Goal: Task Accomplishment & Management: Manage account settings

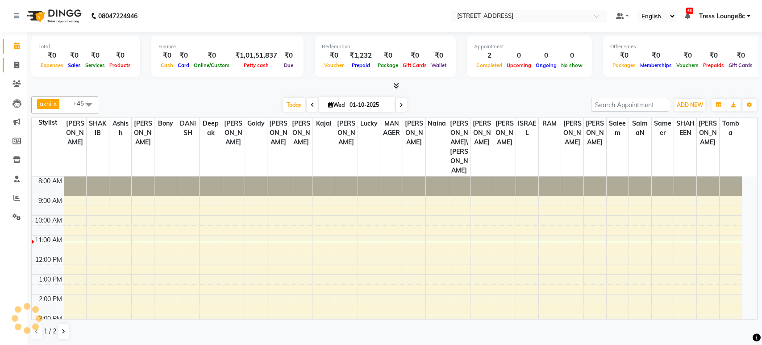
click at [18, 63] on icon at bounding box center [16, 65] width 5 height 7
select select "5703"
select select "service"
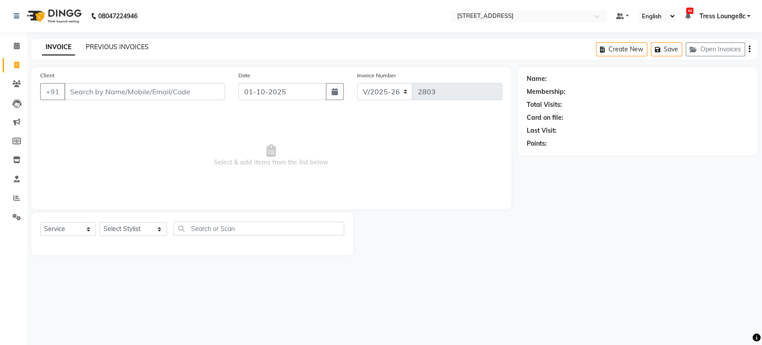
click at [96, 46] on link "PREVIOUS INVOICES" at bounding box center [117, 47] width 63 height 8
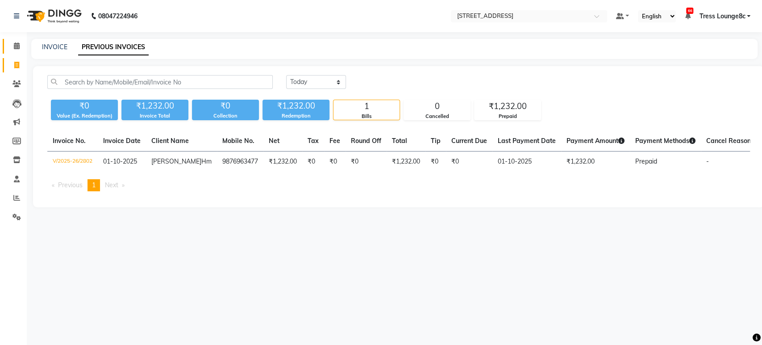
click at [18, 46] on icon at bounding box center [17, 45] width 6 height 7
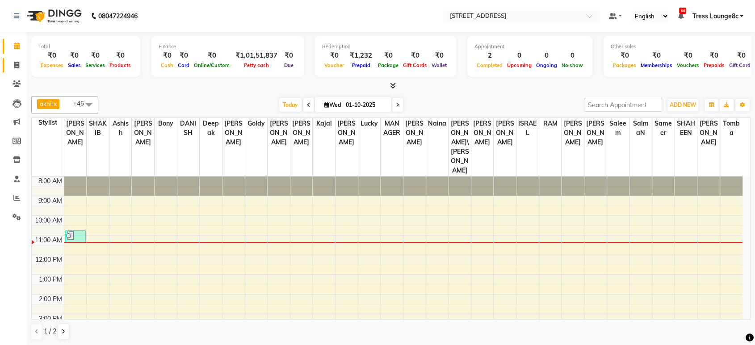
click at [17, 71] on link "Invoice" at bounding box center [13, 65] width 21 height 15
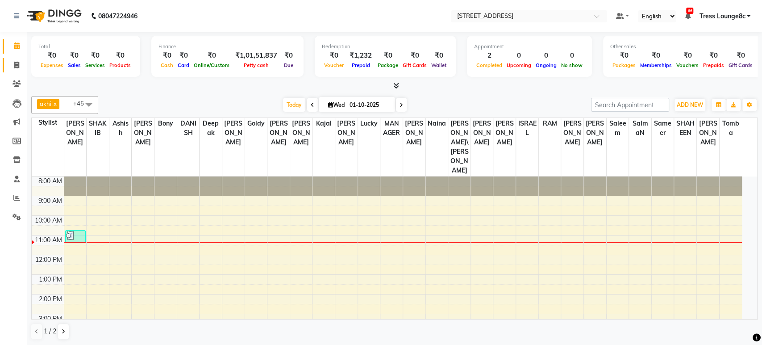
select select "service"
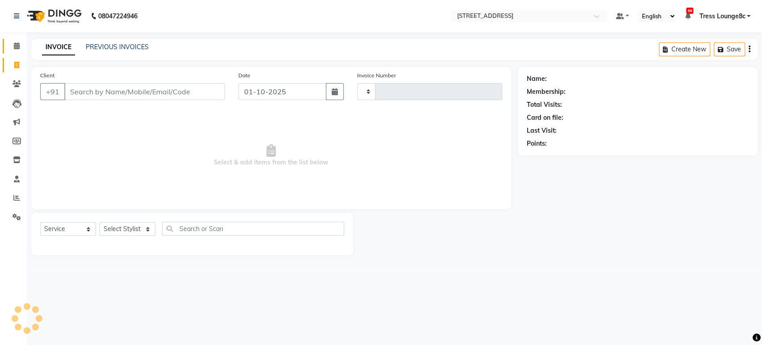
type input "2803"
select select "5703"
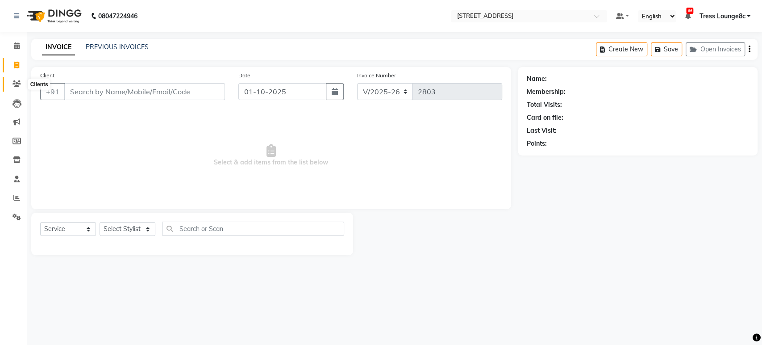
click at [17, 81] on icon at bounding box center [17, 83] width 8 height 7
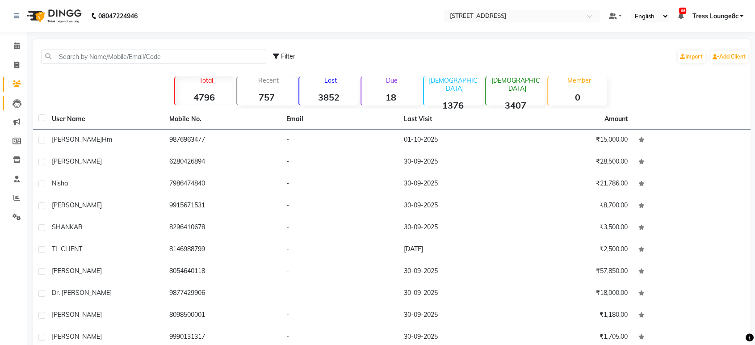
click at [17, 96] on link "Leads" at bounding box center [13, 103] width 21 height 15
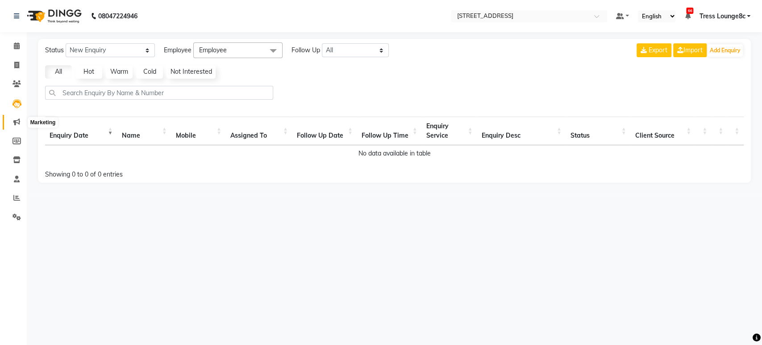
click at [12, 121] on span at bounding box center [17, 122] width 16 height 10
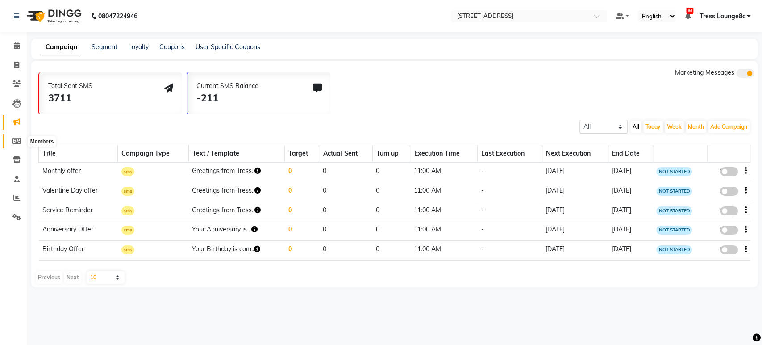
click at [18, 137] on span at bounding box center [17, 141] width 16 height 10
select select
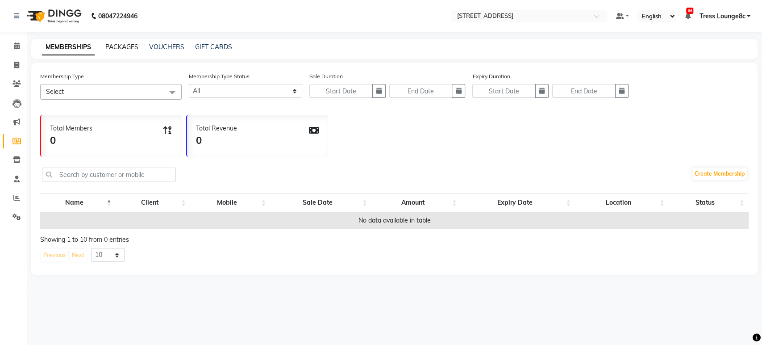
click at [106, 44] on link "PACKAGES" at bounding box center [121, 47] width 33 height 8
select select
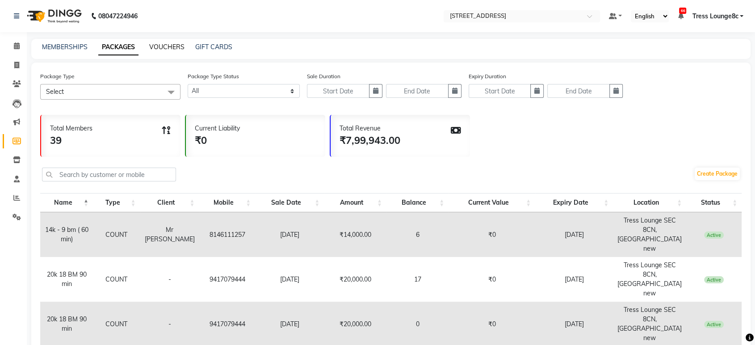
click at [167, 46] on link "VOUCHERS" at bounding box center [166, 47] width 35 height 8
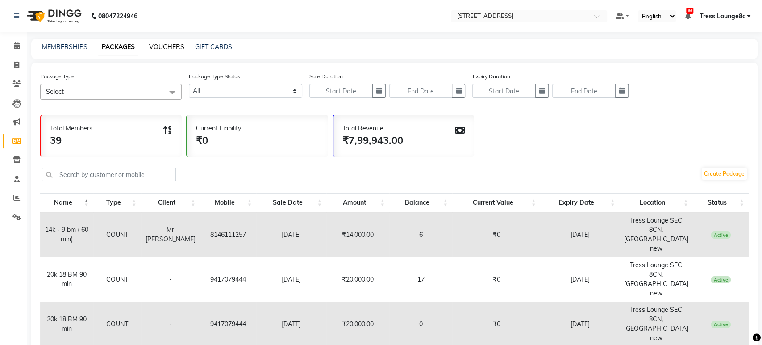
select select
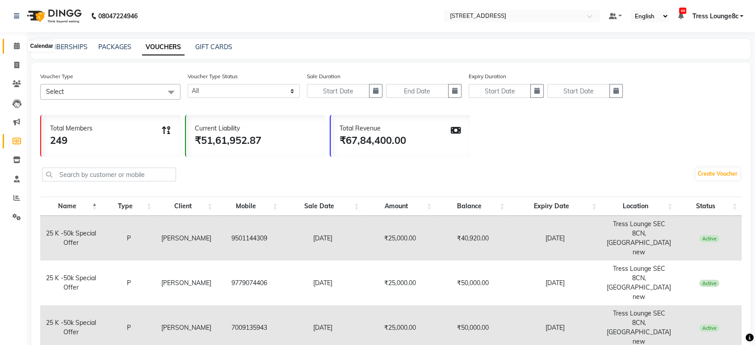
click at [19, 45] on icon at bounding box center [17, 45] width 6 height 7
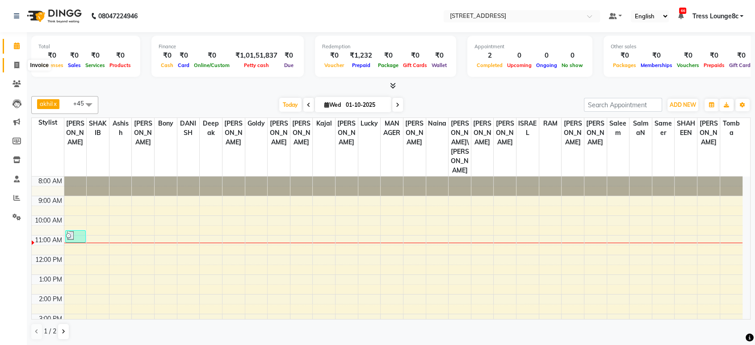
click at [15, 65] on icon at bounding box center [16, 65] width 5 height 7
select select "service"
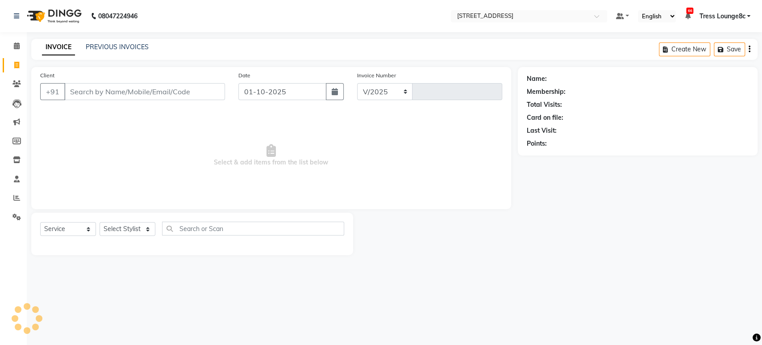
select select "5703"
type input "2803"
click at [98, 43] on link "PREVIOUS INVOICES" at bounding box center [117, 47] width 63 height 8
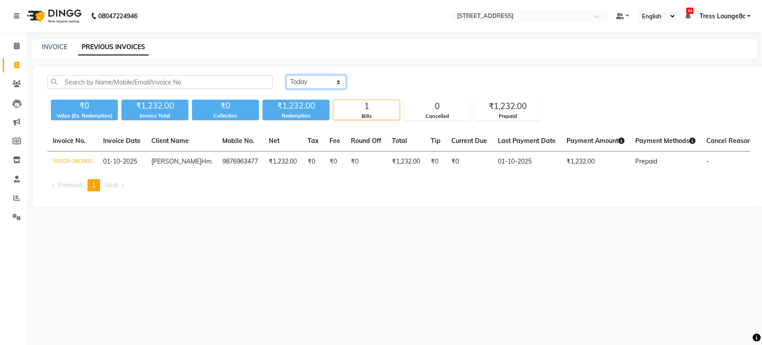
click at [302, 83] on select "Today Yesterday Custom Range" at bounding box center [316, 82] width 60 height 14
select select "range"
click at [286, 75] on select "Today Yesterday Custom Range" at bounding box center [316, 82] width 60 height 14
click at [374, 86] on input "01-10-2025" at bounding box center [389, 82] width 63 height 13
select select "10"
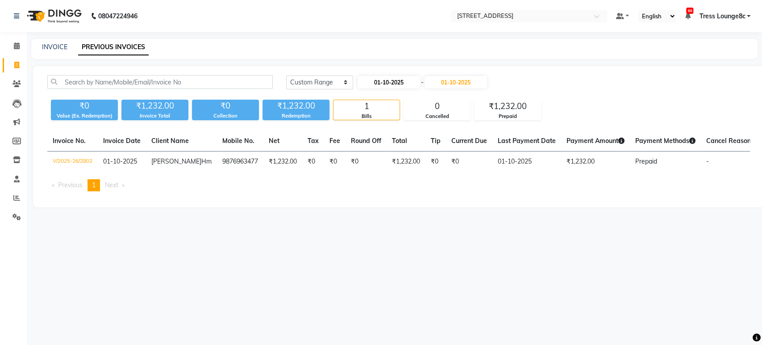
select select "2025"
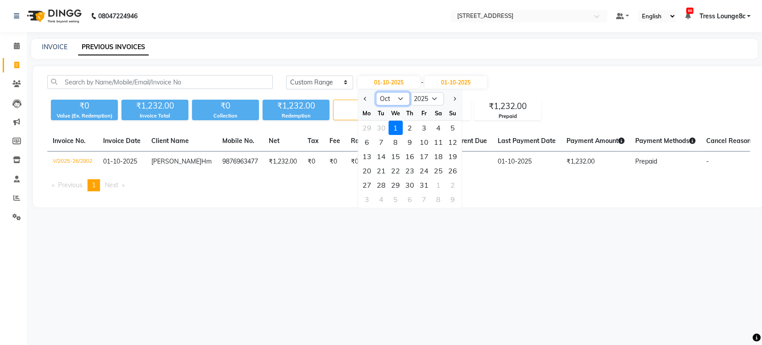
click at [388, 99] on select "Jan Feb Mar Apr May Jun Jul Aug Sep Oct Nov Dec" at bounding box center [393, 98] width 34 height 13
select select "9"
click at [376, 92] on select "Jan Feb Mar Apr May Jun Jul Aug Sep Oct Nov Dec" at bounding box center [393, 98] width 34 height 13
click at [366, 126] on div "1" at bounding box center [367, 128] width 14 height 14
type input "01-09-2025"
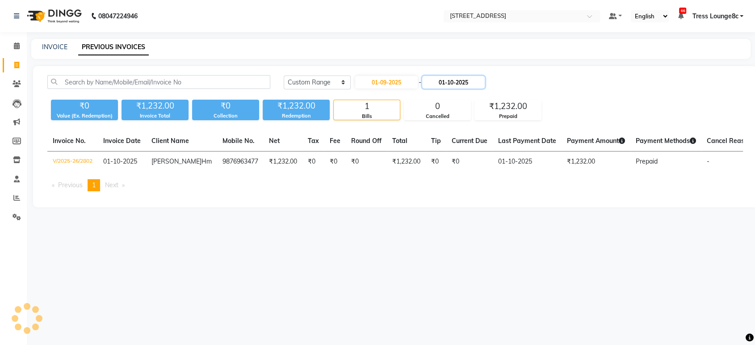
click at [446, 82] on input "01-10-2025" at bounding box center [453, 82] width 63 height 13
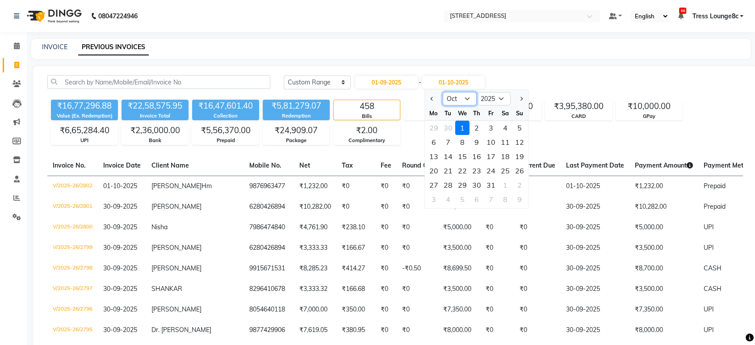
click at [455, 99] on select "Sep Oct Nov Dec" at bounding box center [459, 98] width 34 height 13
select select "9"
click at [442, 92] on select "Sep Oct Nov Dec" at bounding box center [459, 98] width 34 height 13
click at [447, 179] on div "30" at bounding box center [448, 185] width 14 height 14
type input "30-09-2025"
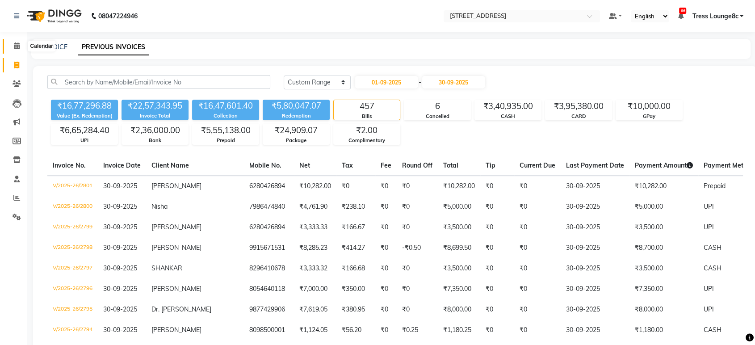
drag, startPoint x: 16, startPoint y: 50, endPoint x: 1, endPoint y: -14, distance: 65.5
drag, startPoint x: 1, startPoint y: -14, endPoint x: 182, endPoint y: 36, distance: 187.2
click at [50, 44] on link "INVOICE" at bounding box center [54, 47] width 25 height 8
select select "service"
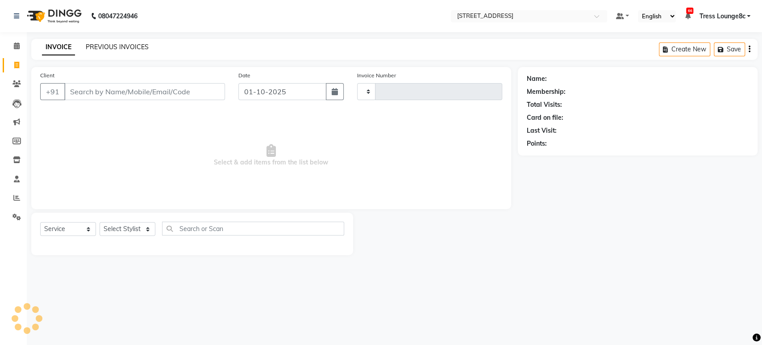
type input "2803"
select select "5703"
click at [119, 41] on div "INVOICE PREVIOUS INVOICES Create New Save Open Invoices" at bounding box center [394, 49] width 726 height 21
click at [122, 43] on link "PREVIOUS INVOICES" at bounding box center [117, 47] width 63 height 8
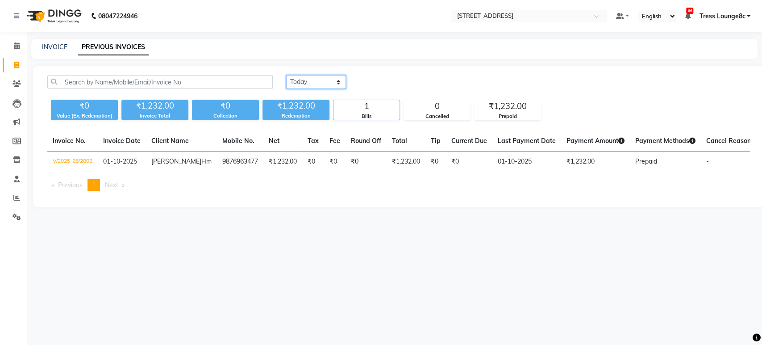
click at [339, 80] on select "Today Yesterday Custom Range" at bounding box center [316, 82] width 60 height 14
select select "range"
click at [286, 75] on select "Today Yesterday Custom Range" at bounding box center [316, 82] width 60 height 14
click at [389, 85] on input "01-10-2025" at bounding box center [389, 82] width 63 height 13
select select "10"
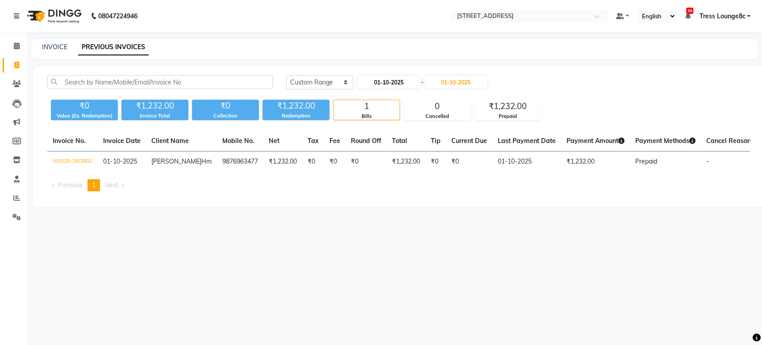
select select "2025"
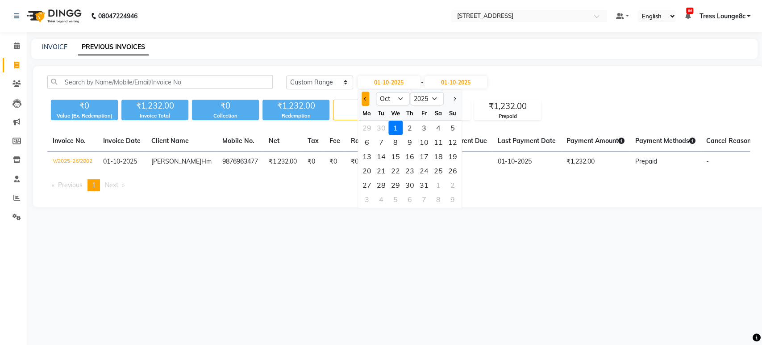
click at [366, 97] on span "Previous month" at bounding box center [366, 99] width 4 height 4
select select "9"
click at [368, 126] on div "1" at bounding box center [367, 128] width 14 height 14
type input "01-09-2025"
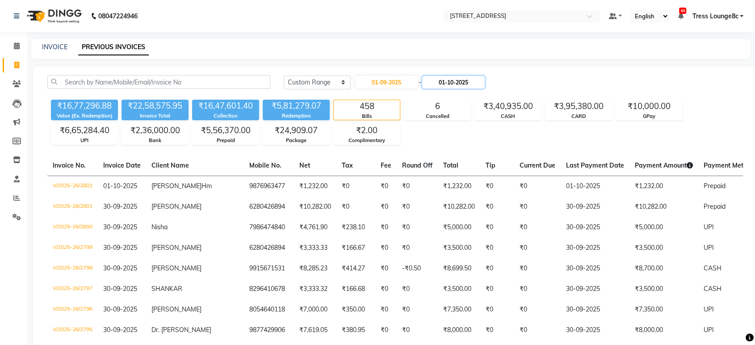
click at [447, 83] on input "01-10-2025" at bounding box center [453, 82] width 63 height 13
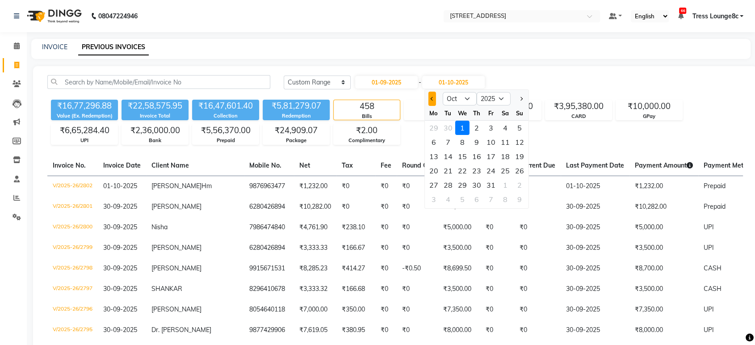
click at [430, 100] on button "Previous month" at bounding box center [432, 99] width 8 height 14
select select "9"
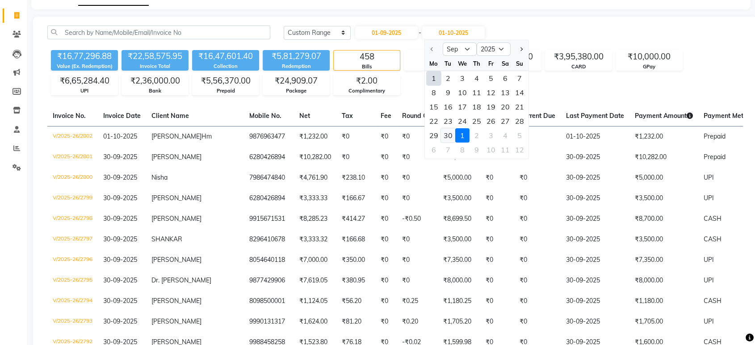
click at [450, 133] on div "30" at bounding box center [448, 135] width 14 height 14
type input "30-09-2025"
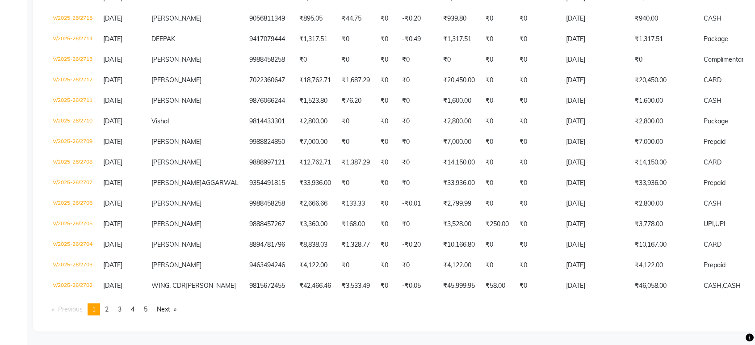
scroll to position [2250, 0]
click at [146, 306] on link "page 5" at bounding box center [145, 309] width 13 height 12
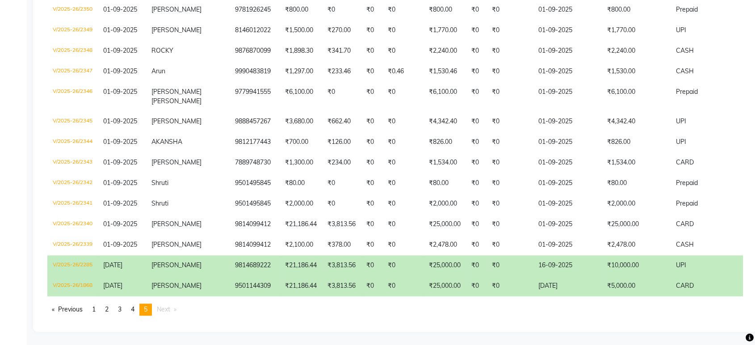
scroll to position [1468, 0]
click at [134, 307] on span "4" at bounding box center [133, 309] width 4 height 8
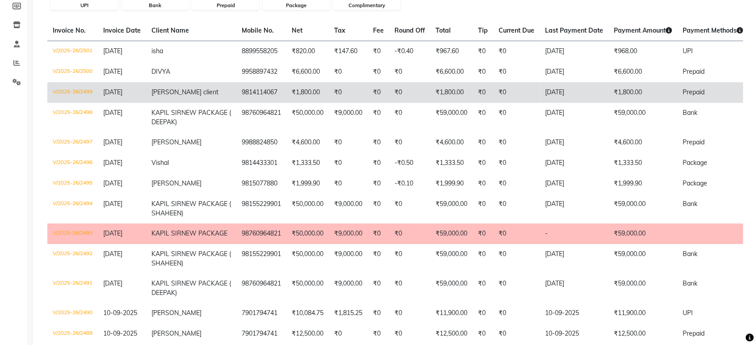
scroll to position [0, 0]
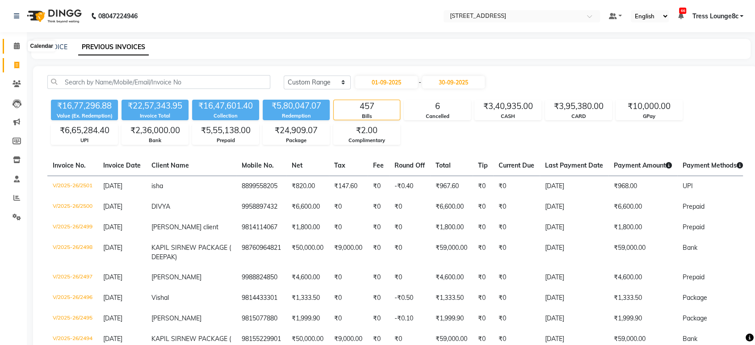
click at [14, 46] on icon at bounding box center [17, 45] width 6 height 7
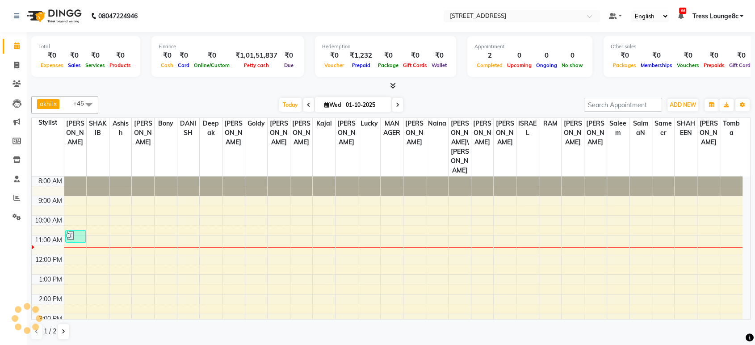
click at [122, 203] on div "8:00 AM 9:00 AM 10:00 AM 11:00 AM 12:00 PM 1:00 PM 2:00 PM 3:00 PM 4:00 PM 5:00…" at bounding box center [387, 303] width 710 height 255
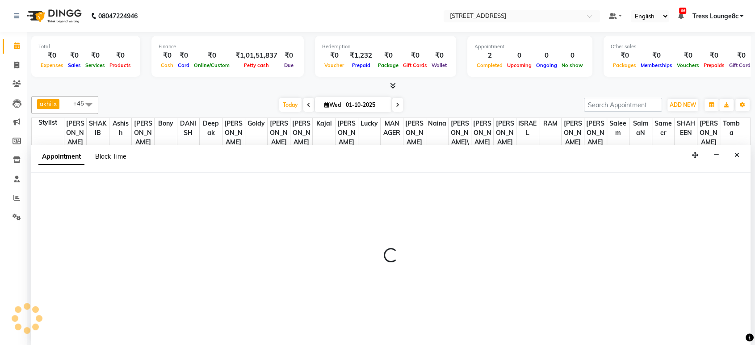
select select "52455"
select select "tentative"
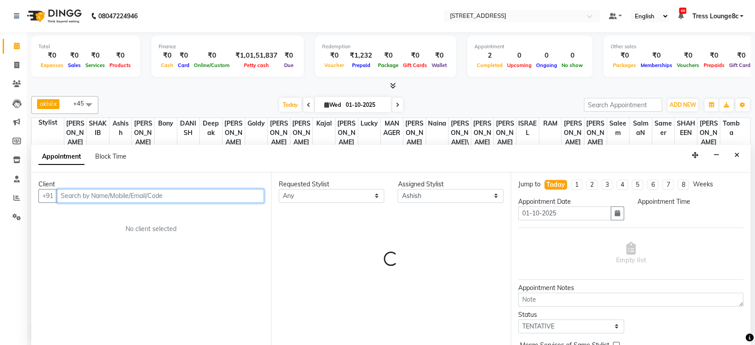
select select "690"
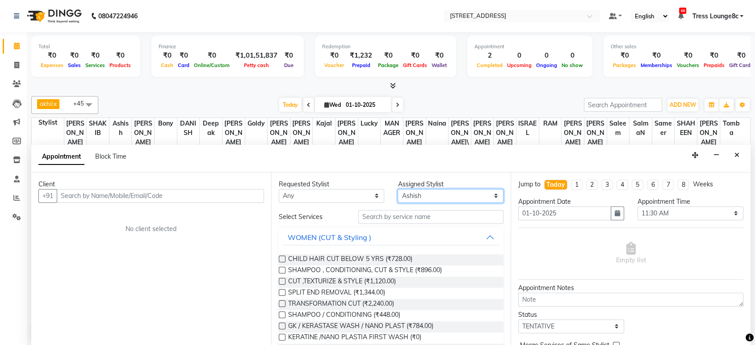
click at [425, 189] on select "Select [PERSON_NAME] [PERSON_NAME] DANISH Deepak [PERSON_NAME] [PERSON_NAME] [P…" at bounding box center [450, 196] width 106 height 14
select select "39097"
click at [397, 189] on select "Select [PERSON_NAME] [PERSON_NAME] DANISH Deepak [PERSON_NAME] [PERSON_NAME] [P…" at bounding box center [450, 196] width 106 height 14
click at [423, 217] on input "text" at bounding box center [431, 217] width 146 height 14
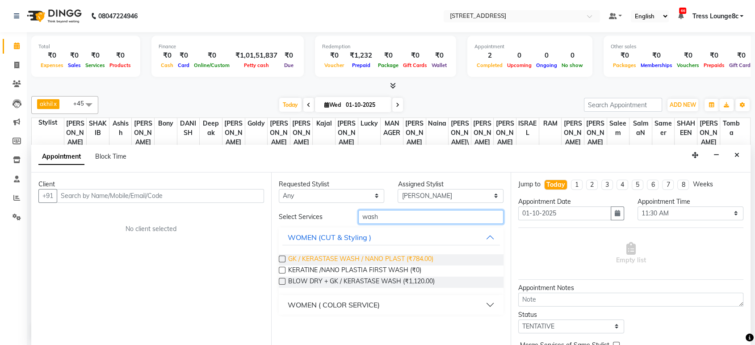
type input "wash"
click at [305, 258] on span "GK / KERASTASE WASH / NANO PLAST (₹784.00)" at bounding box center [360, 259] width 145 height 11
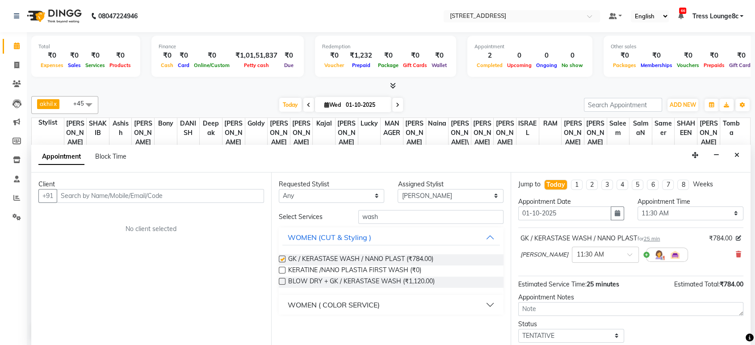
checkbox input "false"
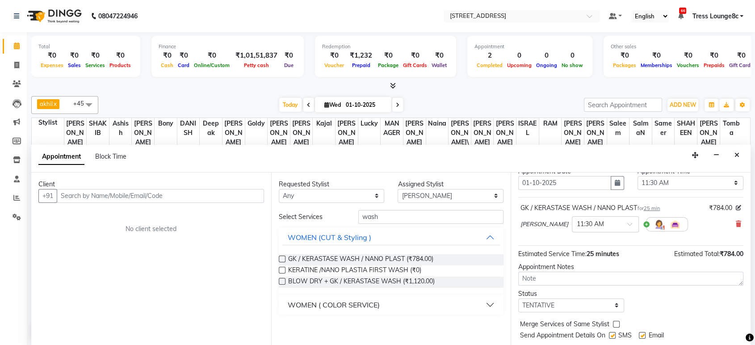
scroll to position [54, 0]
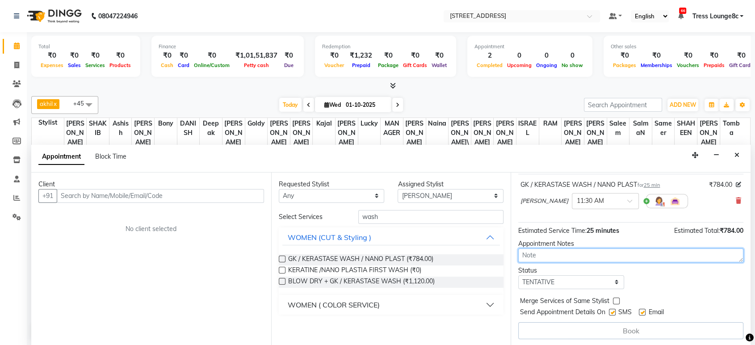
click at [574, 251] on textarea at bounding box center [630, 255] width 225 height 14
click at [550, 279] on select "Select TENTATIVE CONFIRM CHECK-IN UPCOMING" at bounding box center [571, 282] width 106 height 14
select select "confirm booking"
click at [518, 275] on select "Select TENTATIVE CONFIRM CHECK-IN UPCOMING" at bounding box center [571, 282] width 106 height 14
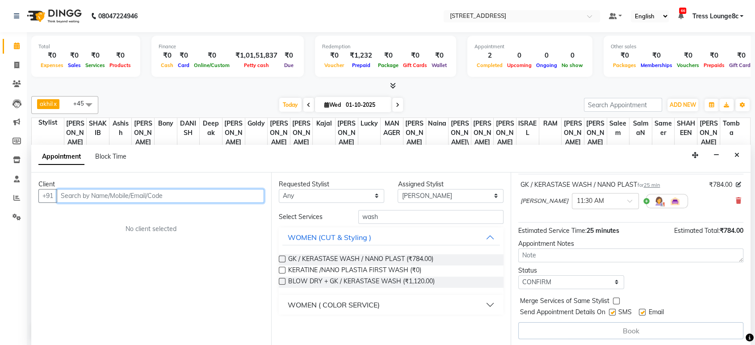
click at [164, 189] on input "text" at bounding box center [160, 196] width 207 height 14
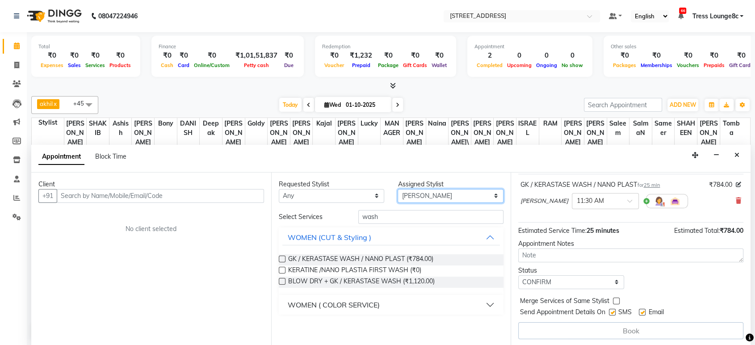
click at [468, 196] on select "Select [PERSON_NAME] [PERSON_NAME] DANISH Deepak [PERSON_NAME] [PERSON_NAME] [P…" at bounding box center [450, 196] width 106 height 14
select select "39101"
click at [397, 189] on select "Select [PERSON_NAME] [PERSON_NAME] DANISH Deepak [PERSON_NAME] [PERSON_NAME] [P…" at bounding box center [450, 196] width 106 height 14
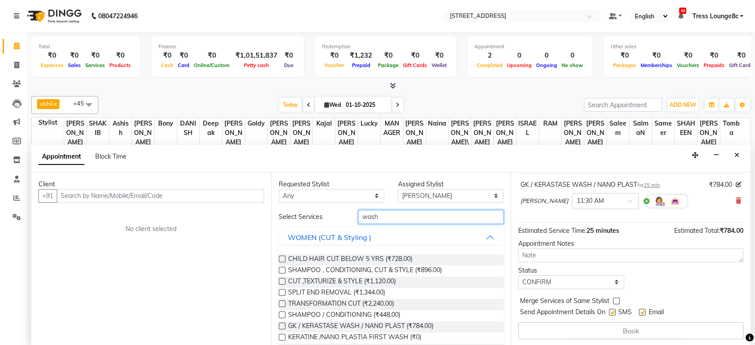
click at [417, 215] on input "wash" at bounding box center [431, 217] width 146 height 14
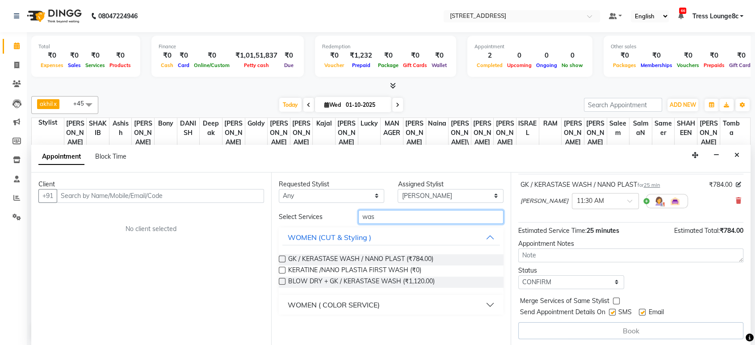
type input "wash"
click at [276, 257] on div "Requested Stylist Any Aamir Angel Anju Ashish Bony DANISH Deepak Farman gagan g…" at bounding box center [391, 258] width 240 height 173
click at [280, 257] on label at bounding box center [282, 258] width 7 height 7
click at [280, 257] on input "checkbox" at bounding box center [282, 260] width 6 height 6
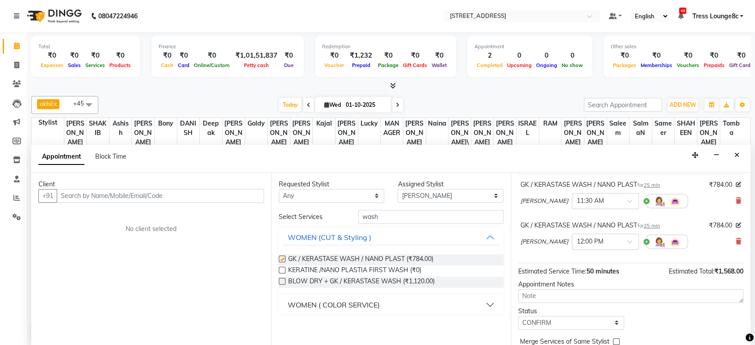
checkbox input "false"
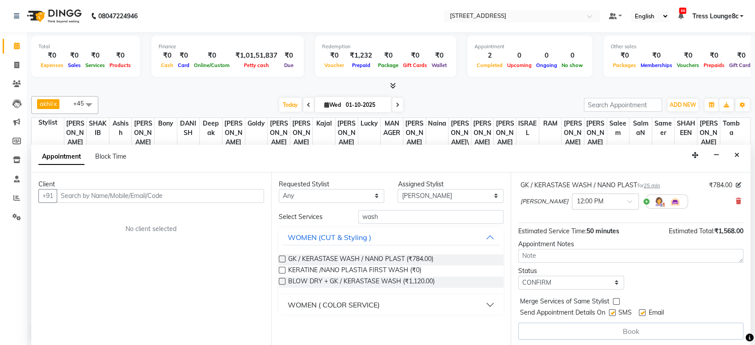
scroll to position [0, 0]
click at [126, 199] on input "text" at bounding box center [160, 196] width 207 height 14
click at [121, 199] on input "text" at bounding box center [160, 196] width 207 height 14
click at [115, 194] on input "text" at bounding box center [160, 196] width 207 height 14
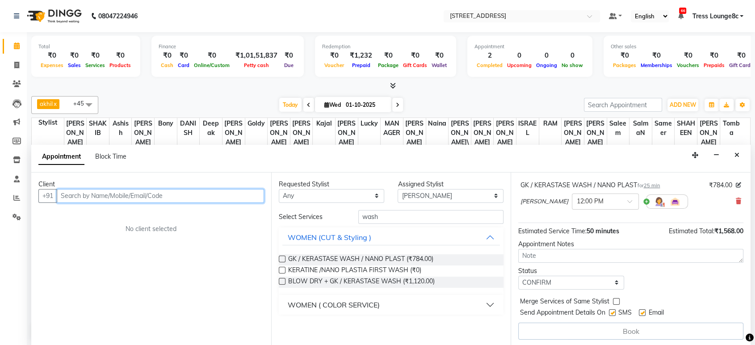
click at [115, 194] on input "text" at bounding box center [160, 196] width 207 height 14
click at [158, 196] on input "text" at bounding box center [160, 196] width 207 height 14
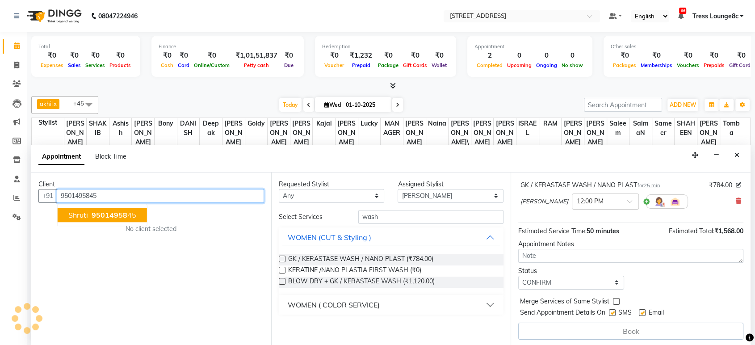
scroll to position [93, 0]
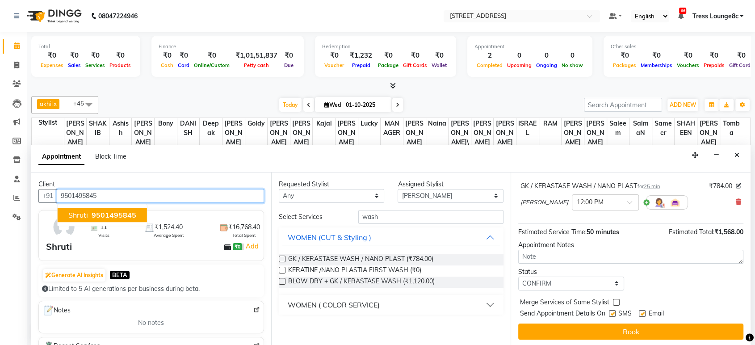
click at [125, 216] on span "9501495845" at bounding box center [114, 214] width 45 height 9
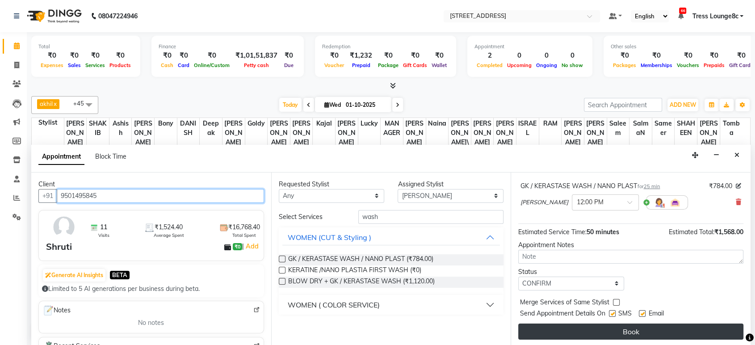
type input "9501495845"
click at [567, 334] on button "Book" at bounding box center [630, 331] width 225 height 16
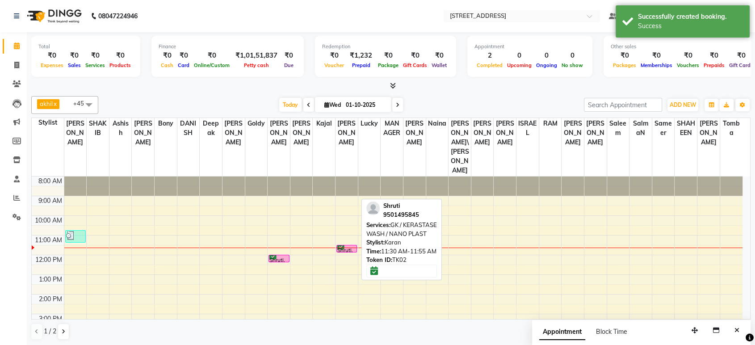
click at [340, 245] on div "Shruti, TK02, 11:30 AM-11:55 AM, GK / KERASTASE WASH / NANO PLAST" at bounding box center [347, 248] width 20 height 7
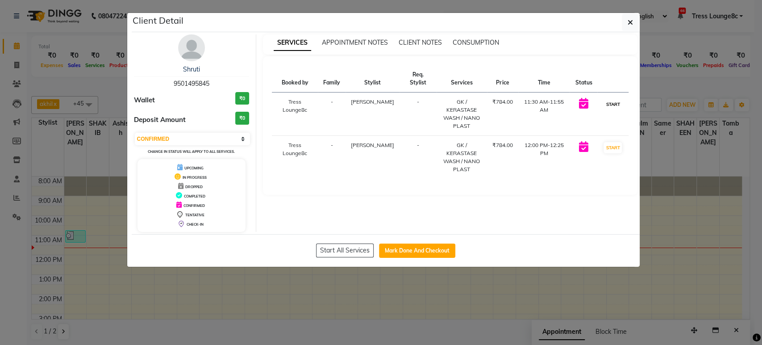
click at [608, 104] on button "START" at bounding box center [613, 104] width 18 height 11
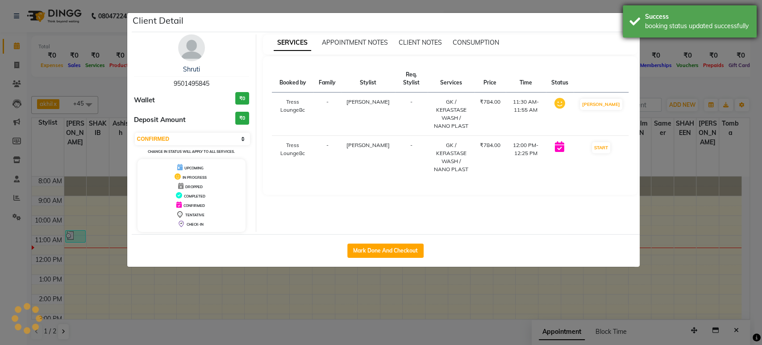
select select "select"
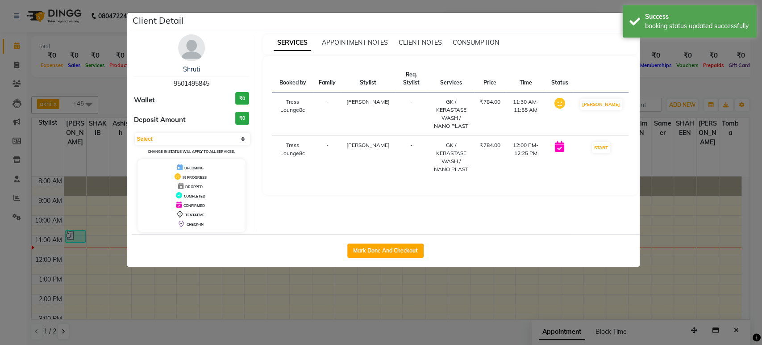
click at [661, 63] on ngb-modal-window "Client Detail Shruti 9501495845 Wallet ₹0 Deposit Amount ₹0 Select IN SERVICE C…" at bounding box center [381, 172] width 762 height 345
click at [662, 63] on ngb-modal-window "Client Detail Shruti 9501495845 Wallet ₹0 Deposit Amount ₹0 Select IN SERVICE C…" at bounding box center [381, 172] width 762 height 345
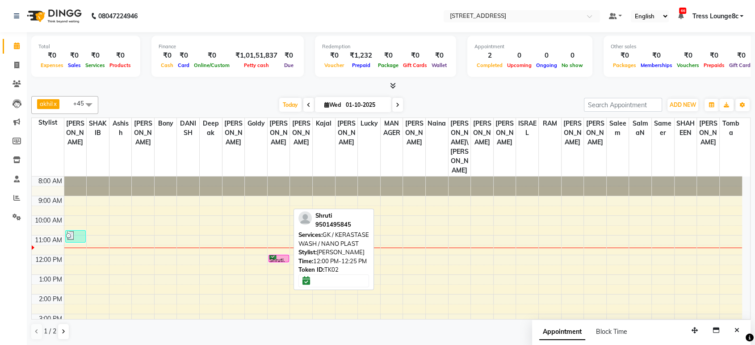
click at [275, 255] on div "Shruti, TK02, 12:00 PM-12:25 PM, GK / KERASTASE WASH / NANO PLAST" at bounding box center [279, 258] width 20 height 7
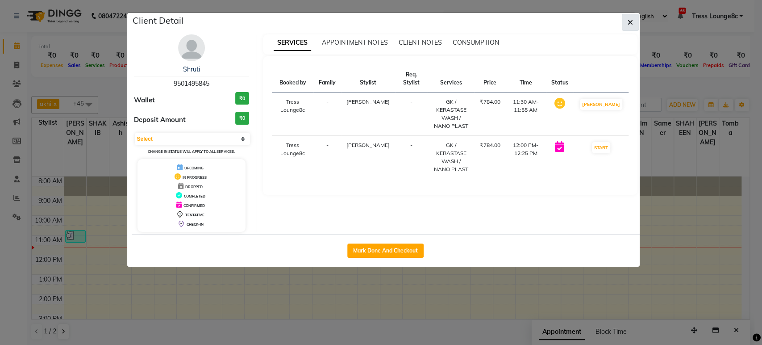
click at [633, 22] on button "button" at bounding box center [630, 22] width 17 height 17
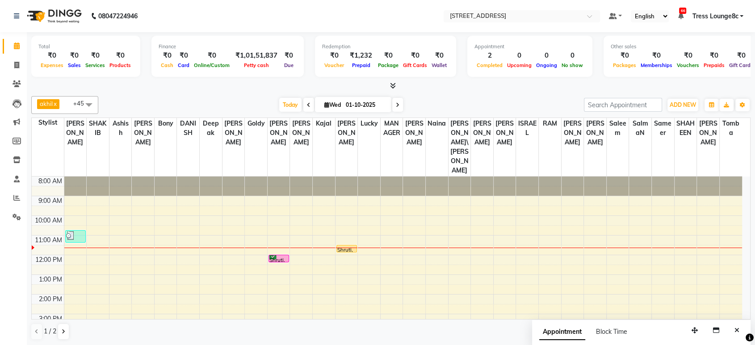
click at [346, 247] on div at bounding box center [346, 247] width 22 height 0
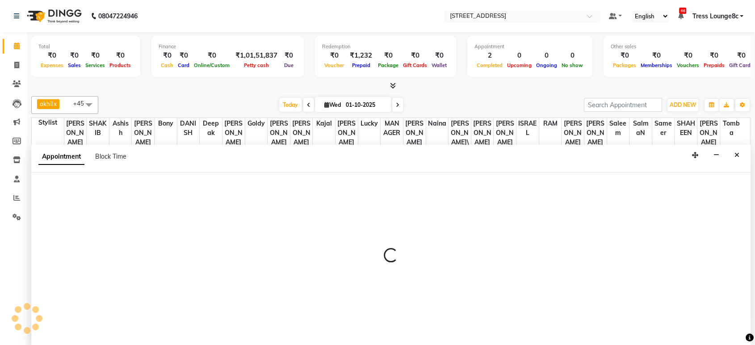
scroll to position [0, 0]
select select "39097"
select select "690"
select select "tentative"
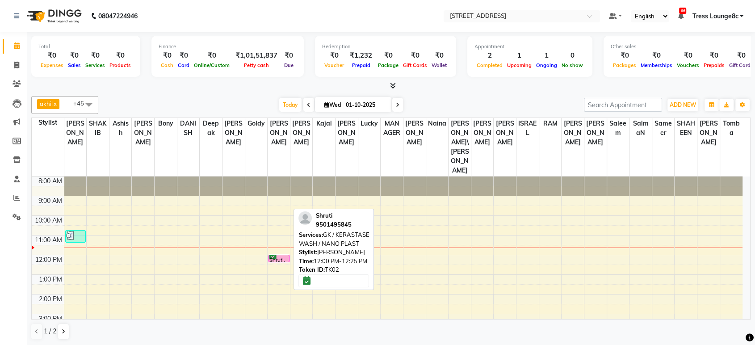
click at [282, 255] on div "Shruti, TK02, 12:00 PM-12:25 PM, GK / KERASTASE WASH / NANO PLAST" at bounding box center [279, 258] width 20 height 7
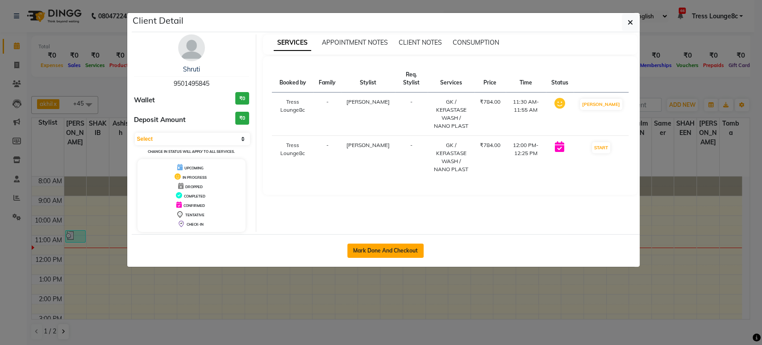
click at [400, 247] on button "Mark Done And Checkout" at bounding box center [385, 250] width 76 height 14
select select "service"
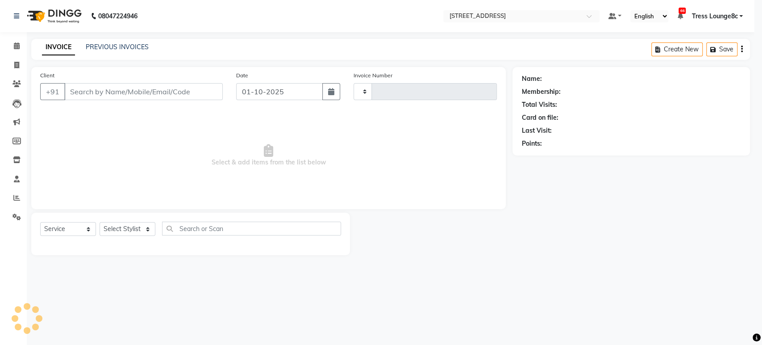
type input "2803"
select select "5703"
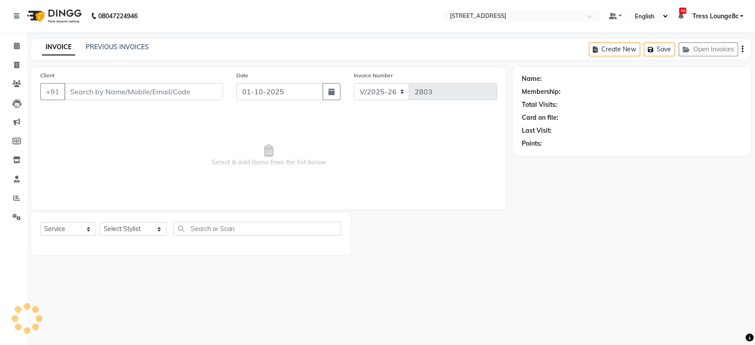
type input "9501495845"
select select "39101"
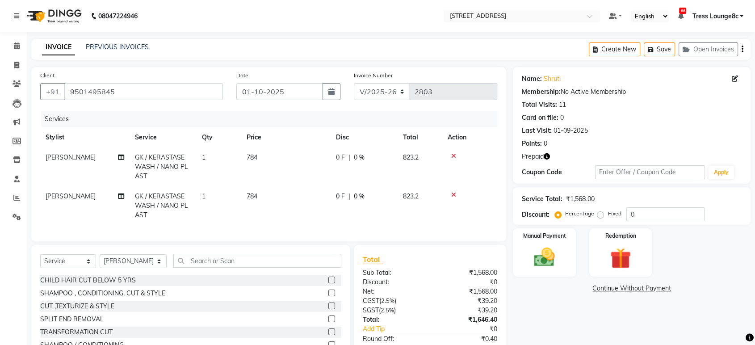
click at [17, 12] on link at bounding box center [18, 16] width 9 height 25
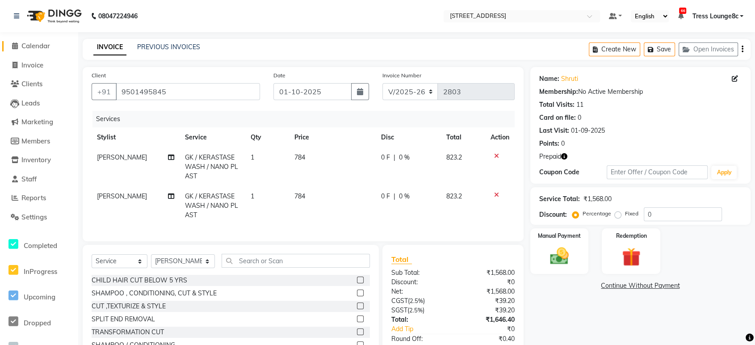
click at [38, 46] on span "Calendar" at bounding box center [35, 46] width 29 height 8
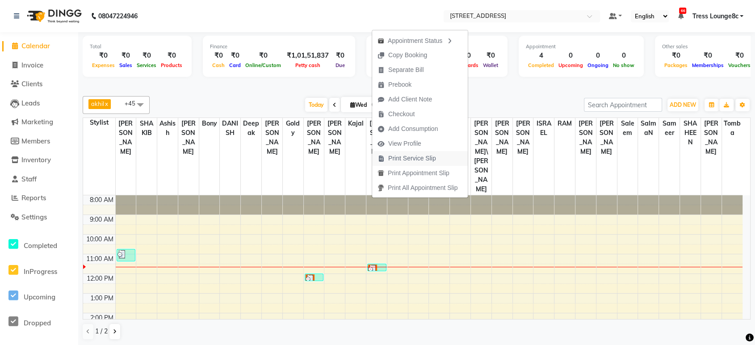
click at [417, 158] on span "Print Service Slip" at bounding box center [412, 158] width 48 height 9
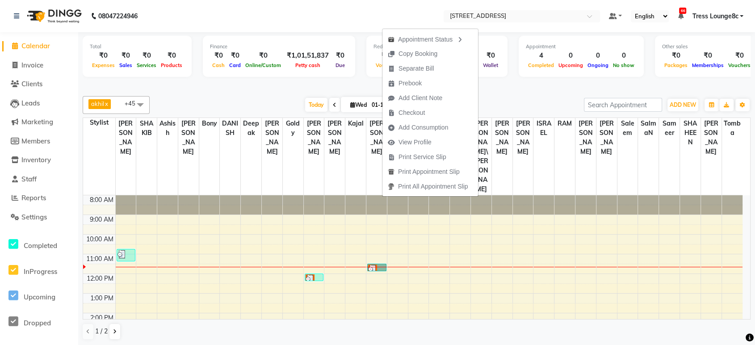
click at [367, 239] on div "8:00 AM 9:00 AM 10:00 AM 11:00 AM 12:00 PM 1:00 PM 2:00 PM 3:00 PM 4:00 PM 5:00…" at bounding box center [412, 322] width 659 height 255
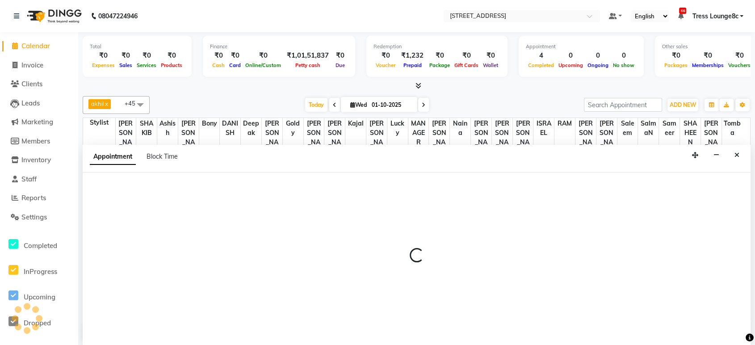
select select "39097"
select select "tentative"
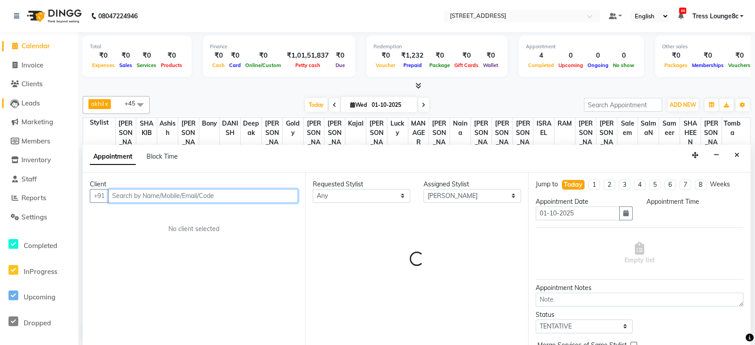
select select "810"
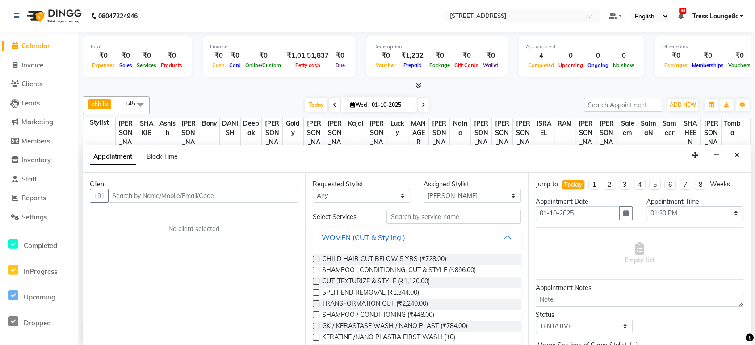
click at [25, 44] on span "Calendar" at bounding box center [35, 46] width 29 height 8
click at [25, 43] on span "Calendar" at bounding box center [35, 46] width 29 height 8
click at [35, 43] on span "Calendar" at bounding box center [35, 46] width 29 height 8
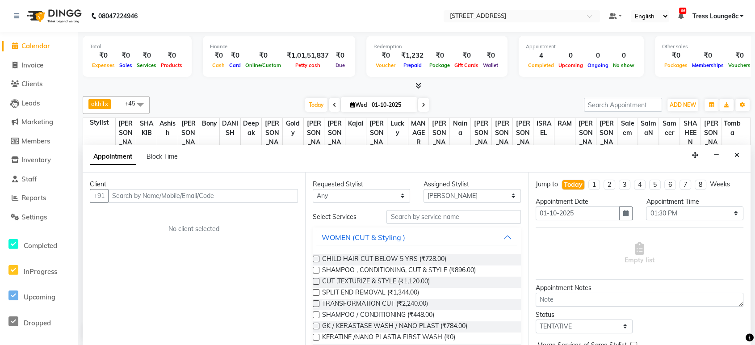
click at [36, 43] on span "Calendar" at bounding box center [35, 46] width 29 height 8
click at [37, 62] on span "Invoice" at bounding box center [32, 65] width 22 height 8
select select "service"
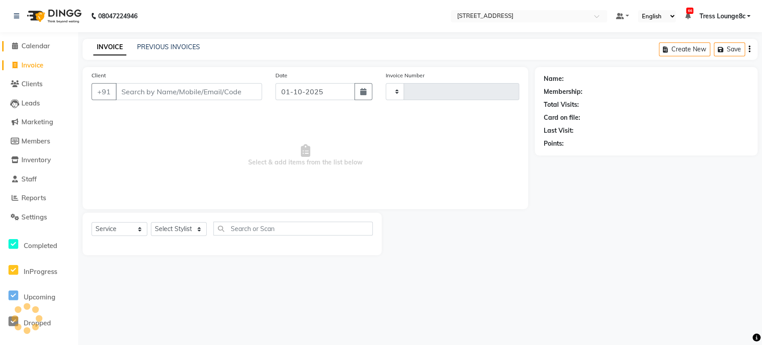
type input "2803"
select select "5703"
click at [42, 46] on span "Calendar" at bounding box center [35, 46] width 29 height 8
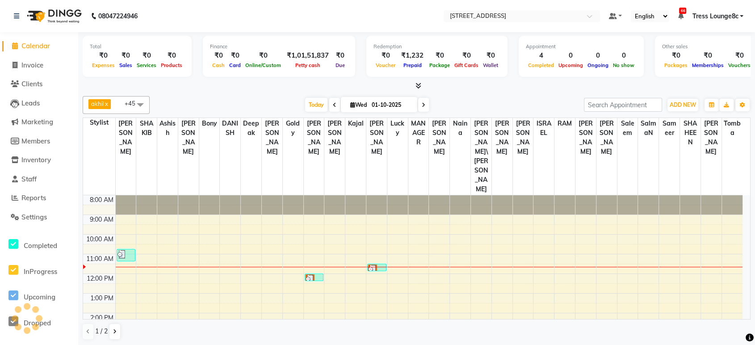
scroll to position [59, 0]
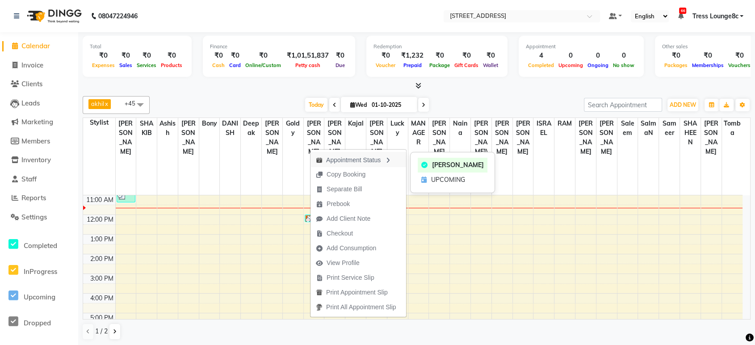
click at [344, 159] on div "Appointment Status" at bounding box center [358, 159] width 96 height 15
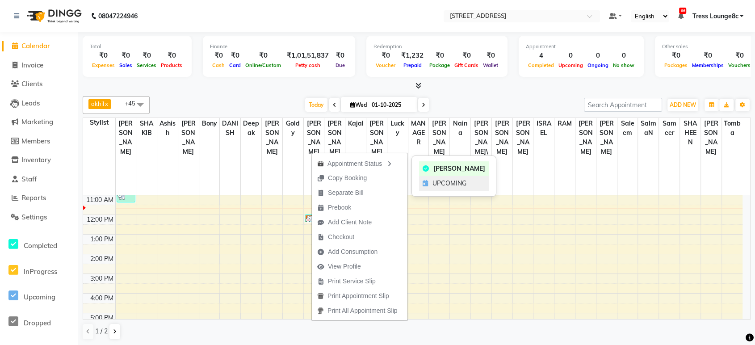
click at [439, 182] on span "UPCOMING" at bounding box center [449, 183] width 34 height 9
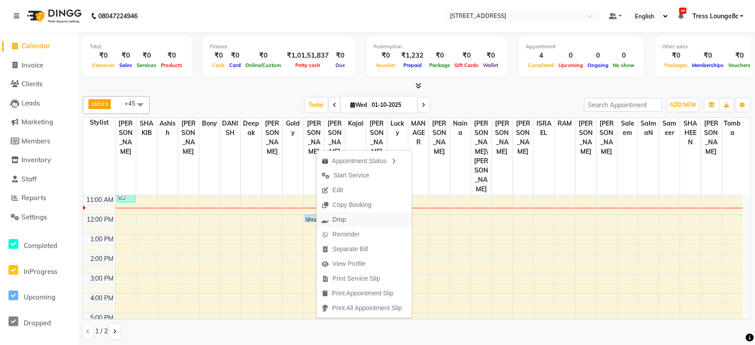
click at [343, 219] on span "Drop" at bounding box center [338, 219] width 13 height 9
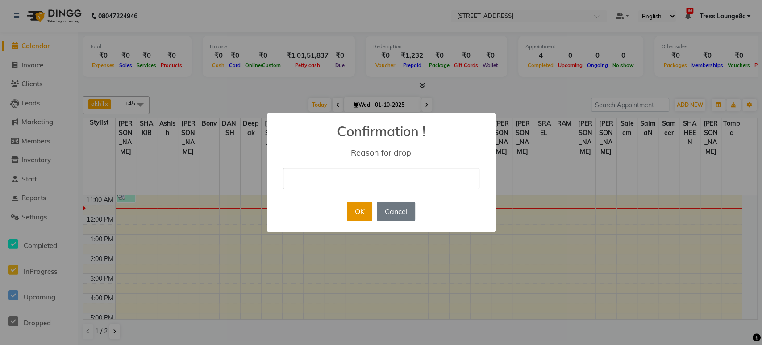
click at [354, 211] on button "OK" at bounding box center [359, 211] width 25 height 20
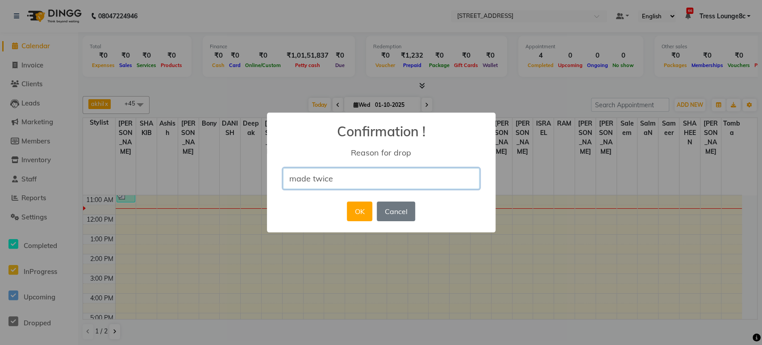
type input "made twice"
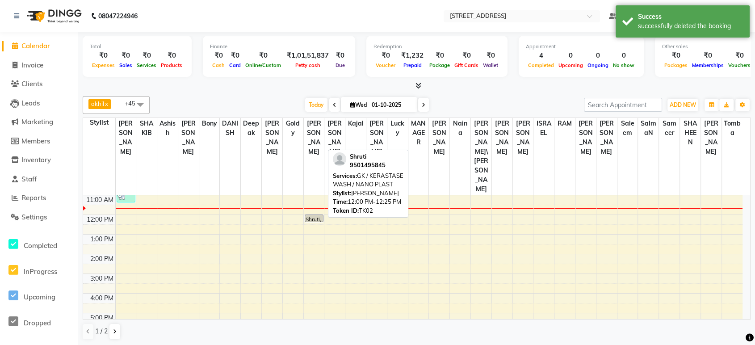
click at [320, 215] on div "Shruti, TK02, 12:00 PM-12:25 PM, GK / KERASTASE WASH / NANO PLAST" at bounding box center [314, 218] width 18 height 7
select select "5"
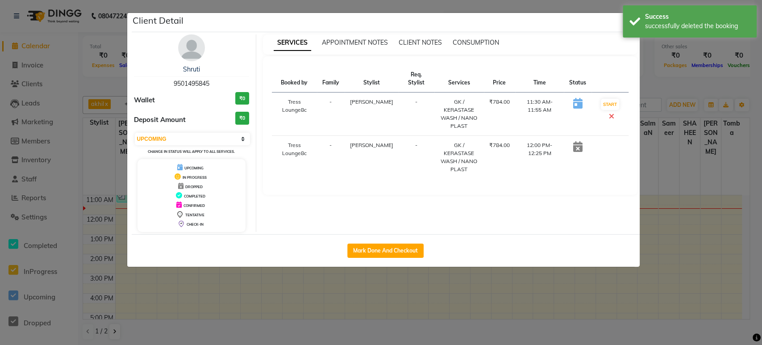
click at [676, 83] on ngb-modal-window "Client Detail Shruti 9501495845 Wallet ₹0 Deposit Amount ₹0 Select IN SERVICE C…" at bounding box center [381, 172] width 762 height 345
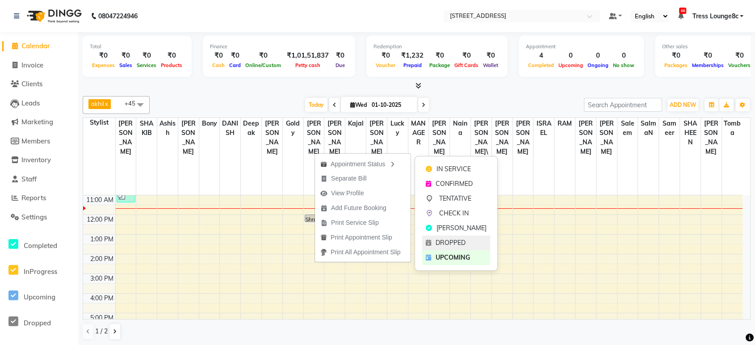
click at [463, 242] on span "DROPPED" at bounding box center [450, 242] width 30 height 9
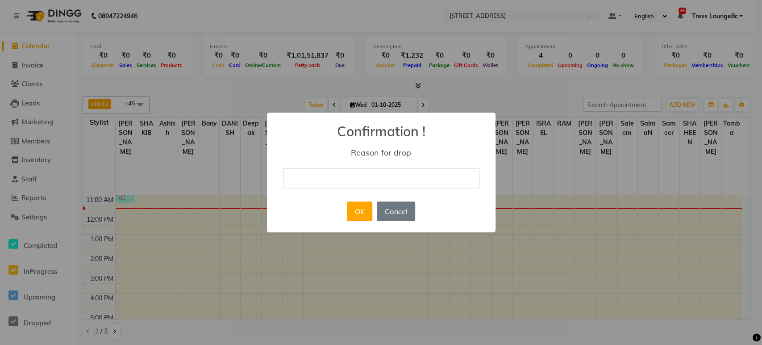
click at [546, 221] on div "× Confirmation ! Reason for drop OK No Cancel" at bounding box center [381, 172] width 762 height 345
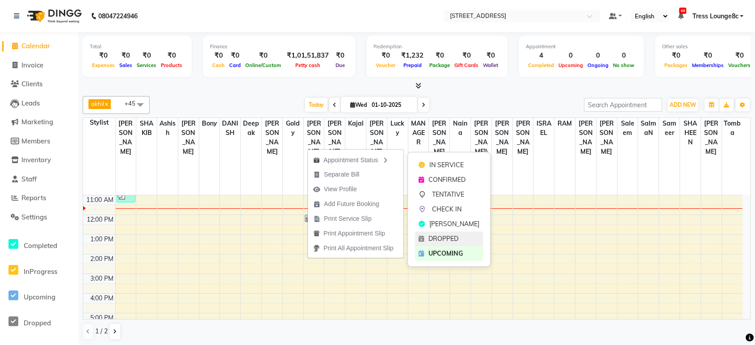
click at [441, 238] on span "DROPPED" at bounding box center [443, 238] width 30 height 9
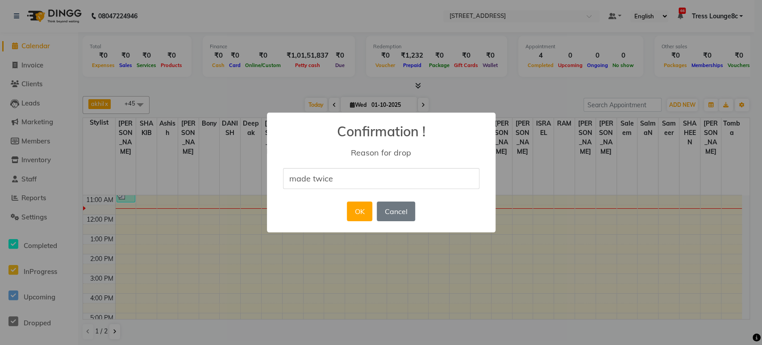
type input "made twice"
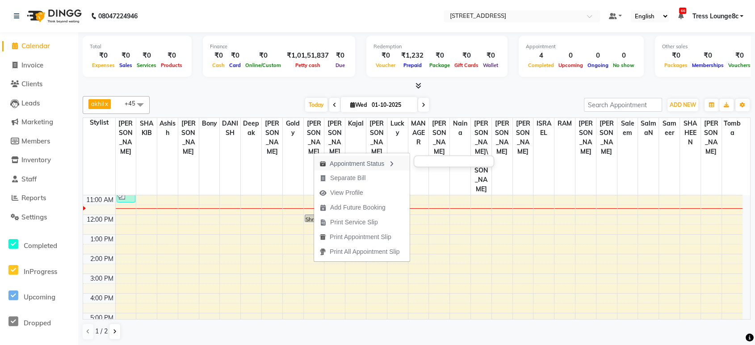
click at [371, 161] on div "Appointment Status" at bounding box center [362, 162] width 96 height 15
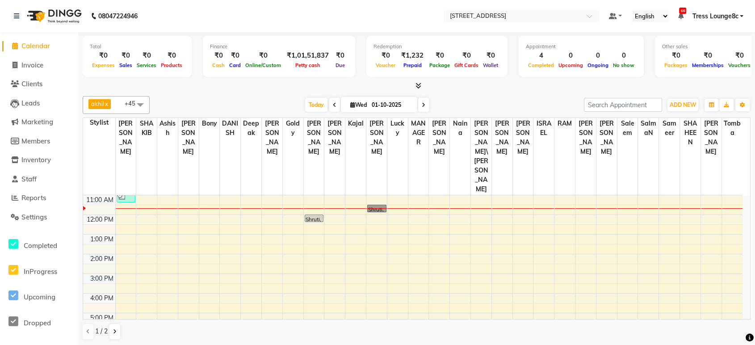
drag, startPoint x: 375, startPoint y: 141, endPoint x: 370, endPoint y: 144, distance: 6.4
click at [370, 204] on div "Shruti, TK02, 11:30 AM-11:55 AM, GK / KERASTASE WASH / NANO PLAST" at bounding box center [376, 208] width 19 height 8
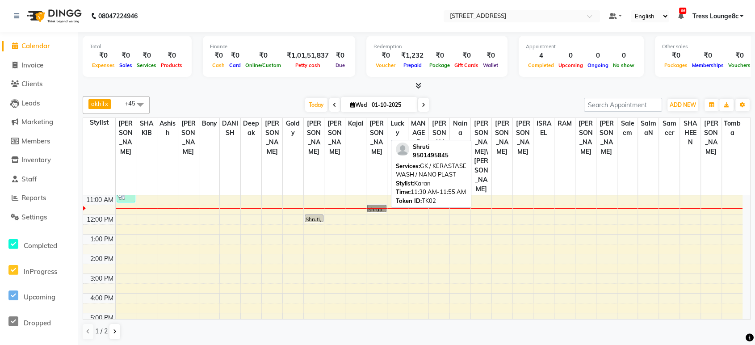
click at [372, 204] on link "Shruti, TK02, 11:30 AM-11:55 AM, GK / KERASTASE WASH / NANO PLAST" at bounding box center [376, 208] width 19 height 8
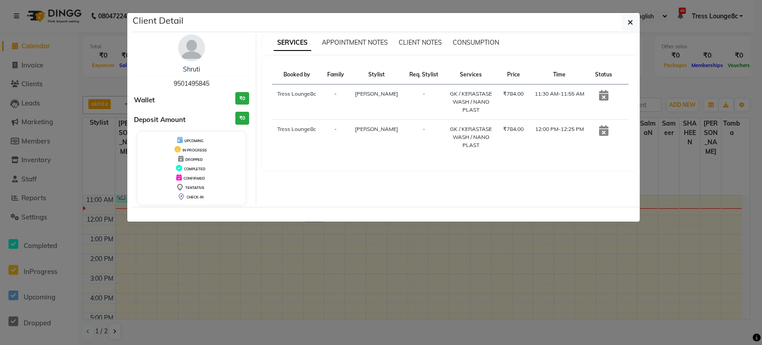
click at [603, 96] on icon at bounding box center [603, 95] width 9 height 11
click at [602, 95] on icon at bounding box center [603, 95] width 9 height 11
click at [603, 94] on icon at bounding box center [603, 95] width 9 height 11
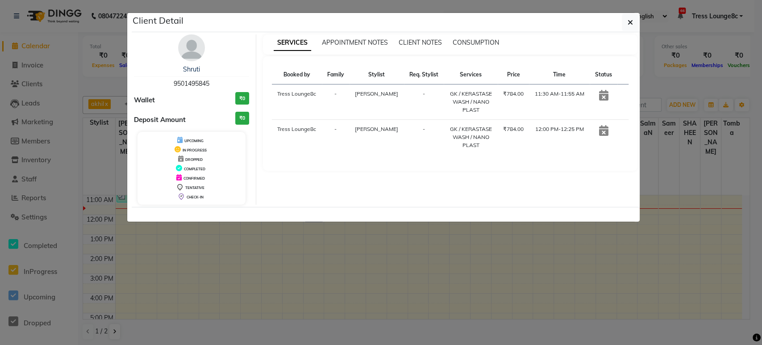
click at [602, 94] on icon at bounding box center [603, 95] width 9 height 11
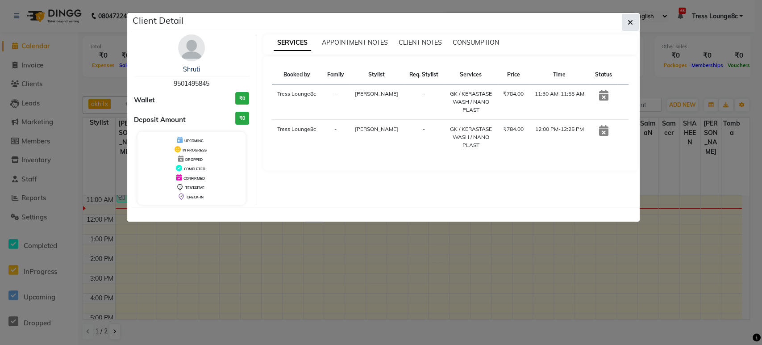
click at [632, 16] on button "button" at bounding box center [630, 22] width 17 height 17
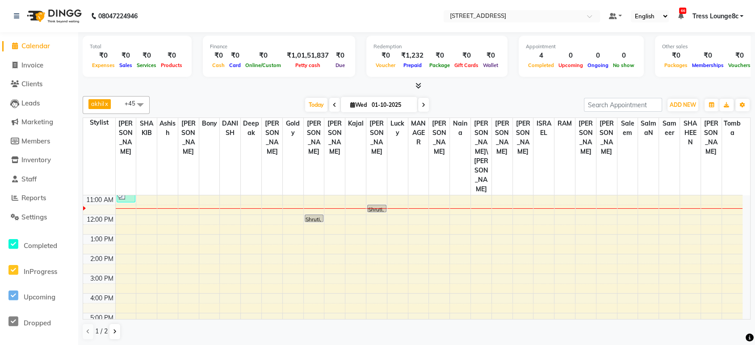
drag, startPoint x: 375, startPoint y: 141, endPoint x: 367, endPoint y: 143, distance: 8.3
click at [367, 143] on div "8:00 AM 9:00 AM 10:00 AM 11:00 AM 12:00 PM 1:00 PM 2:00 PM 3:00 PM 4:00 PM 5:00…" at bounding box center [412, 263] width 659 height 255
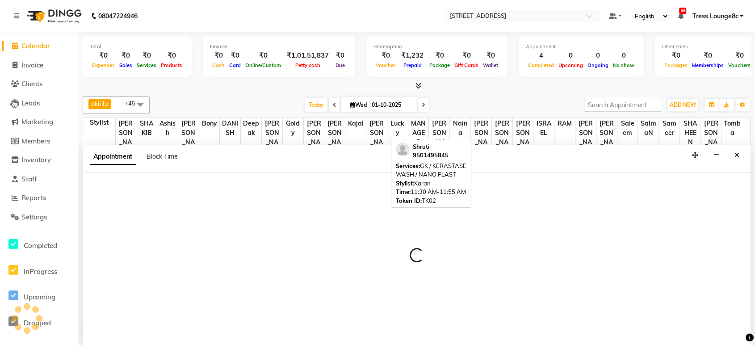
scroll to position [0, 0]
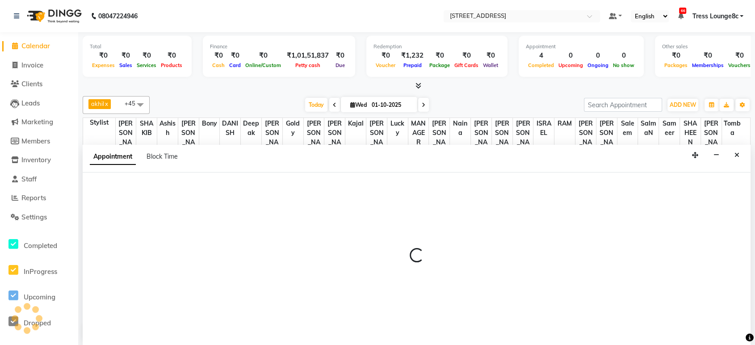
select select "39097"
select select "tentative"
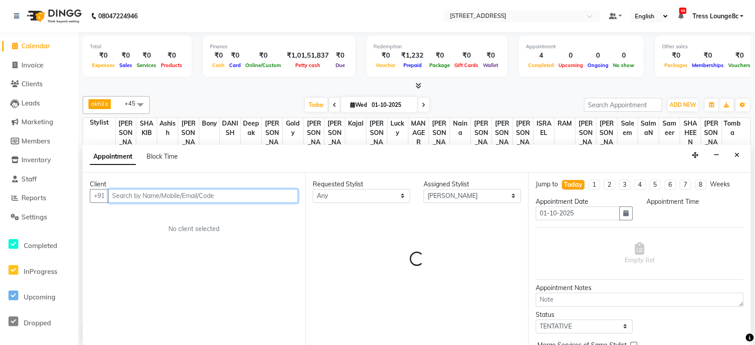
select select "690"
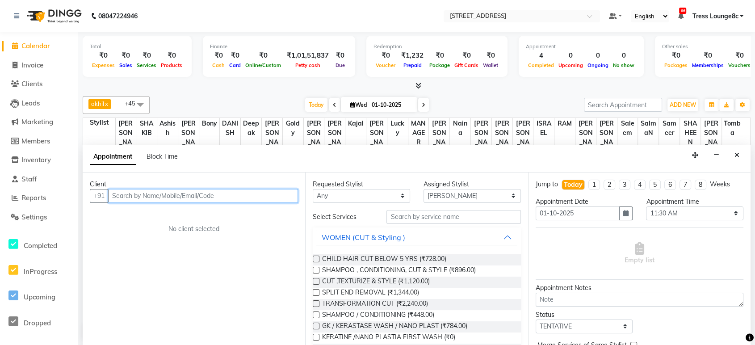
click at [373, 208] on div at bounding box center [376, 208] width 21 height 0
drag, startPoint x: 27, startPoint y: 67, endPoint x: 27, endPoint y: 62, distance: 5.4
click at [27, 67] on span "Invoice" at bounding box center [32, 65] width 22 height 8
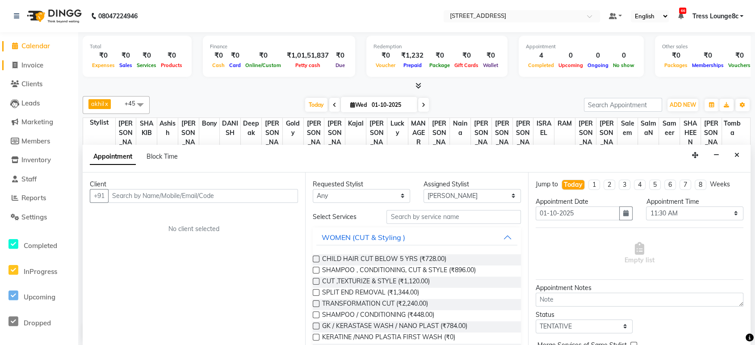
select select "service"
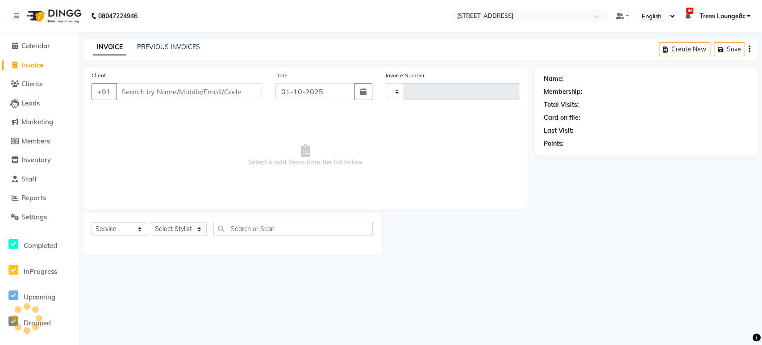
type input "2803"
select select "5703"
click at [34, 46] on span "Calendar" at bounding box center [35, 46] width 29 height 8
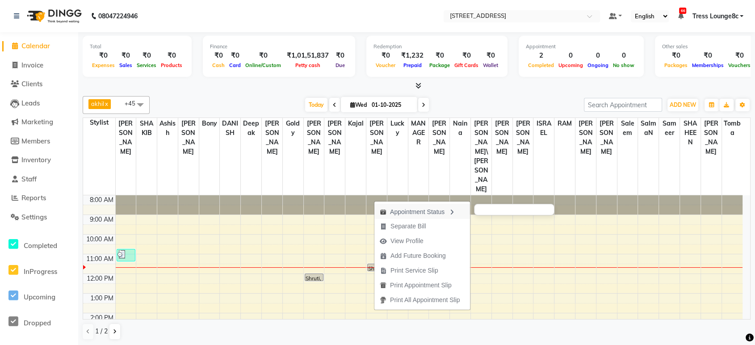
click at [421, 210] on div "Appointment Status" at bounding box center [422, 211] width 96 height 15
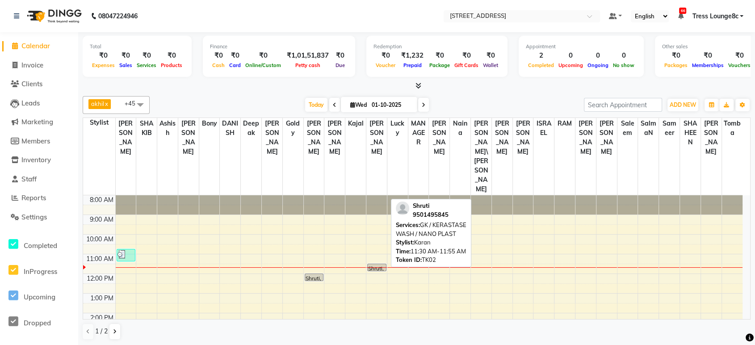
click at [370, 264] on div "Shruti, TK02, 11:30 AM-11:55 AM, GK / KERASTASE WASH / NANO PLAST" at bounding box center [376, 267] width 18 height 7
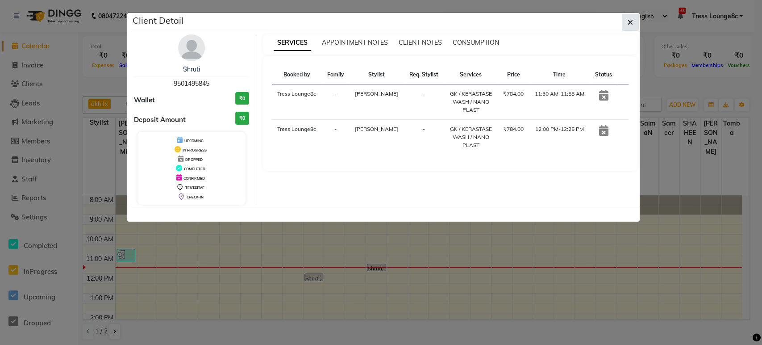
click at [628, 24] on icon "button" at bounding box center [630, 22] width 5 height 7
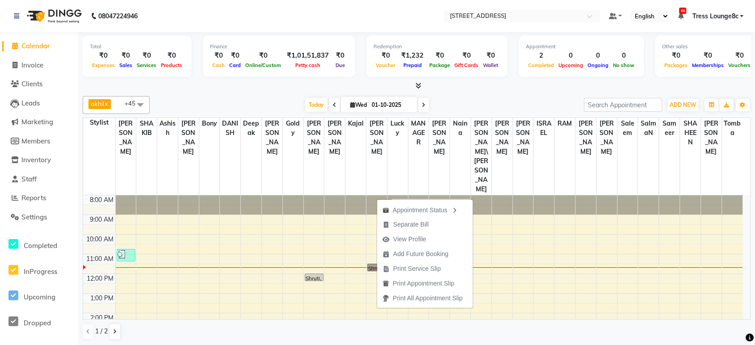
click at [371, 263] on link "Shruti, TK02, 11:30 AM-11:55 AM, GK / KERASTASE WASH / NANO PLAST" at bounding box center [376, 267] width 19 height 8
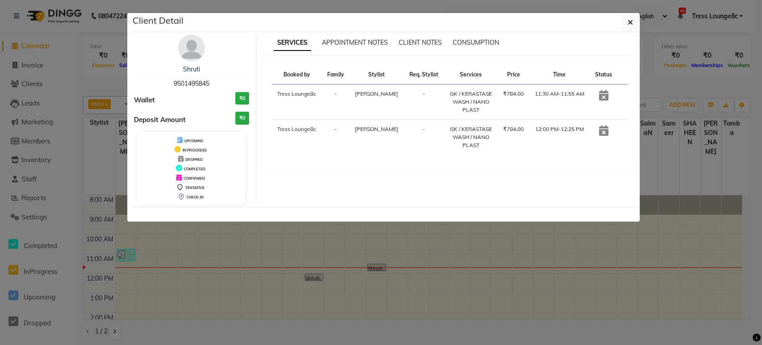
click at [601, 127] on icon at bounding box center [603, 130] width 9 height 11
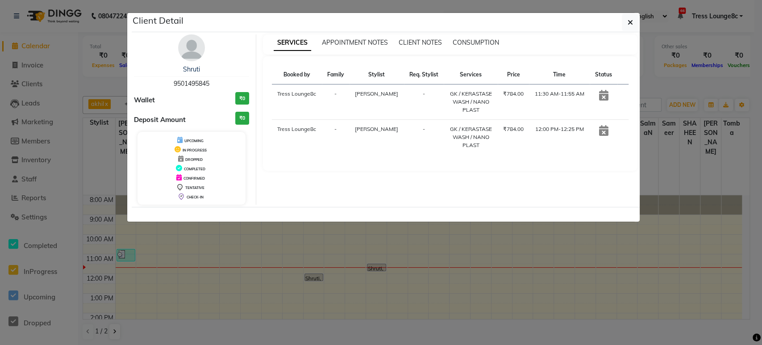
click at [601, 127] on icon at bounding box center [603, 130] width 9 height 11
click at [632, 21] on icon "button" at bounding box center [630, 22] width 5 height 7
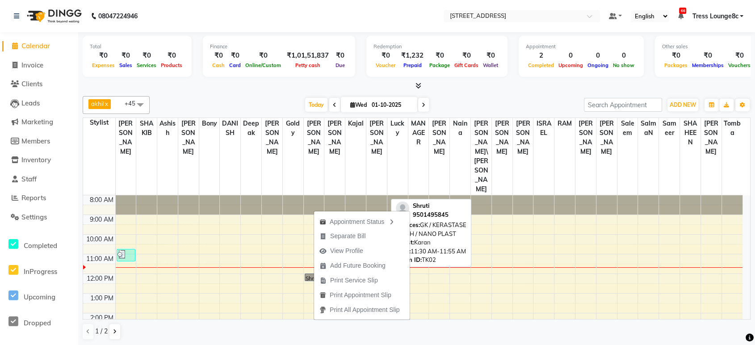
click at [380, 264] on div "Shruti, TK02, 11:30 AM-11:55 AM, GK / KERASTASE WASH / NANO PLAST" at bounding box center [376, 267] width 18 height 7
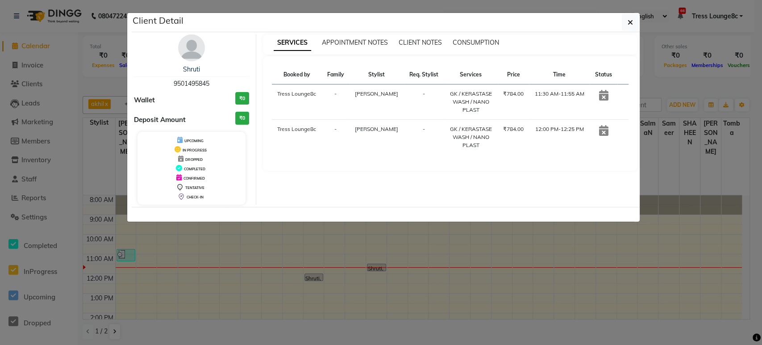
click at [627, 13] on div "Client Detail" at bounding box center [386, 22] width 508 height 19
click at [631, 21] on icon "button" at bounding box center [630, 22] width 5 height 7
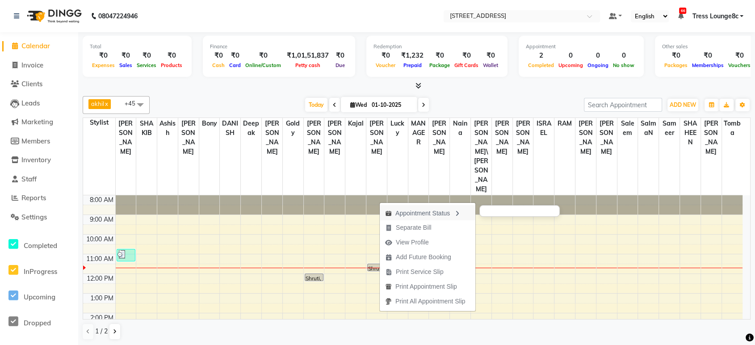
click at [421, 213] on div "Appointment Status" at bounding box center [428, 212] width 96 height 15
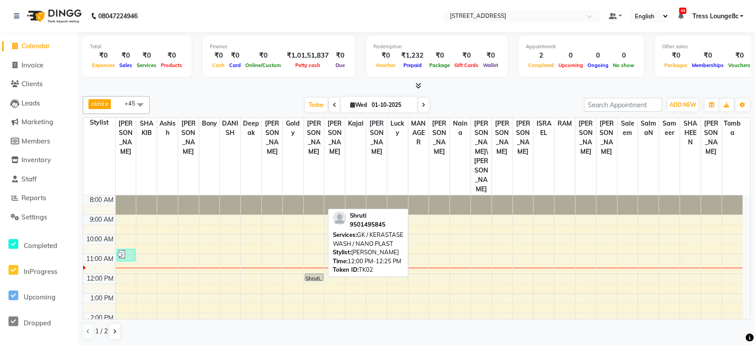
click at [312, 274] on div "Shruti, TK02, 12:00 PM-12:25 PM, GK / KERASTASE WASH / NANO PLAST" at bounding box center [314, 277] width 18 height 7
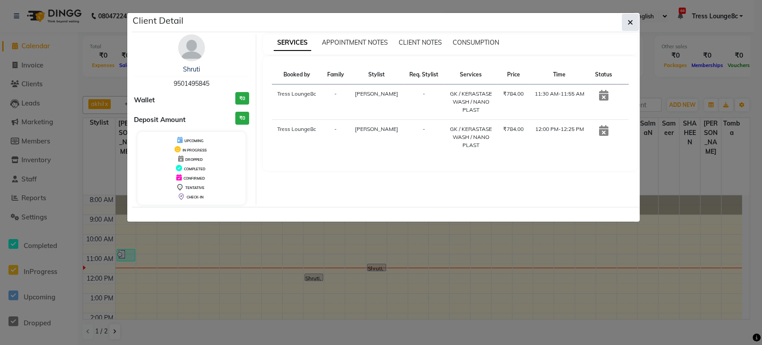
click at [628, 21] on icon "button" at bounding box center [630, 22] width 5 height 7
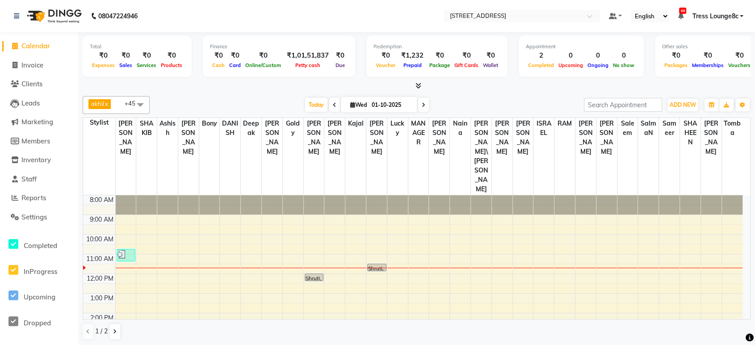
drag, startPoint x: 396, startPoint y: 199, endPoint x: 380, endPoint y: 200, distance: 16.1
click at [325, 198] on div "8:00 AM 9:00 AM 10:00 AM 11:00 AM 12:00 PM 1:00 PM 2:00 PM 3:00 PM 4:00 PM 5:00…" at bounding box center [412, 322] width 659 height 255
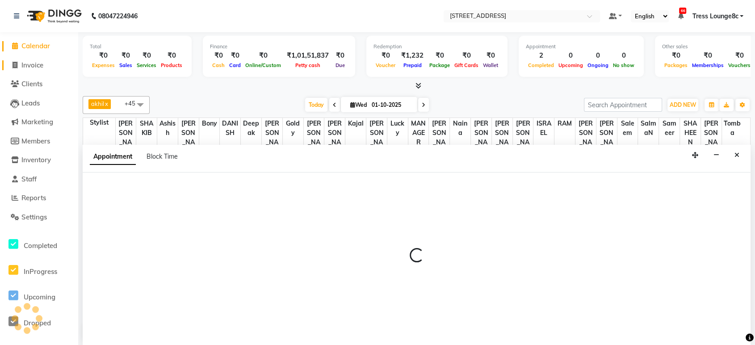
click at [17, 63] on span at bounding box center [14, 65] width 13 height 10
select select "service"
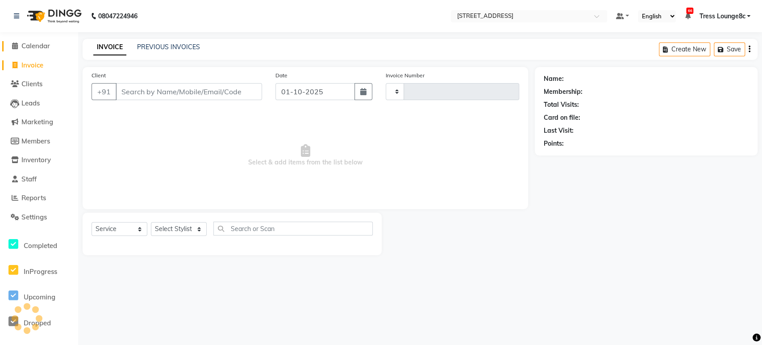
type input "2803"
select select "5703"
click at [14, 47] on icon at bounding box center [15, 45] width 6 height 7
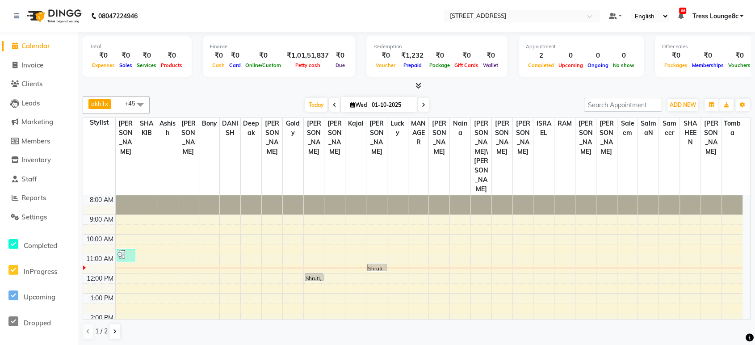
click at [375, 267] on div at bounding box center [376, 267] width 21 height 0
select select "39097"
select select "tentative"
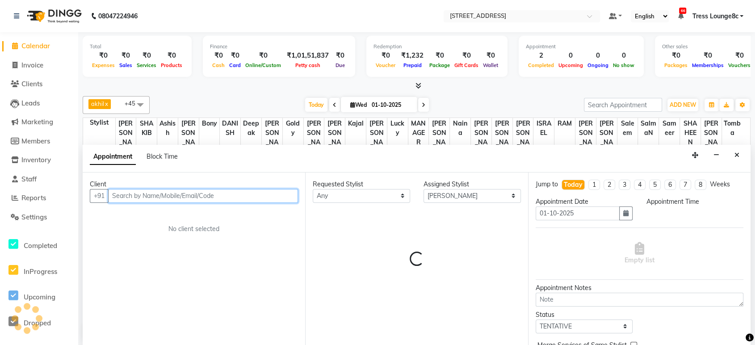
select select "690"
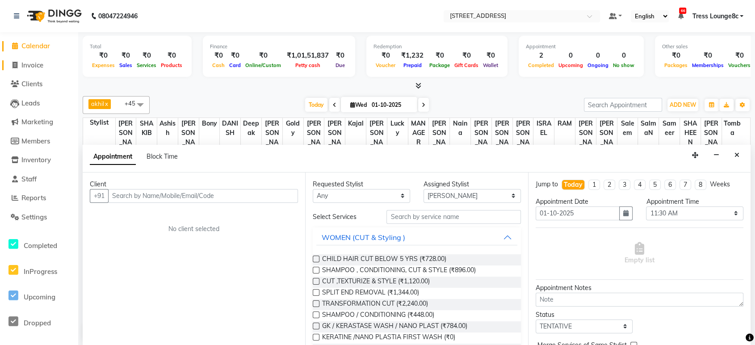
click at [21, 64] on span at bounding box center [14, 65] width 13 height 10
select select "service"
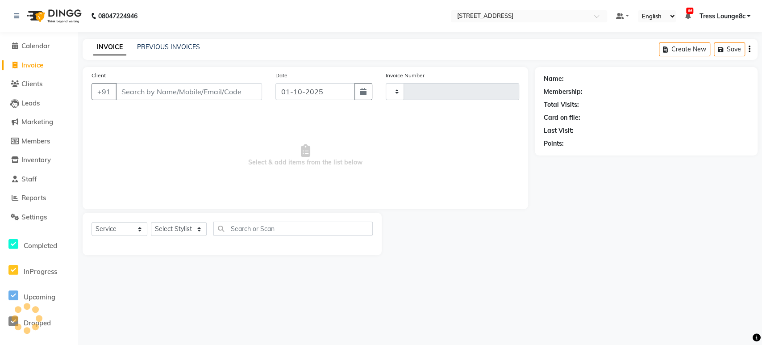
type input "2803"
select select "5703"
click at [178, 46] on link "PREVIOUS INVOICES" at bounding box center [168, 47] width 63 height 8
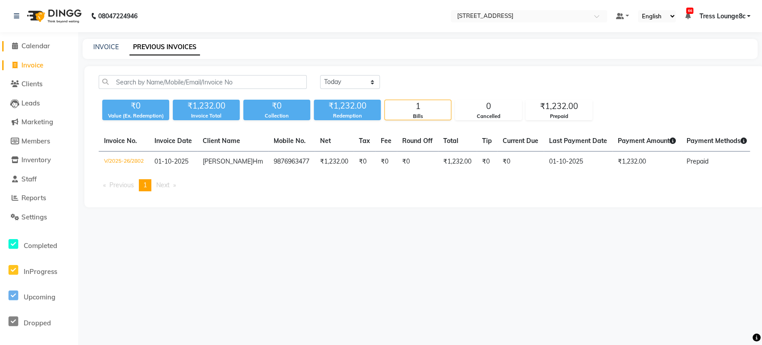
click at [37, 48] on span "Calendar" at bounding box center [35, 46] width 29 height 8
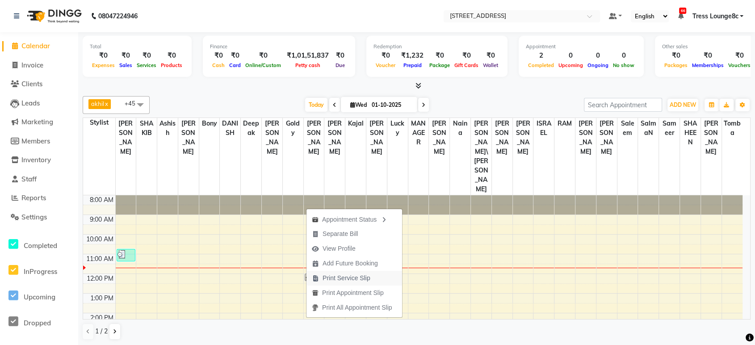
click at [350, 275] on span "Print Service Slip" at bounding box center [346, 277] width 48 height 9
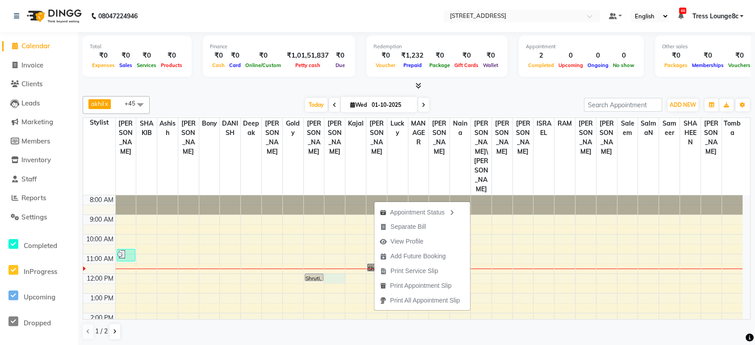
click at [336, 207] on div "8:00 AM 9:00 AM 10:00 AM 11:00 AM 12:00 PM 1:00 PM 2:00 PM 3:00 PM 4:00 PM 5:00…" at bounding box center [412, 322] width 659 height 255
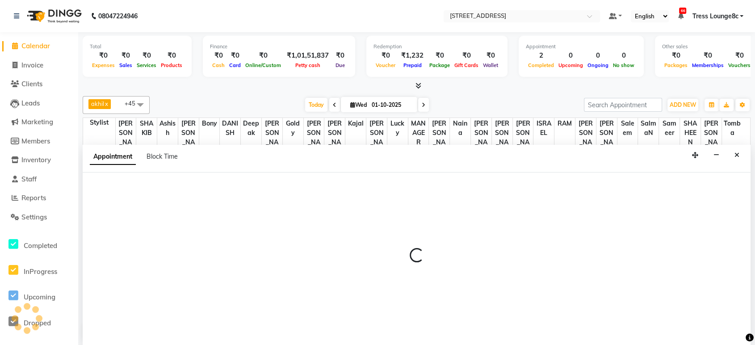
select select "47437"
select select "tentative"
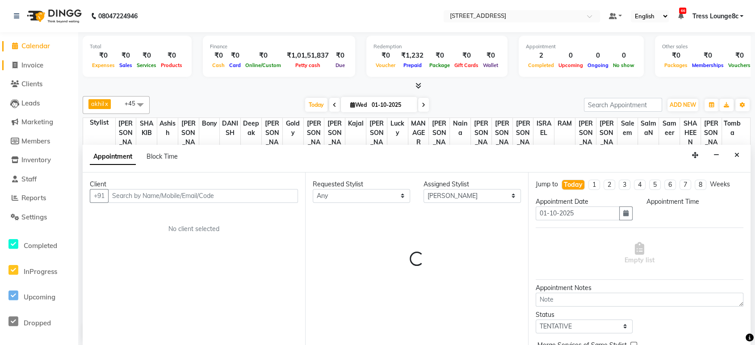
select select "720"
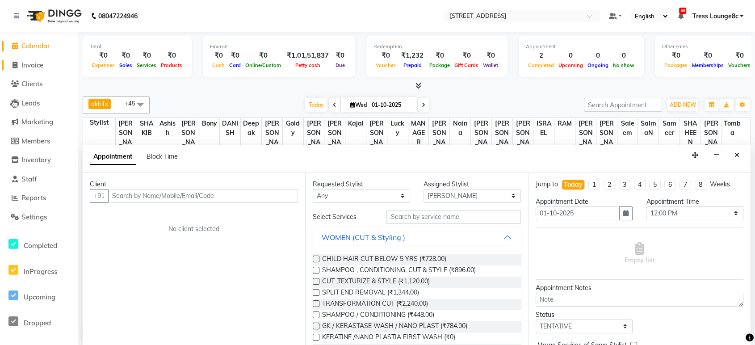
click at [26, 61] on span "Invoice" at bounding box center [32, 65] width 22 height 8
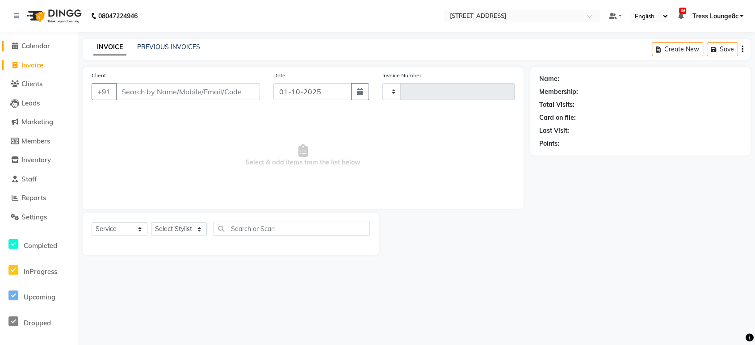
click at [33, 42] on span "Calendar" at bounding box center [35, 46] width 29 height 8
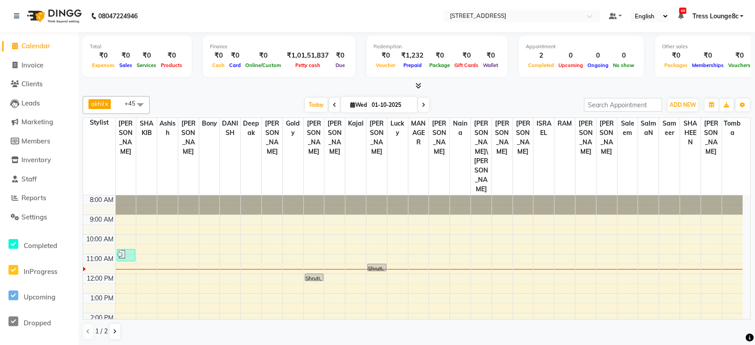
click at [382, 269] on div at bounding box center [376, 269] width 21 height 0
select select "39097"
select select "tentative"
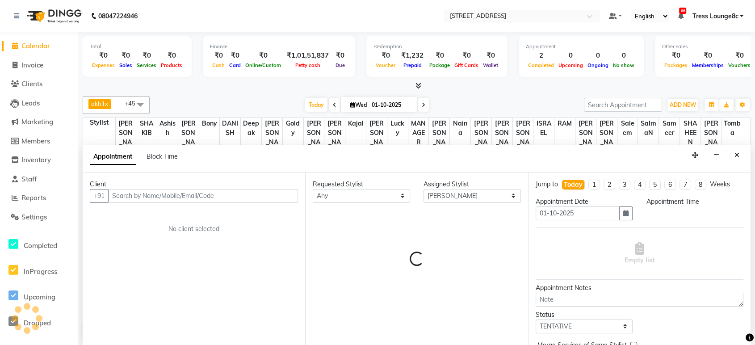
select select "690"
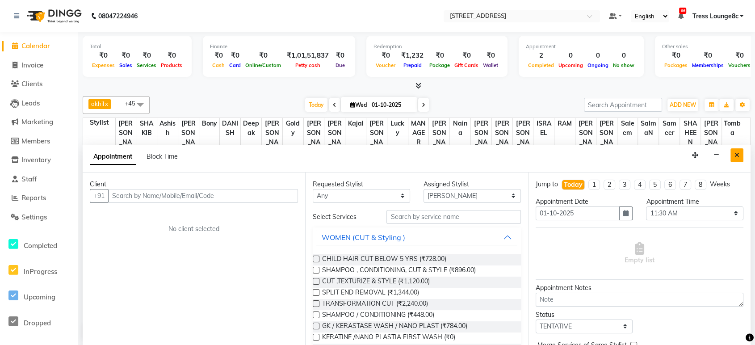
click at [736, 153] on icon "Close" at bounding box center [736, 155] width 5 height 6
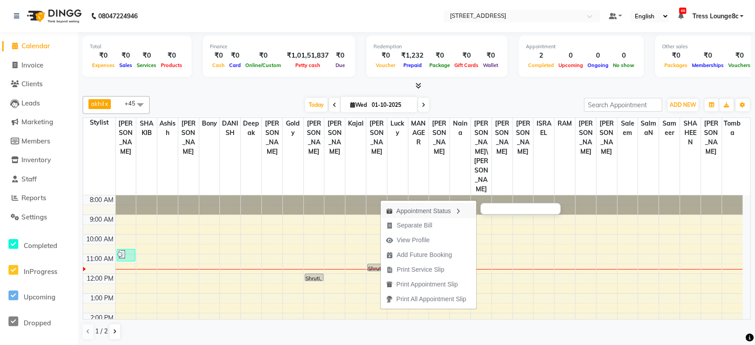
click at [428, 210] on div "Appointment Status" at bounding box center [428, 210] width 96 height 15
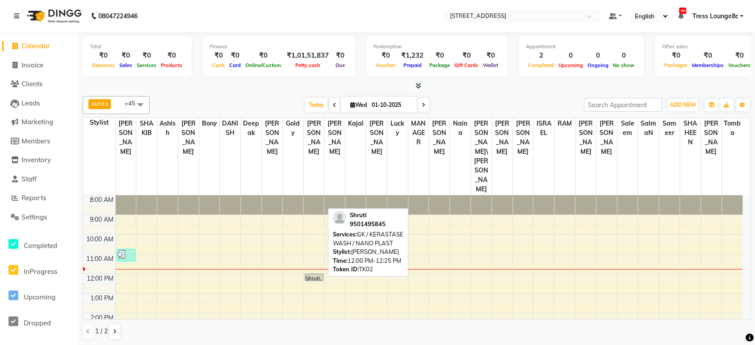
drag, startPoint x: 313, startPoint y: 213, endPoint x: 308, endPoint y: 208, distance: 6.6
click at [308, 274] on div "Shruti, TK02, 12:00 PM-12:25 PM, GK / KERASTASE WASH / NANO PLAST" at bounding box center [314, 277] width 18 height 7
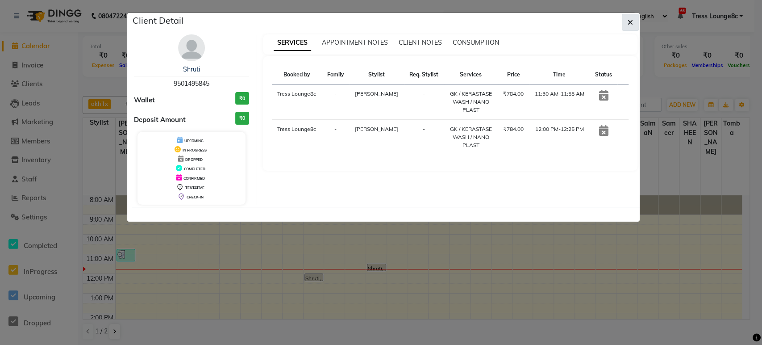
click at [627, 19] on button "button" at bounding box center [630, 22] width 17 height 17
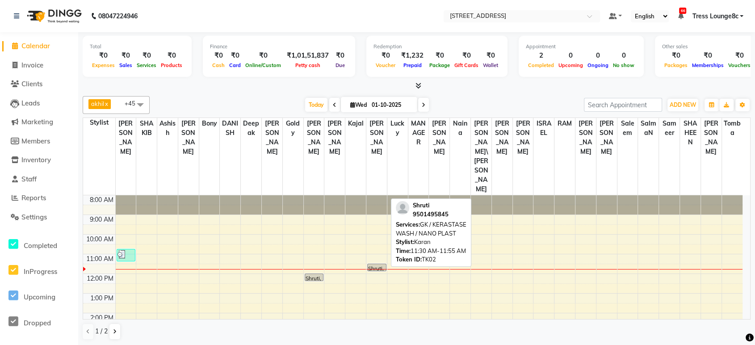
click at [377, 264] on div "Shruti, TK02, 11:30 AM-11:55 AM, GK / KERASTASE WASH / NANO PLAST" at bounding box center [376, 267] width 18 height 7
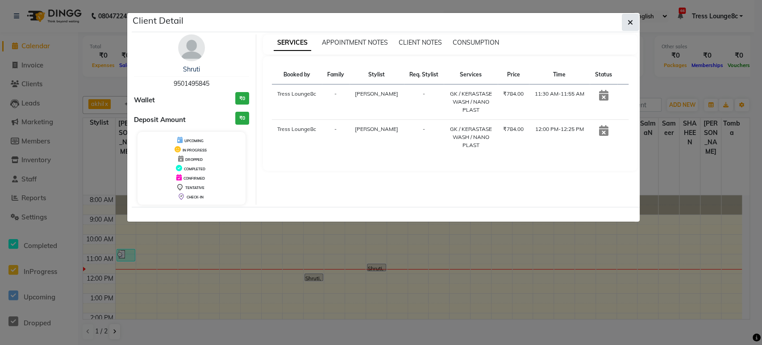
click at [632, 20] on icon "button" at bounding box center [630, 22] width 5 height 7
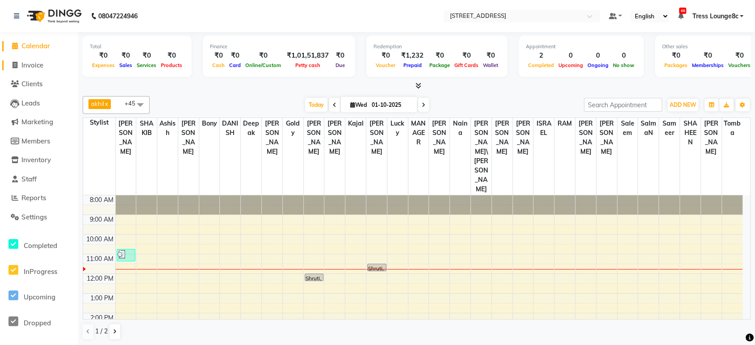
click at [41, 64] on span "Invoice" at bounding box center [32, 65] width 22 height 8
select select "service"
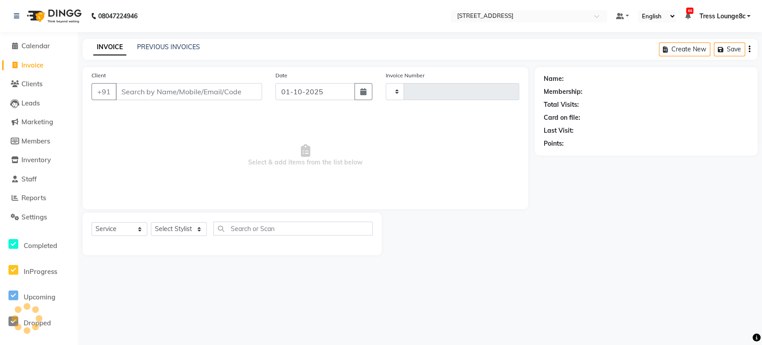
type input "2803"
select select "5703"
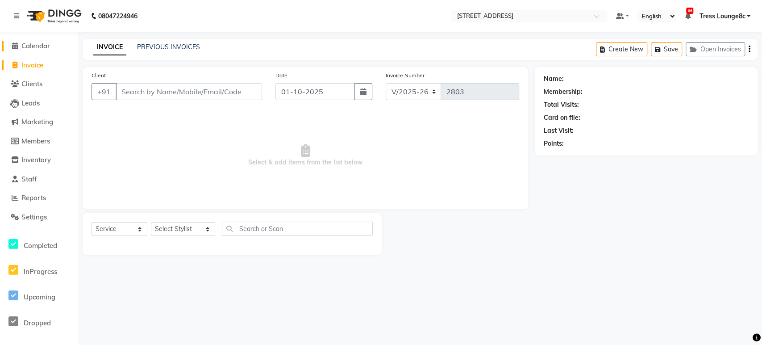
click at [39, 46] on span "Calendar" at bounding box center [35, 46] width 29 height 8
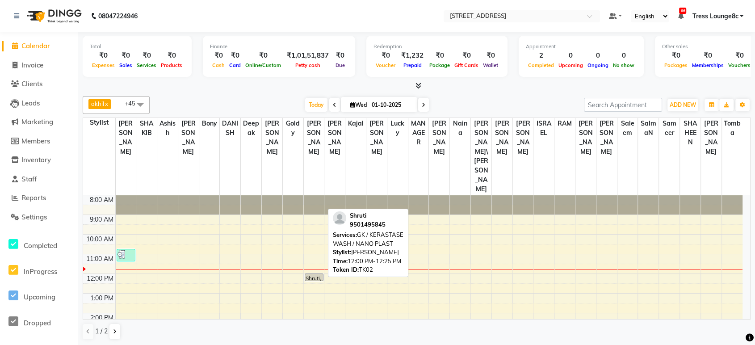
click at [305, 273] on link "Shruti, TK02, 12:00 PM-12:25 PM, GK / KERASTASE WASH / NANO PLAST" at bounding box center [314, 277] width 19 height 8
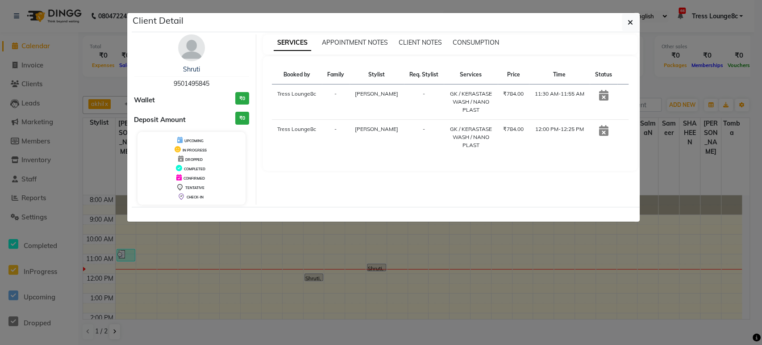
drag, startPoint x: 211, startPoint y: 79, endPoint x: 163, endPoint y: 75, distance: 47.9
click at [163, 75] on div "Shruti 9501495845" at bounding box center [192, 77] width 116 height 24
copy div "Shruti 9501495845"
click at [0, 92] on ngb-modal-window "Client Detail Shruti 9501495845 Wallet ₹0 Deposit Amount ₹0 UPCOMING IN PROGRES…" at bounding box center [381, 172] width 762 height 345
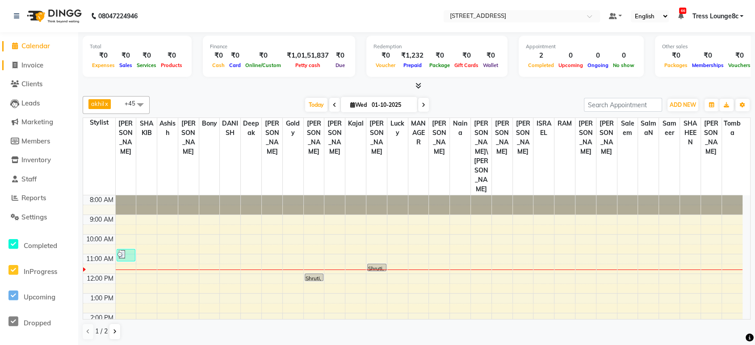
click at [43, 64] on span "Invoice" at bounding box center [32, 65] width 22 height 8
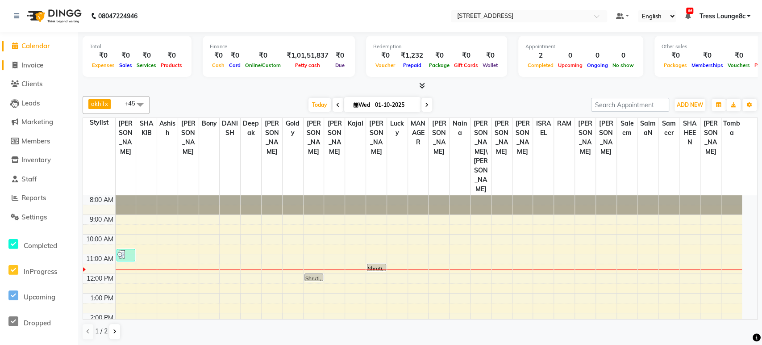
select select "service"
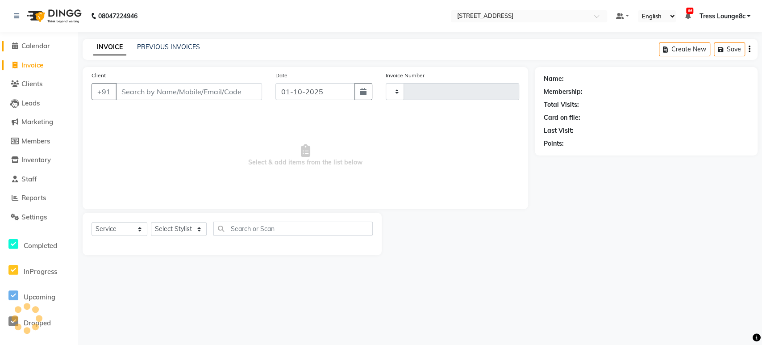
type input "2803"
select select "5703"
click at [175, 81] on div "Client +91" at bounding box center [177, 89] width 184 height 37
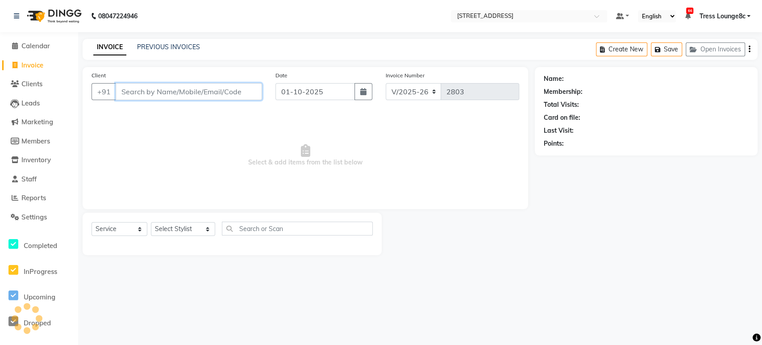
click at [176, 89] on input "Client" at bounding box center [189, 91] width 146 height 17
paste input "9501495845"
type input "9501495845"
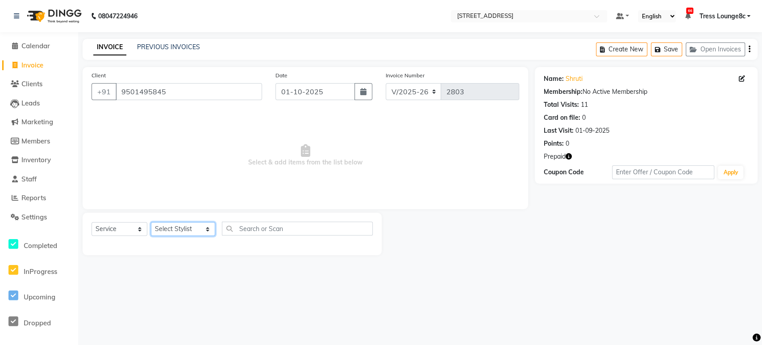
click at [187, 231] on select "Select Stylist Aamir Angel Anju Ashish Bony DANISH Deepak Farman gagan goldy GU…" at bounding box center [183, 229] width 64 height 14
select select "39101"
click at [151, 222] on select "Select Stylist Aamir Angel Anju Ashish Bony DANISH Deepak Farman gagan goldy GU…" at bounding box center [183, 229] width 64 height 14
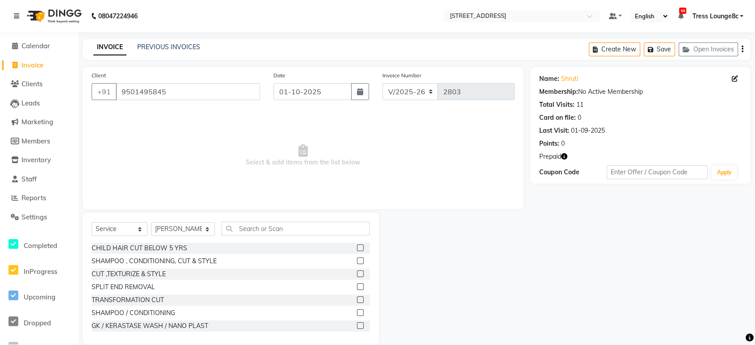
click at [248, 220] on div "Select Service Product Membership Package Voucher Prepaid Gift Card Select Styl…" at bounding box center [231, 279] width 296 height 132
click at [250, 229] on input "text" at bounding box center [295, 228] width 148 height 14
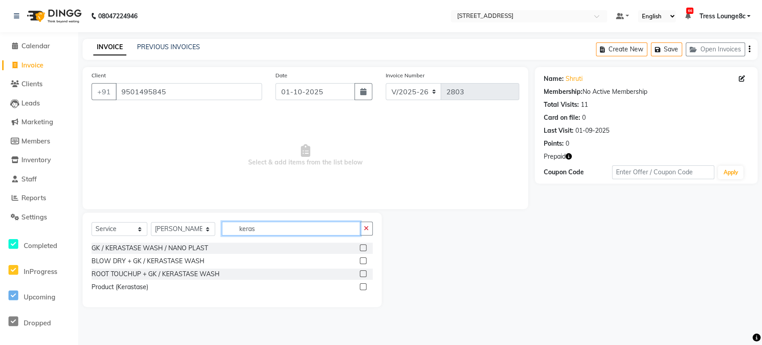
type input "keras"
click at [355, 246] on div "GK / KERASTASE WASH / NANO PLAST" at bounding box center [232, 247] width 281 height 11
click at [361, 246] on label at bounding box center [363, 247] width 7 height 7
click at [361, 246] on input "checkbox" at bounding box center [363, 248] width 6 height 6
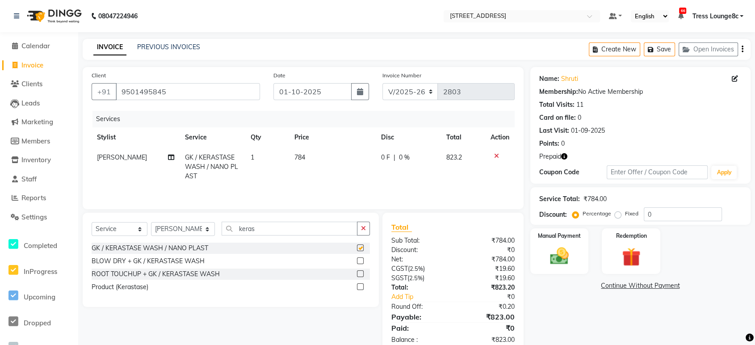
checkbox input "false"
click at [631, 252] on img at bounding box center [631, 257] width 32 height 24
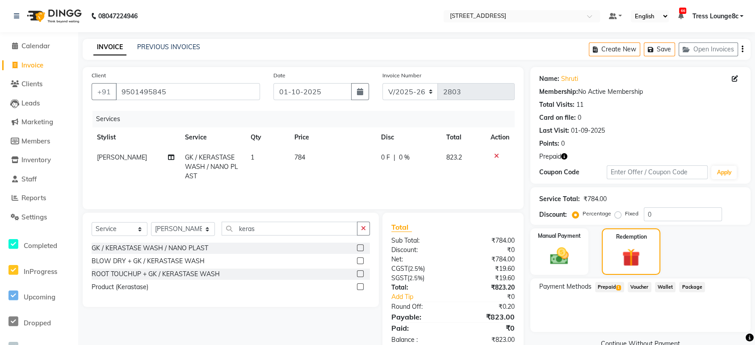
click at [616, 288] on span "1" at bounding box center [618, 287] width 5 height 5
click at [359, 274] on label at bounding box center [360, 273] width 7 height 7
click at [359, 274] on input "checkbox" at bounding box center [360, 274] width 6 height 6
checkbox input "true"
type input "5720"
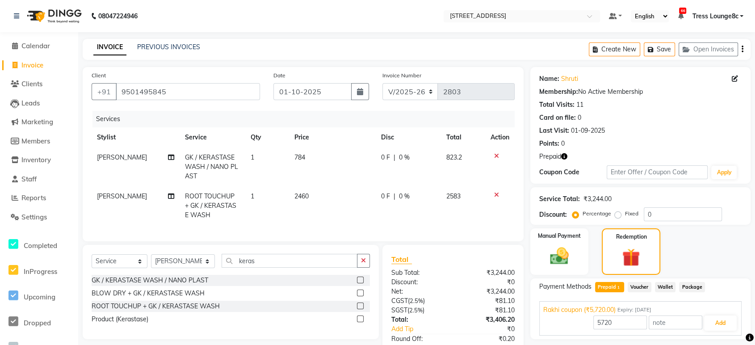
checkbox input "false"
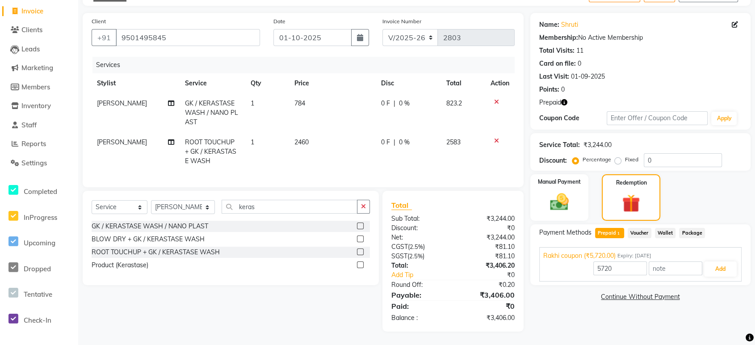
click at [494, 138] on icon at bounding box center [496, 141] width 5 height 6
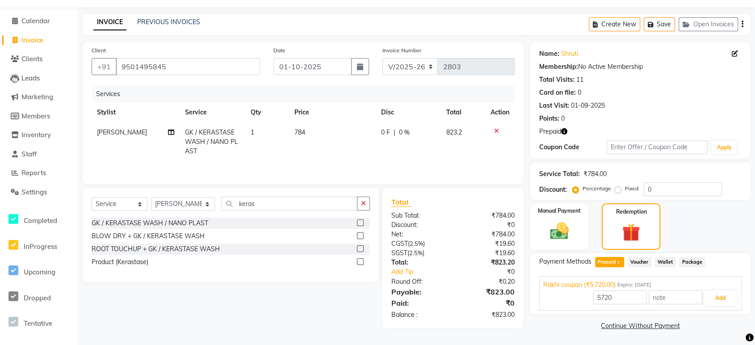
click at [359, 234] on label at bounding box center [360, 235] width 7 height 7
click at [359, 234] on input "checkbox" at bounding box center [360, 236] width 6 height 6
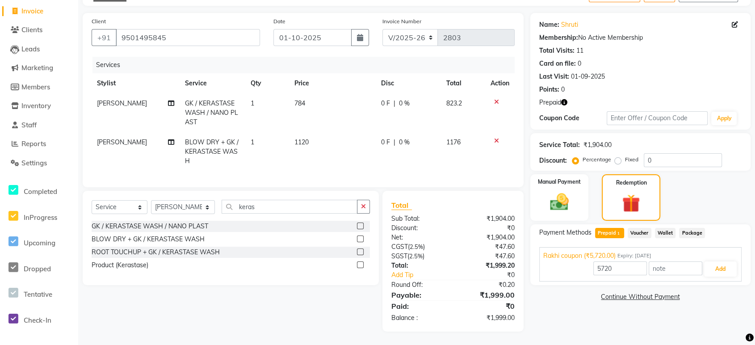
checkbox input "false"
click at [495, 99] on icon at bounding box center [496, 102] width 5 height 6
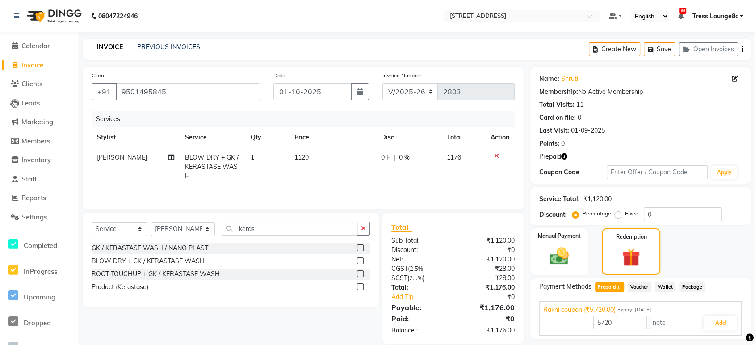
scroll to position [25, 0]
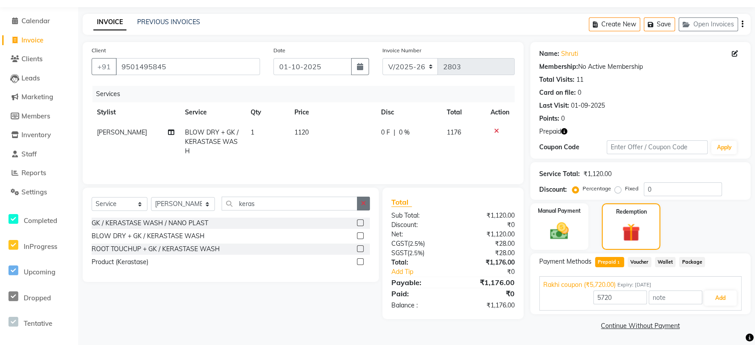
click at [367, 204] on button "button" at bounding box center [363, 203] width 13 height 14
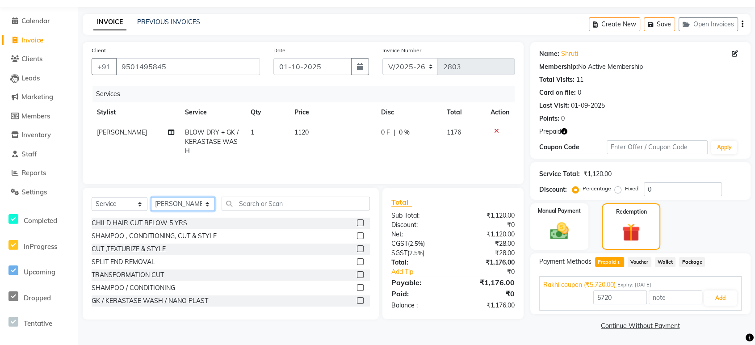
click at [173, 204] on select "Select Stylist Aamir Angel Anju Ashish Bony DANISH Deepak Farman gagan goldy GU…" at bounding box center [183, 204] width 64 height 14
select select "77266"
click at [151, 197] on select "Select Stylist Aamir Angel Anju Ashish Bony DANISH Deepak Farman gagan goldy GU…" at bounding box center [183, 204] width 64 height 14
click at [268, 199] on input "text" at bounding box center [295, 203] width 148 height 14
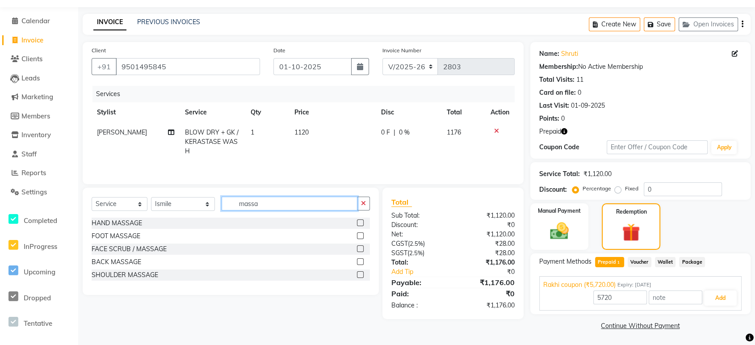
type input "massa"
click at [360, 235] on label at bounding box center [360, 235] width 7 height 7
click at [360, 235] on input "checkbox" at bounding box center [360, 236] width 6 height 6
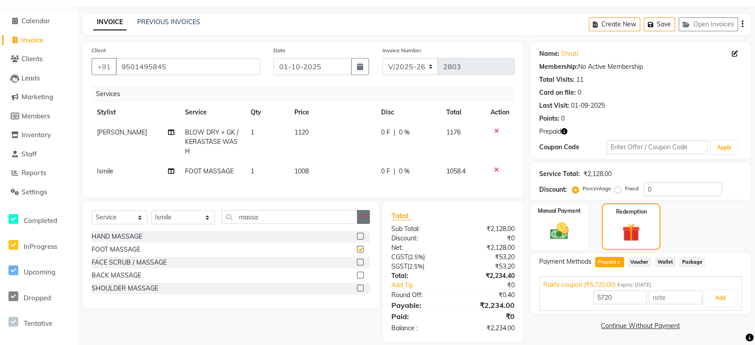
checkbox input "false"
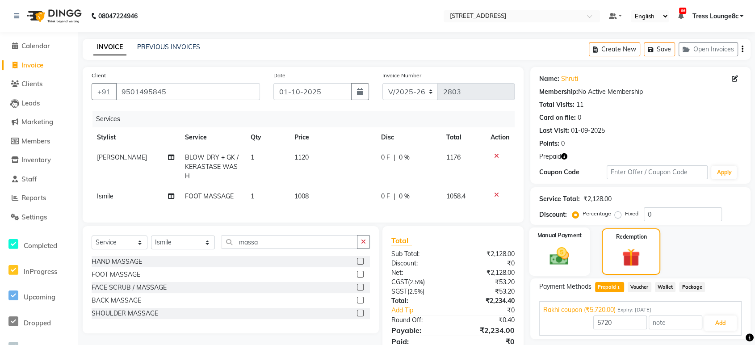
scroll to position [42, 0]
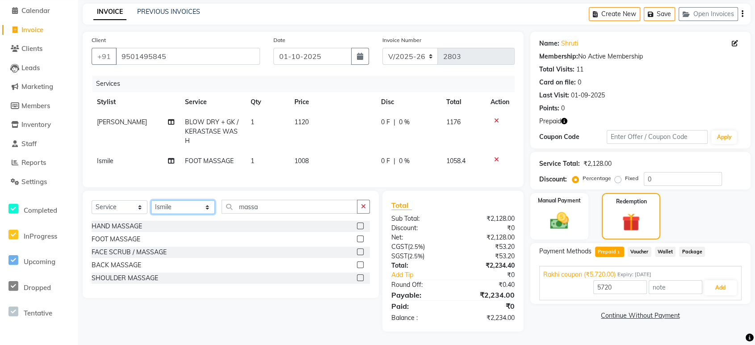
click at [177, 207] on select "Select Stylist Aamir Angel Anju Ashish Bony DANISH Deepak Farman gagan goldy GU…" at bounding box center [183, 207] width 64 height 14
click at [151, 200] on select "Select Stylist Aamir Angel Anju Ashish Bony DANISH Deepak Farman gagan goldy GU…" at bounding box center [183, 207] width 64 height 14
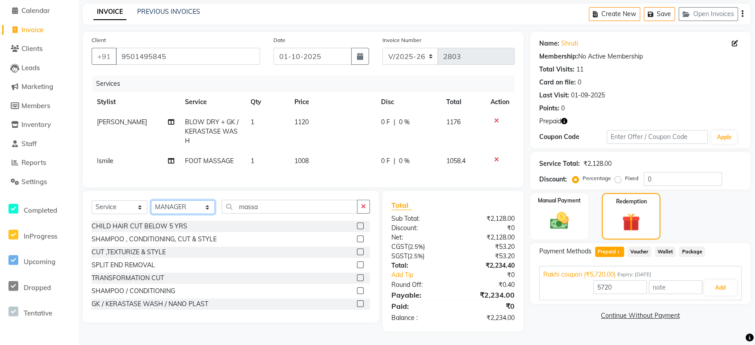
click at [178, 208] on select "Select Stylist Aamir Angel Anju Ashish Bony DANISH Deepak Farman gagan goldy GU…" at bounding box center [183, 207] width 64 height 14
select select "71231"
click at [151, 200] on select "Select Stylist Aamir Angel Anju Ashish Bony DANISH Deepak Farman gagan goldy GU…" at bounding box center [183, 207] width 64 height 14
click at [367, 208] on button "button" at bounding box center [363, 207] width 13 height 14
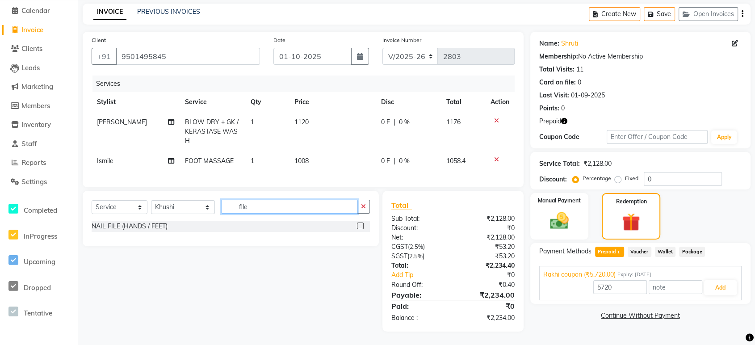
type input "file"
click at [361, 226] on label at bounding box center [360, 225] width 7 height 7
click at [361, 226] on input "checkbox" at bounding box center [360, 226] width 6 height 6
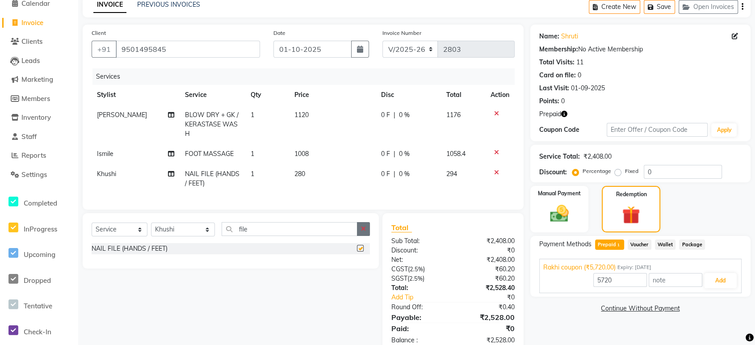
checkbox input "false"
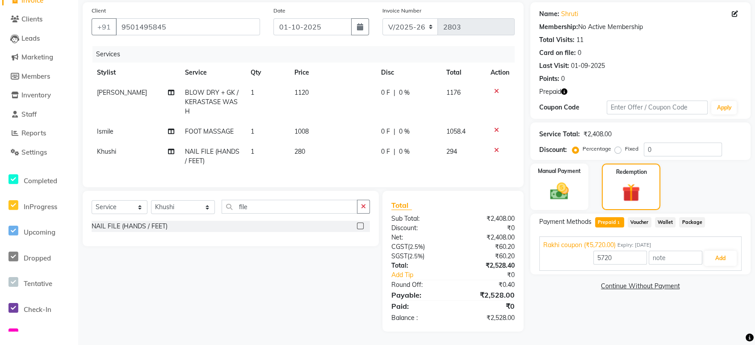
scroll to position [0, 0]
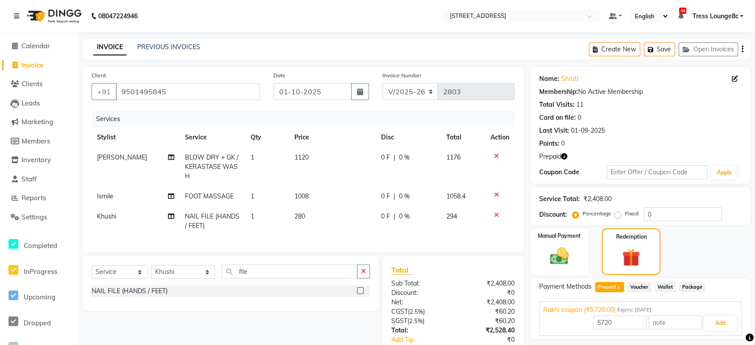
click at [595, 133] on div "01-09-2025" at bounding box center [588, 130] width 34 height 9
click at [599, 133] on div "01-09-2025" at bounding box center [588, 130] width 34 height 9
click at [652, 50] on icon "button" at bounding box center [651, 49] width 9 height 6
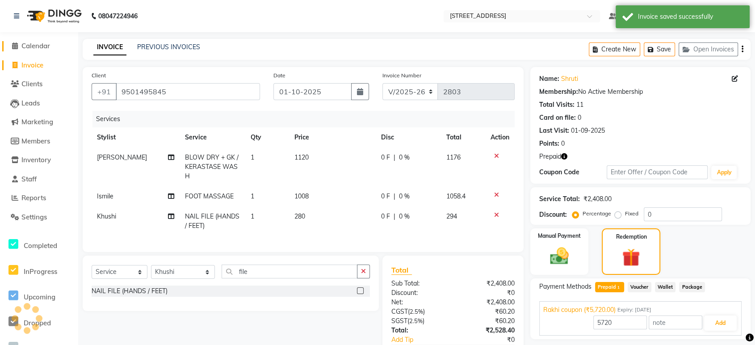
drag, startPoint x: 37, startPoint y: 44, endPoint x: 41, endPoint y: 49, distance: 6.1
click at [38, 44] on span "Calendar" at bounding box center [35, 46] width 29 height 8
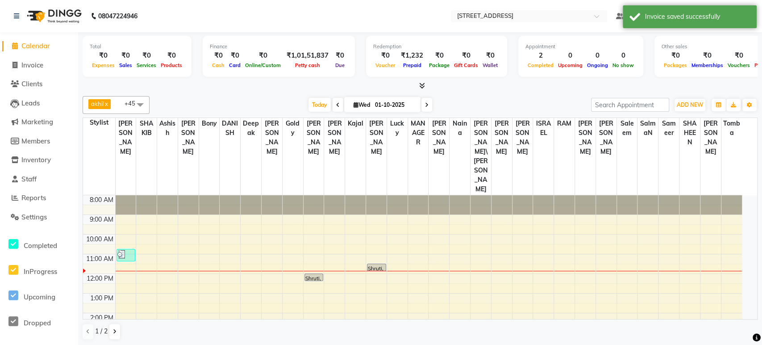
click at [24, 46] on span "Calendar" at bounding box center [35, 46] width 29 height 8
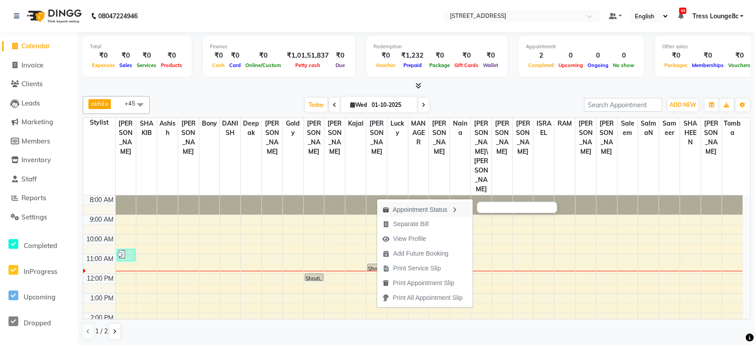
click at [407, 208] on div "Appointment Status" at bounding box center [425, 208] width 96 height 15
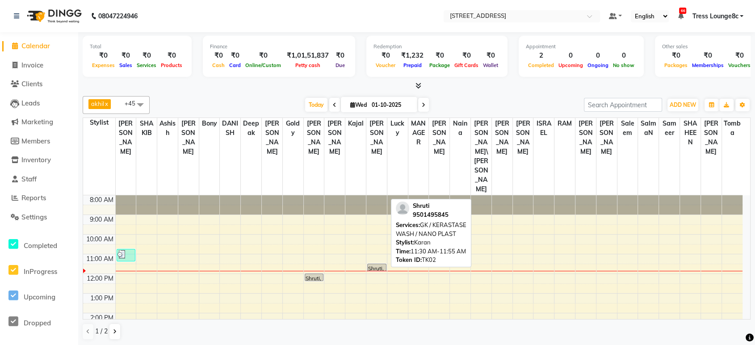
click at [374, 264] on div "Shruti, TK02, 11:30 AM-11:55 AM, GK / KERASTASE WASH / NANO PLAST" at bounding box center [376, 267] width 18 height 7
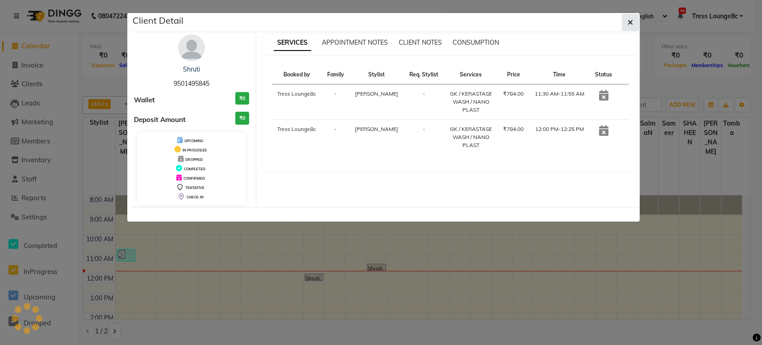
click at [631, 23] on icon "button" at bounding box center [630, 22] width 5 height 7
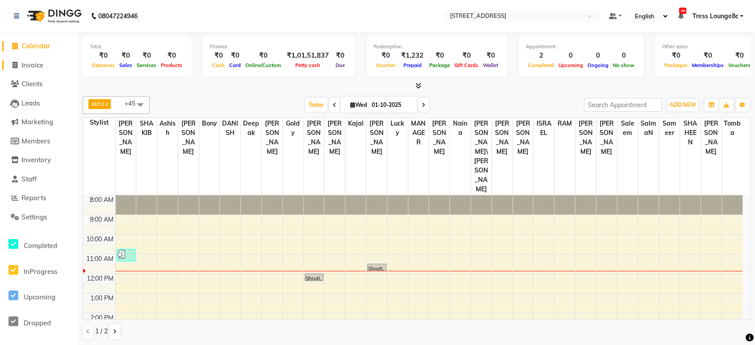
click at [26, 64] on span "Invoice" at bounding box center [32, 65] width 22 height 8
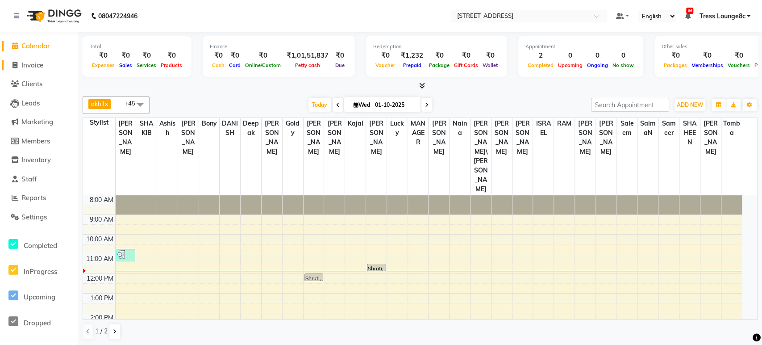
select select "service"
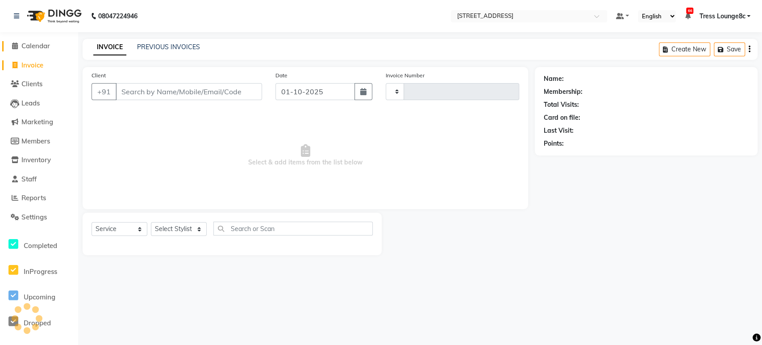
type input "2803"
select select "5703"
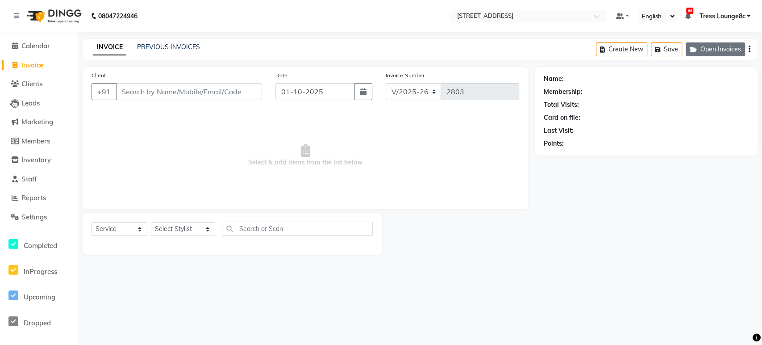
click at [728, 48] on button "Open Invoices" at bounding box center [715, 49] width 59 height 14
click at [751, 52] on div "Create New Save Open Invoices" at bounding box center [677, 49] width 162 height 21
click at [745, 47] on div "Create New Save Open Invoices" at bounding box center [677, 49] width 162 height 21
click at [718, 47] on button "Open Invoices" at bounding box center [715, 49] width 59 height 14
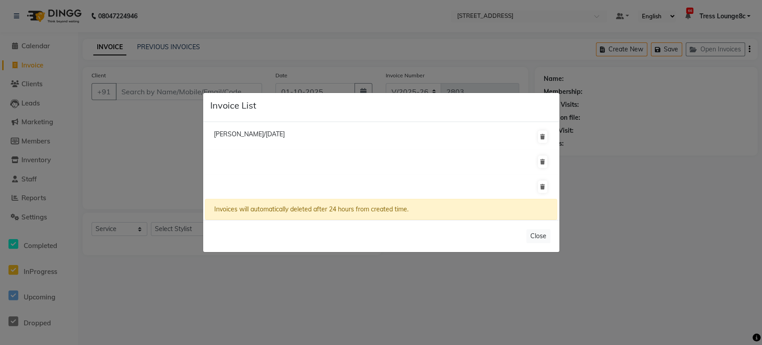
click at [146, 144] on ngb-modal-window "Invoice List Madhu Gupta/23 September 2025 Invoices will automatically deleted …" at bounding box center [381, 172] width 762 height 345
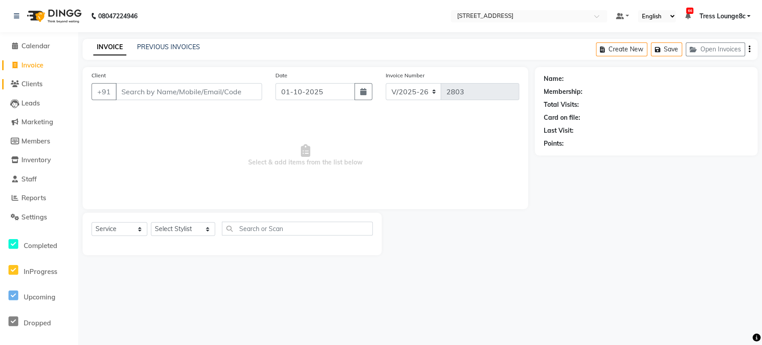
click at [25, 81] on span "Clients" at bounding box center [31, 83] width 21 height 8
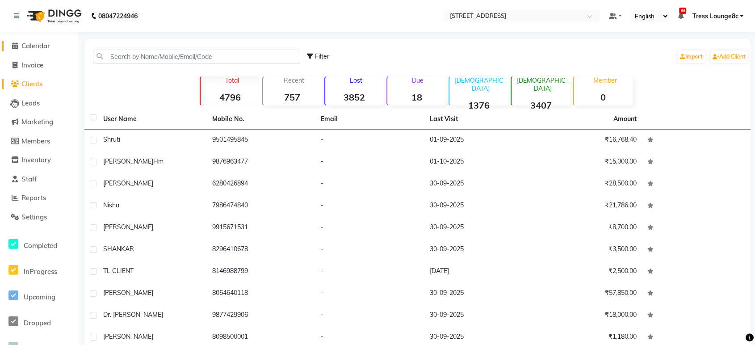
click at [36, 50] on link "Calendar" at bounding box center [39, 46] width 74 height 10
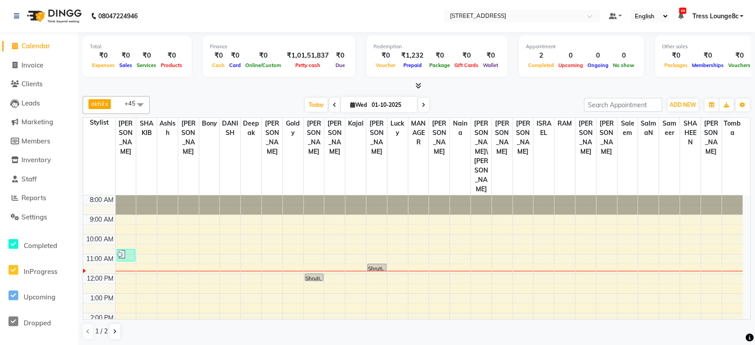
scroll to position [46, 0]
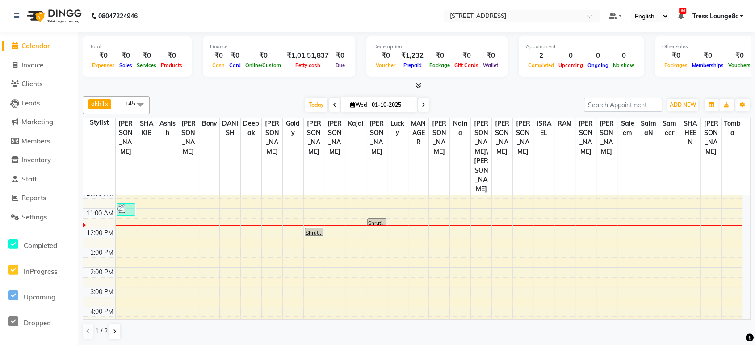
click at [39, 55] on li "Calendar" at bounding box center [39, 46] width 78 height 19
click at [37, 60] on link "Invoice" at bounding box center [39, 65] width 74 height 10
select select "service"
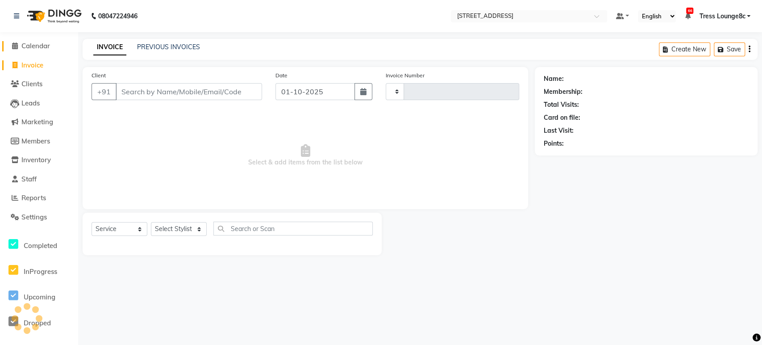
type input "2803"
select select "5703"
click at [180, 229] on select "Select Stylist" at bounding box center [179, 229] width 56 height 14
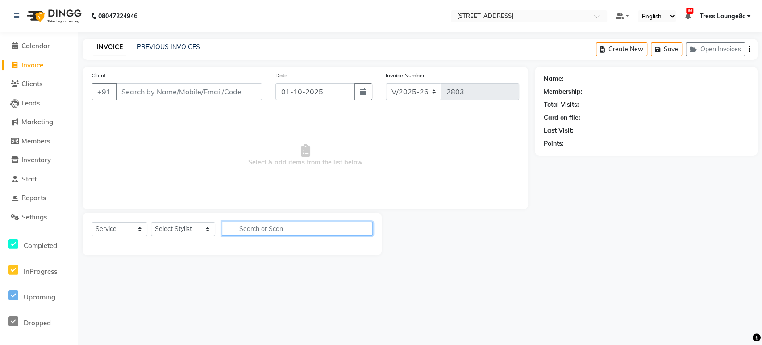
click at [247, 234] on input "text" at bounding box center [297, 228] width 151 height 14
click at [259, 228] on input "text" at bounding box center [297, 228] width 151 height 14
click at [117, 225] on select "Select Service Product Membership Package Voucher Prepaid Gift Card" at bounding box center [120, 229] width 56 height 14
click at [92, 222] on select "Select Service Product Membership Package Voucher Prepaid Gift Card" at bounding box center [120, 229] width 56 height 14
drag, startPoint x: 112, startPoint y: 222, endPoint x: 112, endPoint y: 227, distance: 5.4
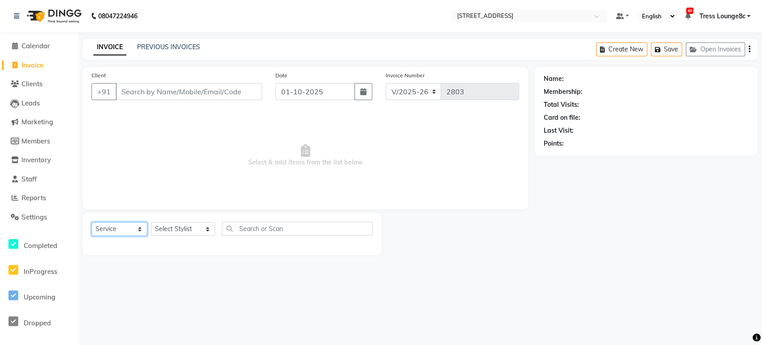
click at [112, 222] on select "Select Service Product Membership Package Voucher Prepaid Gift Card" at bounding box center [120, 229] width 56 height 14
click at [239, 225] on input "text" at bounding box center [297, 228] width 151 height 14
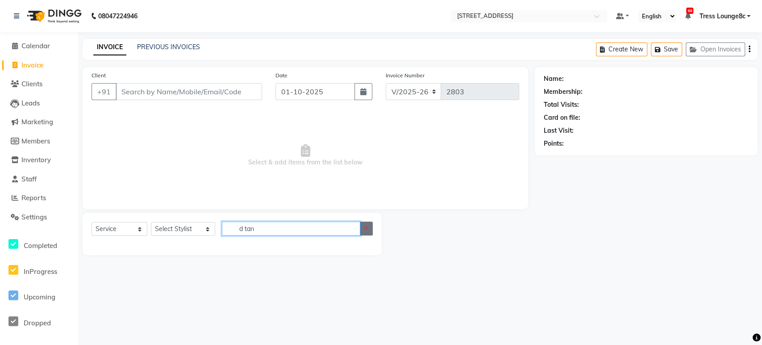
type input "d tan"
click at [367, 231] on icon "button" at bounding box center [366, 228] width 5 height 6
type input "tan"
click at [194, 229] on select "Select Stylist Aamir Angel Anju Ashish Bony DANISH Deepak Farman gagan goldy GU…" at bounding box center [183, 229] width 64 height 14
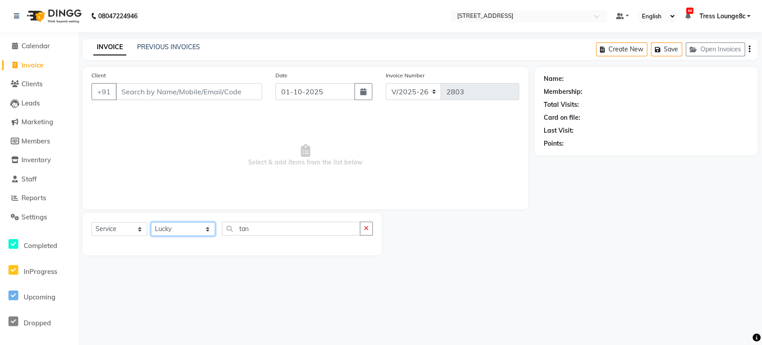
click at [151, 222] on select "Select Stylist Aamir Angel Anju Ashish Bony DANISH Deepak Farman gagan goldy GU…" at bounding box center [183, 229] width 64 height 14
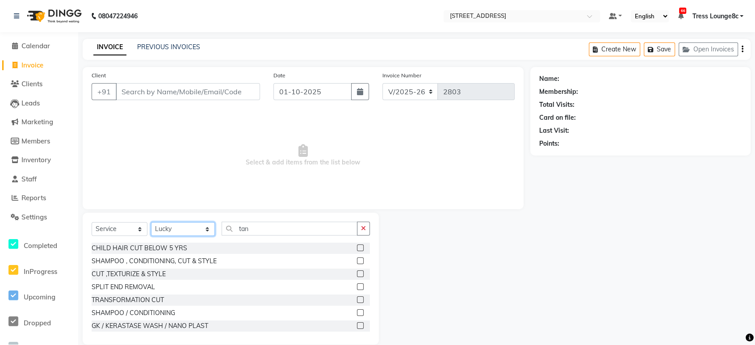
click at [166, 228] on select "Select Stylist Aamir Angel Anju Ashish Bony DANISH Deepak Farman gagan goldy GU…" at bounding box center [183, 229] width 64 height 14
select select "71231"
click at [151, 222] on select "Select Stylist Aamir Angel Anju Ashish Bony DANISH Deepak Farman gagan goldy GU…" at bounding box center [183, 229] width 64 height 14
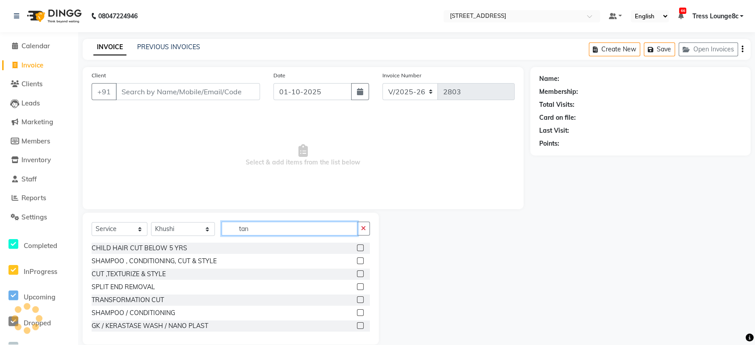
click at [264, 225] on input "tan" at bounding box center [288, 228] width 135 height 14
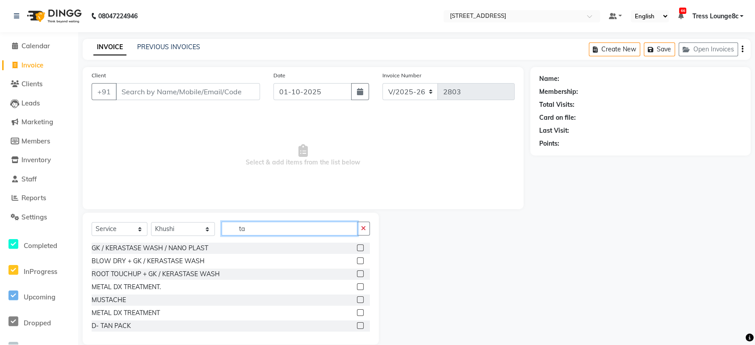
type input "tan"
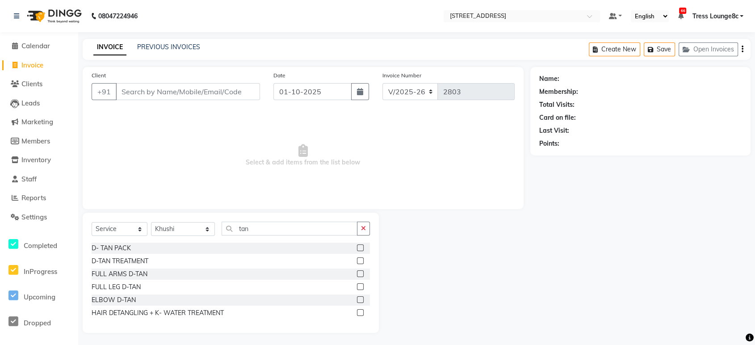
click at [361, 247] on label at bounding box center [360, 247] width 7 height 7
click at [361, 247] on input "checkbox" at bounding box center [360, 248] width 6 height 6
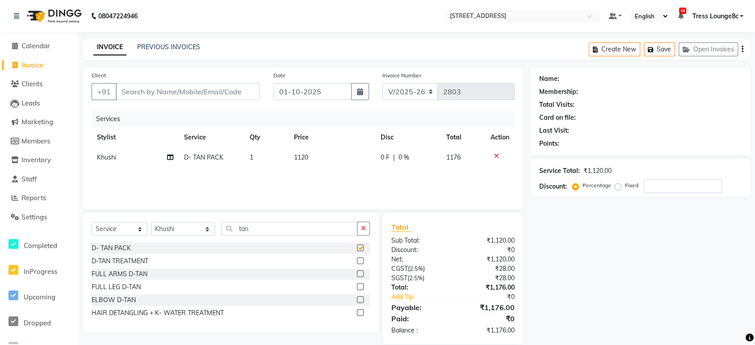
checkbox input "false"
click at [360, 272] on label at bounding box center [360, 273] width 7 height 7
click at [360, 272] on input "checkbox" at bounding box center [360, 274] width 6 height 6
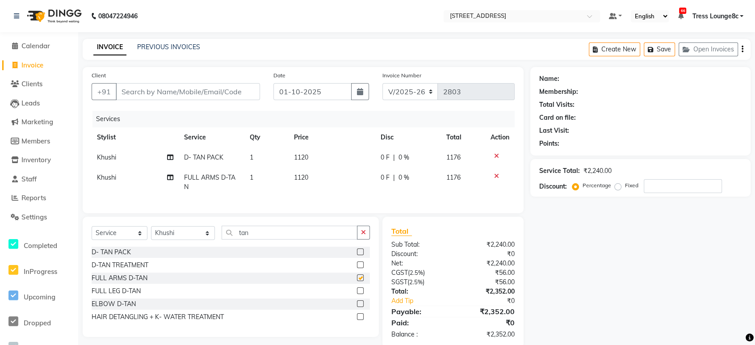
checkbox input "false"
click at [494, 154] on icon at bounding box center [496, 156] width 5 height 6
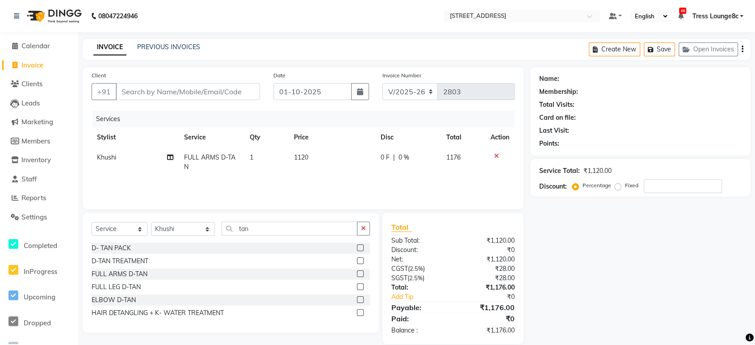
click at [13, 12] on div "08047224946" at bounding box center [75, 16] width 137 height 25
click at [45, 50] on span "Calendar" at bounding box center [35, 46] width 29 height 8
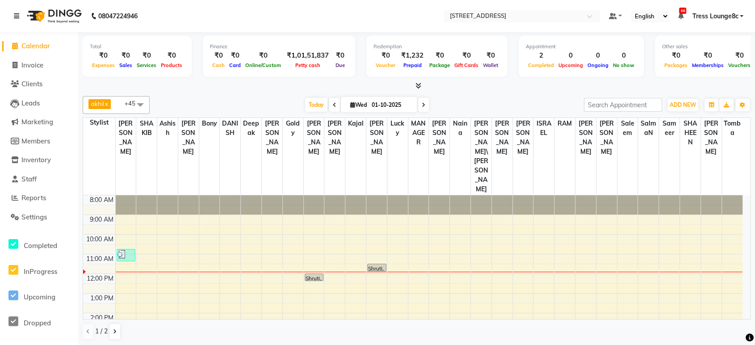
click at [17, 15] on icon at bounding box center [16, 16] width 5 height 6
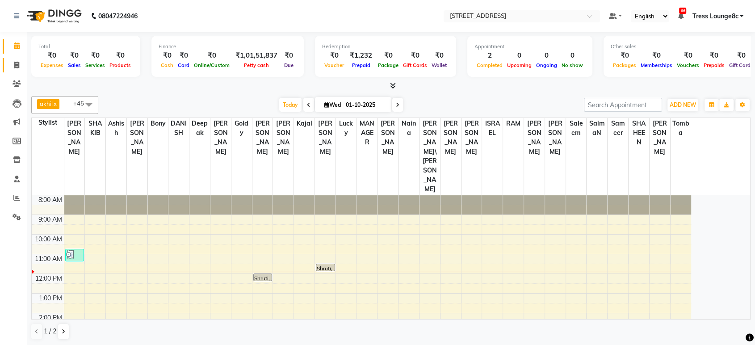
click at [16, 61] on span at bounding box center [17, 65] width 16 height 10
select select "service"
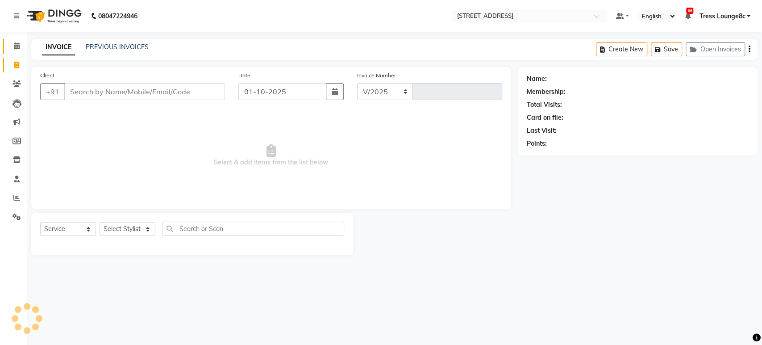
select select "5703"
type input "2803"
click at [137, 228] on select "Select Stylist" at bounding box center [128, 229] width 56 height 14
select select "49867"
click at [100, 222] on select "Select Stylist Aamir Angel Anju Ashish Bony DANISH Deepak Farman gagan goldy GU…" at bounding box center [133, 229] width 67 height 14
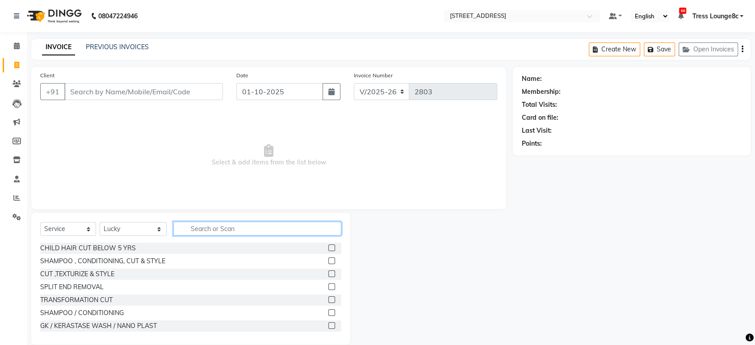
click at [217, 227] on input "text" at bounding box center [257, 228] width 168 height 14
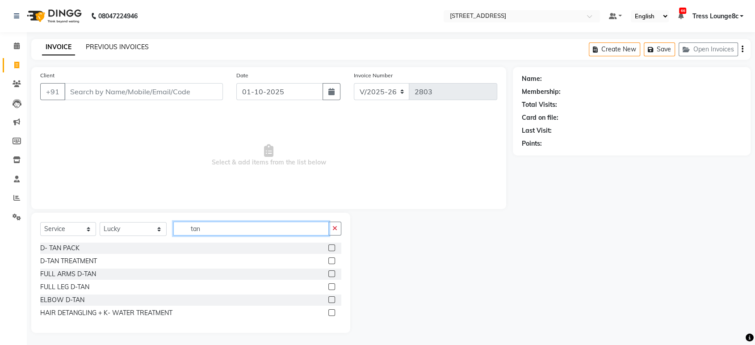
type input "tan"
click at [109, 44] on link "PREVIOUS INVOICES" at bounding box center [117, 47] width 63 height 8
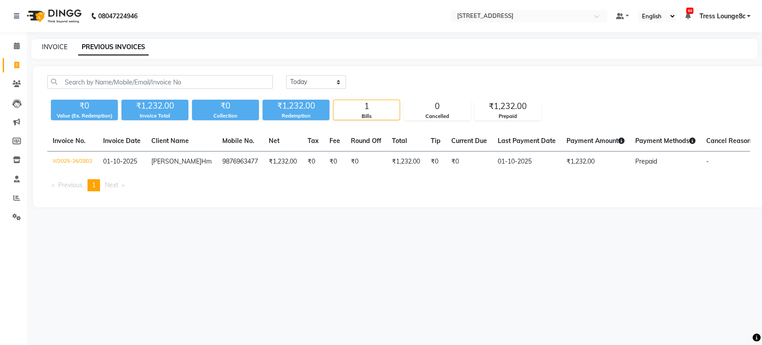
click at [61, 47] on link "INVOICE" at bounding box center [54, 47] width 25 height 8
select select "service"
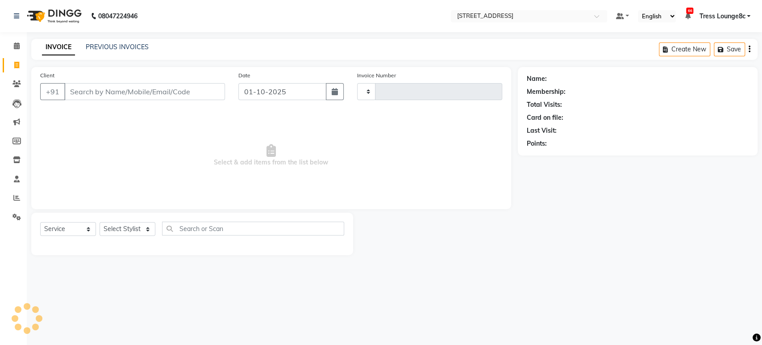
type input "2803"
select select "5703"
click at [18, 43] on icon at bounding box center [17, 45] width 6 height 7
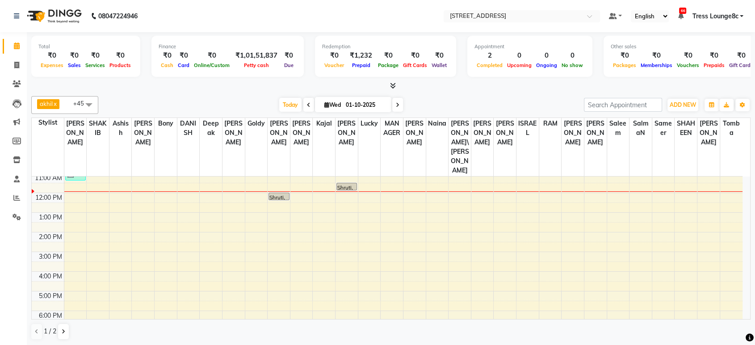
scroll to position [13, 0]
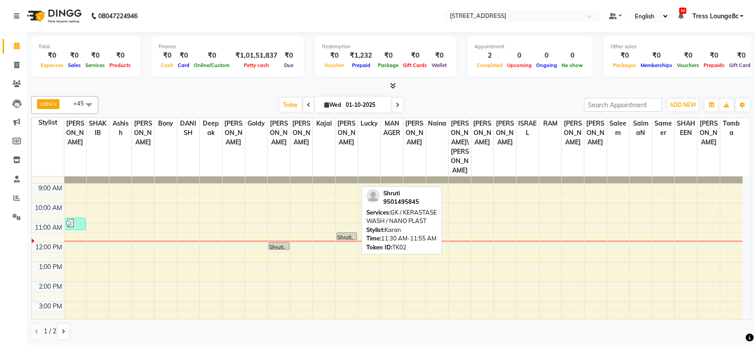
click at [351, 233] on div "Shruti, TK02, 11:30 AM-11:55 AM, GK / KERASTASE WASH / NANO PLAST" at bounding box center [347, 236] width 20 height 7
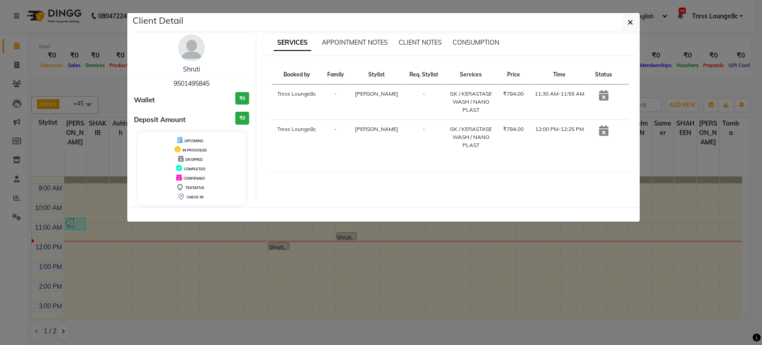
click at [203, 85] on span "9501495845" at bounding box center [192, 83] width 36 height 8
copy span "9501495845"
click at [301, 298] on ngb-modal-window "Client Detail Shruti 9501495845 Wallet ₹0 Deposit Amount ₹0 UPCOMING IN PROGRES…" at bounding box center [381, 172] width 762 height 345
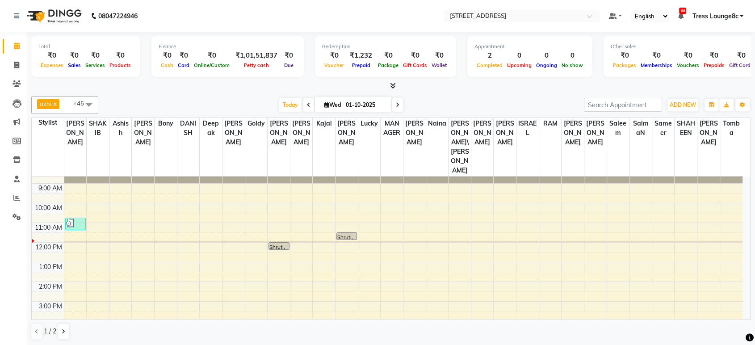
click at [281, 206] on div "8:00 AM 9:00 AM 10:00 AM 11:00 AM 12:00 PM 1:00 PM 2:00 PM 3:00 PM 4:00 PM 5:00…" at bounding box center [387, 291] width 710 height 255
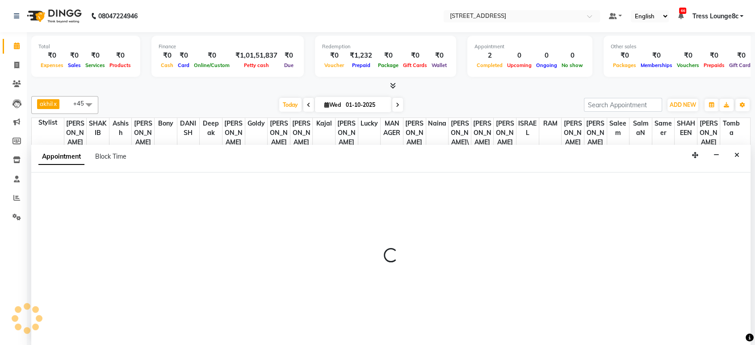
scroll to position [0, 0]
select select "39101"
select select "750"
select select "tentative"
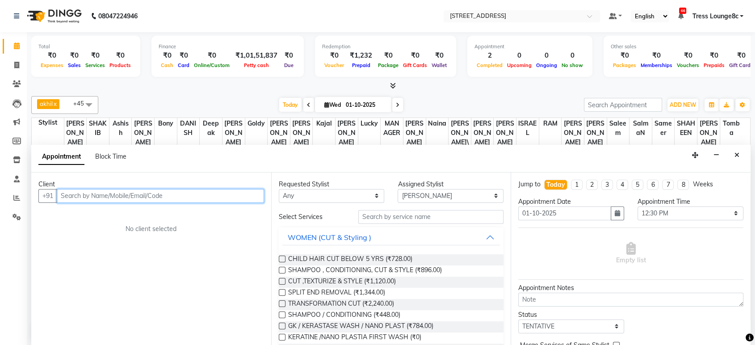
paste input "9501495845"
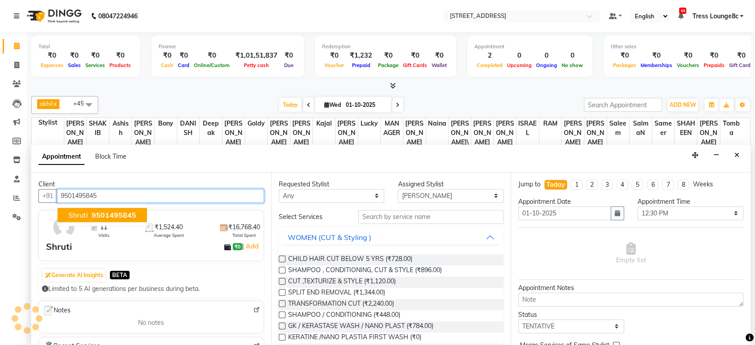
type input "9501495845"
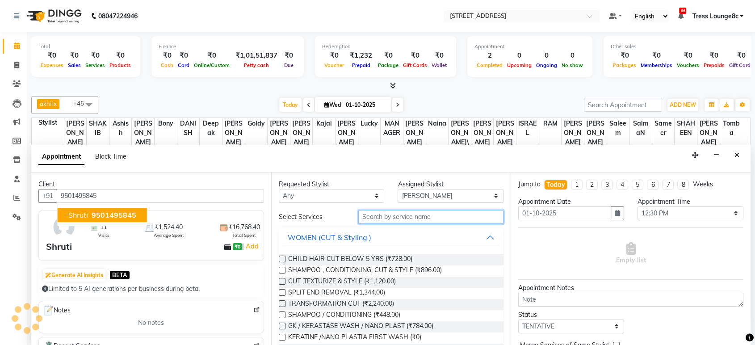
click at [358, 213] on input "text" at bounding box center [431, 217] width 146 height 14
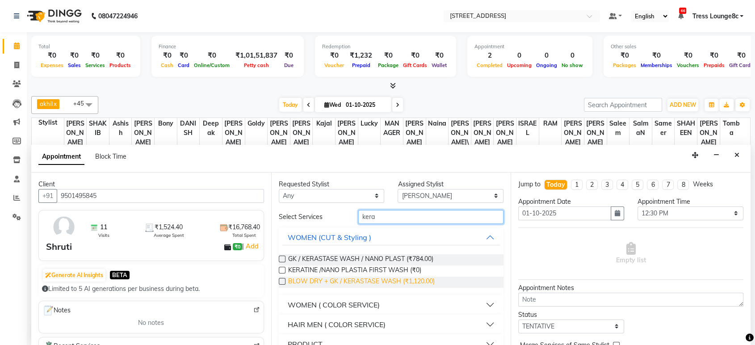
type input "kera"
click at [400, 279] on span "BLOW DRY + GK / KERASTASE WASH (₹1,120.00)" at bounding box center [361, 281] width 146 height 11
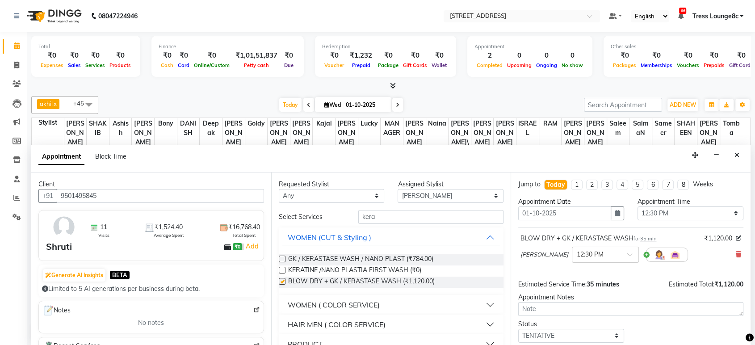
checkbox input "false"
click at [427, 202] on div "Requested Stylist Any Aamir Angel Anju Ashish Bony DANISH Deepak Farman gagan g…" at bounding box center [391, 258] width 240 height 173
click at [426, 187] on div "Assigned Stylist" at bounding box center [450, 183] width 106 height 9
click at [428, 195] on select "Select [PERSON_NAME] [PERSON_NAME] DANISH Deepak [PERSON_NAME] [PERSON_NAME] [P…" at bounding box center [450, 196] width 106 height 14
select select "77266"
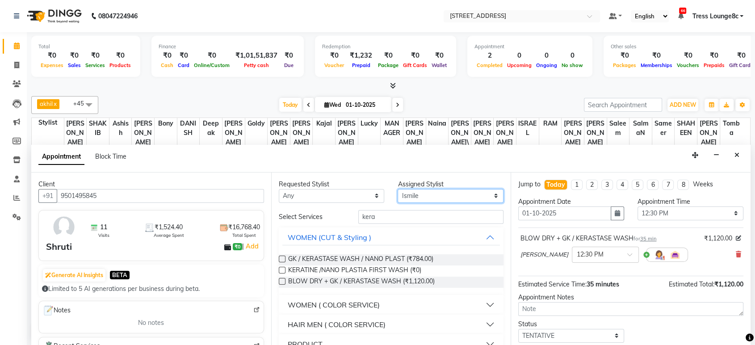
click at [397, 189] on select "Select [PERSON_NAME] [PERSON_NAME] DANISH Deepak [PERSON_NAME] [PERSON_NAME] [P…" at bounding box center [450, 196] width 106 height 14
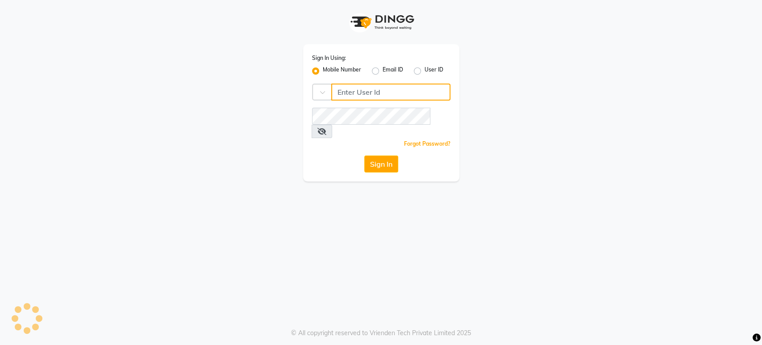
type input "6239163922"
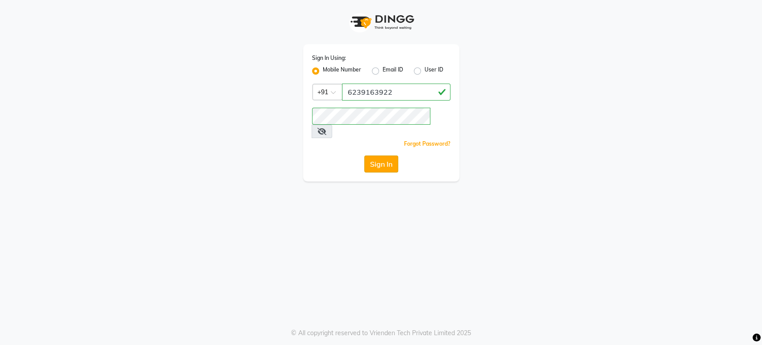
click at [381, 155] on button "Sign In" at bounding box center [381, 163] width 34 height 17
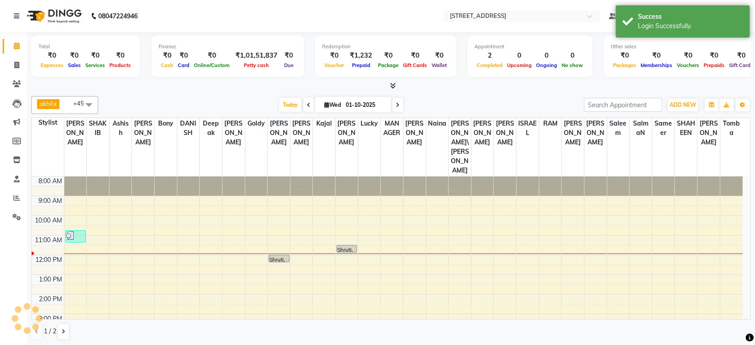
click at [275, 221] on div "8:00 AM 9:00 AM 10:00 AM 11:00 AM 12:00 PM 1:00 PM 2:00 PM 3:00 PM 4:00 PM 5:00…" at bounding box center [387, 303] width 710 height 255
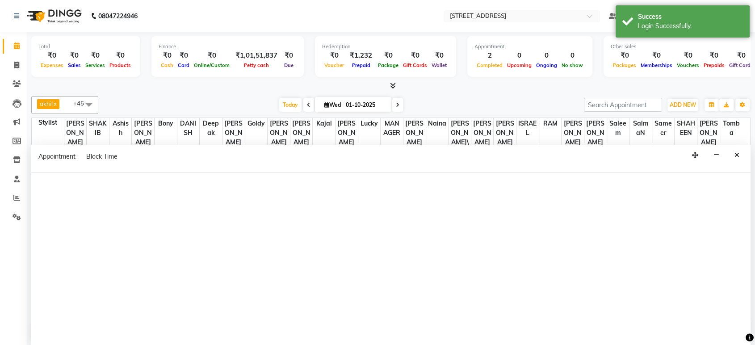
select select "39101"
select select "750"
select select "tentative"
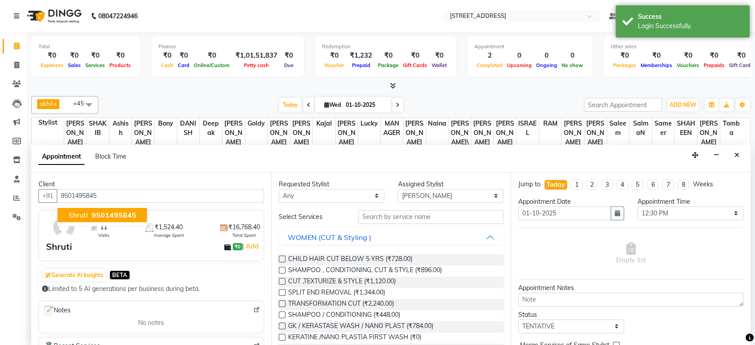
type input "9501495845"
click at [406, 213] on input "text" at bounding box center [431, 217] width 146 height 14
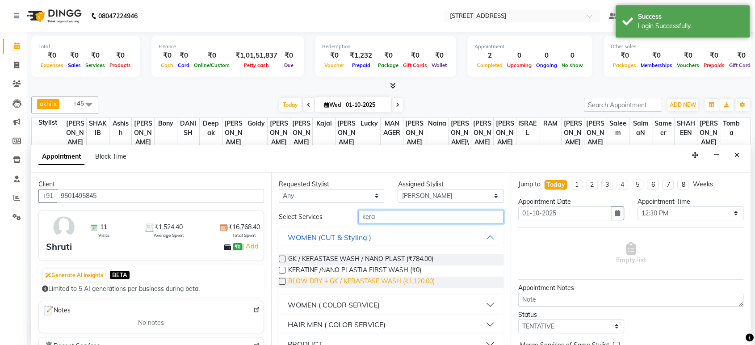
type input "kera"
click at [420, 282] on span "BLOW DRY + GK / KERASTASE WASH (₹1,120.00)" at bounding box center [361, 281] width 146 height 11
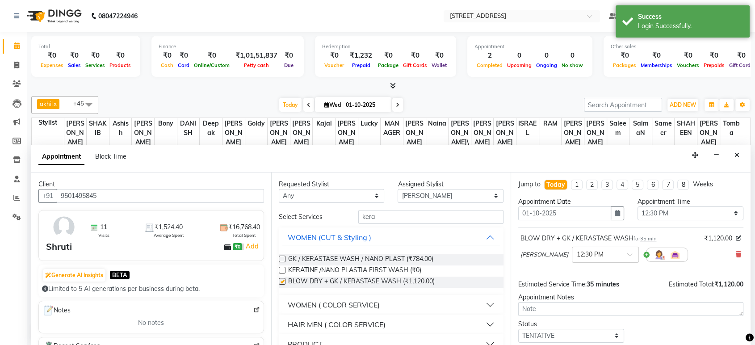
checkbox input "false"
click at [415, 217] on input "kera" at bounding box center [431, 217] width 146 height 14
click at [434, 193] on select "Select [PERSON_NAME] [PERSON_NAME] DANISH Deepak [PERSON_NAME] [PERSON_NAME] [P…" at bounding box center [450, 196] width 106 height 14
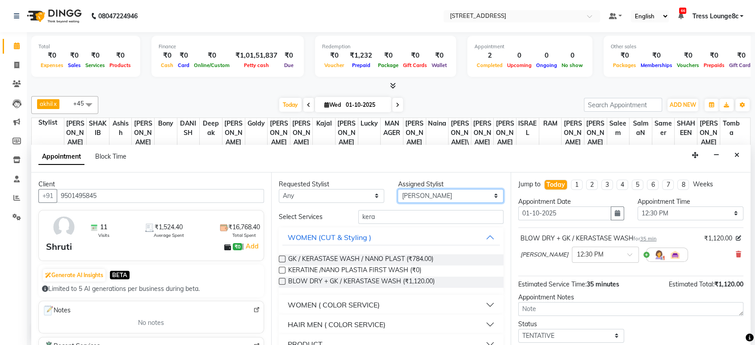
select select "77266"
click at [397, 189] on select "Select [PERSON_NAME] [PERSON_NAME] DANISH Deepak [PERSON_NAME] [PERSON_NAME] [P…" at bounding box center [450, 196] width 106 height 14
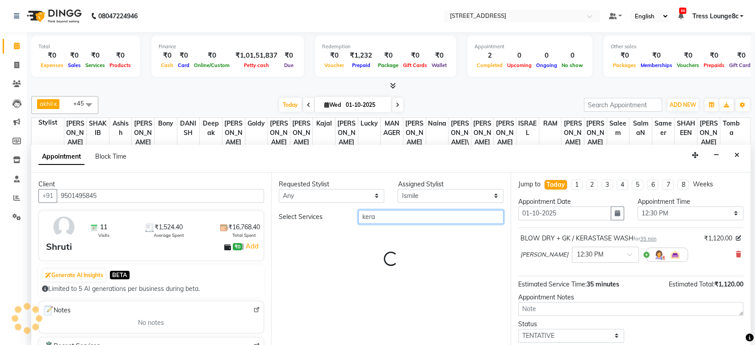
click at [413, 218] on input "kera" at bounding box center [431, 217] width 146 height 14
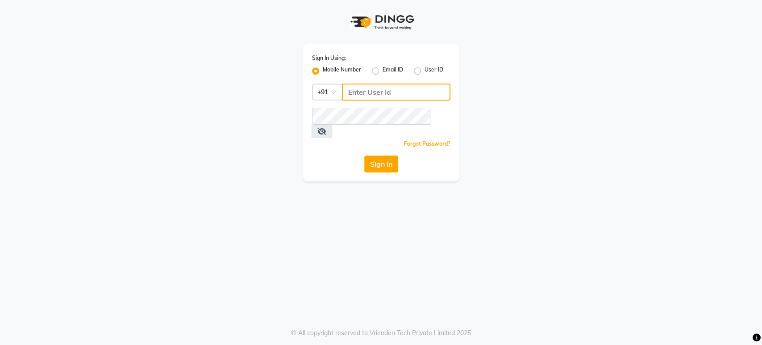
type input "6239163922"
click at [385, 155] on button "Sign In" at bounding box center [381, 163] width 34 height 17
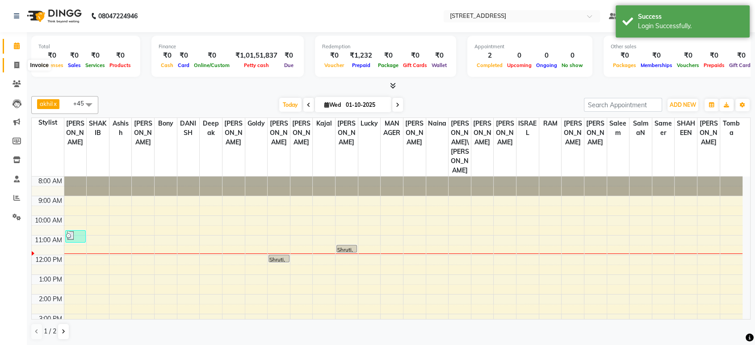
drag, startPoint x: 11, startPoint y: 67, endPoint x: 17, endPoint y: 66, distance: 5.4
click at [11, 67] on span at bounding box center [17, 65] width 16 height 10
select select "service"
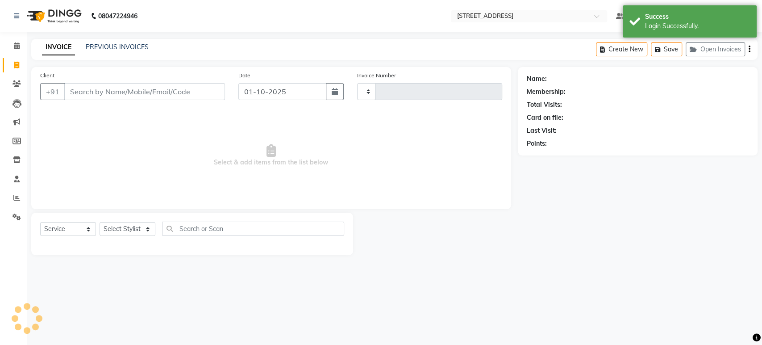
type input "2803"
select select "5703"
click at [10, 45] on span at bounding box center [17, 46] width 16 height 10
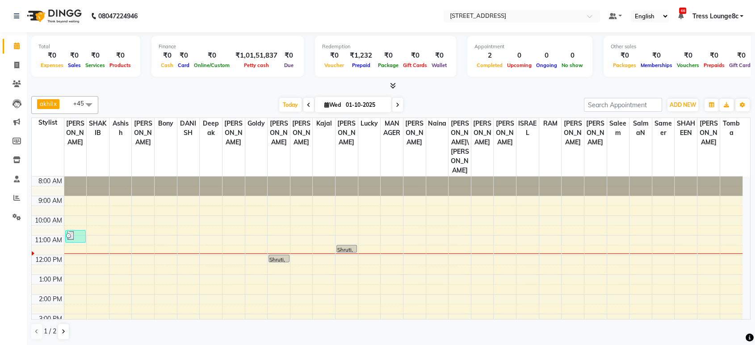
click at [272, 220] on div "8:00 AM 9:00 AM 10:00 AM 11:00 AM 12:00 PM 1:00 PM 2:00 PM 3:00 PM 4:00 PM 5:00…" at bounding box center [387, 303] width 710 height 255
select select "39101"
select select "750"
select select "tentative"
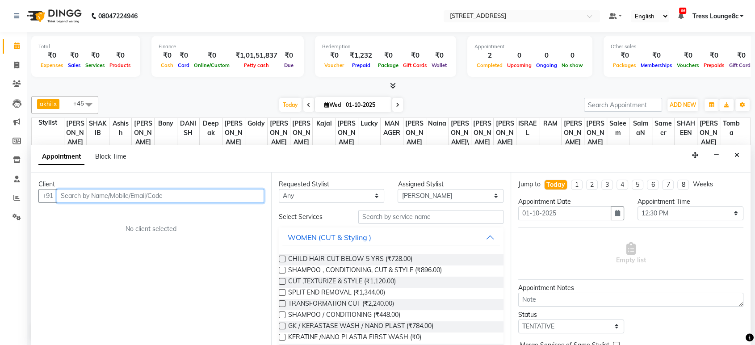
click at [246, 194] on input "text" at bounding box center [160, 196] width 207 height 14
paste input "9501495845"
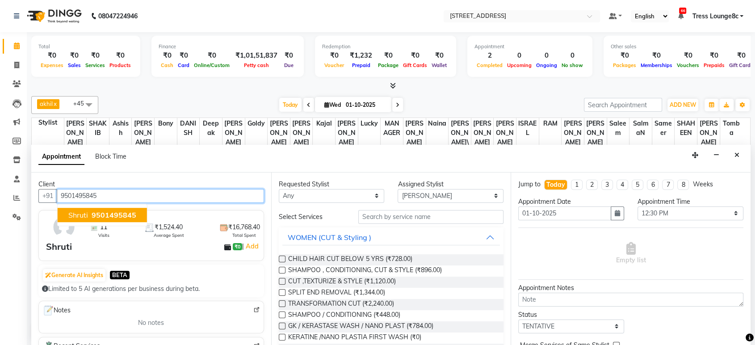
click at [119, 214] on span "9501495845" at bounding box center [114, 214] width 45 height 9
type input "9501495845"
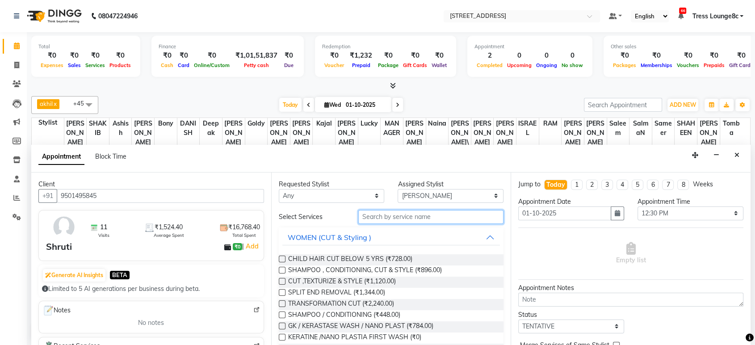
click at [422, 216] on input "text" at bounding box center [431, 217] width 146 height 14
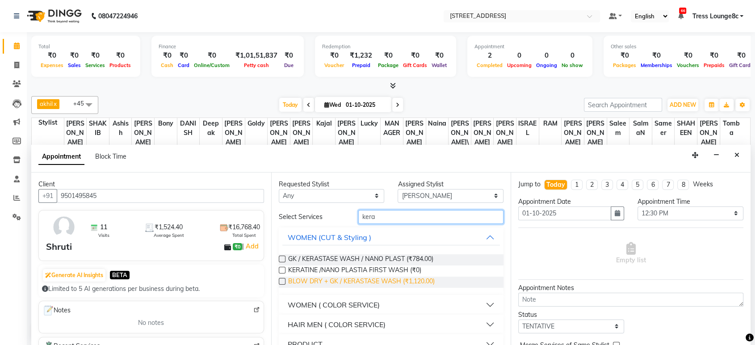
type input "kera"
click at [418, 286] on span "BLOW DRY + GK / KERASTASE WASH (₹1,120.00)" at bounding box center [361, 281] width 146 height 11
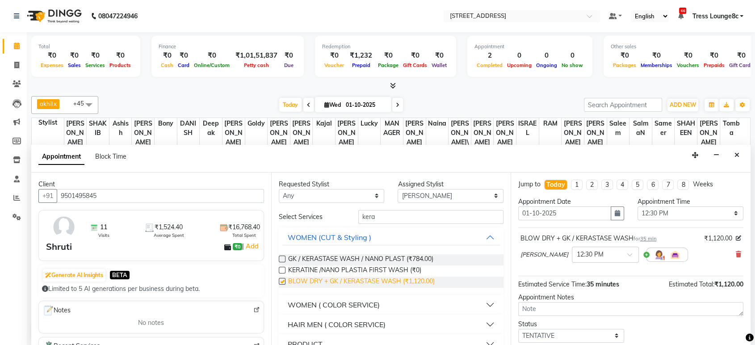
checkbox input "false"
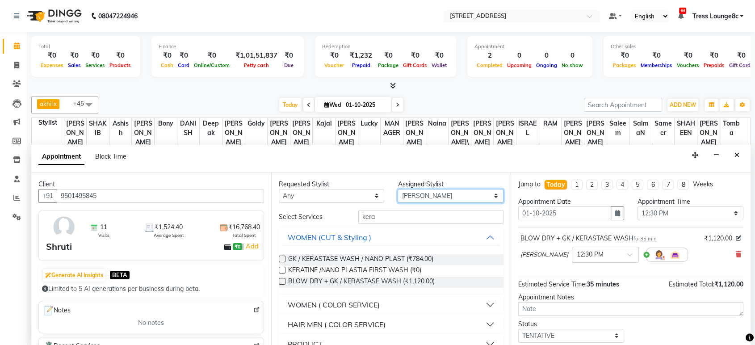
click at [420, 199] on select "Select [PERSON_NAME] [PERSON_NAME] DANISH Deepak [PERSON_NAME] [PERSON_NAME] [P…" at bounding box center [450, 196] width 106 height 14
select select "77266"
click at [397, 189] on select "Select [PERSON_NAME] [PERSON_NAME] DANISH Deepak [PERSON_NAME] [PERSON_NAME] [P…" at bounding box center [450, 196] width 106 height 14
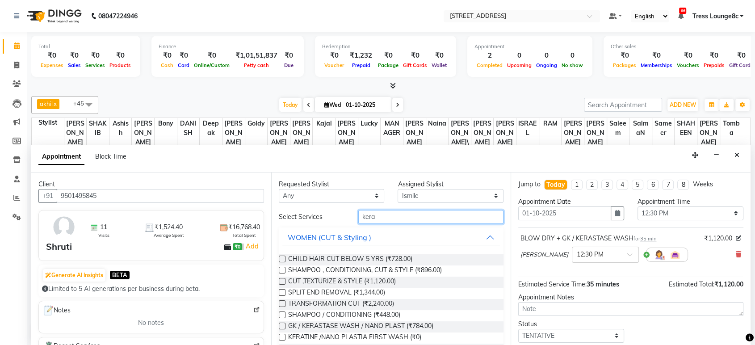
click at [421, 213] on input "kera" at bounding box center [431, 217] width 146 height 14
type input "o"
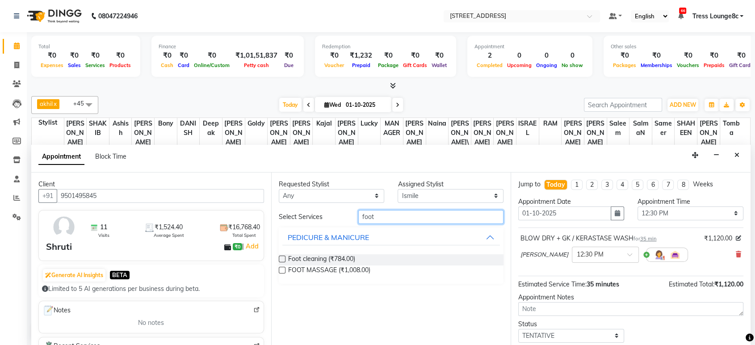
type input "foot"
click at [373, 268] on div "FOOT MASSAGE (₹1,008.00)" at bounding box center [391, 270] width 225 height 11
click at [363, 269] on span "FOOT MASSAGE (₹1,008.00)" at bounding box center [329, 270] width 82 height 11
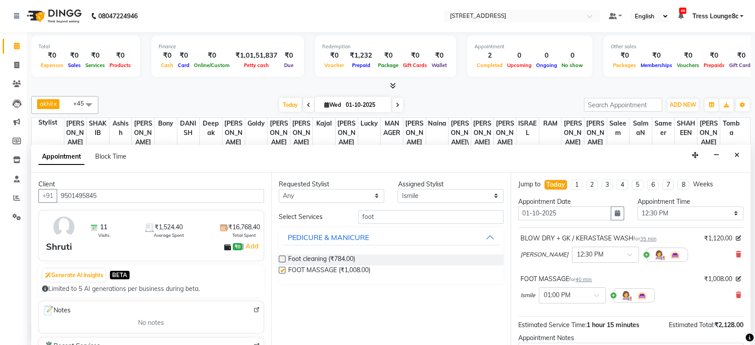
checkbox input "false"
click at [403, 213] on input "foot" at bounding box center [431, 217] width 146 height 14
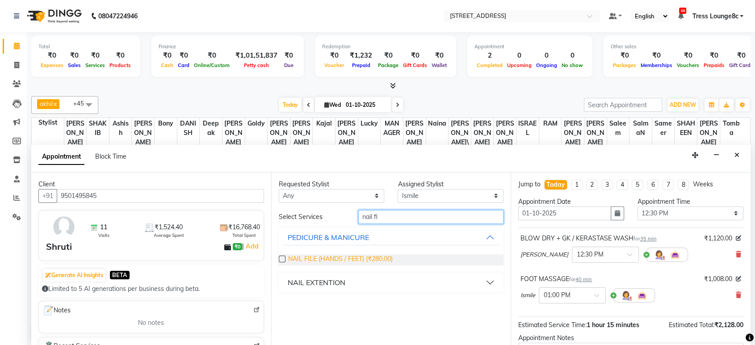
type input "nail fi"
click at [370, 260] on span "NAIL FILE (HANDS / FEET) (₹280.00)" at bounding box center [340, 259] width 104 height 11
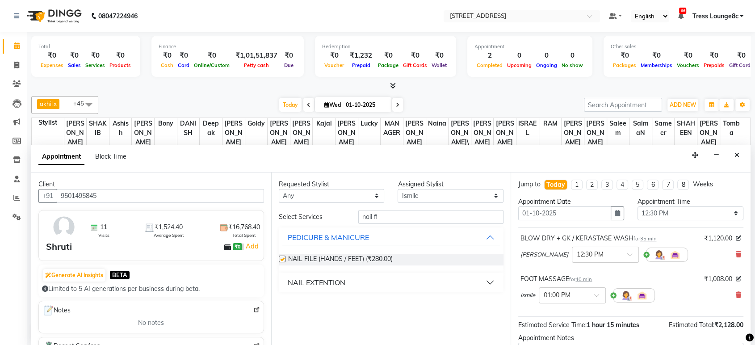
checkbox input "false"
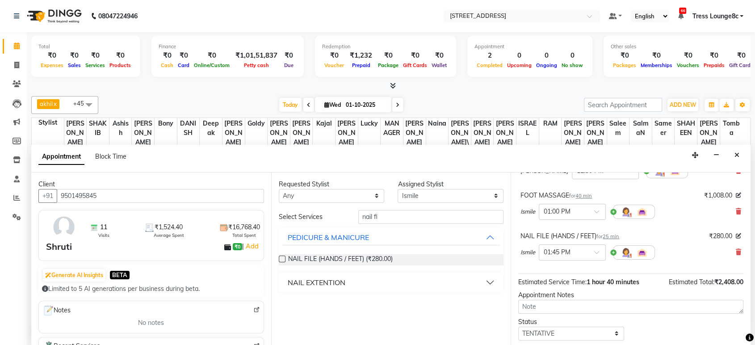
scroll to position [134, 0]
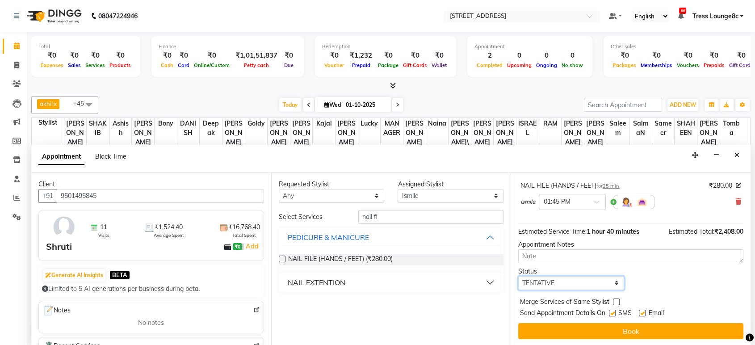
click at [578, 279] on select "Select TENTATIVE CONFIRM CHECK-IN UPCOMING" at bounding box center [571, 283] width 106 height 14
select select "confirm booking"
click at [518, 276] on select "Select TENTATIVE CONFIRM CHECK-IN UPCOMING" at bounding box center [571, 283] width 106 height 14
click at [614, 302] on label at bounding box center [616, 301] width 7 height 7
click at [614, 302] on input "checkbox" at bounding box center [616, 303] width 6 height 6
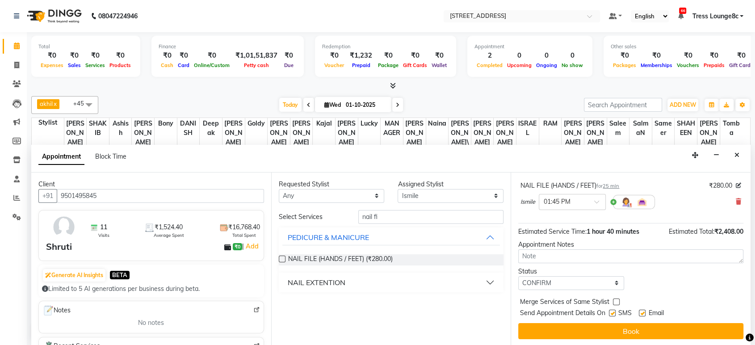
checkbox input "true"
click at [613, 309] on label at bounding box center [612, 312] width 7 height 7
click at [613, 311] on input "checkbox" at bounding box center [612, 314] width 6 height 6
checkbox input "false"
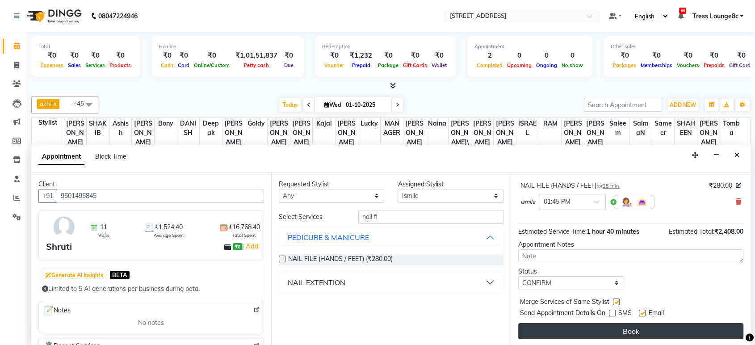
click at [616, 329] on button "Book" at bounding box center [630, 331] width 225 height 16
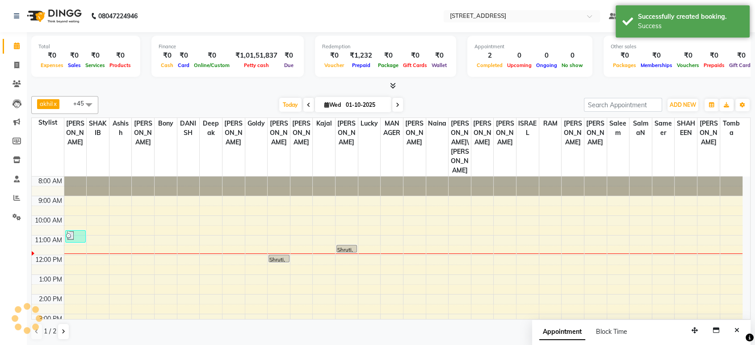
scroll to position [0, 0]
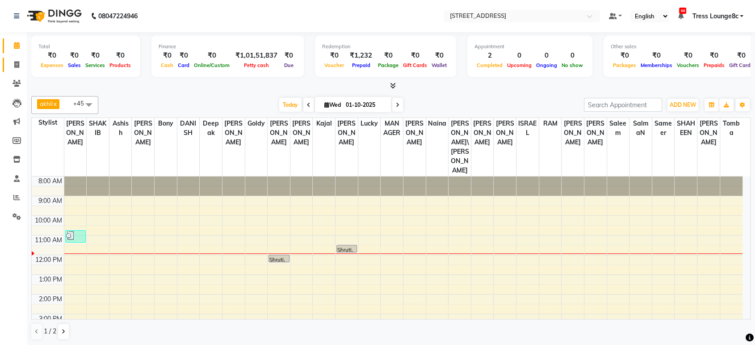
drag, startPoint x: 24, startPoint y: 62, endPoint x: 18, endPoint y: 51, distance: 12.2
click at [24, 62] on span at bounding box center [17, 65] width 16 height 10
select select "5703"
select select "service"
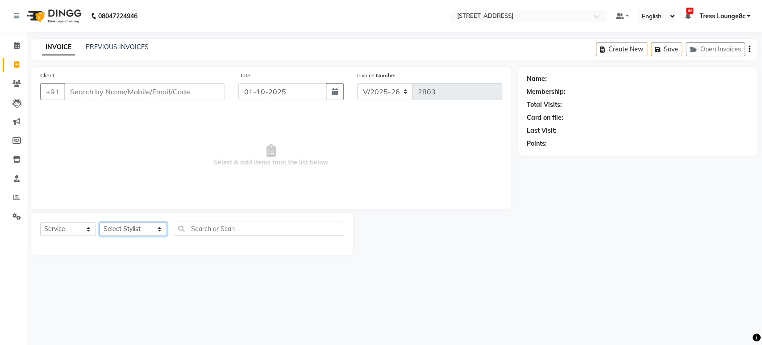
click at [130, 228] on select "Select Stylist [PERSON_NAME] [PERSON_NAME] DANISH Deepak [PERSON_NAME] [PERSON_…" at bounding box center [133, 229] width 67 height 14
select select "46886"
click at [100, 222] on select "Select Stylist [PERSON_NAME] [PERSON_NAME] DANISH Deepak [PERSON_NAME] [PERSON_…" at bounding box center [133, 229] width 67 height 14
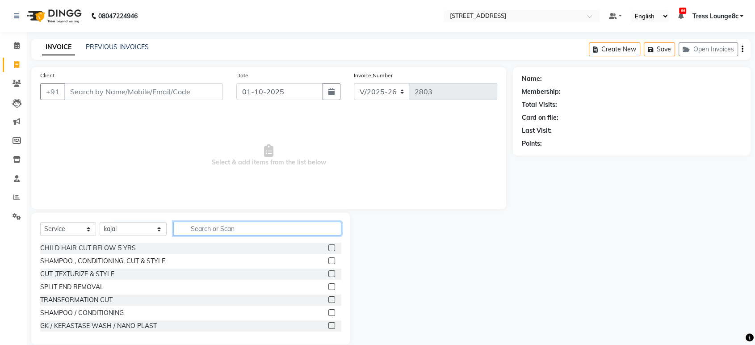
click at [202, 226] on input "text" at bounding box center [257, 228] width 168 height 14
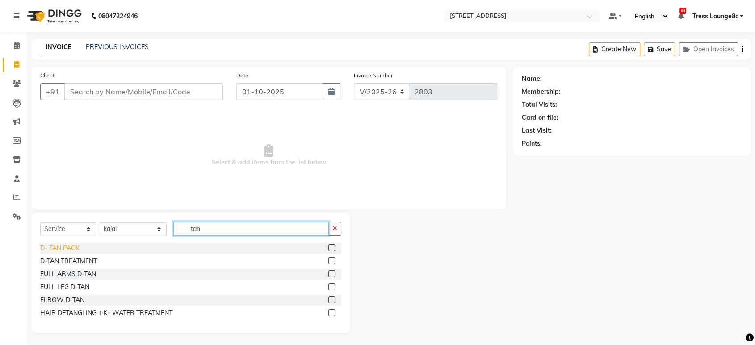
type input "tan"
click at [75, 246] on div "D- TAN PACK" at bounding box center [59, 247] width 39 height 9
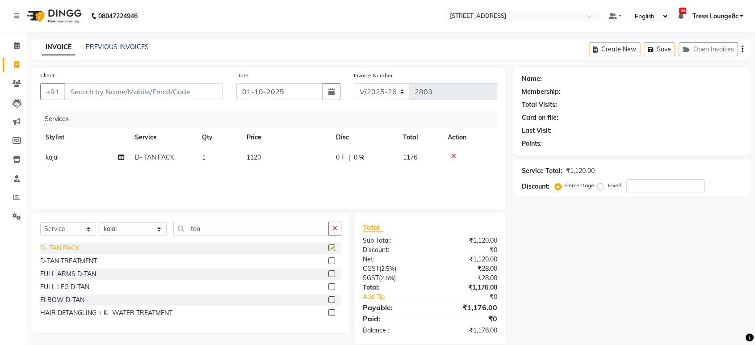
checkbox input "false"
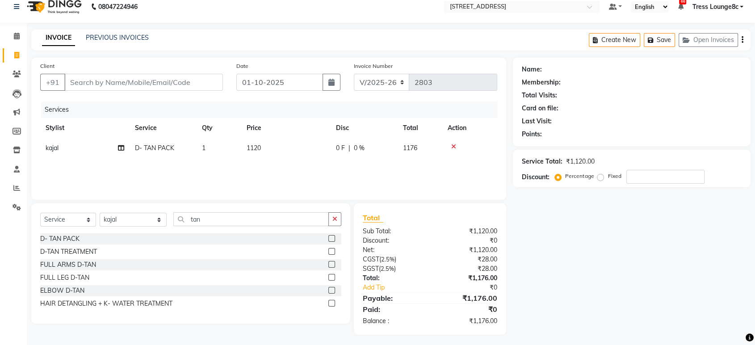
scroll to position [12, 0]
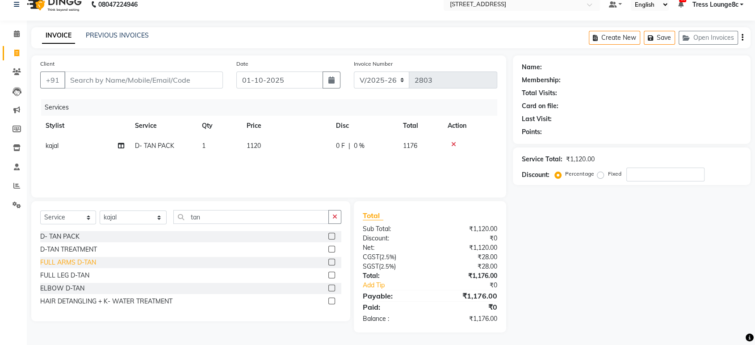
click at [88, 265] on div "FULL ARMS D-TAN" at bounding box center [68, 262] width 56 height 9
checkbox input "false"
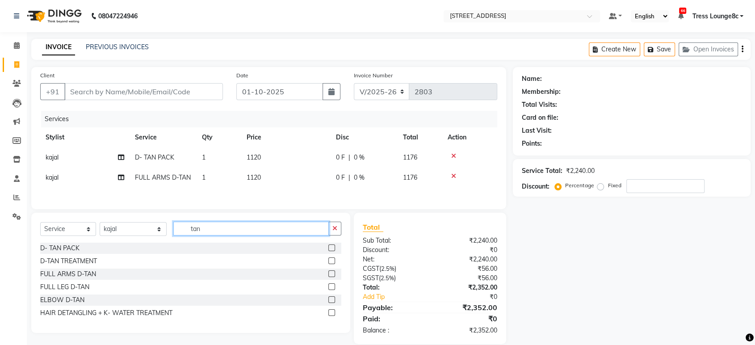
click at [232, 228] on input "tan" at bounding box center [250, 228] width 155 height 14
type input "t"
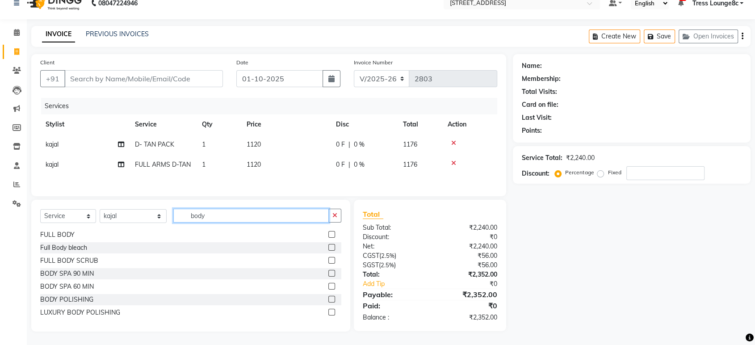
scroll to position [16, 0]
type input "body"
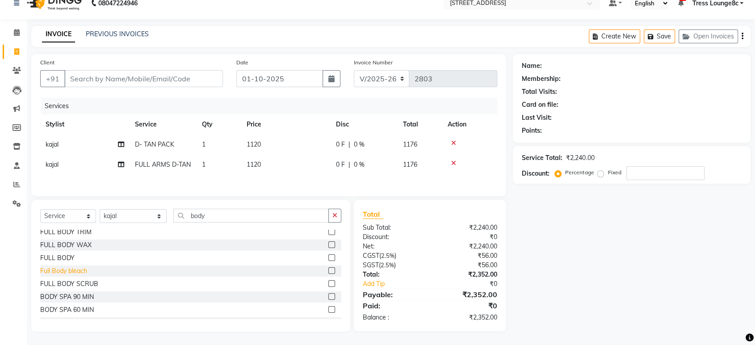
click at [78, 272] on div "Full Body bleach" at bounding box center [63, 270] width 47 height 9
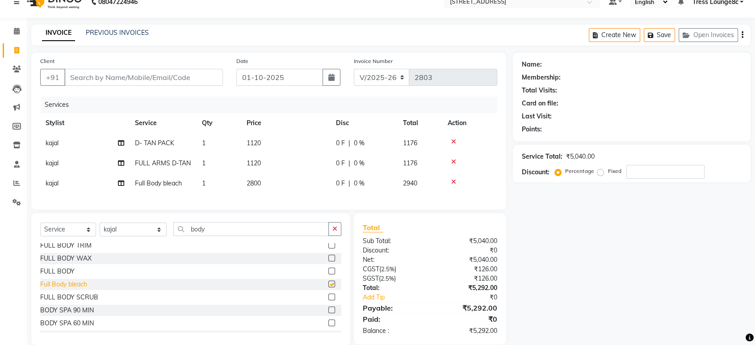
checkbox input "false"
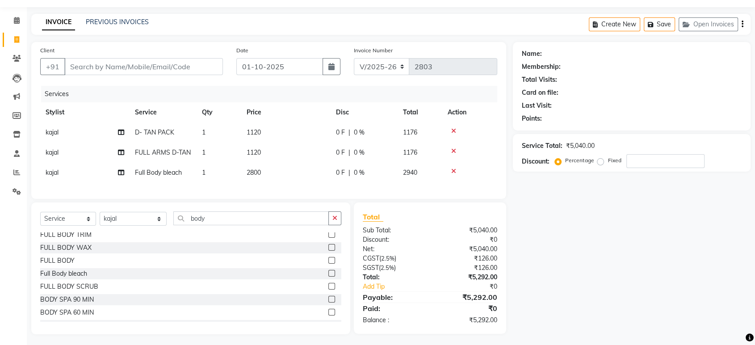
scroll to position [35, 0]
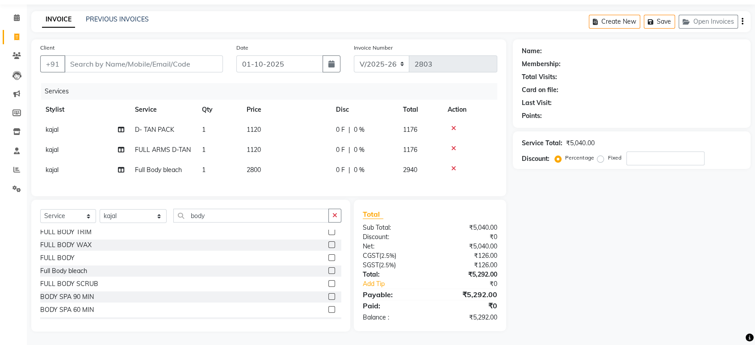
click at [451, 145] on icon at bounding box center [453, 148] width 5 height 6
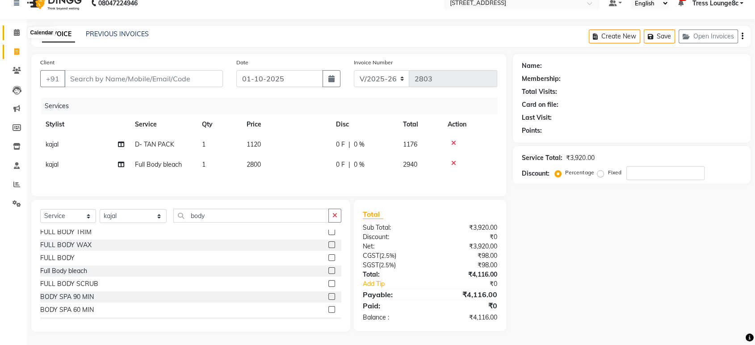
click at [16, 31] on icon at bounding box center [17, 32] width 6 height 7
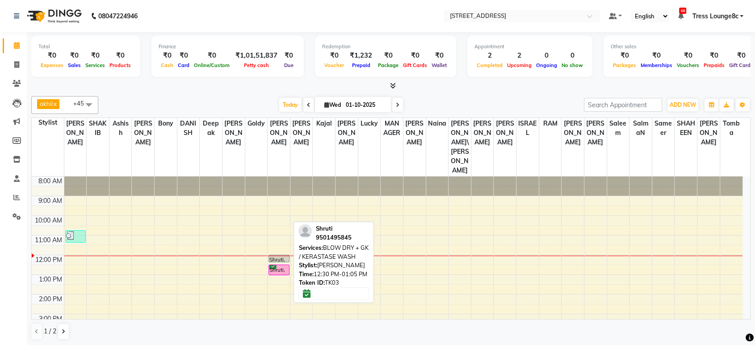
click at [280, 265] on div "Shruti, TK03, 12:30 PM-01:05 PM, BLOW DRY + GK / KERASTASE WASH" at bounding box center [279, 270] width 20 height 10
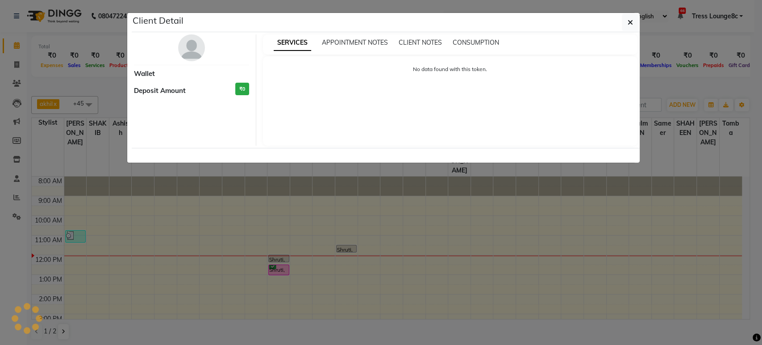
select select "6"
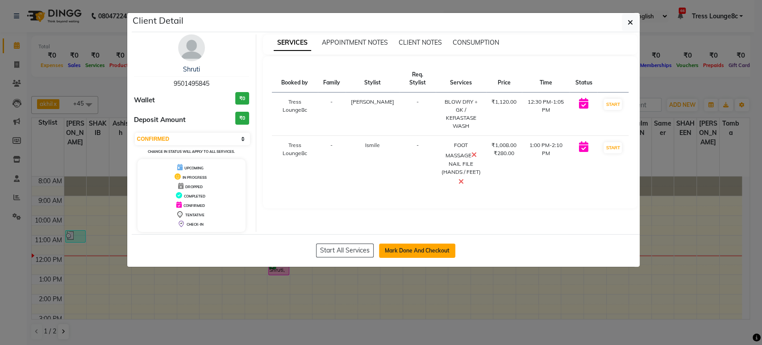
click at [425, 254] on button "Mark Done And Checkout" at bounding box center [417, 250] width 76 height 14
select select "service"
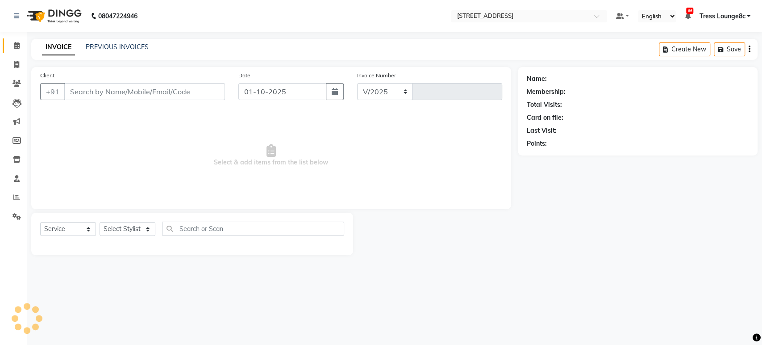
select select "5703"
type input "2803"
type input "9501495845"
select select "77266"
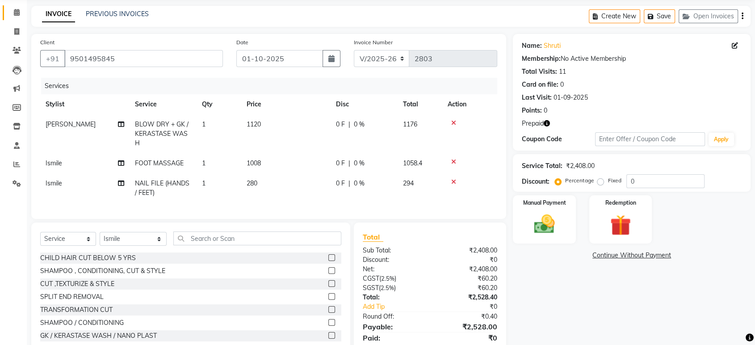
scroll to position [50, 0]
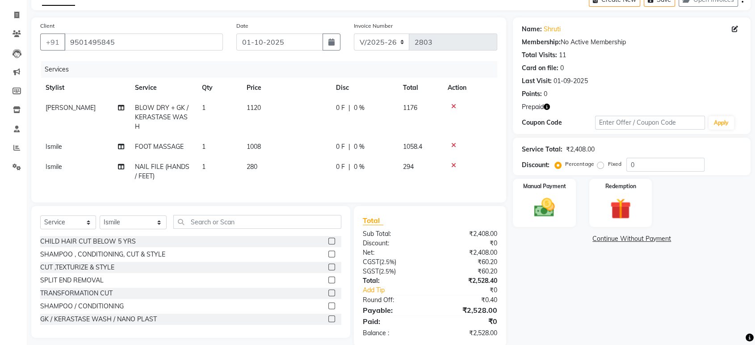
click at [549, 106] on icon "button" at bounding box center [546, 107] width 6 height 6
click at [585, 106] on div "Prepaid" at bounding box center [631, 106] width 220 height 9
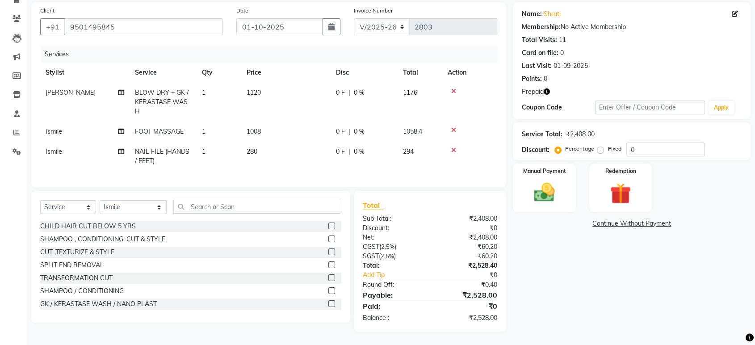
click at [607, 145] on label "Fixed" at bounding box center [613, 149] width 13 height 8
click at [599, 146] on input "Fixed" at bounding box center [602, 149] width 6 height 6
radio input "true"
drag, startPoint x: 642, startPoint y: 143, endPoint x: 613, endPoint y: 141, distance: 29.1
click at [632, 143] on input "0" at bounding box center [665, 149] width 78 height 14
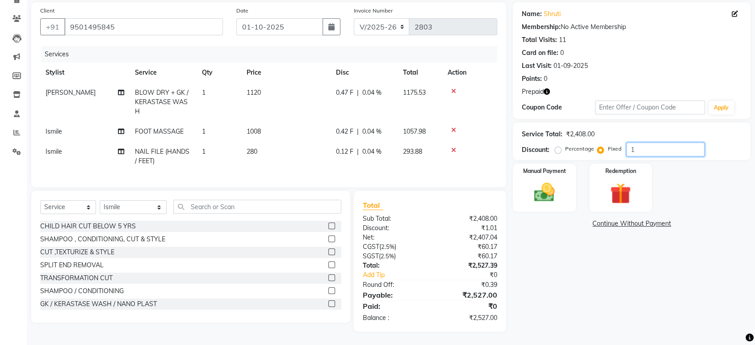
drag, startPoint x: 649, startPoint y: 137, endPoint x: 591, endPoint y: 136, distance: 58.5
click at [600, 142] on div "Percentage Fixed 1" at bounding box center [630, 149] width 148 height 14
type input "1"
type input "28"
click at [551, 182] on img at bounding box center [543, 192] width 35 height 25
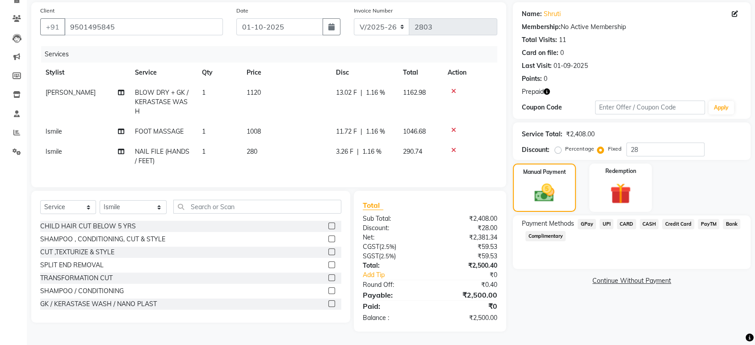
click at [640, 219] on span "CASH" at bounding box center [648, 224] width 19 height 10
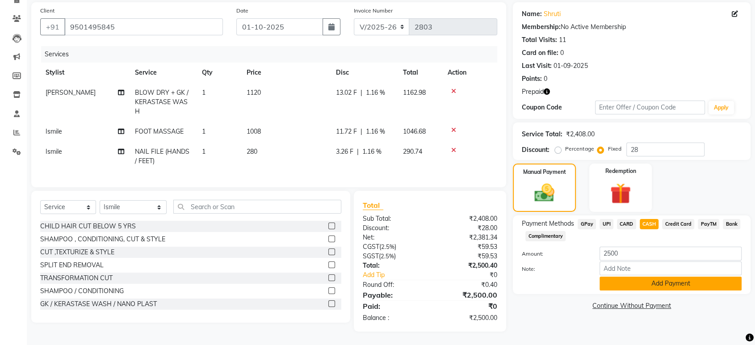
click at [634, 276] on button "Add Payment" at bounding box center [670, 283] width 142 height 14
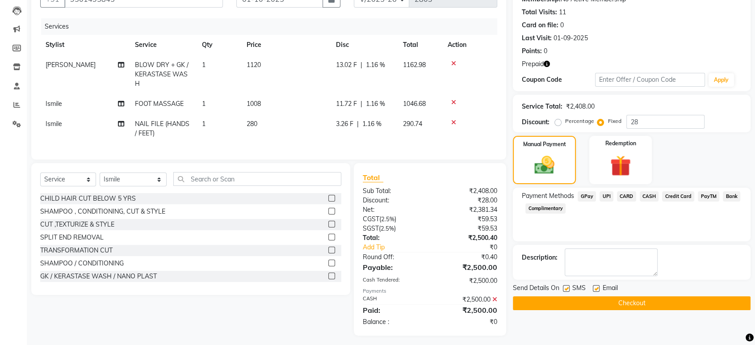
scroll to position [104, 0]
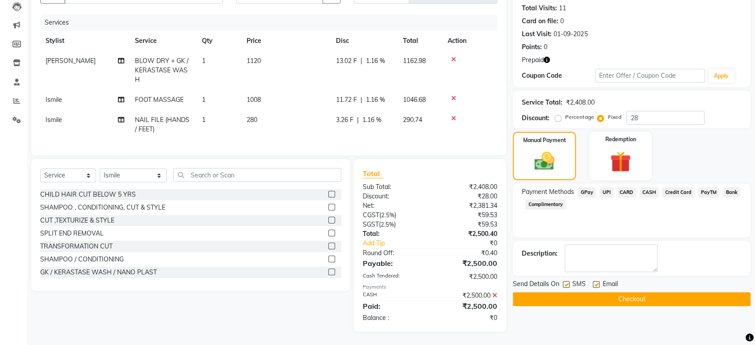
click at [564, 281] on label at bounding box center [566, 284] width 7 height 7
click at [564, 282] on input "checkbox" at bounding box center [566, 285] width 6 height 6
checkbox input "false"
click at [575, 292] on button "Checkout" at bounding box center [632, 299] width 238 height 14
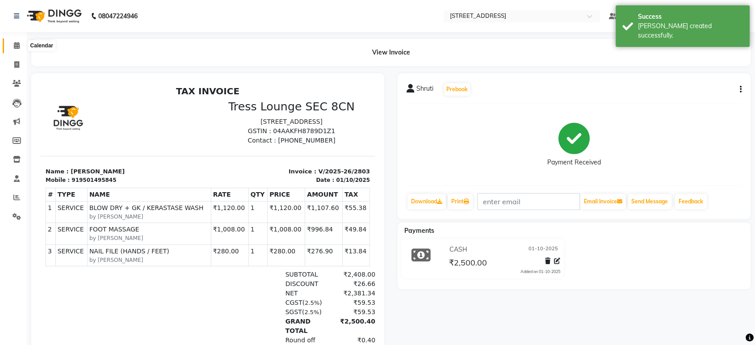
click at [18, 45] on icon at bounding box center [17, 45] width 6 height 7
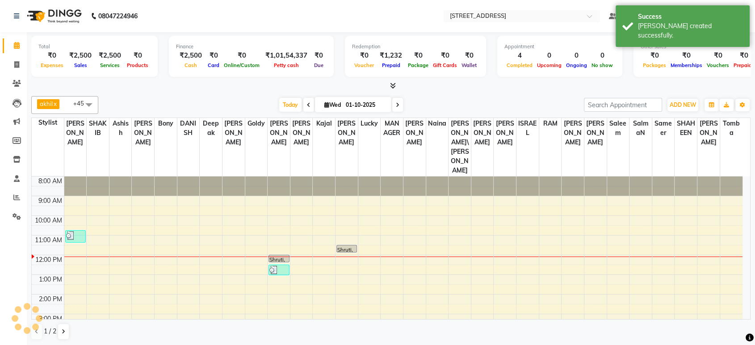
scroll to position [46, 0]
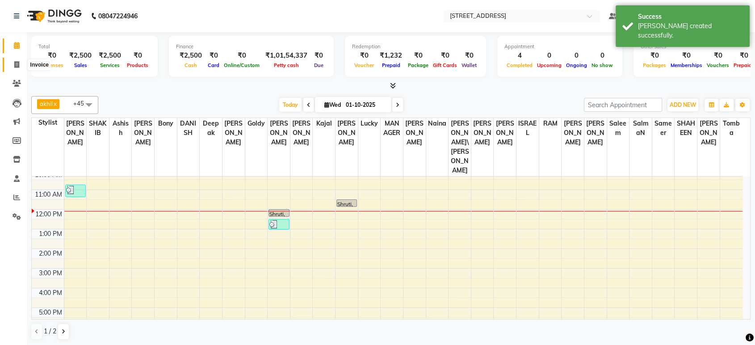
click at [11, 63] on span at bounding box center [17, 65] width 16 height 10
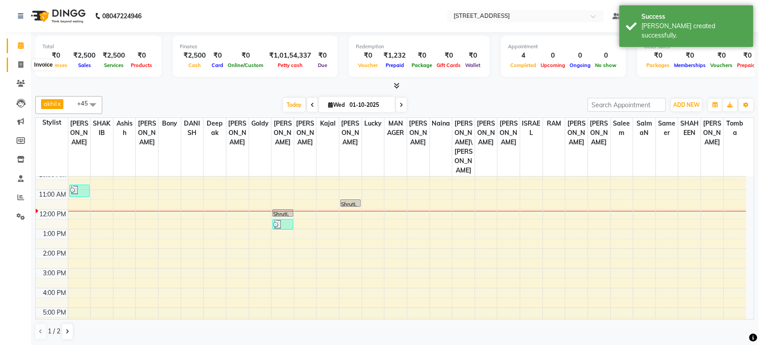
select select "5703"
select select "service"
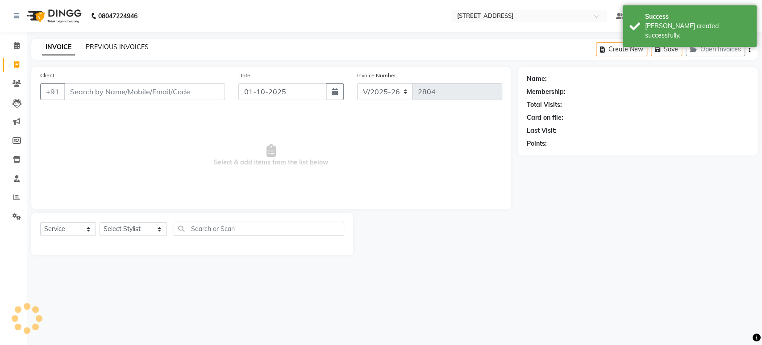
click at [136, 43] on link "PREVIOUS INVOICES" at bounding box center [117, 47] width 63 height 8
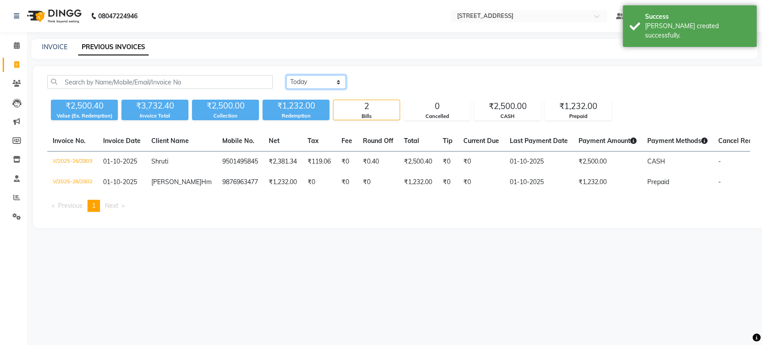
click at [298, 78] on select "Today Yesterday Custom Range" at bounding box center [316, 82] width 60 height 14
select select "range"
click at [286, 75] on select "Today Yesterday Custom Range" at bounding box center [316, 82] width 60 height 14
click at [386, 85] on input "01-10-2025" at bounding box center [389, 82] width 63 height 13
select select "10"
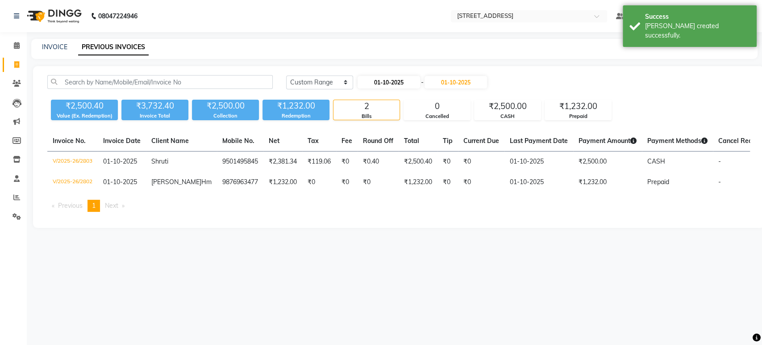
select select "2025"
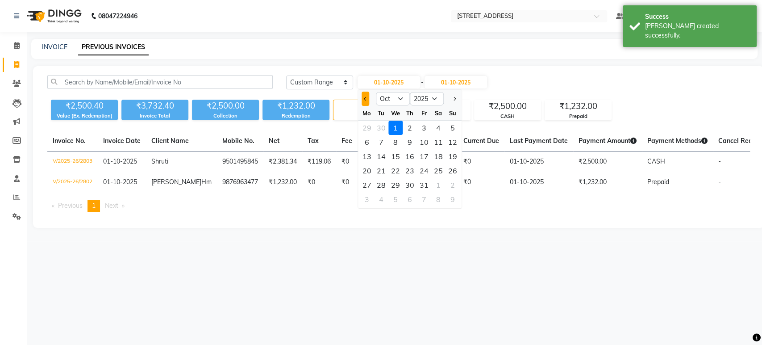
click at [368, 99] on button "Previous month" at bounding box center [366, 99] width 8 height 14
select select "9"
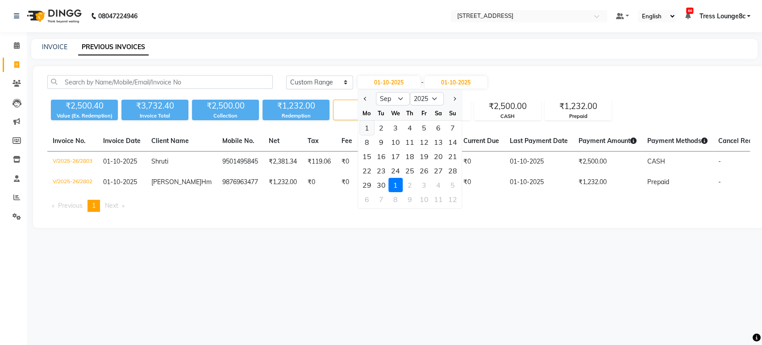
click at [364, 134] on div "1" at bounding box center [367, 128] width 14 height 14
type input "01-09-2025"
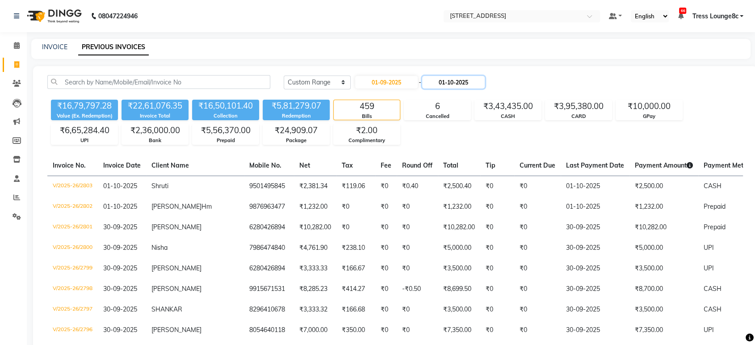
click at [446, 87] on input "01-10-2025" at bounding box center [453, 82] width 63 height 13
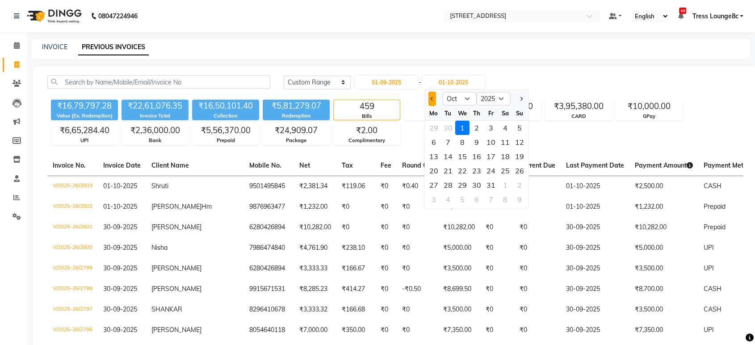
click at [430, 98] on span "Previous month" at bounding box center [432, 99] width 4 height 4
select select "9"
click at [447, 186] on div "30" at bounding box center [448, 185] width 14 height 14
type input "30-09-2025"
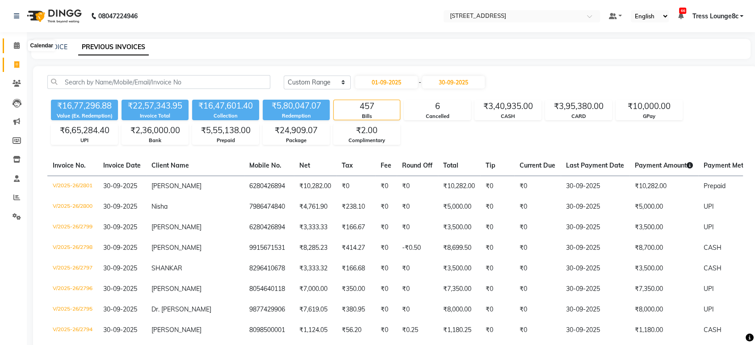
click at [14, 43] on icon at bounding box center [17, 45] width 6 height 7
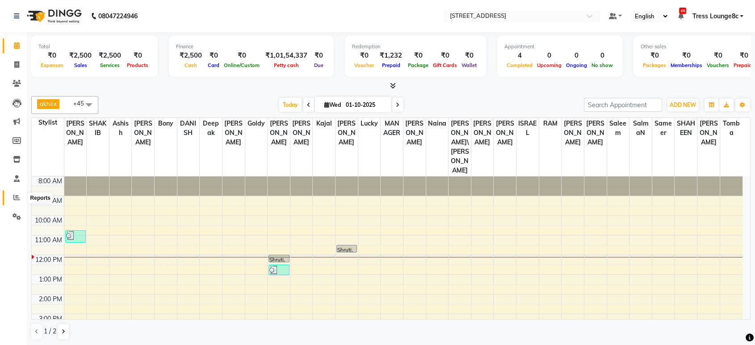
click at [15, 202] on span at bounding box center [17, 197] width 16 height 10
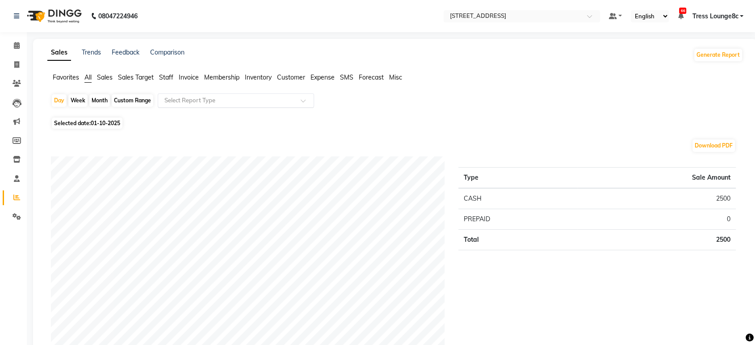
click at [230, 104] on input "text" at bounding box center [227, 100] width 129 height 9
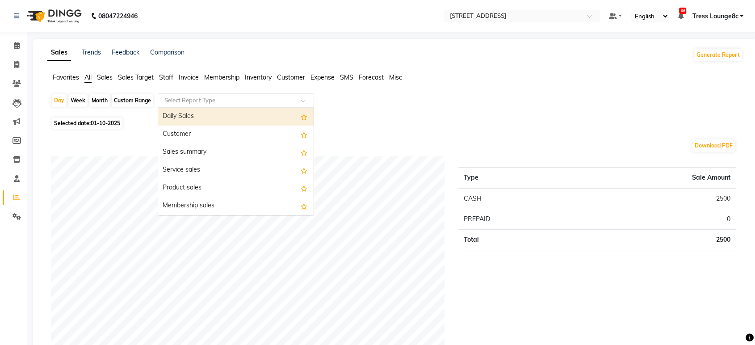
click at [102, 102] on div "Month" at bounding box center [99, 100] width 21 height 13
select select "10"
select select "2025"
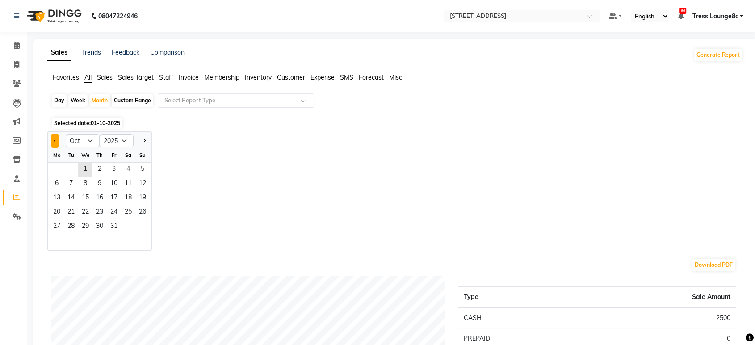
click at [56, 139] on button "Previous month" at bounding box center [54, 140] width 7 height 14
select select "9"
click at [118, 188] on span "12" at bounding box center [114, 184] width 14 height 14
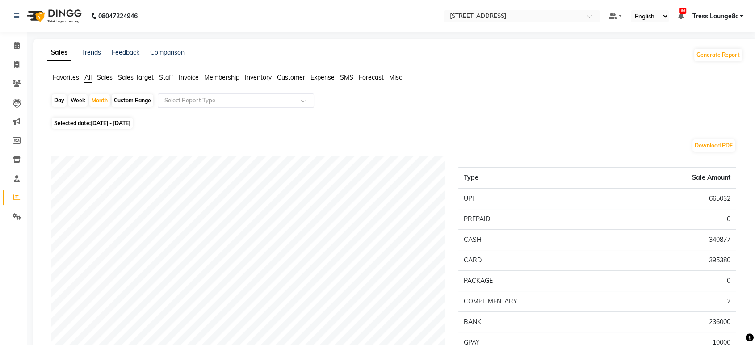
click at [196, 104] on div "Select Report Type" at bounding box center [189, 100] width 51 height 9
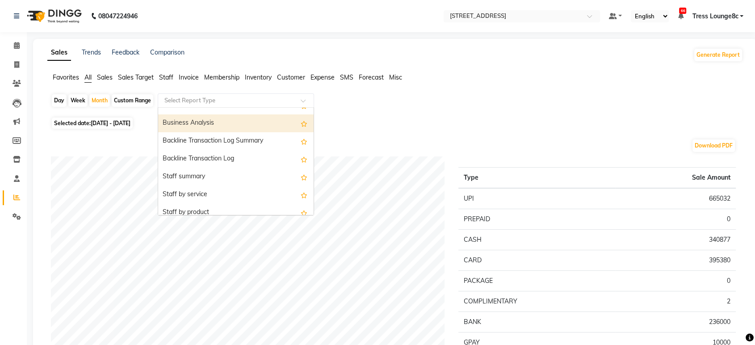
scroll to position [248, 0]
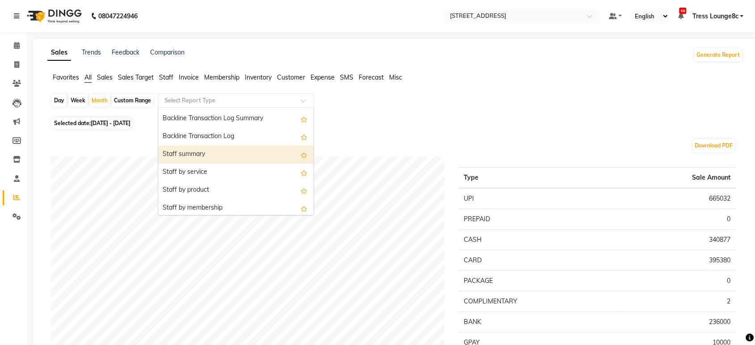
click at [238, 154] on div "Staff summary" at bounding box center [235, 155] width 155 height 18
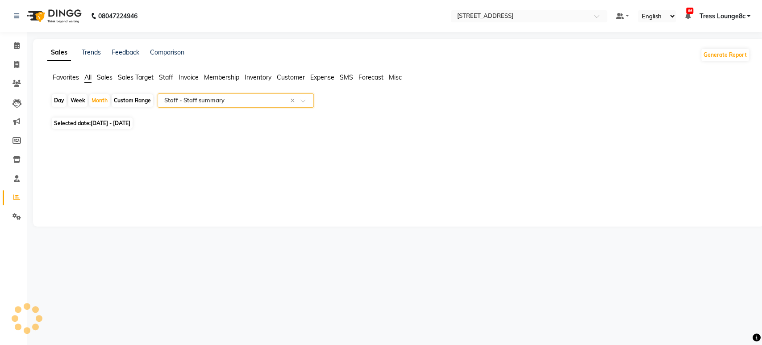
select select "full_report"
select select "csv"
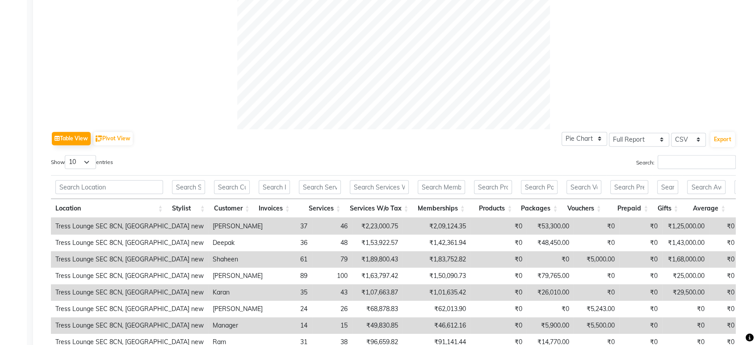
scroll to position [347, 0]
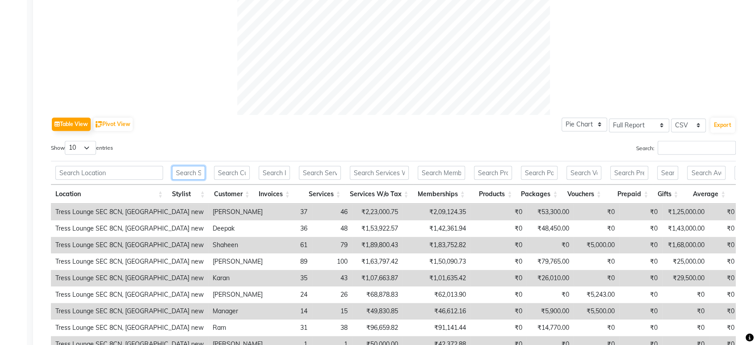
click at [195, 171] on input "text" at bounding box center [188, 173] width 33 height 14
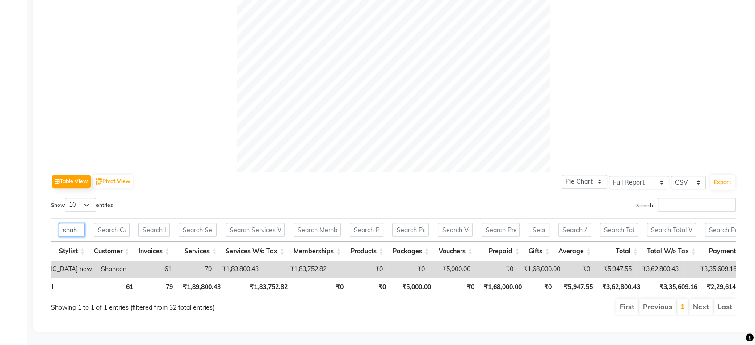
scroll to position [0, 0]
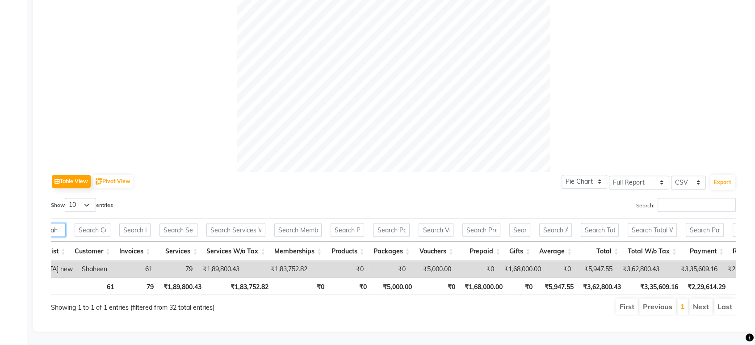
type input "shah"
drag, startPoint x: 724, startPoint y: 255, endPoint x: 690, endPoint y: 259, distance: 34.6
click at [722, 261] on td "₹2,29,614.29" at bounding box center [745, 269] width 47 height 17
click at [458, 304] on ul "First Previous 1 Next Last" at bounding box center [539, 306] width 394 height 16
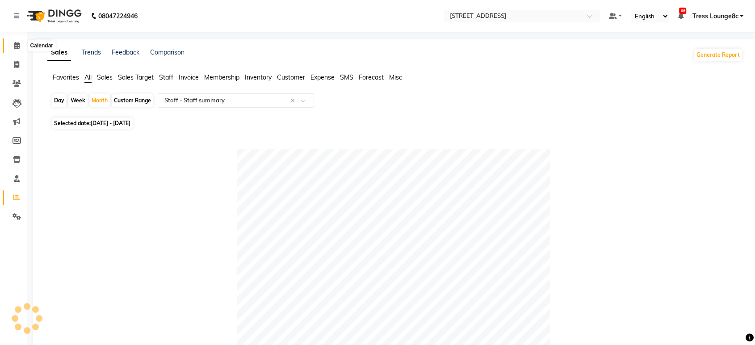
click at [10, 43] on span at bounding box center [17, 46] width 16 height 10
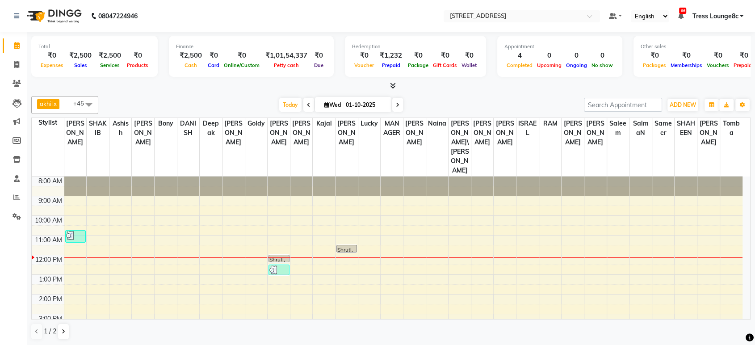
click at [14, 45] on icon at bounding box center [17, 45] width 6 height 7
click at [96, 41] on div "Total ₹0 Expenses ₹2,500 Sales ₹2,500 Services ₹0 Products" at bounding box center [94, 56] width 126 height 41
click at [9, 81] on span at bounding box center [17, 84] width 16 height 10
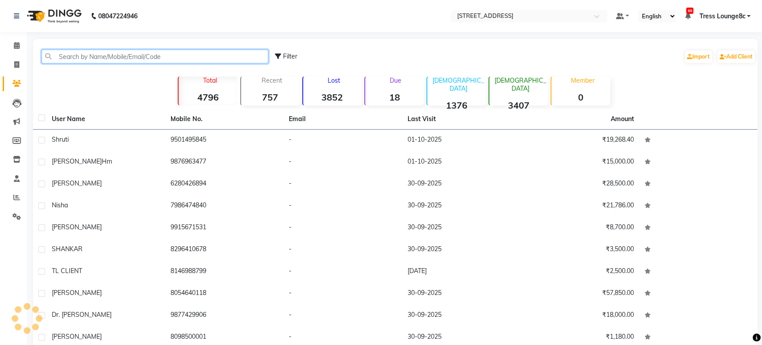
click at [134, 60] on input "text" at bounding box center [155, 57] width 227 height 14
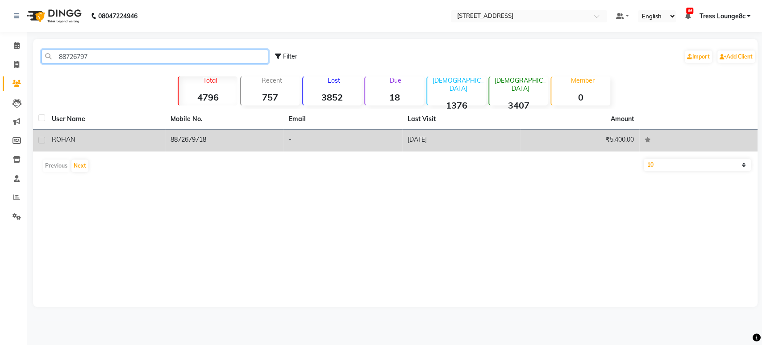
type input "88726797"
click at [248, 146] on td "8872679718" at bounding box center [224, 140] width 119 height 22
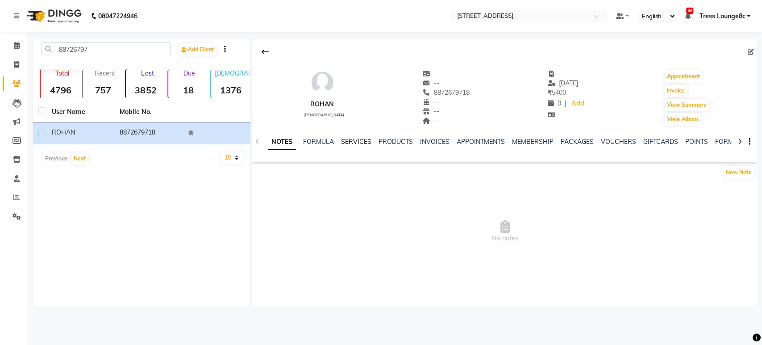
click at [357, 145] on link "SERVICES" at bounding box center [356, 142] width 30 height 8
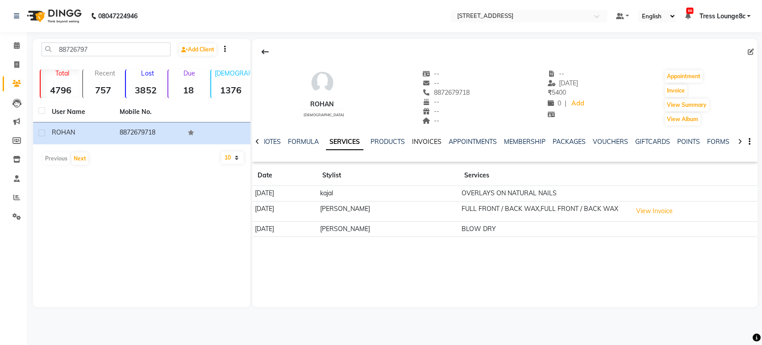
click at [422, 138] on link "INVOICES" at bounding box center [426, 142] width 29 height 8
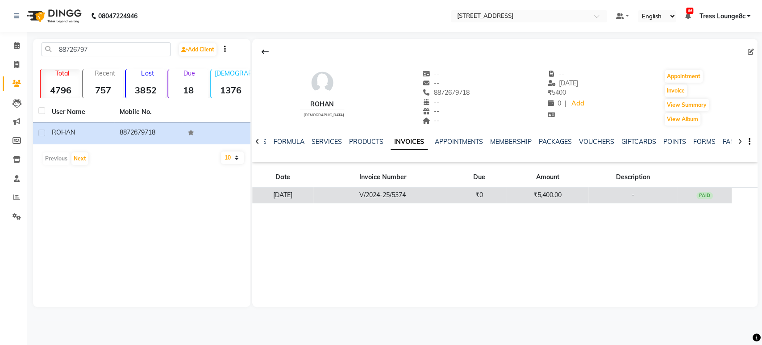
click at [448, 189] on td "V/2024-25/5374" at bounding box center [382, 196] width 138 height 16
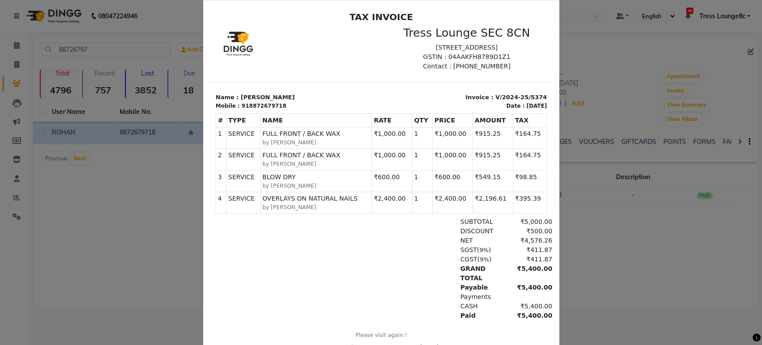
scroll to position [28, 0]
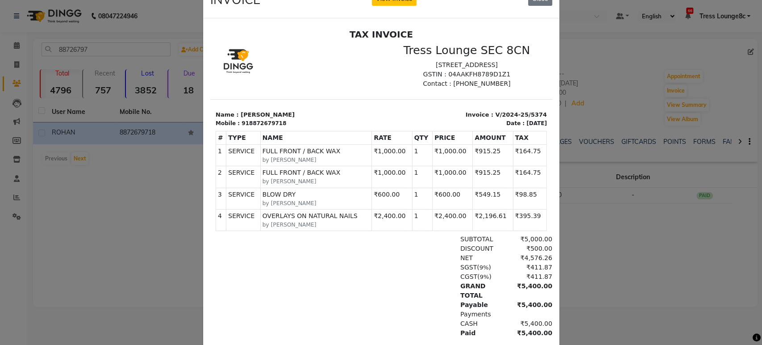
click at [567, 212] on ngb-modal-window "INVOICE View Invoice Close" at bounding box center [381, 172] width 762 height 345
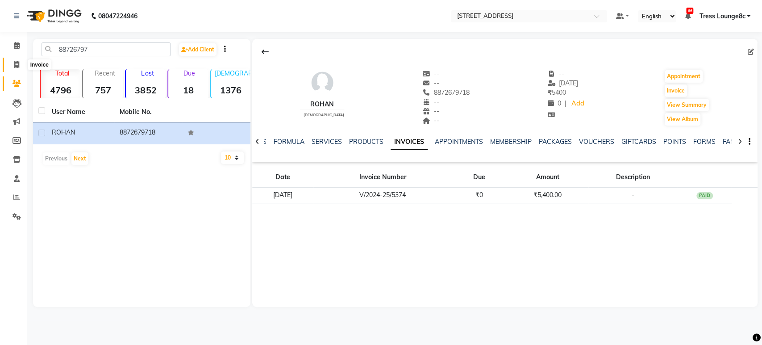
click at [14, 66] on icon at bounding box center [16, 64] width 5 height 7
select select "service"
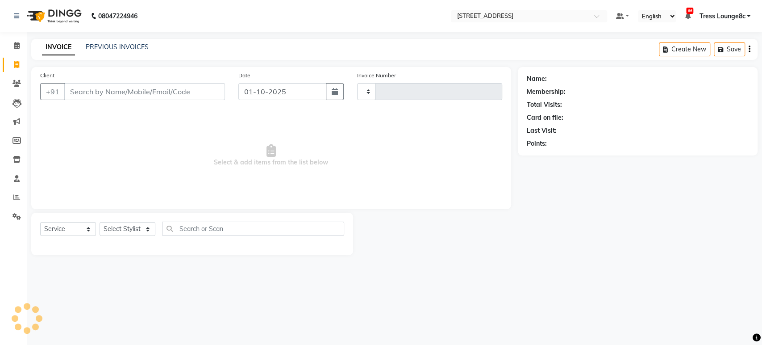
type input "2804"
select select "5703"
click at [132, 231] on select "Select Stylist" at bounding box center [128, 229] width 56 height 14
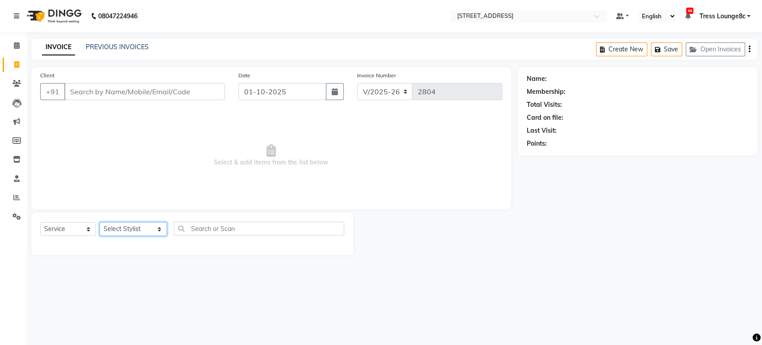
select select "77266"
click at [100, 222] on select "Select Stylist Aamir Angel Anju Ashish Bony DANISH Deepak Farman gagan goldy GU…" at bounding box center [133, 229] width 67 height 14
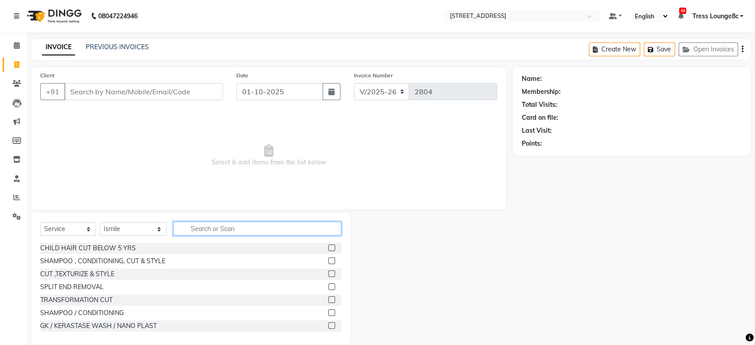
click at [207, 228] on input "text" at bounding box center [257, 228] width 168 height 14
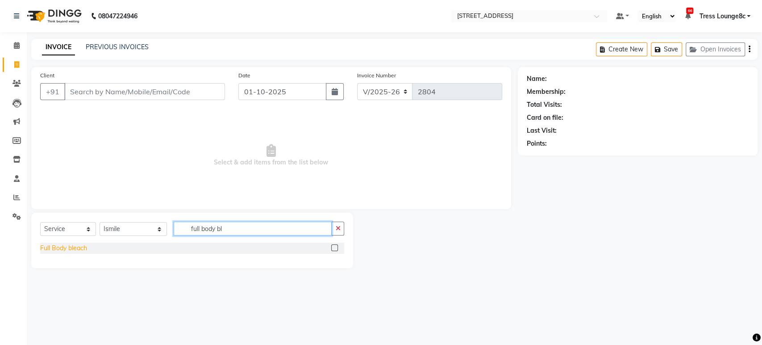
type input "full body bl"
click at [75, 249] on div "Full Body bleach" at bounding box center [63, 247] width 47 height 9
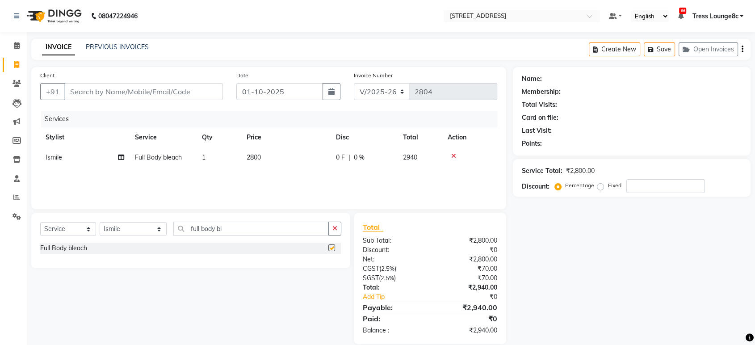
checkbox input "false"
drag, startPoint x: 655, startPoint y: 185, endPoint x: 562, endPoint y: 184, distance: 93.8
click at [607, 184] on div "Percentage Fixed" at bounding box center [630, 186] width 148 height 14
type input "2"
type input "0"
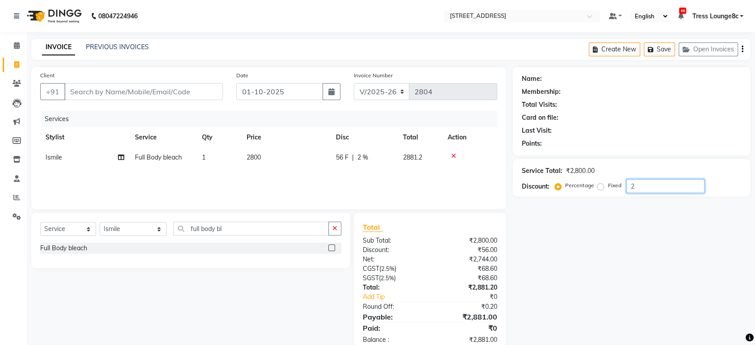
type input "20"
click at [453, 154] on icon at bounding box center [453, 156] width 5 height 6
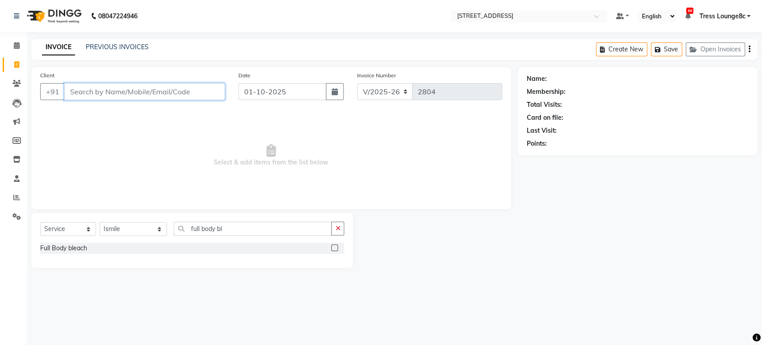
click at [133, 92] on input "Client" at bounding box center [144, 91] width 161 height 17
click at [138, 85] on input "Client" at bounding box center [144, 91] width 161 height 17
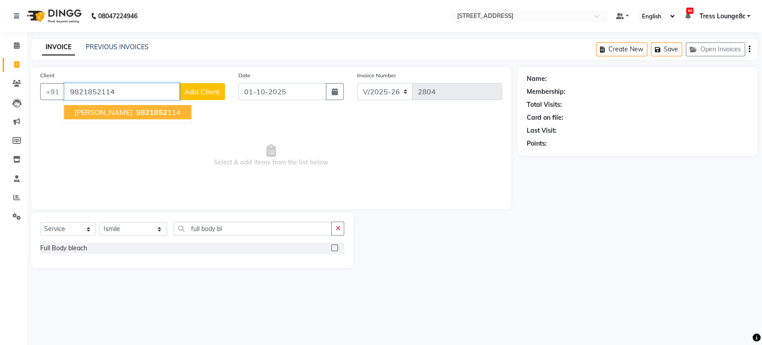
type input "9821852114"
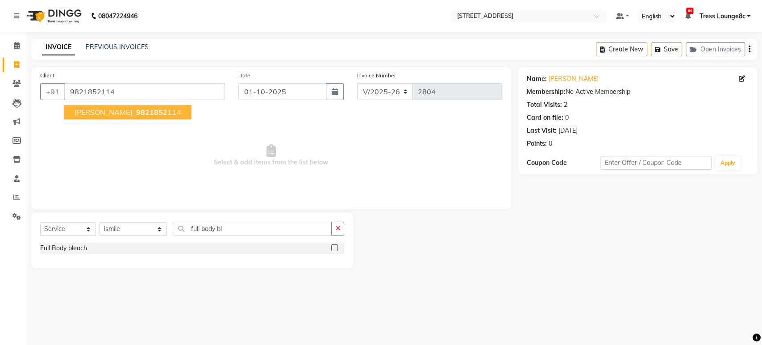
click at [136, 113] on span "9821852" at bounding box center [151, 112] width 31 height 9
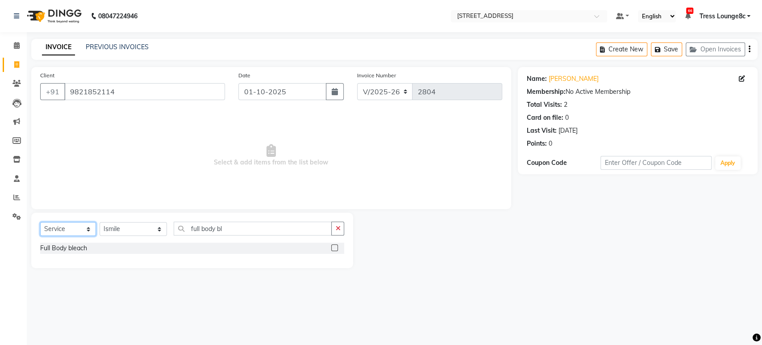
click at [68, 229] on select "Select Service Product Membership Package Voucher Prepaid Gift Card" at bounding box center [68, 229] width 56 height 14
click at [167, 134] on span "Select & add items from the list below" at bounding box center [271, 155] width 462 height 89
click at [69, 229] on select "Select Service Product Membership Package Voucher Prepaid Gift Card" at bounding box center [68, 229] width 56 height 14
click at [741, 79] on icon at bounding box center [742, 78] width 6 height 6
select select "[DEMOGRAPHIC_DATA]"
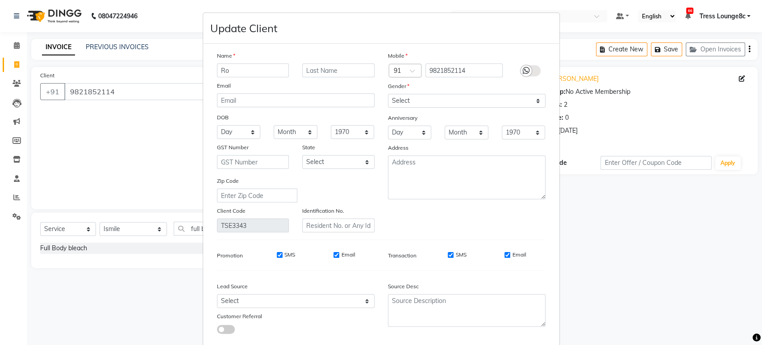
type input "R"
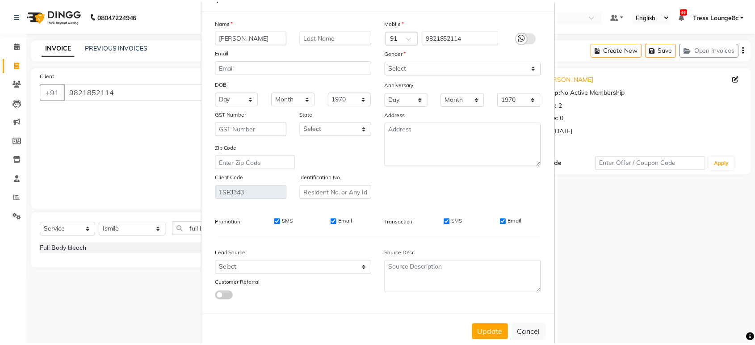
scroll to position [50, 0]
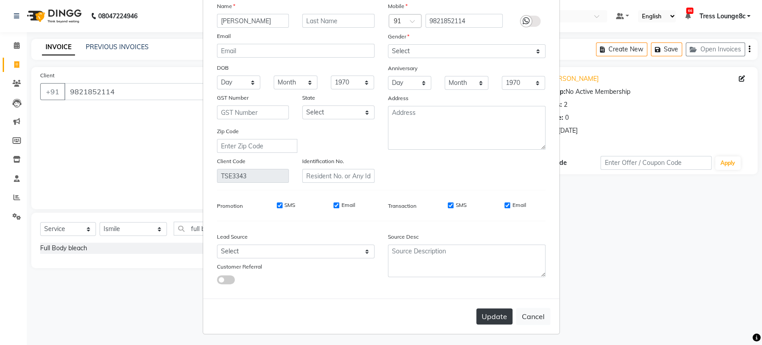
type input "[PERSON_NAME]"
click at [489, 313] on button "Update" at bounding box center [494, 316] width 36 height 16
select select
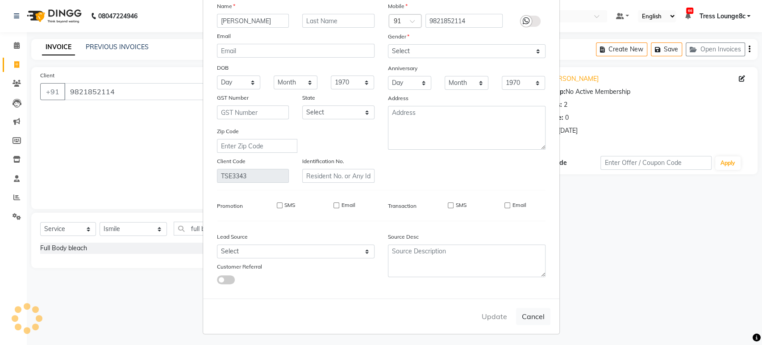
select select
checkbox input "false"
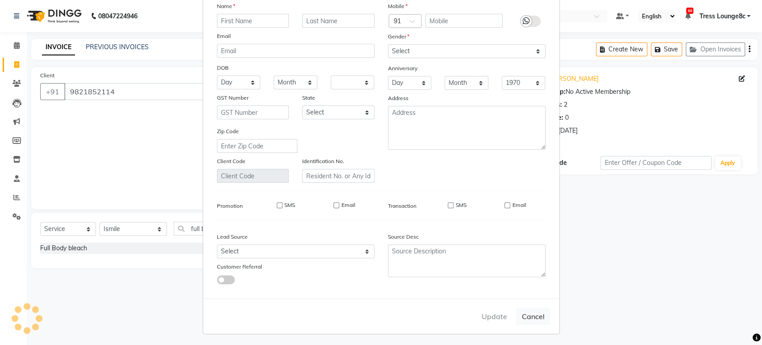
checkbox input "false"
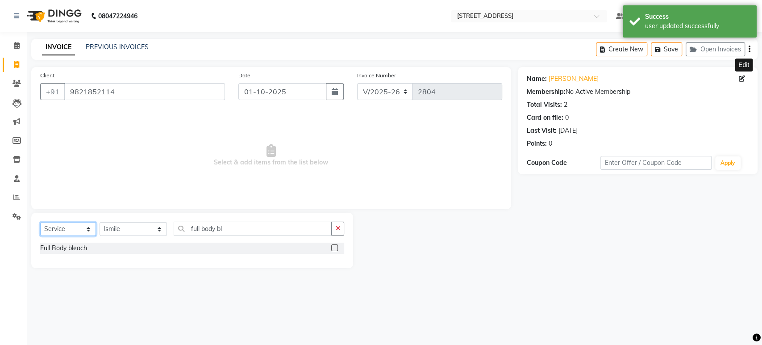
click at [58, 229] on select "Select Service Product Membership Package Voucher Prepaid Gift Card" at bounding box center [68, 229] width 56 height 14
select select "membership"
click at [40, 222] on select "Select Service Product Membership Package Voucher Prepaid Gift Card" at bounding box center [68, 229] width 56 height 14
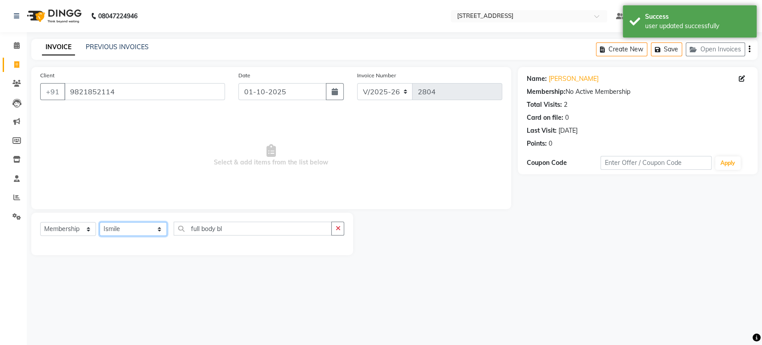
click at [121, 228] on select "Select Stylist Aamir Angel Anju Ashish Bony DANISH Deepak Farman gagan goldy GU…" at bounding box center [133, 229] width 67 height 14
select select "39122"
click at [100, 222] on select "Select Stylist Aamir Angel Anju Ashish Bony DANISH Deepak Farman gagan goldy GU…" at bounding box center [133, 229] width 67 height 14
click at [206, 220] on div "Select Service Product Membership Package Voucher Prepaid Gift Card Select Styl…" at bounding box center [192, 234] width 322 height 42
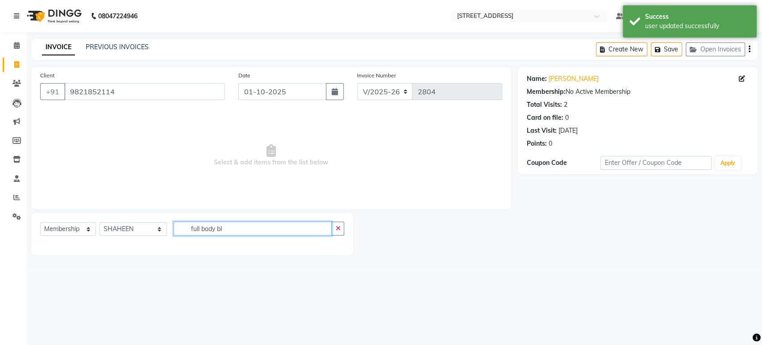
click at [250, 231] on input "full body bl" at bounding box center [253, 228] width 158 height 14
click at [334, 225] on button "button" at bounding box center [337, 228] width 13 height 14
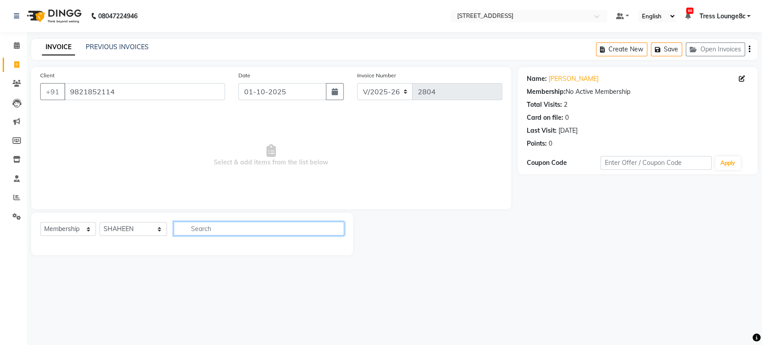
click at [271, 229] on input "text" at bounding box center [259, 228] width 171 height 14
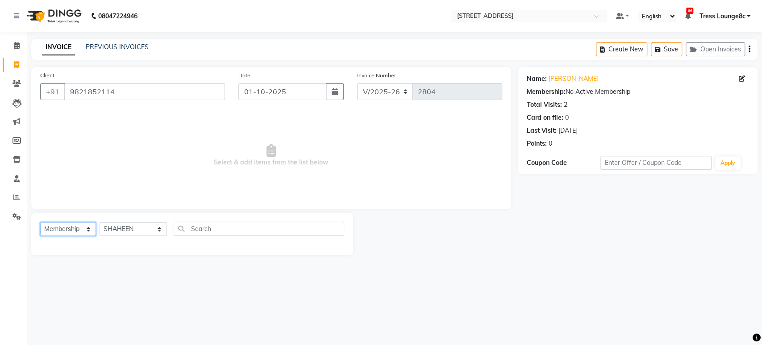
click at [50, 231] on select "Select Service Product Membership Package Voucher Prepaid Gift Card" at bounding box center [68, 229] width 56 height 14
select select "P"
click at [40, 222] on select "Select Service Product Membership Package Voucher Prepaid Gift Card" at bounding box center [68, 229] width 56 height 14
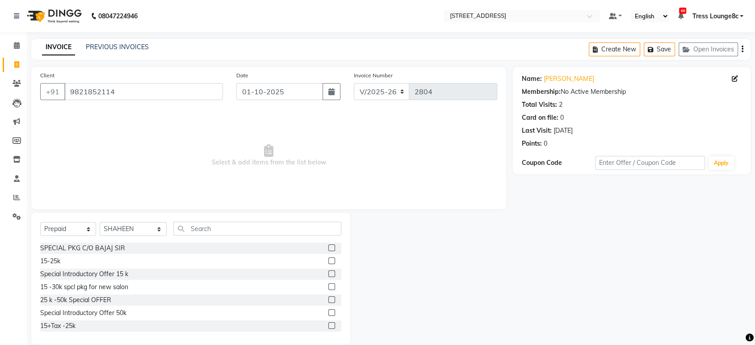
click at [328, 259] on label at bounding box center [331, 260] width 7 height 7
click at [328, 259] on input "checkbox" at bounding box center [331, 261] width 6 height 6
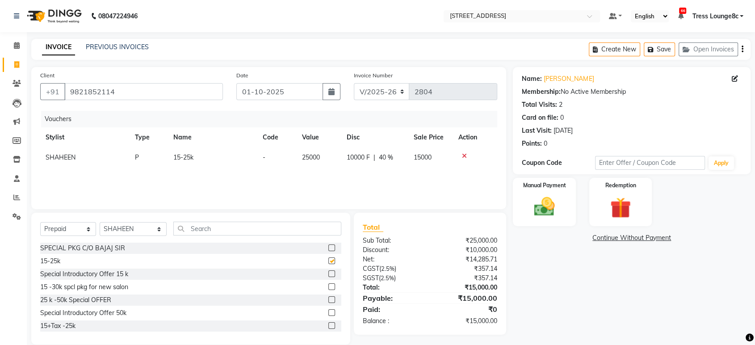
checkbox input "false"
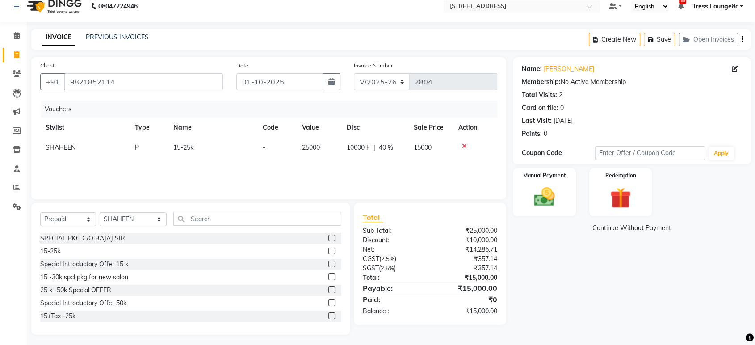
scroll to position [13, 0]
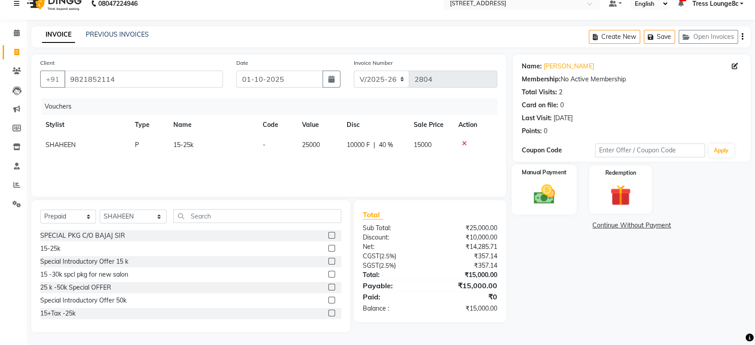
click at [540, 192] on img at bounding box center [543, 194] width 35 height 25
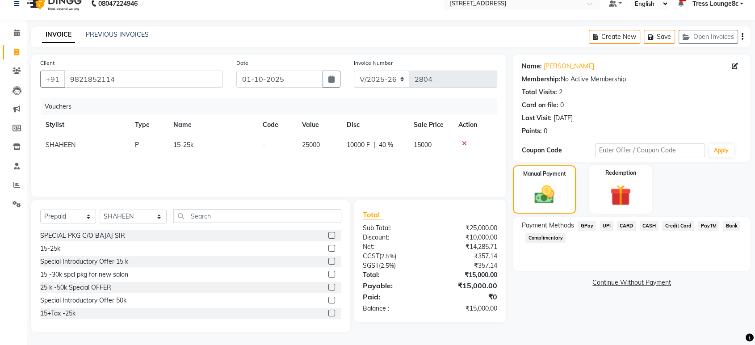
click at [649, 224] on span "CASH" at bounding box center [648, 226] width 19 height 10
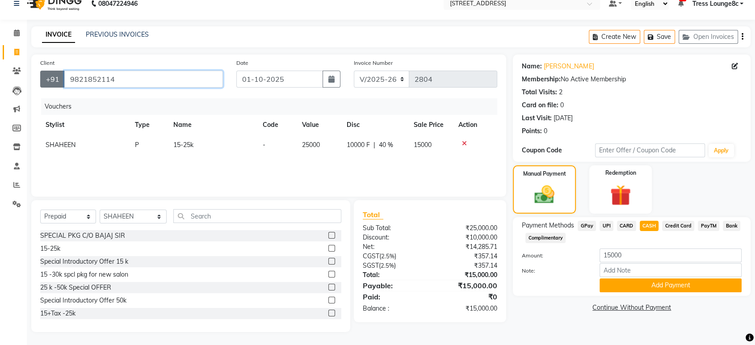
drag, startPoint x: 133, startPoint y: 81, endPoint x: 51, endPoint y: 78, distance: 82.2
click at [51, 78] on div "+91 9821852114" at bounding box center [131, 79] width 183 height 17
click at [464, 142] on icon at bounding box center [464, 143] width 5 height 6
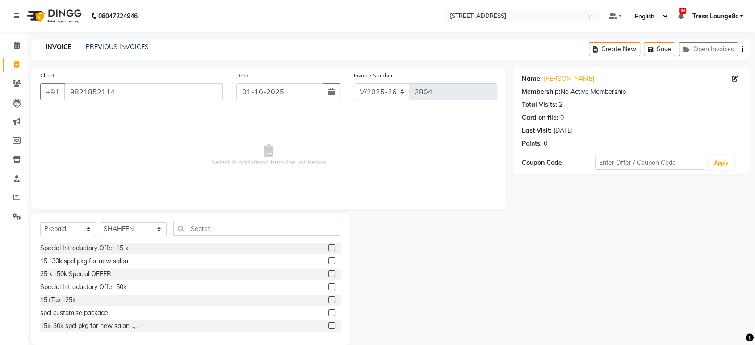
scroll to position [50, 0]
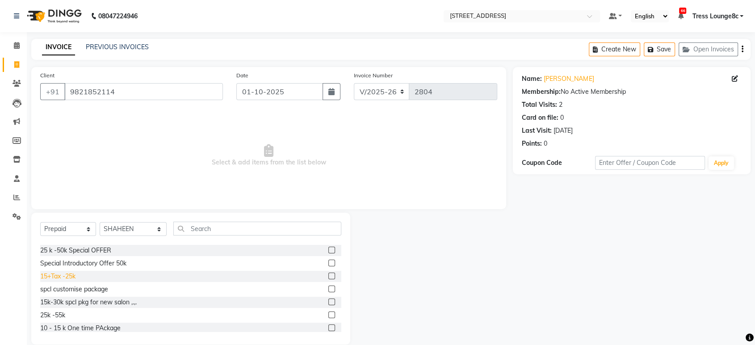
click at [75, 274] on div "15+Tax -25k" at bounding box center [57, 275] width 35 height 9
checkbox input "false"
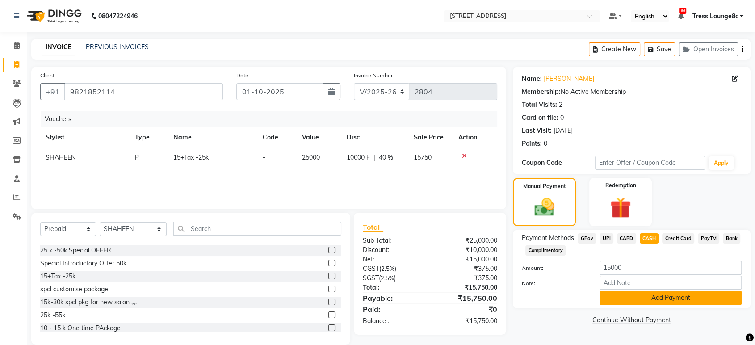
click at [664, 302] on button "Add Payment" at bounding box center [670, 298] width 142 height 14
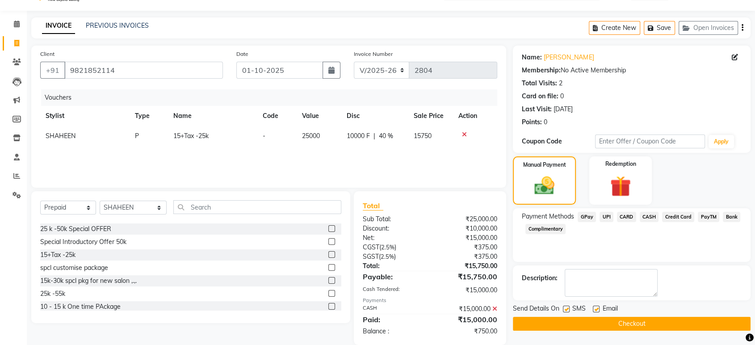
scroll to position [34, 0]
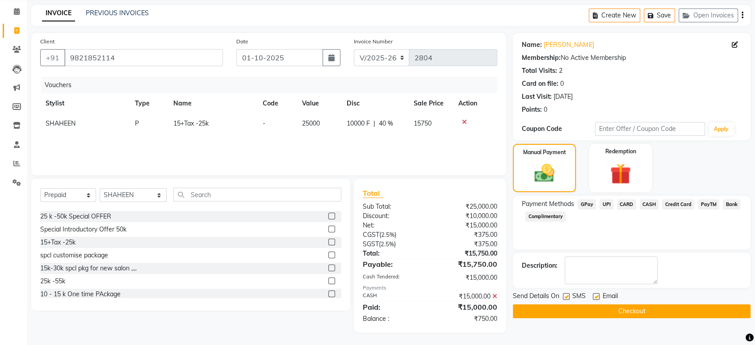
click at [564, 295] on label at bounding box center [566, 296] width 7 height 7
click at [564, 295] on input "checkbox" at bounding box center [566, 297] width 6 height 6
click at [565, 296] on label at bounding box center [566, 296] width 7 height 7
click at [565, 296] on input "checkbox" at bounding box center [566, 297] width 6 height 6
checkbox input "true"
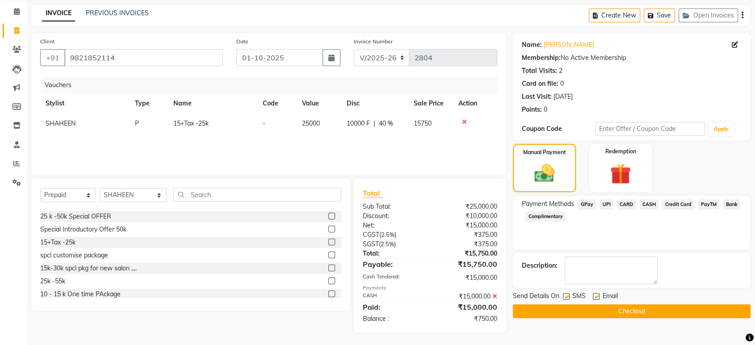
click at [569, 306] on button "Checkout" at bounding box center [632, 311] width 238 height 14
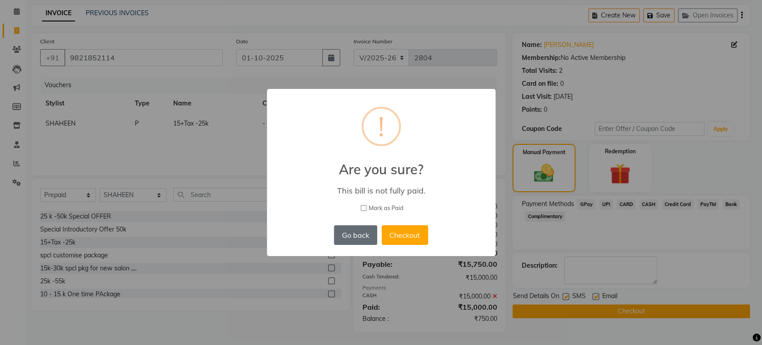
click at [361, 232] on button "Go back" at bounding box center [355, 235] width 43 height 20
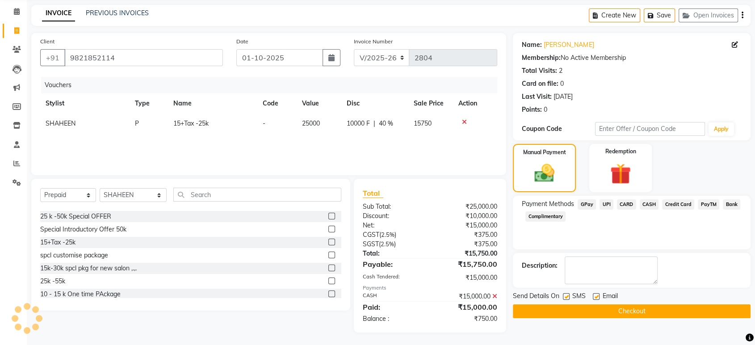
click at [647, 204] on span "CASH" at bounding box center [648, 204] width 19 height 10
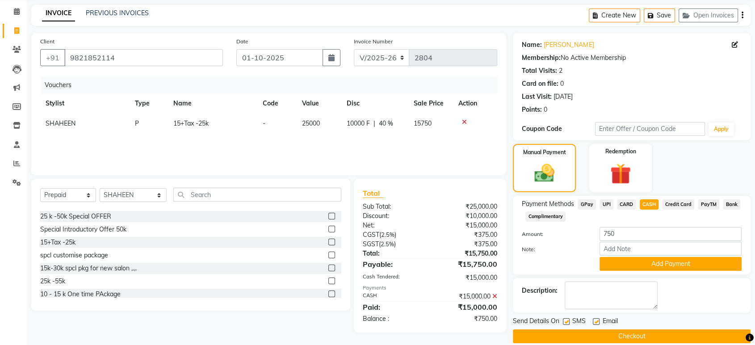
click at [493, 292] on div "₹15,000.00" at bounding box center [467, 296] width 74 height 9
click at [495, 293] on icon at bounding box center [494, 296] width 5 height 6
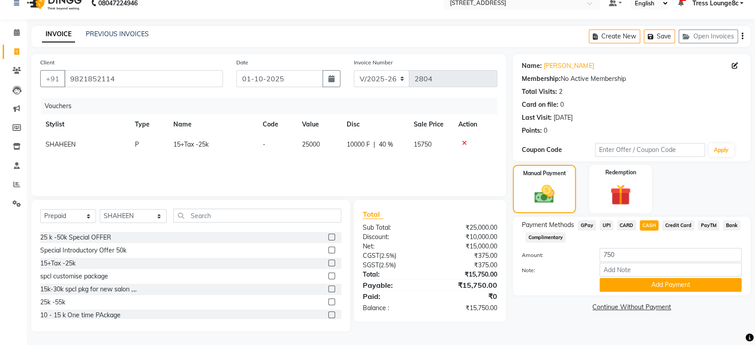
scroll to position [13, 0]
click at [652, 228] on span "CASH" at bounding box center [648, 226] width 19 height 10
type input "15750"
click at [652, 228] on span "CASH" at bounding box center [648, 226] width 19 height 10
click at [655, 280] on button "Add Payment" at bounding box center [670, 285] width 142 height 14
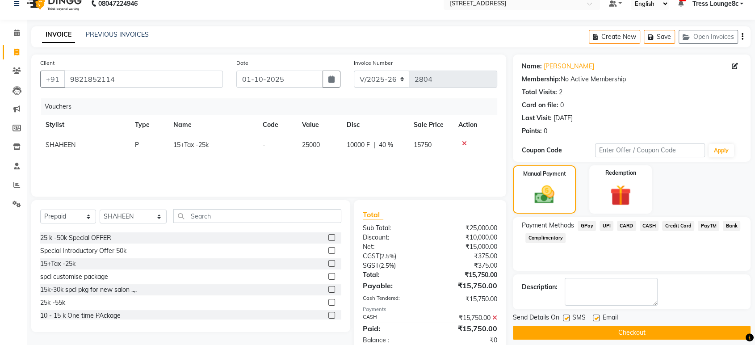
click at [655, 280] on textarea at bounding box center [610, 292] width 93 height 28
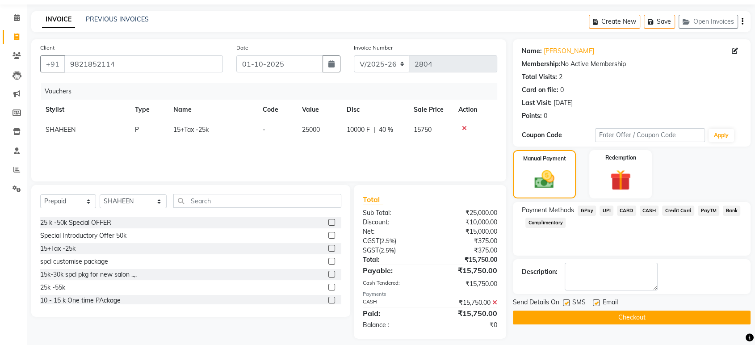
scroll to position [34, 0]
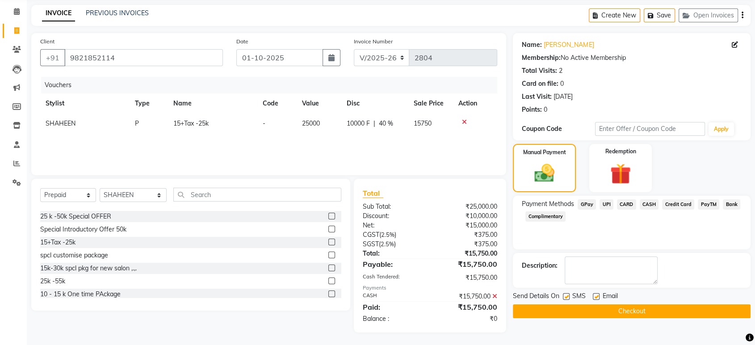
click at [579, 310] on button "Checkout" at bounding box center [632, 311] width 238 height 14
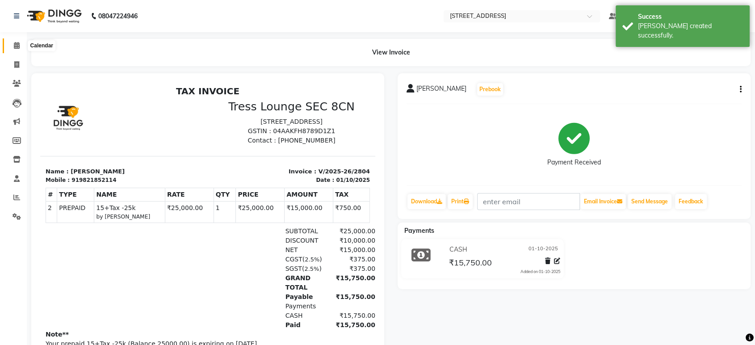
click at [17, 44] on icon at bounding box center [17, 45] width 6 height 7
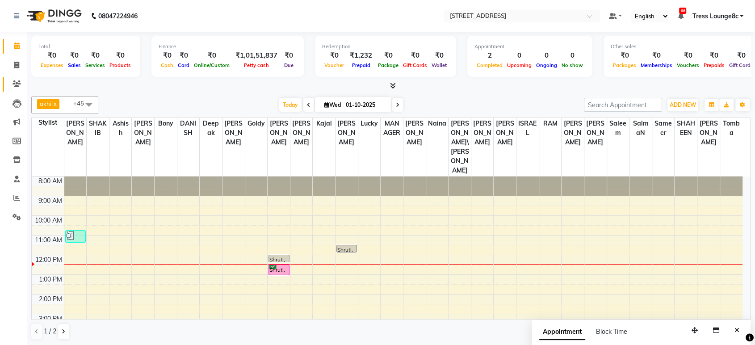
click at [17, 77] on link "Clients" at bounding box center [13, 84] width 21 height 15
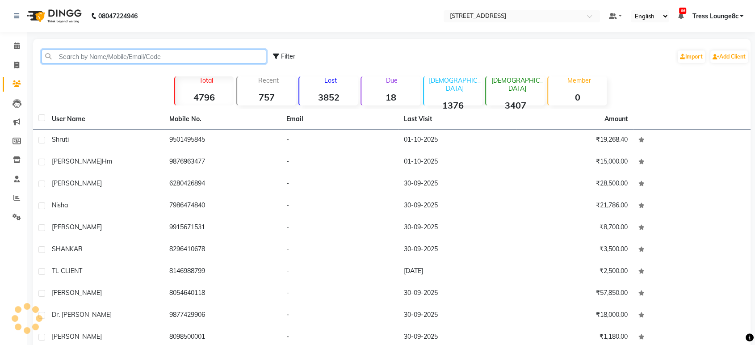
click at [94, 57] on input "text" at bounding box center [154, 57] width 225 height 14
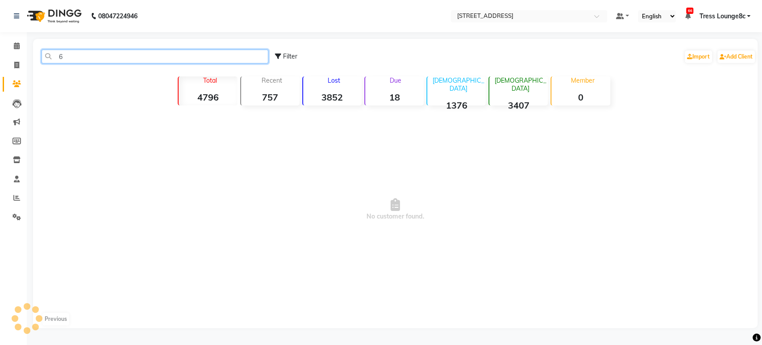
type input "6"
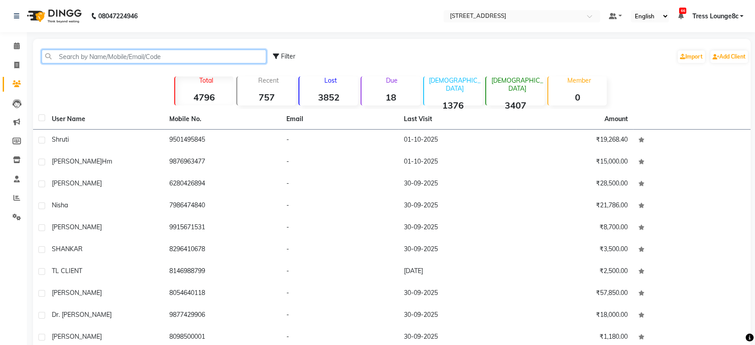
type input "l"
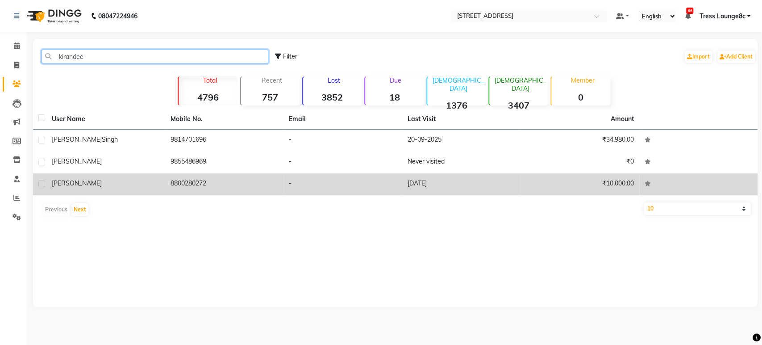
type input "kirandee"
click at [163, 178] on td "Kirandeep kaur" at bounding box center [105, 184] width 119 height 22
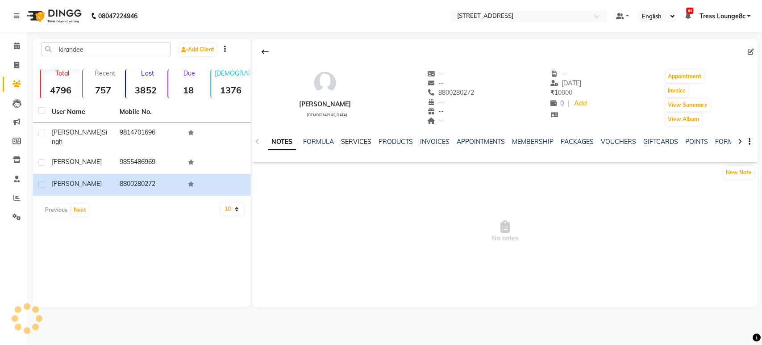
click at [354, 138] on link "SERVICES" at bounding box center [356, 142] width 30 height 8
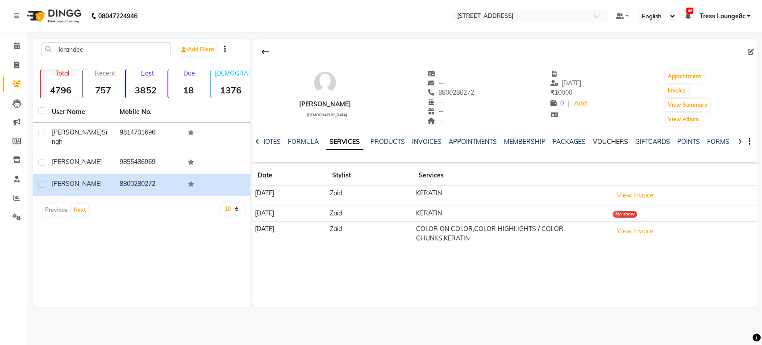
click at [600, 144] on link "VOUCHERS" at bounding box center [610, 142] width 35 height 8
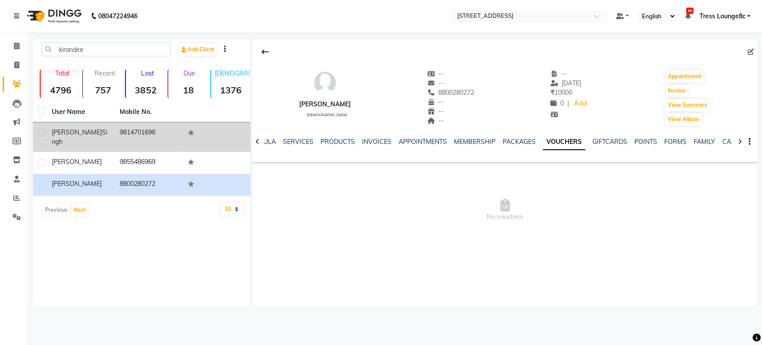
click at [127, 132] on td "9814701696" at bounding box center [148, 136] width 68 height 29
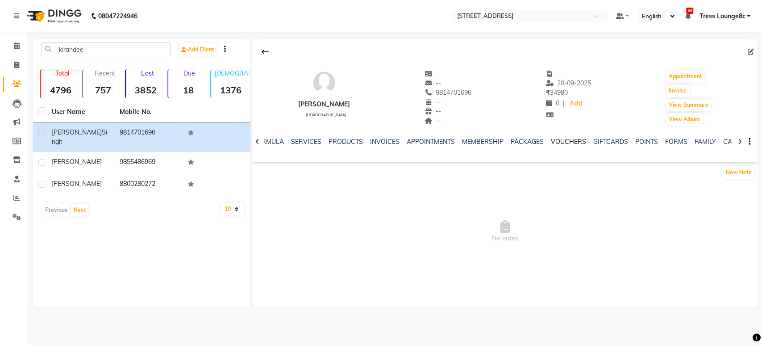
click at [571, 138] on link "VOUCHERS" at bounding box center [568, 142] width 35 height 8
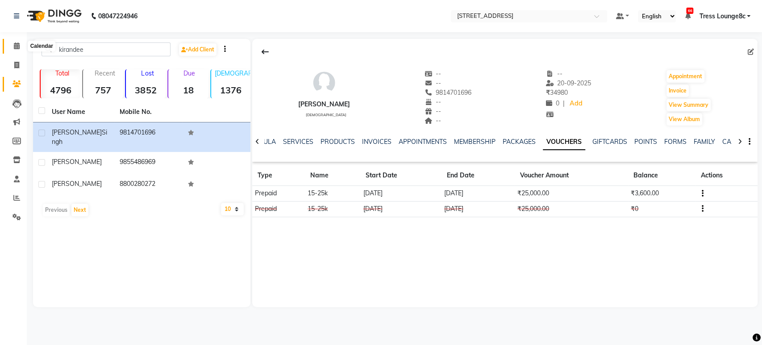
click at [13, 48] on span at bounding box center [17, 46] width 16 height 10
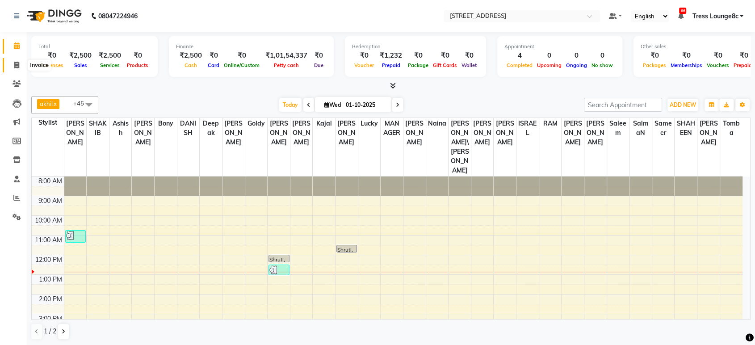
drag, startPoint x: 15, startPoint y: 58, endPoint x: 19, endPoint y: 45, distance: 13.3
click at [15, 58] on link "Invoice" at bounding box center [13, 65] width 21 height 15
click at [19, 45] on icon at bounding box center [17, 45] width 6 height 7
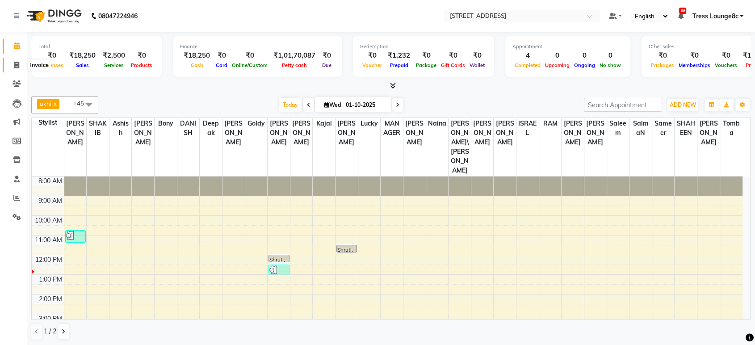
click at [16, 67] on icon at bounding box center [16, 65] width 5 height 7
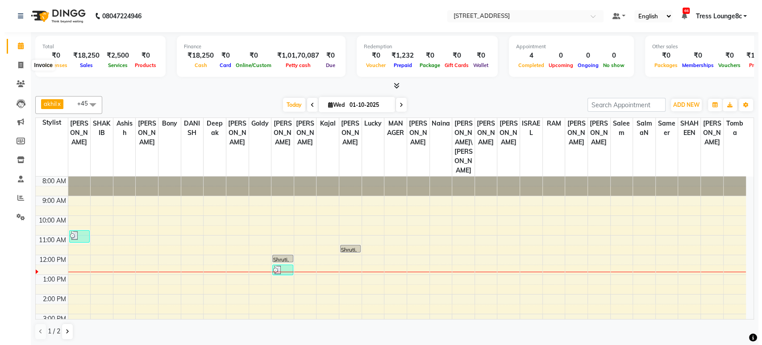
select select "5703"
select select "service"
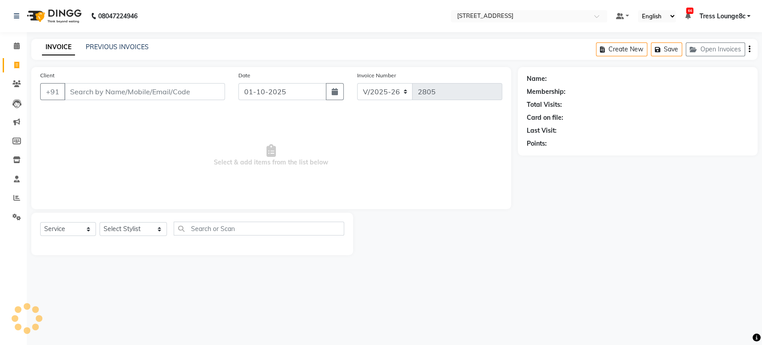
click at [120, 51] on div "PREVIOUS INVOICES" at bounding box center [117, 46] width 63 height 9
click at [122, 45] on link "PREVIOUS INVOICES" at bounding box center [117, 47] width 63 height 8
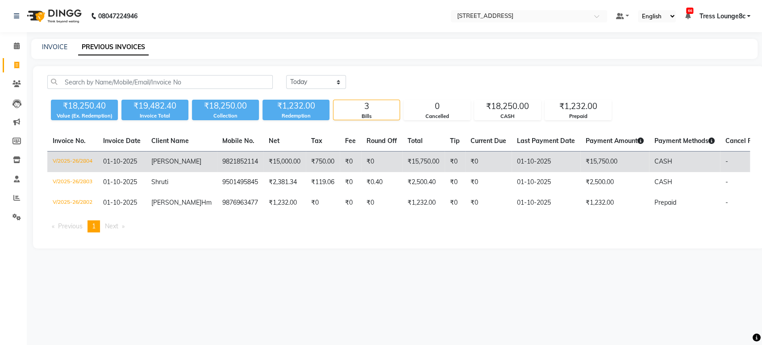
click at [176, 166] on td "urmeet kaur" at bounding box center [181, 161] width 71 height 21
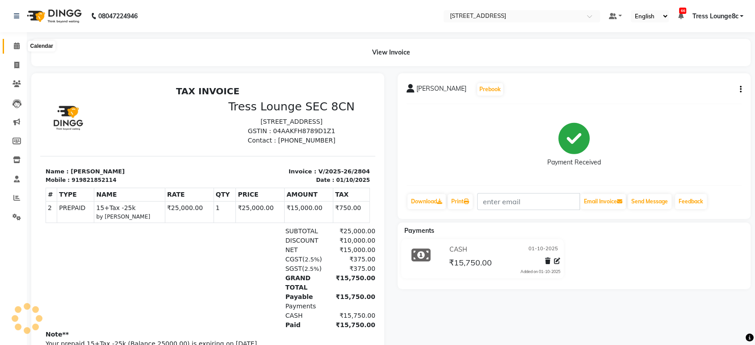
click at [9, 42] on span at bounding box center [17, 46] width 16 height 10
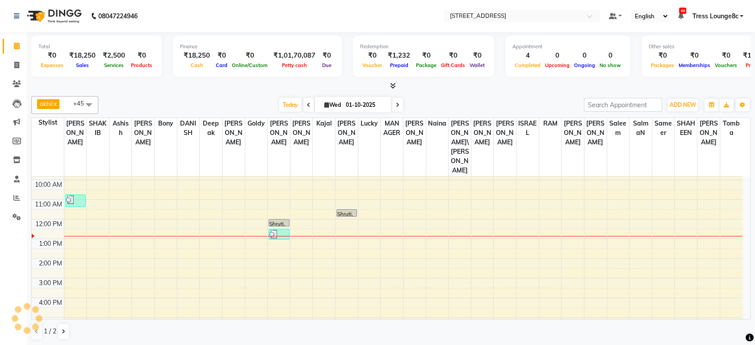
scroll to position [36, 0]
click at [14, 58] on link "Invoice" at bounding box center [13, 65] width 21 height 15
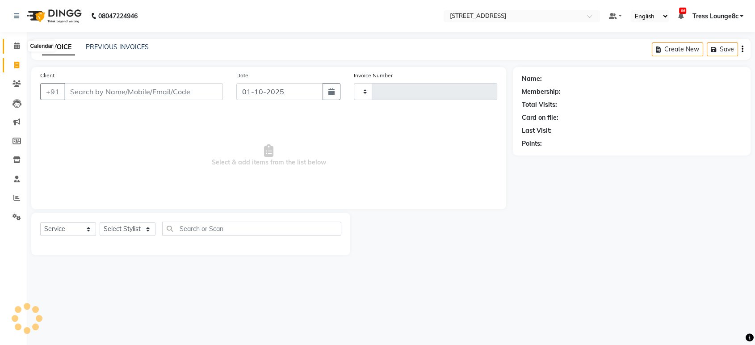
click at [14, 50] on span at bounding box center [17, 46] width 16 height 10
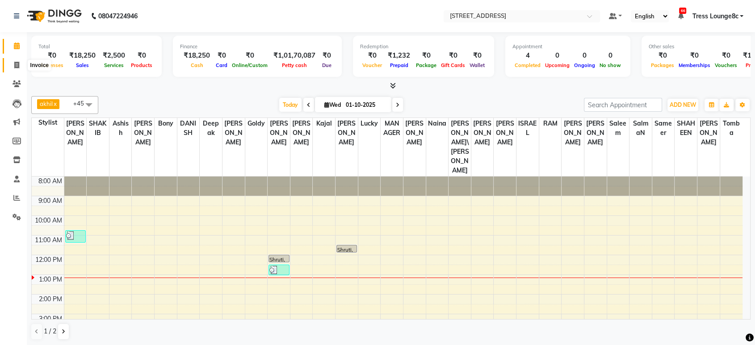
click at [13, 64] on span at bounding box center [17, 65] width 16 height 10
select select "service"
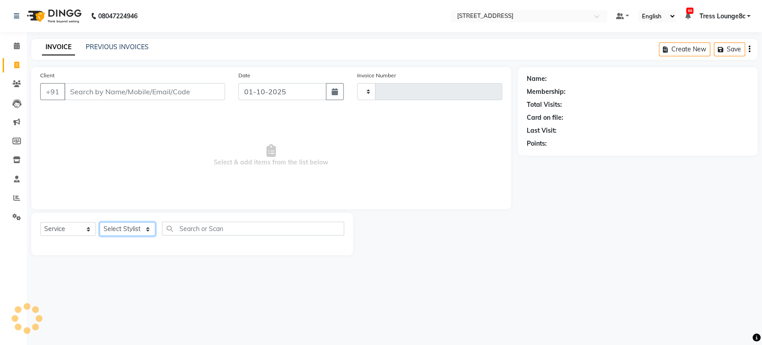
click at [132, 229] on select "Select Stylist" at bounding box center [128, 229] width 56 height 14
type input "2805"
select select "5703"
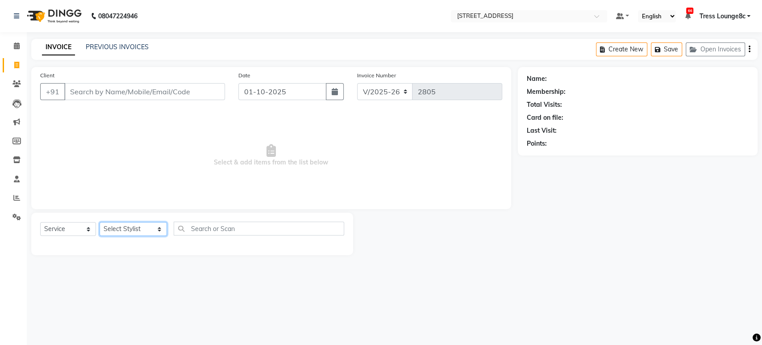
select select "71231"
click at [100, 222] on select "Select Stylist [PERSON_NAME] [PERSON_NAME] DANISH Deepak [PERSON_NAME] [PERSON_…" at bounding box center [133, 229] width 67 height 14
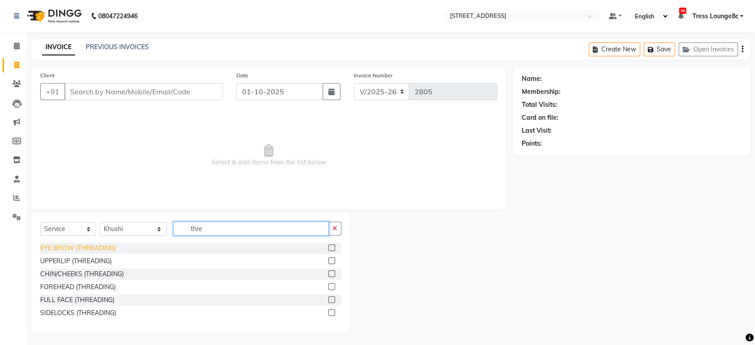
type input "thre"
click at [110, 245] on div "EYE BROW (THREADING)" at bounding box center [77, 247] width 75 height 9
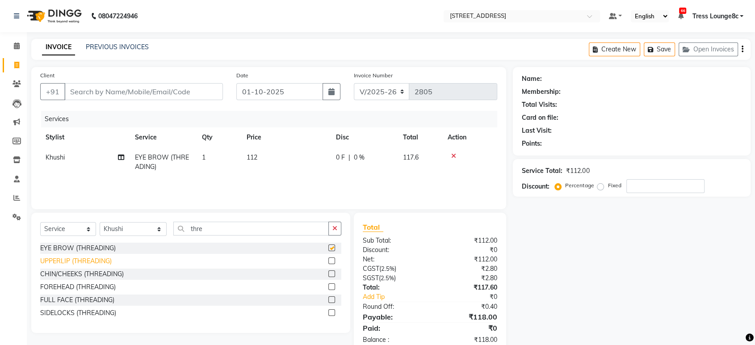
checkbox input "false"
click at [98, 263] on div "UPPERLIP (THREADING)" at bounding box center [75, 260] width 71 height 9
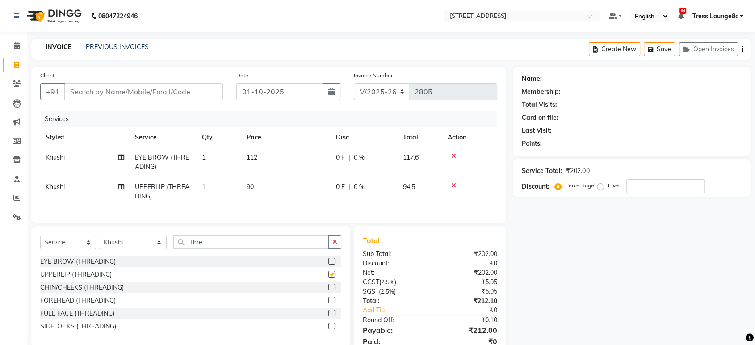
checkbox input "false"
click at [103, 290] on div "CHIN/CHEEKS (THREADING)" at bounding box center [81, 287] width 83 height 9
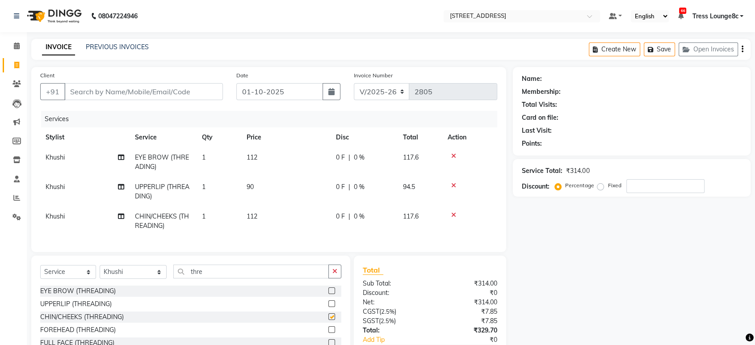
checkbox input "false"
click at [132, 96] on input "Client" at bounding box center [143, 91] width 159 height 17
type input "8"
type input "0"
type input "8901073690"
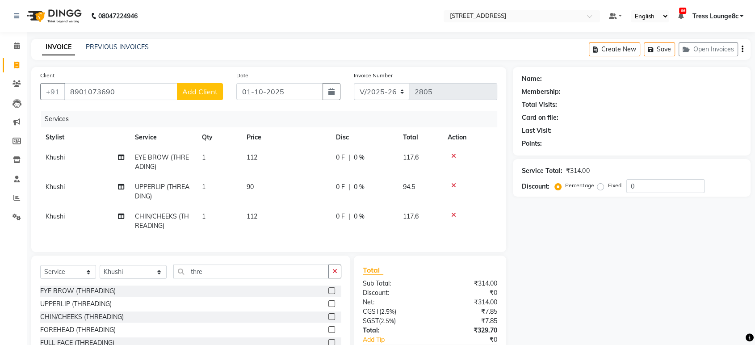
click at [196, 92] on span "Add Client" at bounding box center [199, 91] width 35 height 9
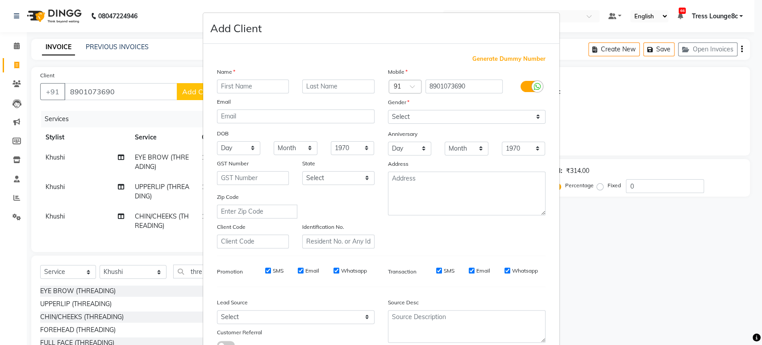
click at [526, 133] on div "Anniversary" at bounding box center [466, 134] width 171 height 14
click at [594, 142] on ngb-modal-window "Add Client Generate Dummy Number Name Email DOB Day 01 02 03 04 05 06 07 08 09 …" at bounding box center [381, 172] width 762 height 345
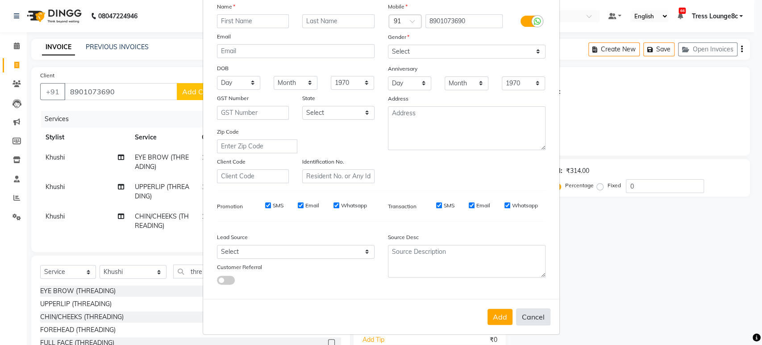
click at [532, 315] on button "Cancel" at bounding box center [533, 316] width 34 height 17
select select
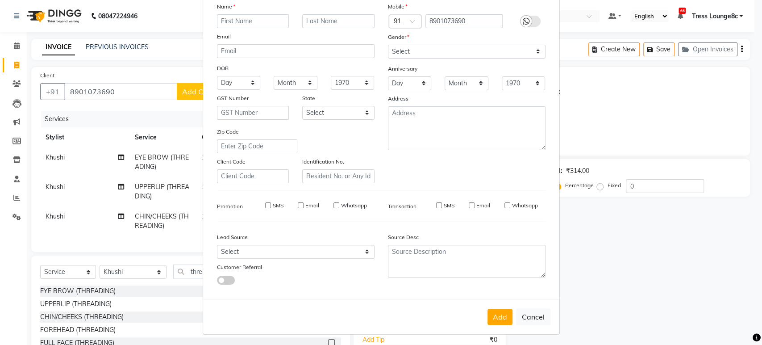
select select
checkbox input "false"
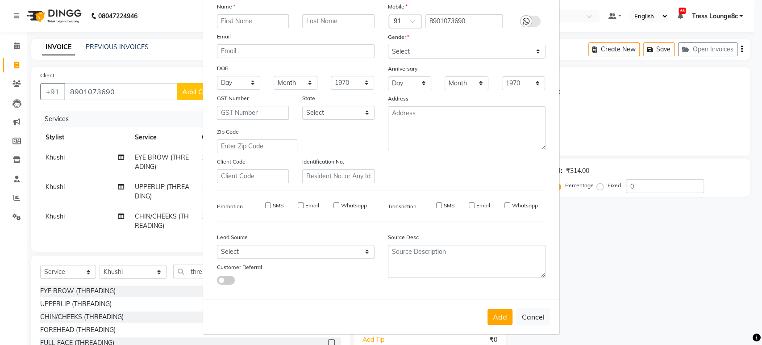
checkbox input "false"
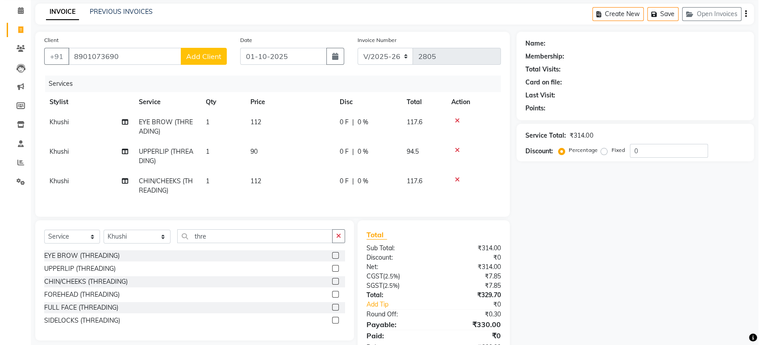
scroll to position [71, 0]
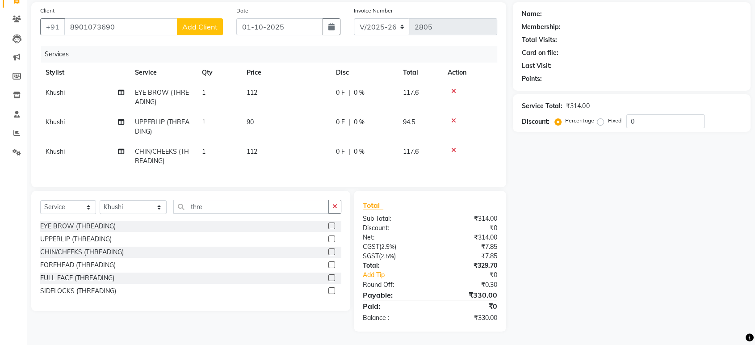
click at [189, 22] on span "Add Client" at bounding box center [199, 26] width 35 height 9
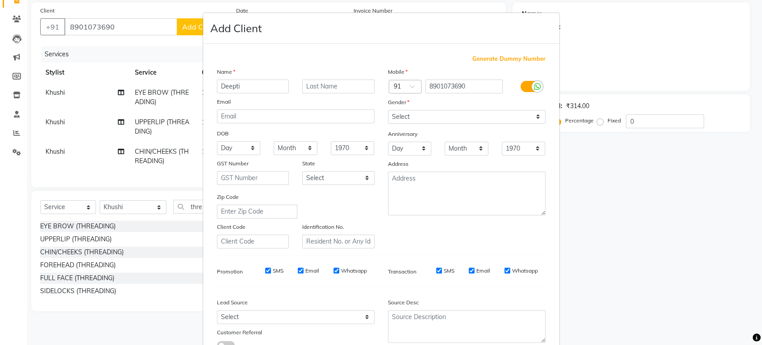
type input "Deepti"
click at [426, 115] on select "Select [DEMOGRAPHIC_DATA] [DEMOGRAPHIC_DATA] Other Prefer Not To Say" at bounding box center [467, 117] width 158 height 14
select select "[DEMOGRAPHIC_DATA]"
click at [388, 110] on select "Select [DEMOGRAPHIC_DATA] [DEMOGRAPHIC_DATA] Other Prefer Not To Say" at bounding box center [467, 117] width 158 height 14
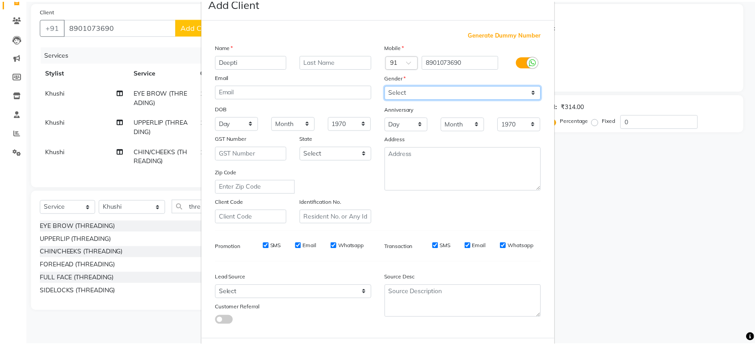
scroll to position [65, 0]
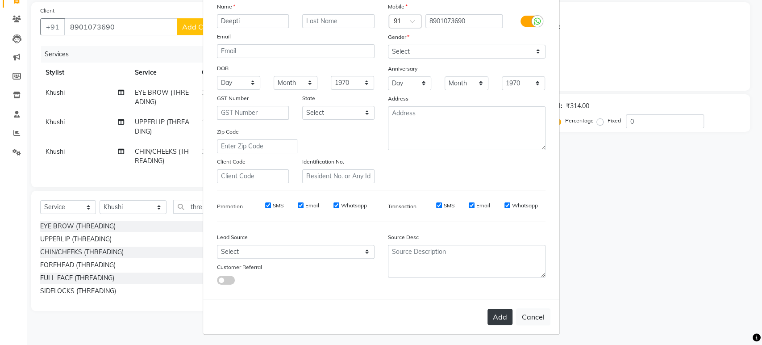
click at [490, 314] on button "Add" at bounding box center [500, 317] width 25 height 16
select select
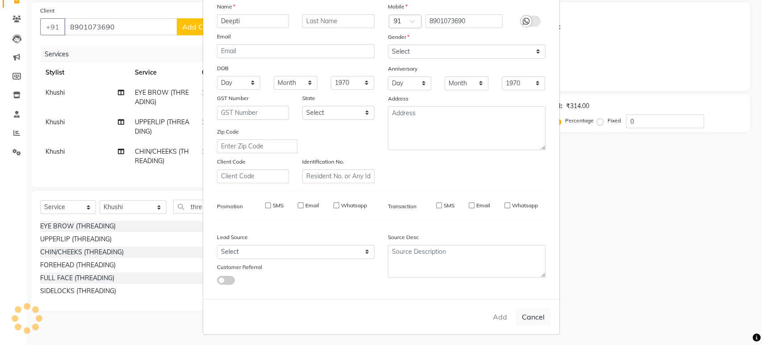
select select
checkbox input "false"
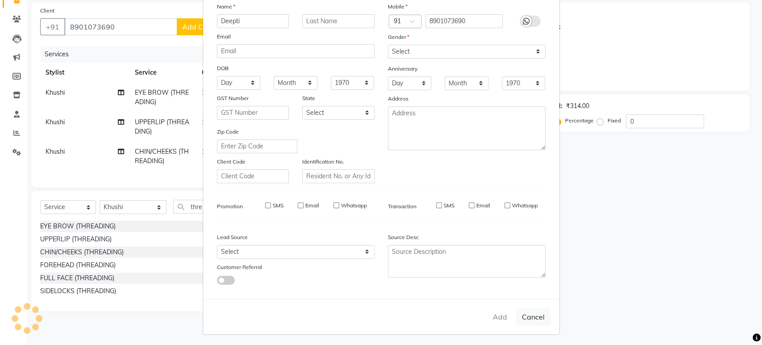
checkbox input "false"
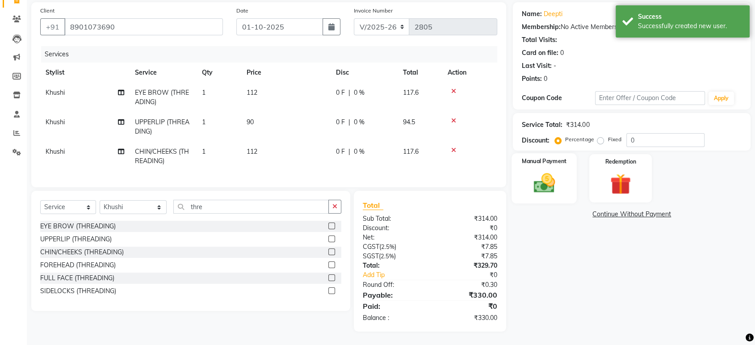
click at [554, 171] on img at bounding box center [543, 183] width 35 height 25
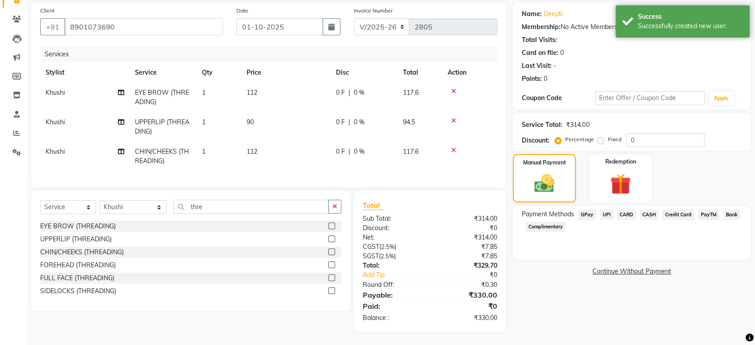
click at [607, 209] on span "UPI" at bounding box center [606, 214] width 14 height 10
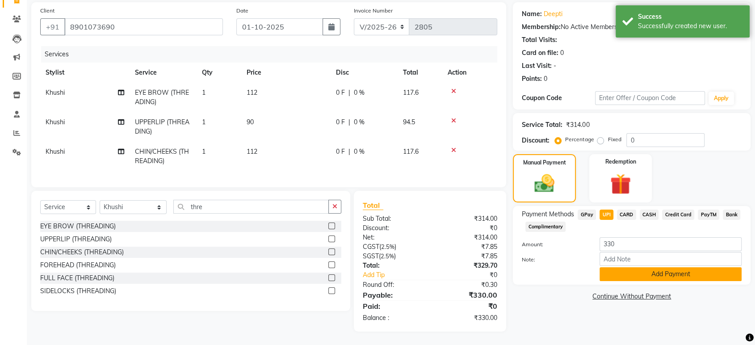
click at [620, 267] on button "Add Payment" at bounding box center [670, 274] width 142 height 14
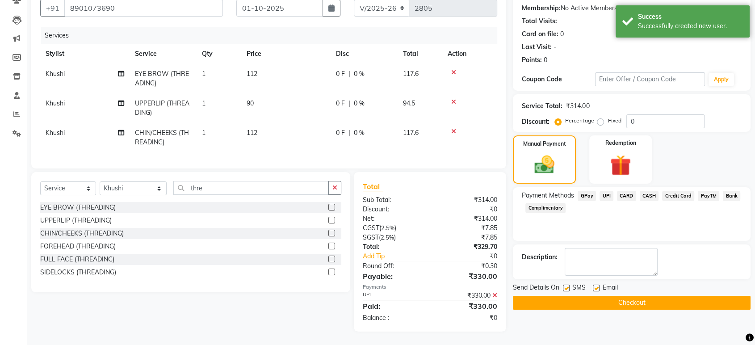
scroll to position [90, 0]
click at [567, 284] on label at bounding box center [566, 287] width 7 height 7
click at [567, 285] on input "checkbox" at bounding box center [566, 288] width 6 height 6
checkbox input "false"
click at [579, 296] on button "Checkout" at bounding box center [632, 303] width 238 height 14
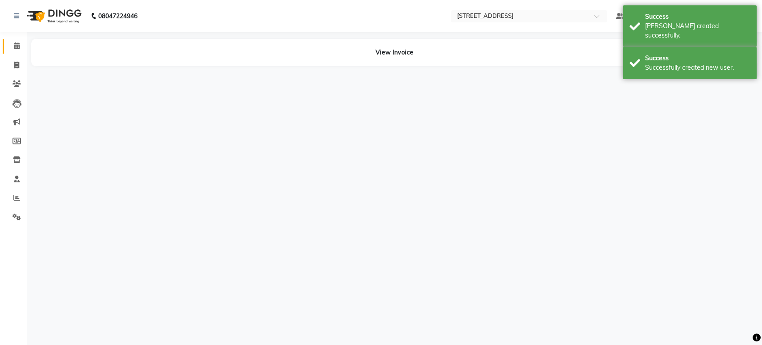
click at [14, 44] on icon at bounding box center [17, 45] width 6 height 7
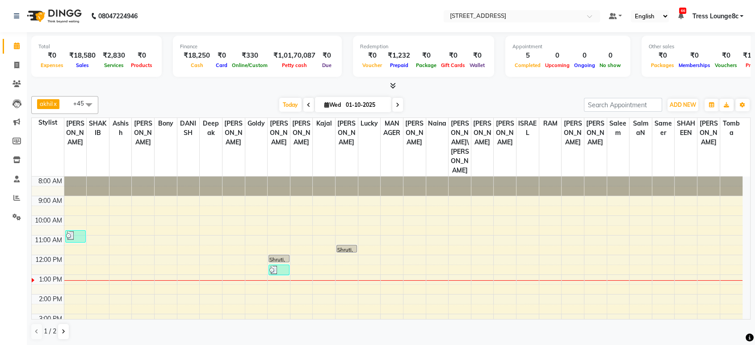
click at [242, 234] on div "8:00 AM 9:00 AM 10:00 AM 11:00 AM 12:00 PM 1:00 PM 2:00 PM 3:00 PM 4:00 PM 5:00…" at bounding box center [387, 303] width 710 height 255
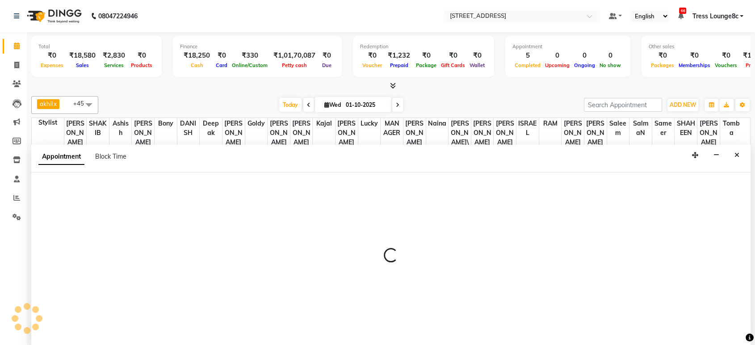
select select "57345"
select select "780"
select select "tentative"
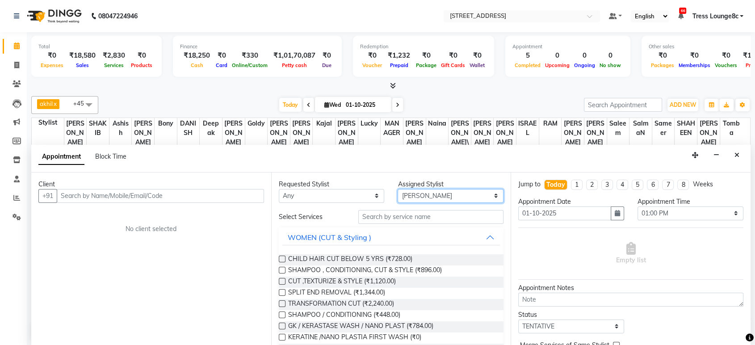
click at [420, 196] on select "Select [PERSON_NAME] [PERSON_NAME] DANISH Deepak [PERSON_NAME] [PERSON_NAME] [P…" at bounding box center [450, 196] width 106 height 14
select select "59395"
click at [397, 189] on select "Select [PERSON_NAME] [PERSON_NAME] DANISH Deepak [PERSON_NAME] [PERSON_NAME] [P…" at bounding box center [450, 196] width 106 height 14
click at [421, 218] on input "text" at bounding box center [431, 217] width 146 height 14
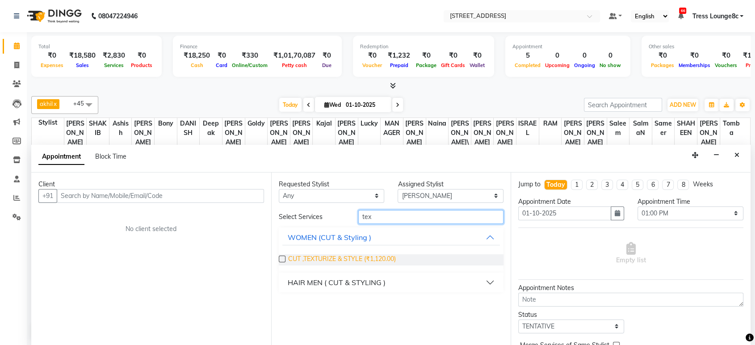
type input "tex"
click at [364, 259] on span "CUT ,TEXTURIZE & STYLE (₹1,120.00)" at bounding box center [342, 259] width 108 height 11
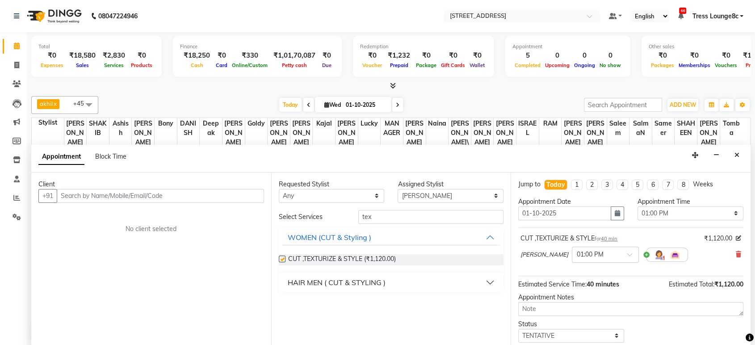
checkbox input "false"
click at [378, 221] on input "tex" at bounding box center [431, 217] width 146 height 14
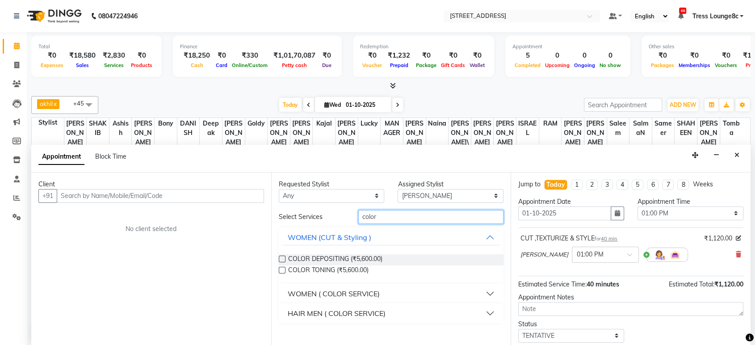
type input "color"
click at [594, 334] on select "Select TENTATIVE CONFIRM CHECK-IN UPCOMING" at bounding box center [571, 336] width 106 height 14
select select "confirm booking"
click at [518, 329] on select "Select TENTATIVE CONFIRM CHECK-IN UPCOMING" at bounding box center [571, 336] width 106 height 14
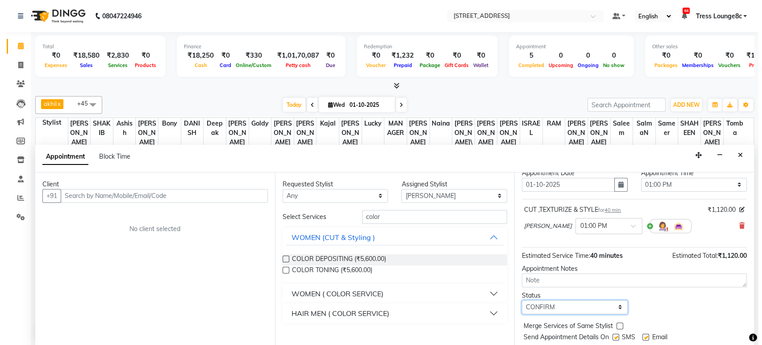
scroll to position [54, 0]
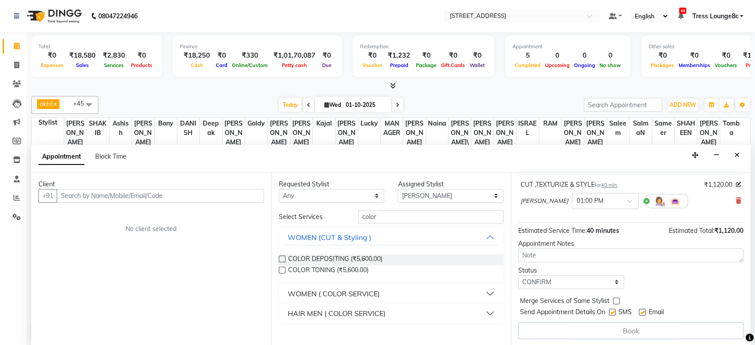
drag, startPoint x: 613, startPoint y: 296, endPoint x: 616, endPoint y: 302, distance: 6.4
click at [614, 297] on label at bounding box center [616, 300] width 7 height 7
click at [614, 299] on input "checkbox" at bounding box center [616, 302] width 6 height 6
checkbox input "true"
click at [613, 311] on label at bounding box center [612, 312] width 7 height 7
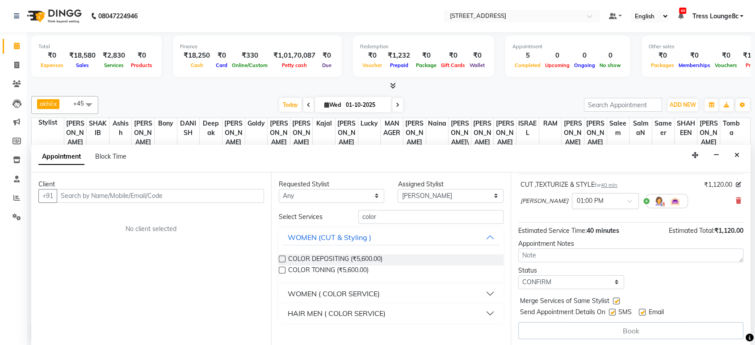
click at [613, 311] on input "checkbox" at bounding box center [612, 313] width 6 height 6
checkbox input "false"
click at [127, 189] on input "text" at bounding box center [160, 196] width 207 height 14
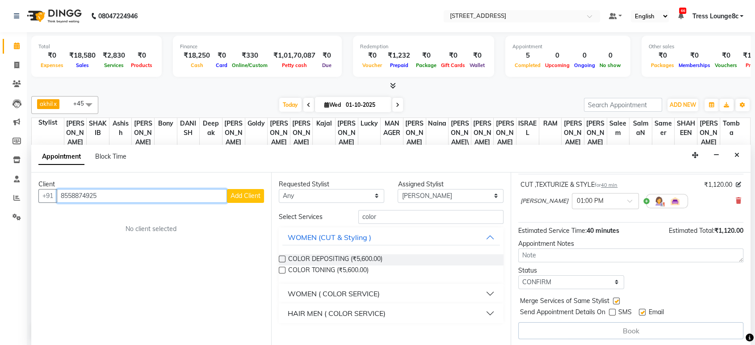
type input "8558874925"
click at [230, 197] on span "Add Client" at bounding box center [245, 196] width 30 height 8
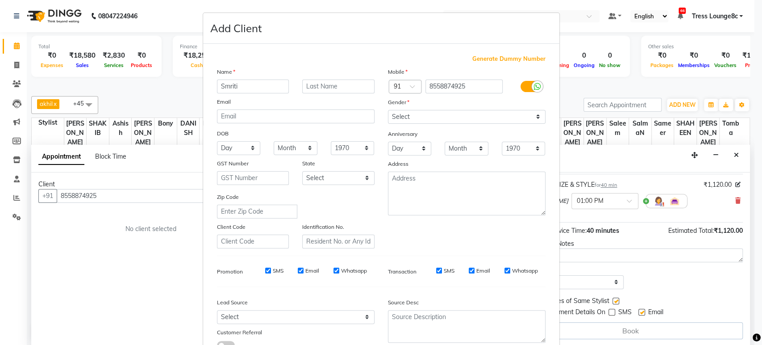
type input "Smriti"
click at [426, 107] on div "Gender" at bounding box center [466, 103] width 171 height 13
click at [427, 120] on select "Select [DEMOGRAPHIC_DATA] [DEMOGRAPHIC_DATA] Other Prefer Not To Say" at bounding box center [467, 117] width 158 height 14
select select "[DEMOGRAPHIC_DATA]"
click at [388, 110] on select "Select [DEMOGRAPHIC_DATA] [DEMOGRAPHIC_DATA] Other Prefer Not To Say" at bounding box center [467, 117] width 158 height 14
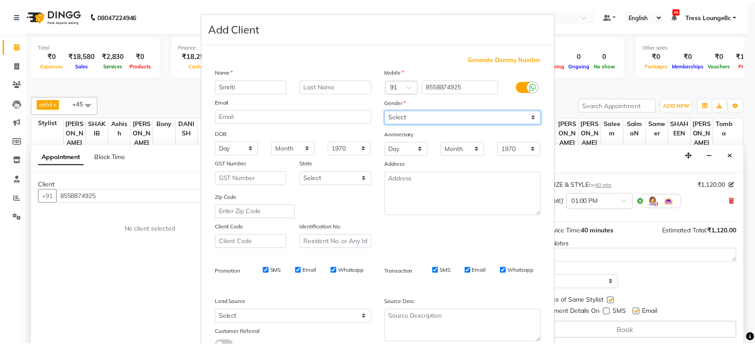
scroll to position [65, 0]
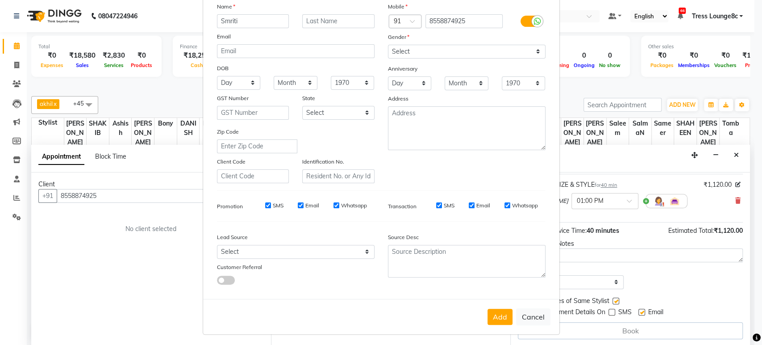
click at [504, 306] on div "Add Cancel" at bounding box center [381, 316] width 356 height 35
click at [504, 309] on button "Add" at bounding box center [500, 317] width 25 height 16
select select
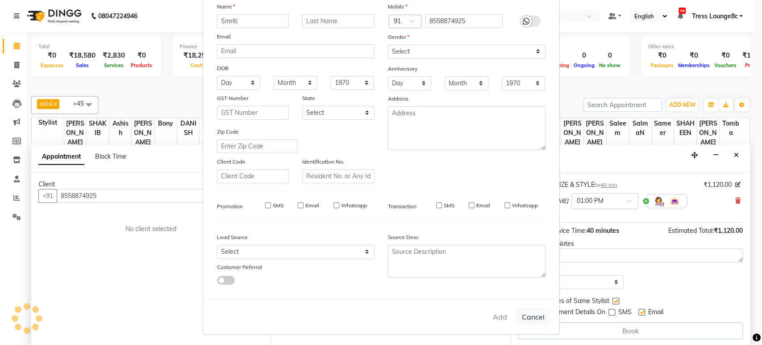
select select
checkbox input "false"
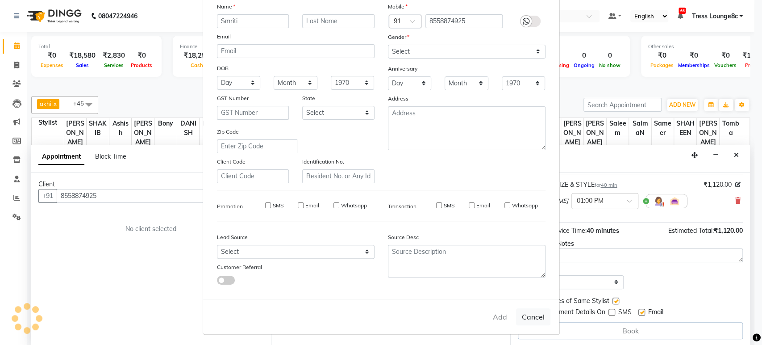
checkbox input "false"
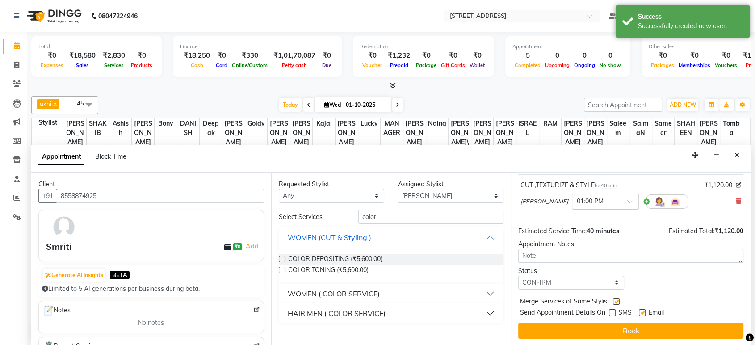
scroll to position [53, 0]
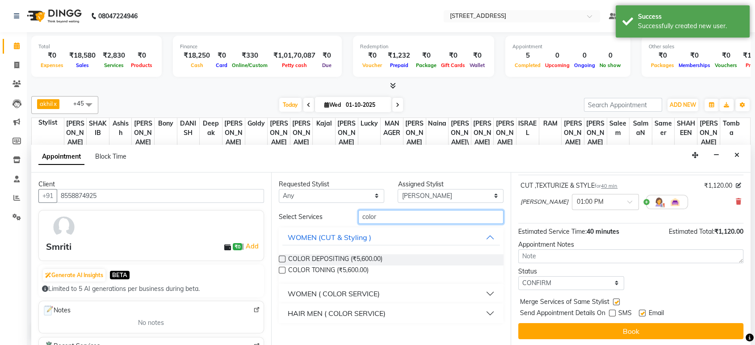
click at [391, 219] on input "color" at bounding box center [431, 217] width 146 height 14
click at [385, 286] on button "WOMEN ( COLOR SERVICE)" at bounding box center [391, 293] width 218 height 16
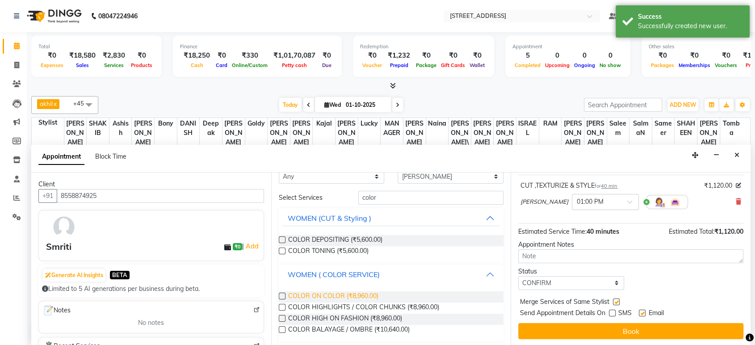
scroll to position [30, 0]
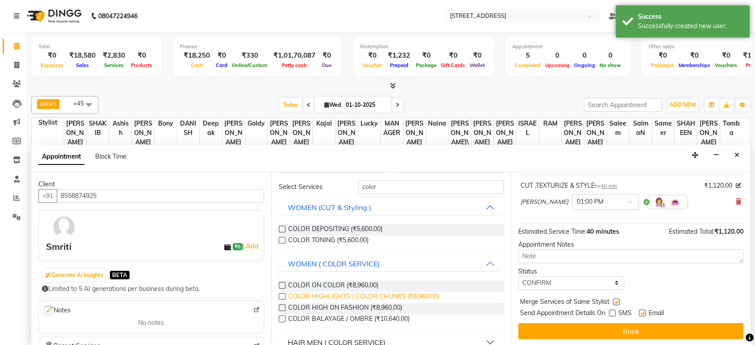
click at [371, 296] on span "COLOR HIGHLIGHTS / COLOR CHUNKS (₹8,960.00)" at bounding box center [363, 297] width 151 height 11
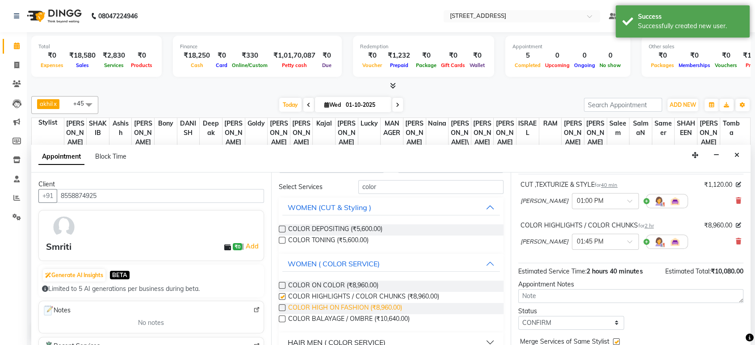
checkbox input "false"
click at [375, 309] on span "COLOR HIGH ON FASHION (₹8,960.00)" at bounding box center [345, 308] width 114 height 11
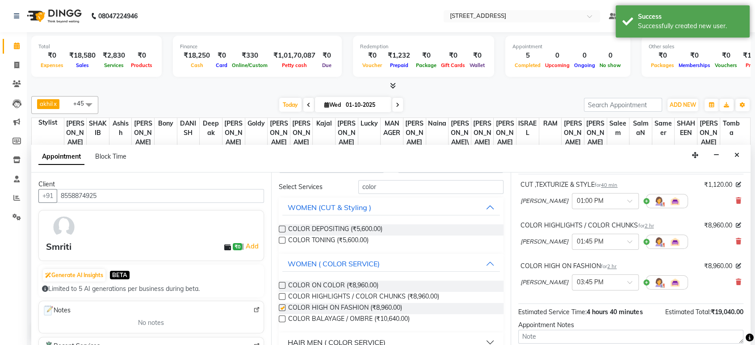
checkbox input "false"
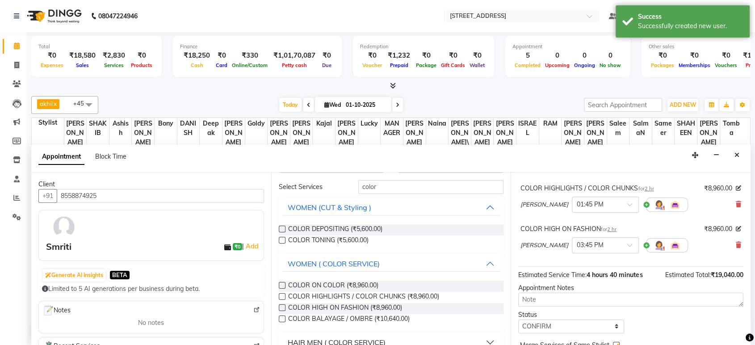
scroll to position [134, 0]
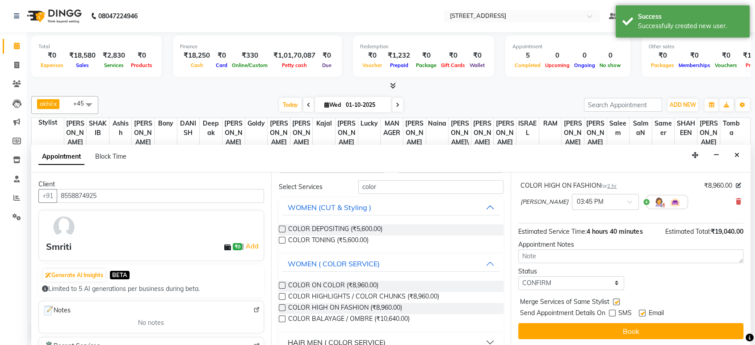
click at [624, 321] on div "Jump to Today 1 2 3 4 5 6 7 8 Weeks Appointment Date 01-10-2025 Appointment Tim…" at bounding box center [630, 258] width 240 height 173
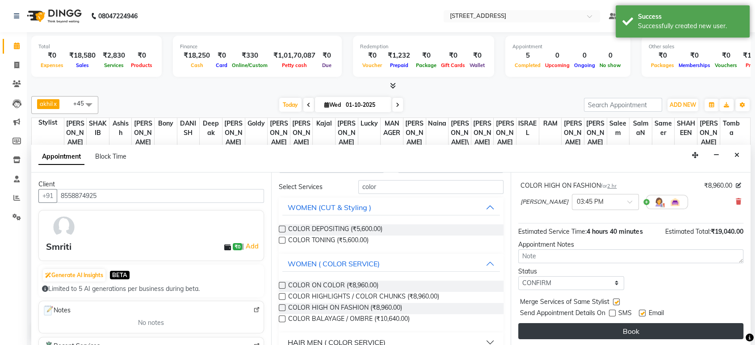
click at [623, 324] on button "Book" at bounding box center [630, 331] width 225 height 16
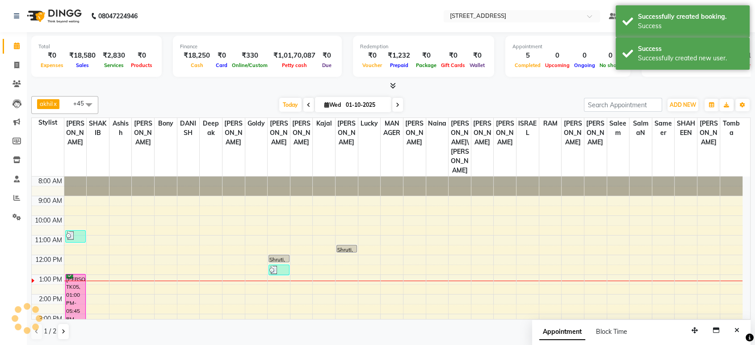
scroll to position [0, 0]
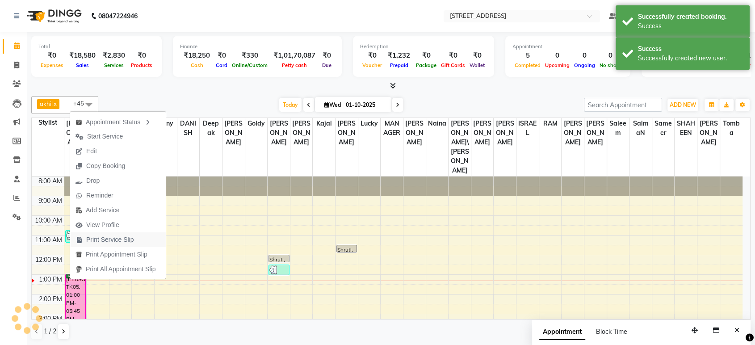
click at [108, 234] on span "Print Service Slip" at bounding box center [104, 239] width 69 height 15
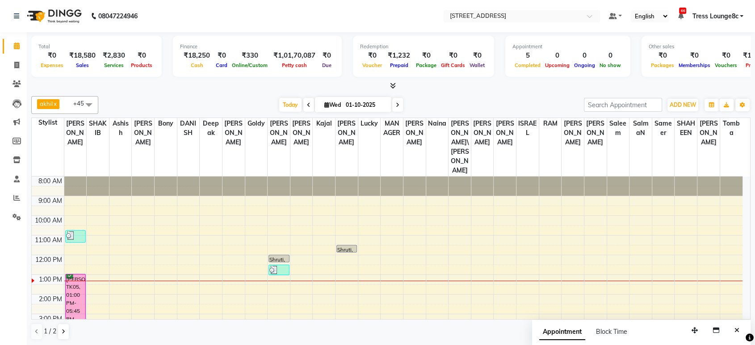
click at [219, 238] on div "8:00 AM 9:00 AM 10:00 AM 11:00 AM 12:00 PM 1:00 PM 2:00 PM 3:00 PM 4:00 PM 5:00…" at bounding box center [387, 303] width 710 height 255
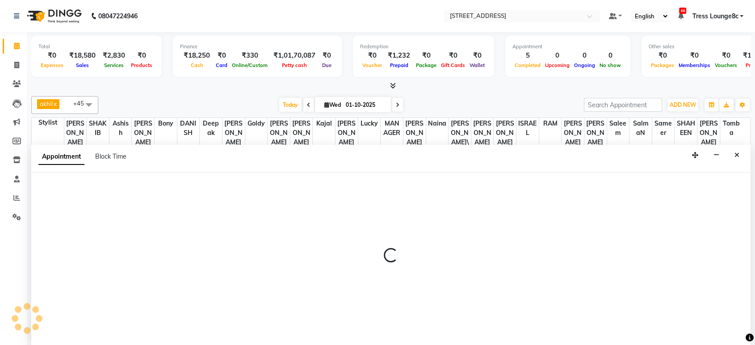
select select "42789"
select select "810"
select select "tentative"
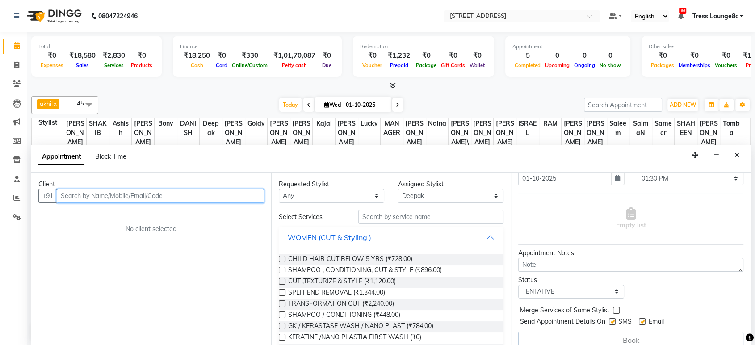
scroll to position [44, 0]
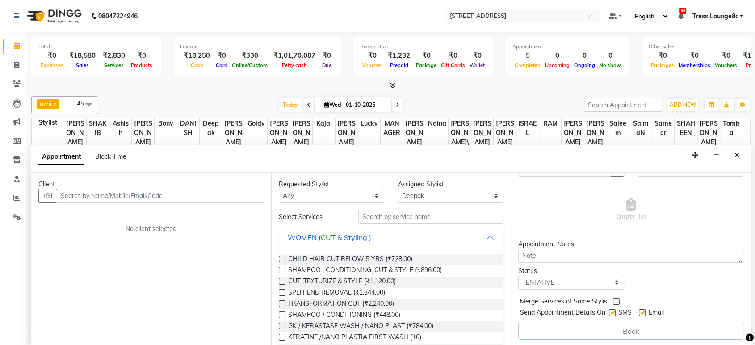
click at [617, 299] on label at bounding box center [616, 301] width 7 height 7
click at [617, 299] on input "checkbox" at bounding box center [616, 302] width 6 height 6
click at [617, 299] on label at bounding box center [616, 301] width 7 height 7
click at [617, 299] on input "checkbox" at bounding box center [616, 302] width 6 height 6
click at [617, 299] on label at bounding box center [616, 301] width 7 height 7
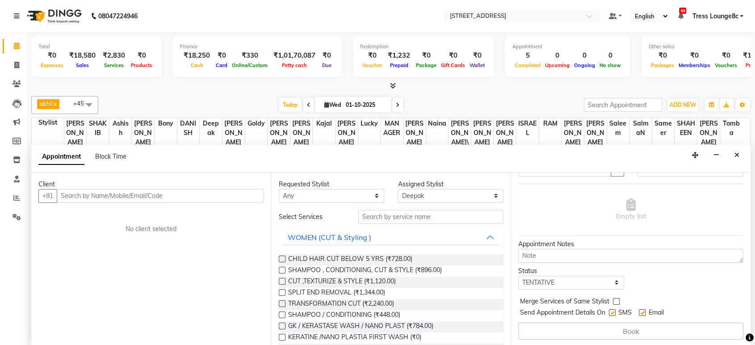
click at [617, 299] on input "checkbox" at bounding box center [616, 302] width 6 height 6
checkbox input "true"
click at [738, 157] on button "Close" at bounding box center [736, 155] width 13 height 14
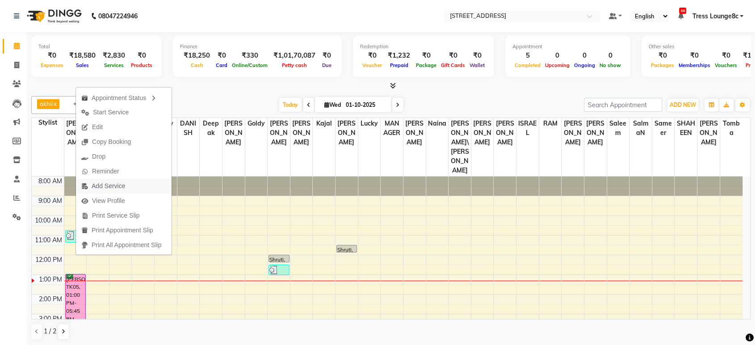
click at [116, 181] on span "Add Service" at bounding box center [108, 185] width 33 height 9
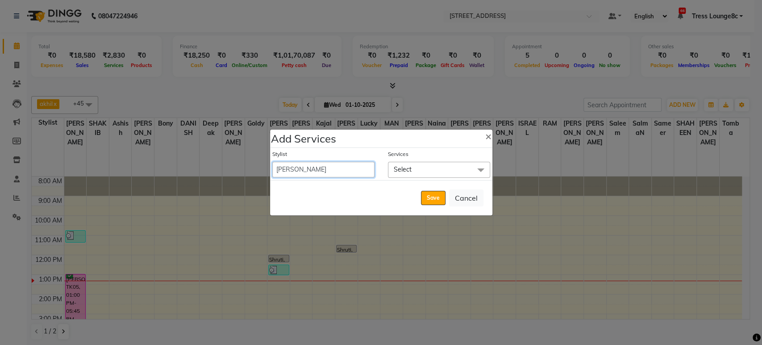
click at [329, 175] on select "Aamir Angel Anju Ashish Bony DANISH Deepak Farman gagan goldy GURPREET Imran kh…" at bounding box center [323, 170] width 102 height 16
click at [340, 197] on div "Save Cancel" at bounding box center [381, 197] width 222 height 35
click at [464, 167] on span "Select" at bounding box center [439, 170] width 102 height 16
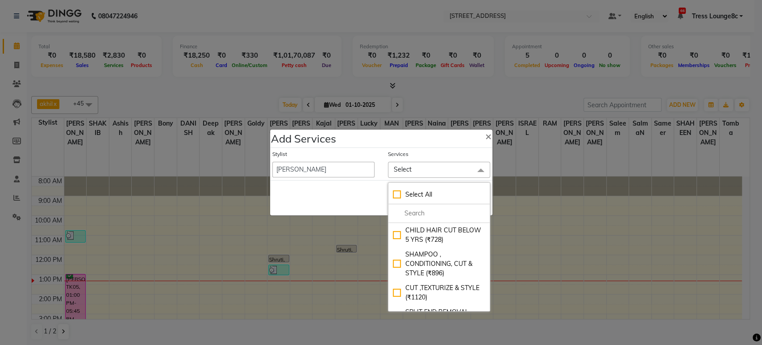
click at [365, 204] on div "Save Cancel" at bounding box center [381, 197] width 222 height 35
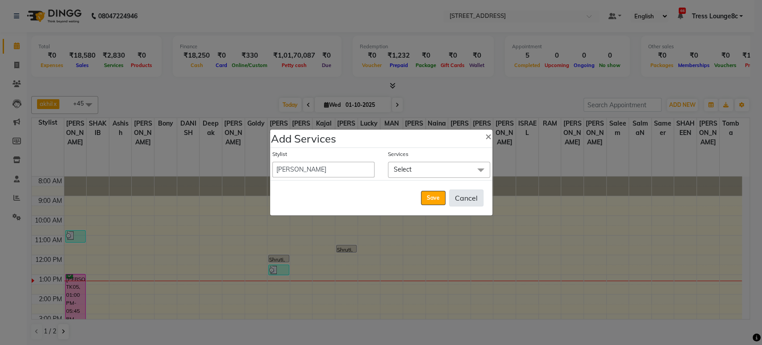
click at [463, 195] on button "Cancel" at bounding box center [466, 197] width 34 height 17
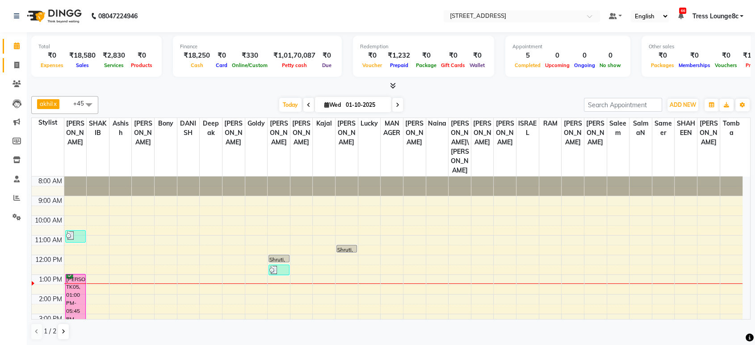
click at [4, 62] on link "Invoice" at bounding box center [13, 65] width 21 height 15
select select "service"
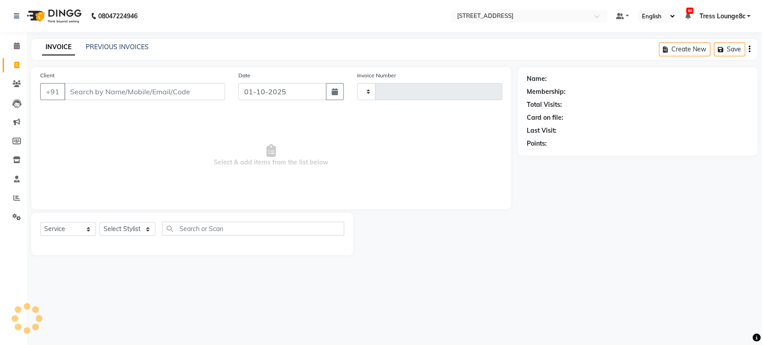
type input "2806"
select select "5703"
click at [171, 94] on input "Client" at bounding box center [144, 91] width 161 height 17
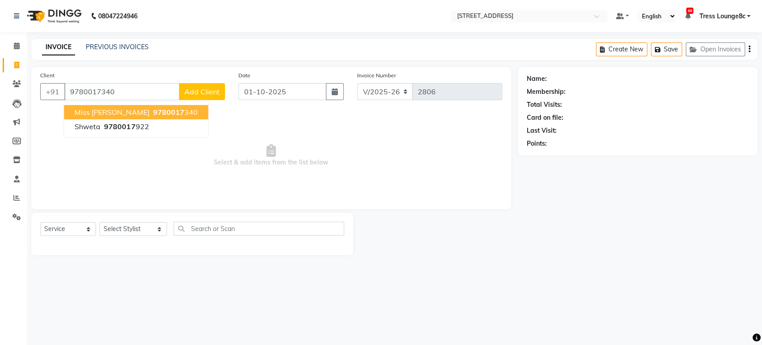
type input "9780017340"
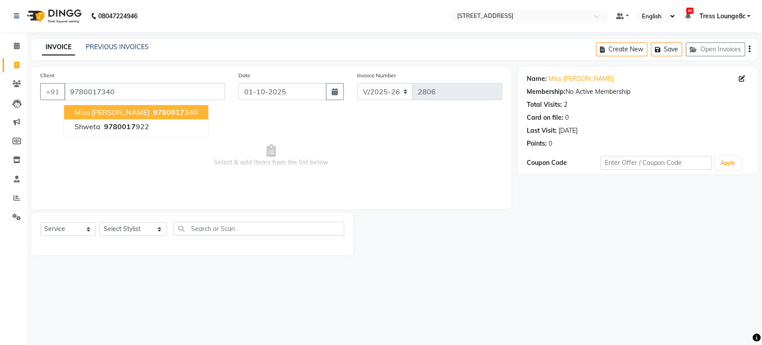
click at [172, 113] on span "Select & add items from the list below" at bounding box center [271, 155] width 462 height 89
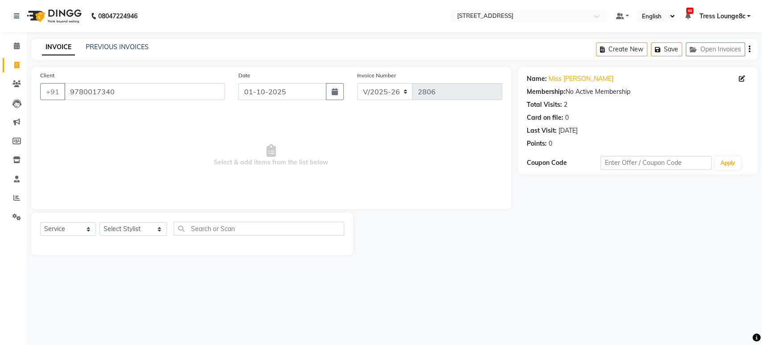
click at [136, 219] on div "Select Service Product Membership Package Voucher Prepaid Gift Card Select Styl…" at bounding box center [192, 234] width 322 height 42
click at [138, 232] on select "Select Stylist Aamir Angel Anju Ashish Bony DANISH Deepak Farman gagan goldy GU…" at bounding box center [133, 229] width 67 height 14
select select "39101"
click at [100, 222] on select "Select Stylist Aamir Angel Anju Ashish Bony DANISH Deepak Farman gagan goldy GU…" at bounding box center [133, 229] width 67 height 14
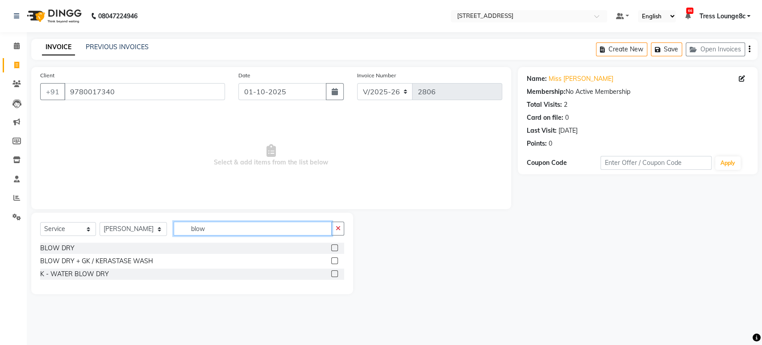
type input "blow"
click at [72, 247] on div "BLOW DRY" at bounding box center [57, 247] width 34 height 9
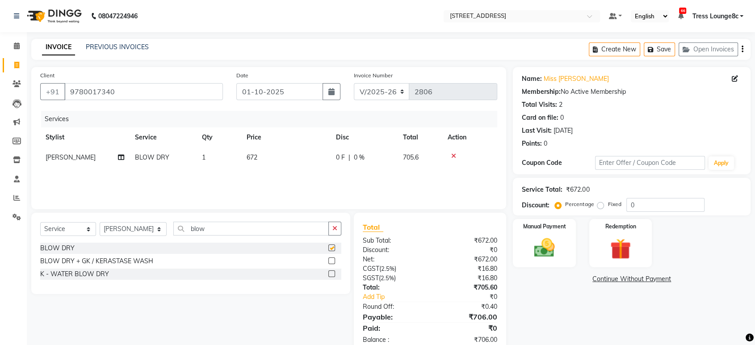
checkbox input "false"
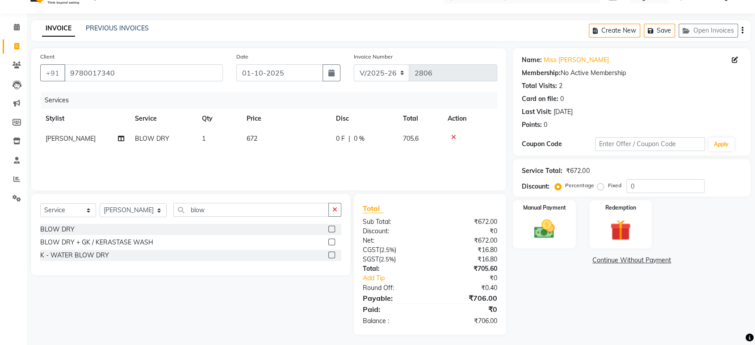
scroll to position [21, 0]
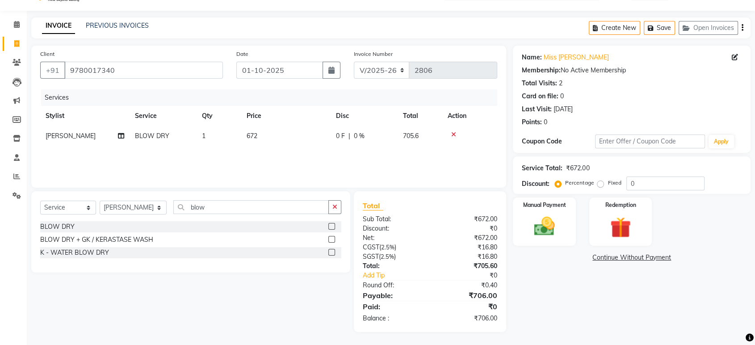
drag, startPoint x: 595, startPoint y: 181, endPoint x: 599, endPoint y: 183, distance: 4.7
click at [595, 181] on div "Percentage Fixed" at bounding box center [591, 183] width 70 height 12
click at [607, 183] on label "Fixed" at bounding box center [613, 183] width 13 height 8
click at [599, 183] on input "Fixed" at bounding box center [602, 182] width 6 height 6
radio input "true"
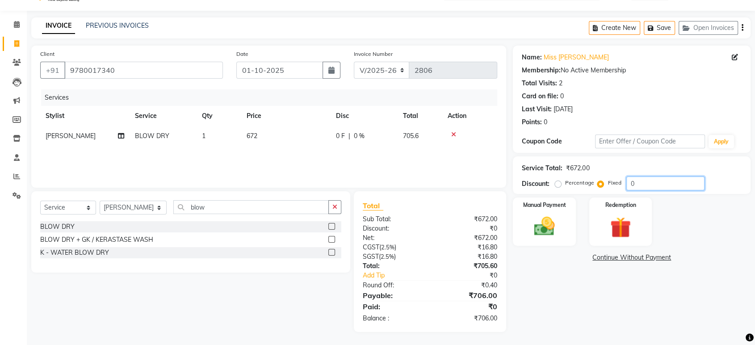
drag, startPoint x: 648, startPoint y: 184, endPoint x: 563, endPoint y: 171, distance: 85.4
click at [612, 181] on div "Percentage Fixed 0" at bounding box center [630, 183] width 148 height 14
type input "6"
drag, startPoint x: 543, startPoint y: 231, endPoint x: 554, endPoint y: 231, distance: 11.2
click at [543, 231] on img at bounding box center [543, 226] width 35 height 25
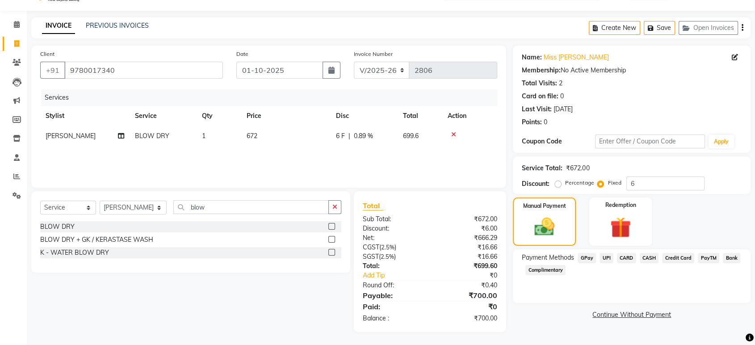
click at [648, 254] on span "CASH" at bounding box center [648, 258] width 19 height 10
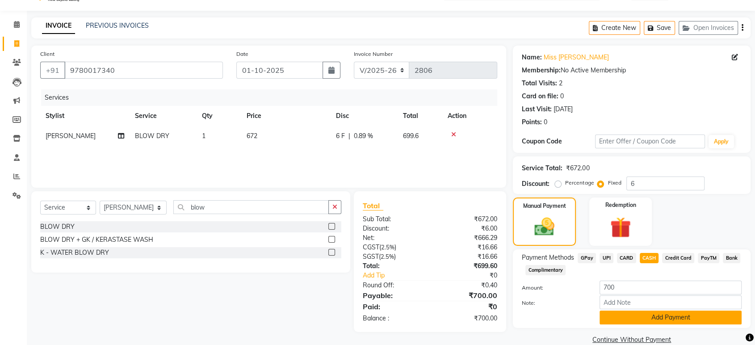
click at [654, 310] on button "Add Payment" at bounding box center [670, 317] width 142 height 14
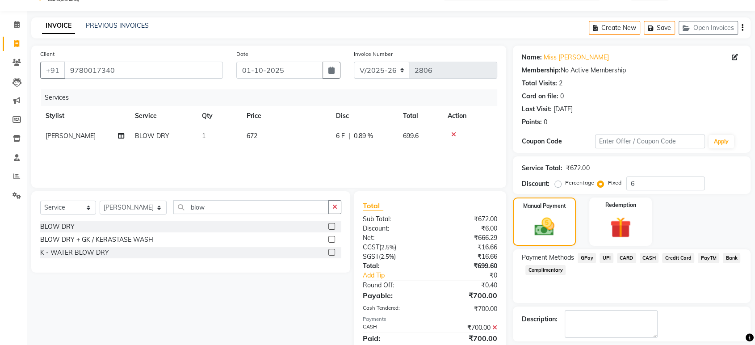
scroll to position [61, 0]
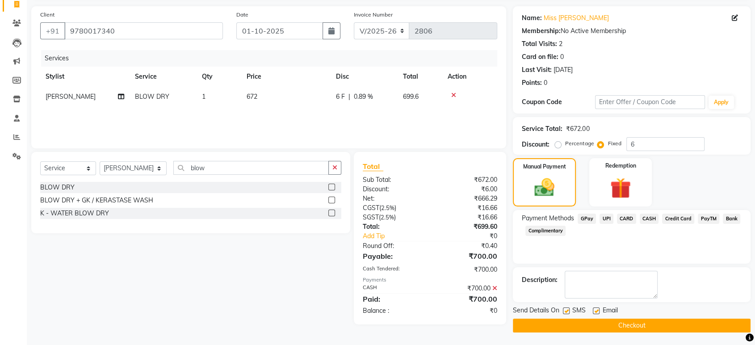
click at [564, 308] on label at bounding box center [566, 310] width 7 height 7
click at [564, 308] on input "checkbox" at bounding box center [566, 311] width 6 height 6
checkbox input "false"
click at [567, 321] on button "Checkout" at bounding box center [632, 325] width 238 height 14
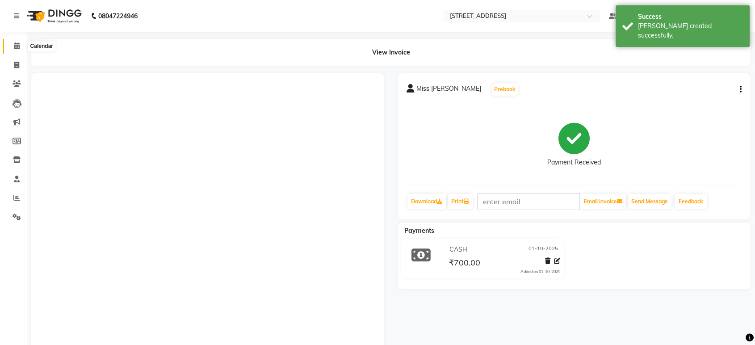
click at [19, 46] on icon at bounding box center [17, 45] width 6 height 7
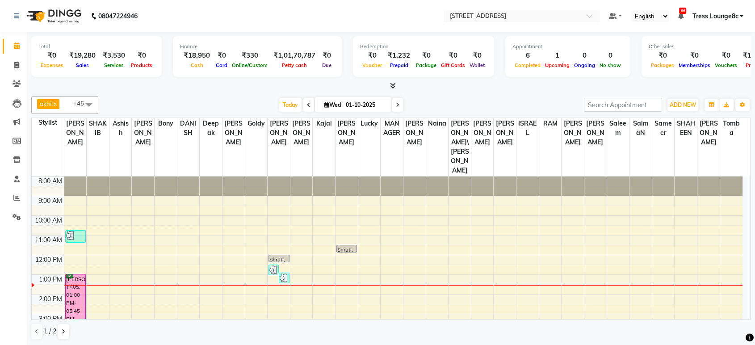
click at [168, 231] on div "8:00 AM 9:00 AM 10:00 AM 11:00 AM 12:00 PM 1:00 PM 2:00 PM 3:00 PM 4:00 PM 5:00…" at bounding box center [387, 303] width 710 height 255
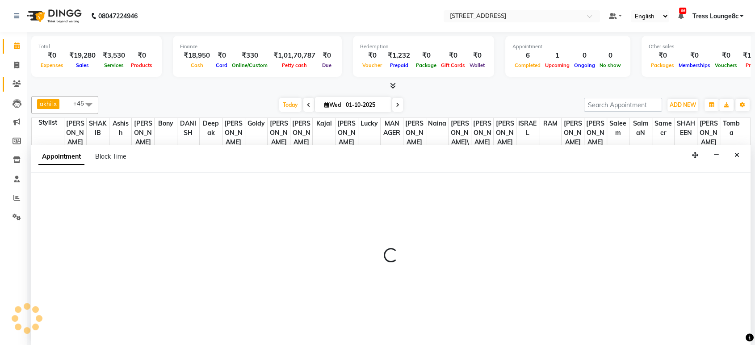
click at [16, 79] on span at bounding box center [17, 84] width 16 height 10
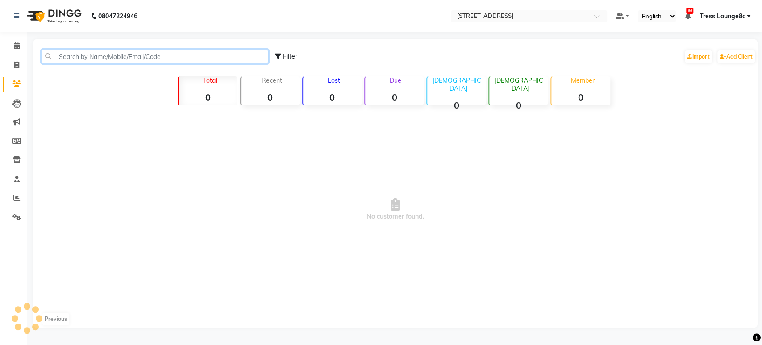
click at [134, 55] on input "text" at bounding box center [155, 57] width 227 height 14
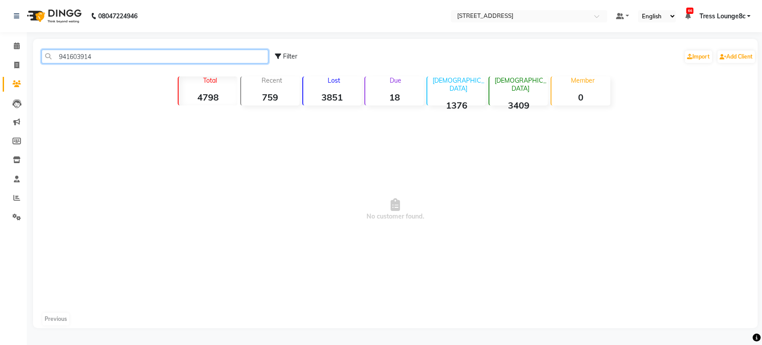
type input "9416039140"
click at [91, 56] on input "9416039140" at bounding box center [155, 57] width 227 height 14
click at [17, 46] on icon at bounding box center [17, 45] width 6 height 7
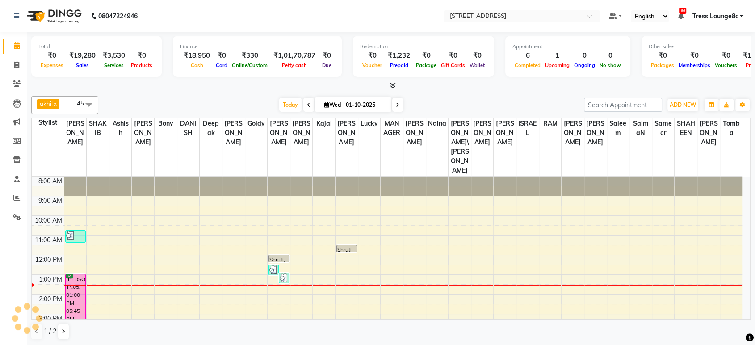
click at [230, 285] on div at bounding box center [233, 285] width 22 height 0
select select "57345"
select select "tentative"
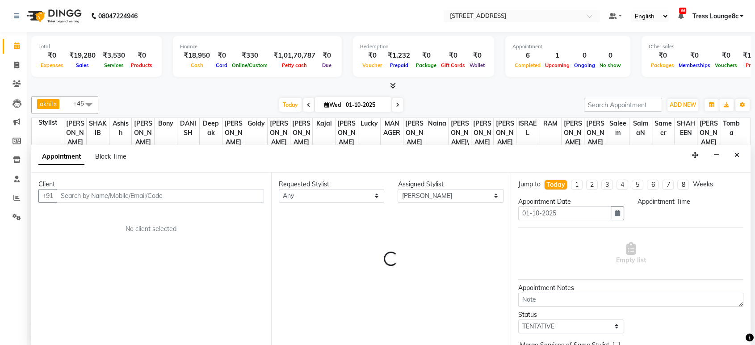
select select "810"
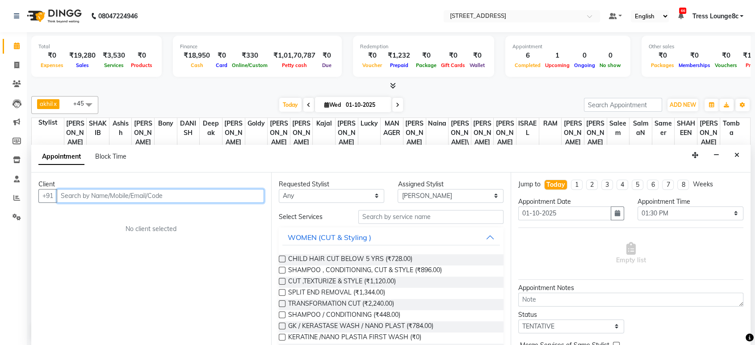
click at [201, 196] on input "text" at bounding box center [160, 196] width 207 height 14
paste input "9416039140"
type input "9416039140"
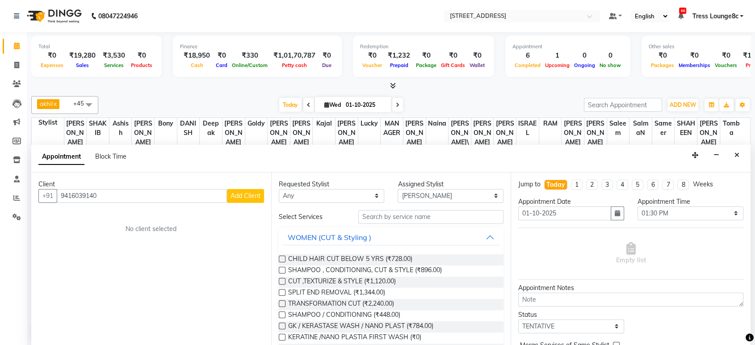
click at [236, 197] on span "Add Client" at bounding box center [245, 196] width 30 height 8
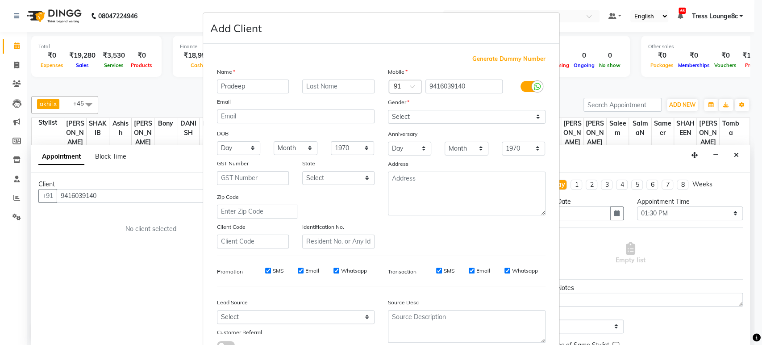
type input "Pradeep"
click at [425, 121] on select "Select [DEMOGRAPHIC_DATA] [DEMOGRAPHIC_DATA] Other Prefer Not To Say" at bounding box center [467, 117] width 158 height 14
select select "male"
click at [388, 110] on select "Select [DEMOGRAPHIC_DATA] [DEMOGRAPHIC_DATA] Other Prefer Not To Say" at bounding box center [467, 117] width 158 height 14
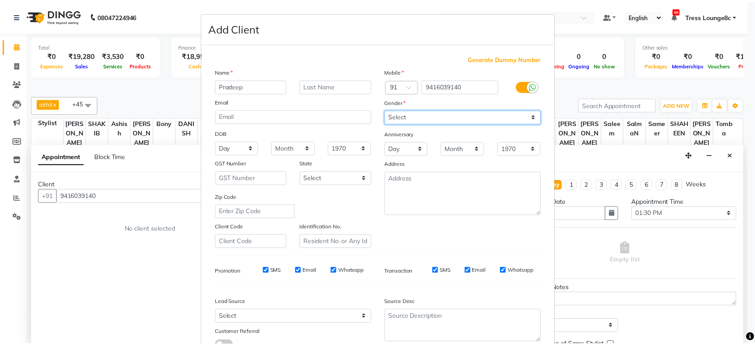
scroll to position [65, 0]
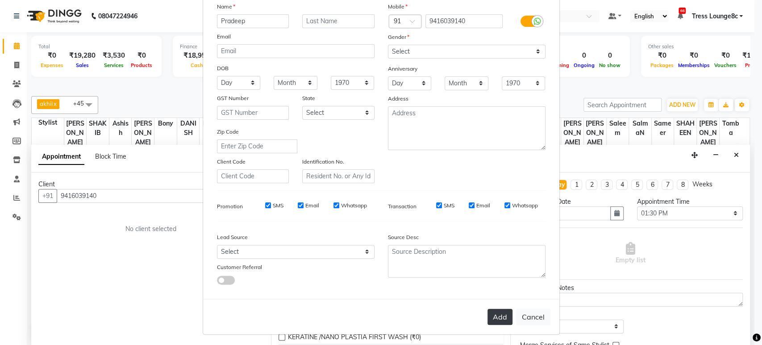
click at [495, 311] on button "Add" at bounding box center [500, 317] width 25 height 16
select select
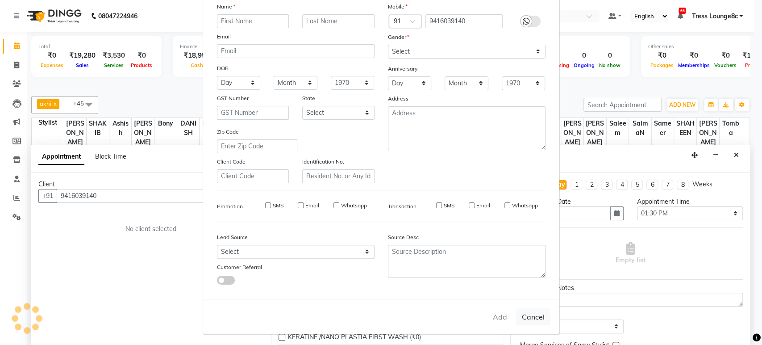
select select
checkbox input "false"
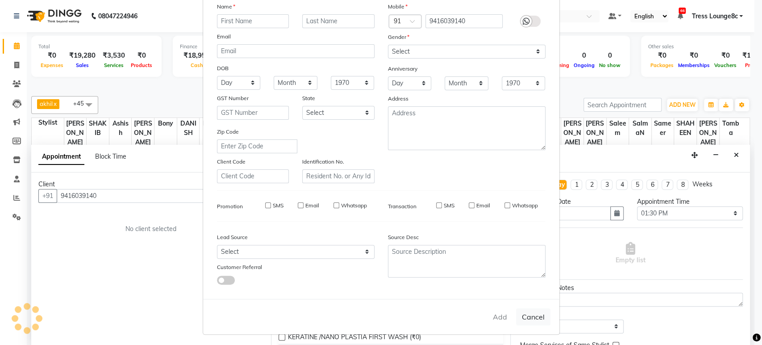
checkbox input "false"
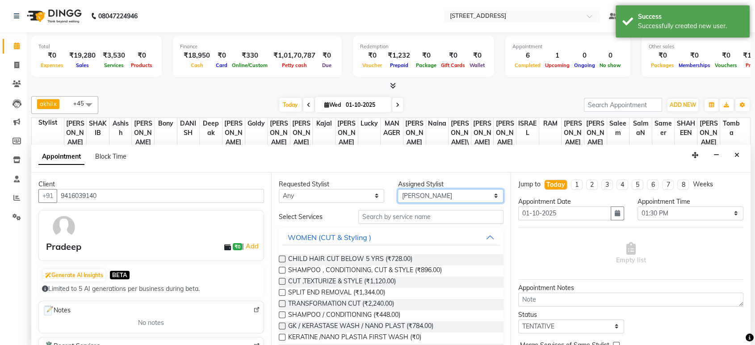
click at [432, 199] on select "Select [PERSON_NAME] [PERSON_NAME] DANISH Deepak [PERSON_NAME] [PERSON_NAME] [P…" at bounding box center [450, 196] width 106 height 14
select select "77266"
click at [397, 189] on select "Select [PERSON_NAME] [PERSON_NAME] DANISH Deepak [PERSON_NAME] [PERSON_NAME] [P…" at bounding box center [450, 196] width 106 height 14
click at [434, 218] on input "text" at bounding box center [431, 217] width 146 height 14
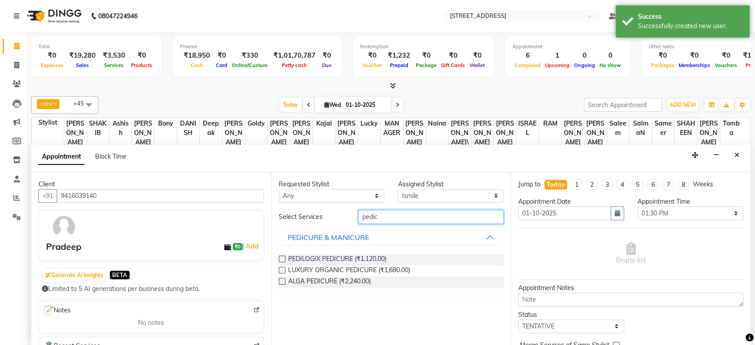
type input "pedic"
click at [359, 253] on div "PEDILOGIX PEDICURE (₹1,120.00) LUXURY ORGANIC PEDICURE (₹1,680.00) ALGA PEDICUR…" at bounding box center [391, 271] width 225 height 48
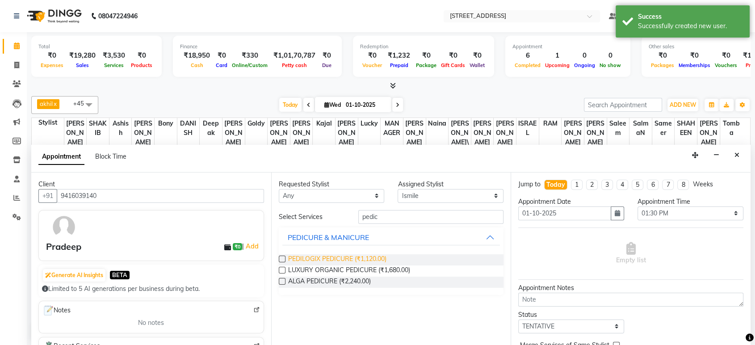
click at [359, 257] on span "PEDILOGIX PEDICURE (₹1,120.00)" at bounding box center [337, 259] width 98 height 11
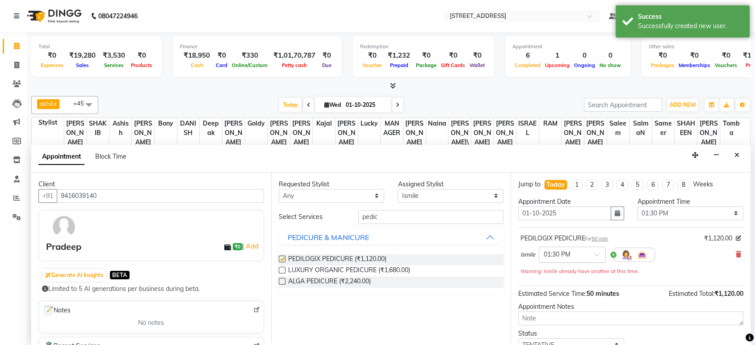
checkbox input "false"
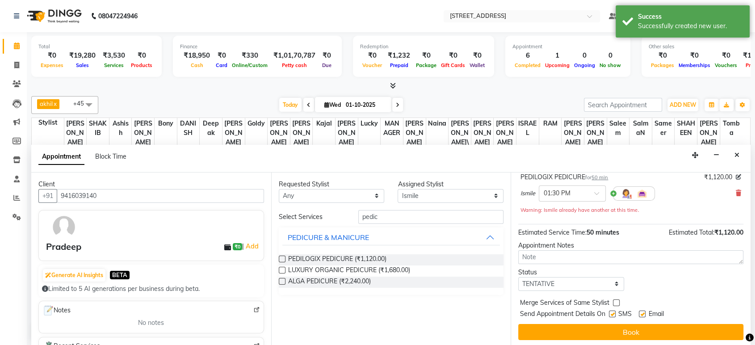
scroll to position [62, 0]
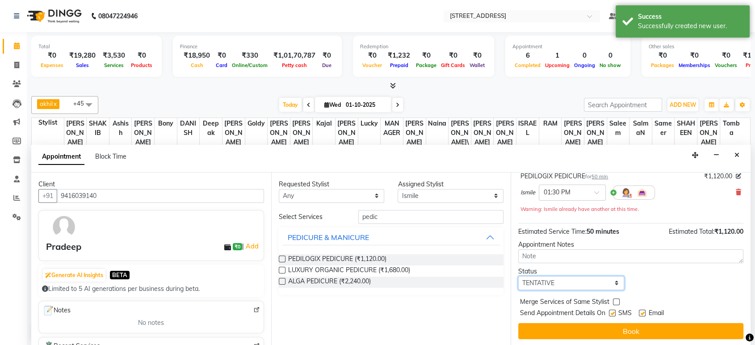
click at [580, 280] on select "Select TENTATIVE CONFIRM CHECK-IN UPCOMING" at bounding box center [571, 283] width 106 height 14
select select "confirm booking"
click at [518, 276] on select "Select TENTATIVE CONFIRM CHECK-IN UPCOMING" at bounding box center [571, 283] width 106 height 14
click at [616, 300] on label at bounding box center [616, 301] width 7 height 7
click at [616, 300] on input "checkbox" at bounding box center [616, 303] width 6 height 6
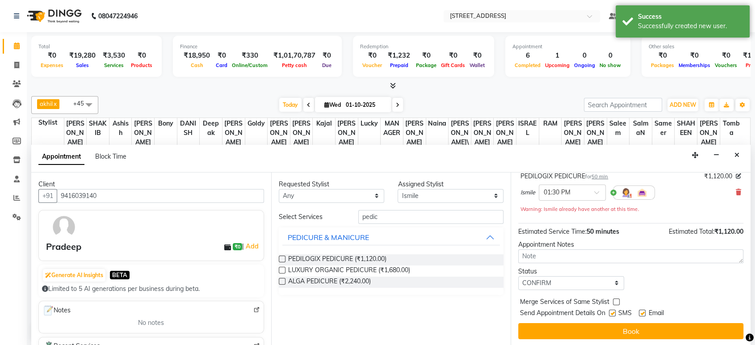
checkbox input "true"
drag, startPoint x: 615, startPoint y: 310, endPoint x: 616, endPoint y: 318, distance: 8.1
click at [615, 310] on label at bounding box center [612, 312] width 7 height 7
click at [614, 311] on input "checkbox" at bounding box center [612, 314] width 6 height 6
checkbox input "false"
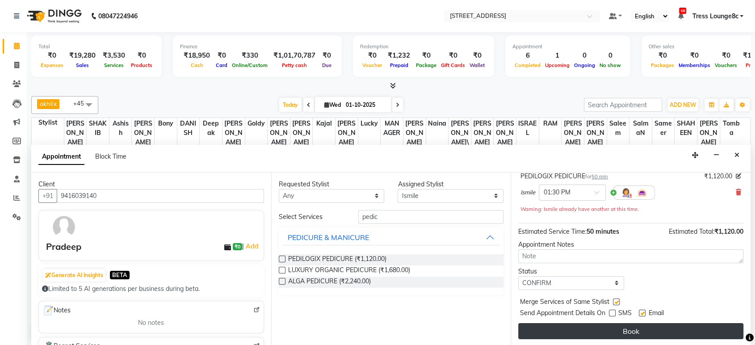
click at [615, 328] on button "Book" at bounding box center [630, 331] width 225 height 16
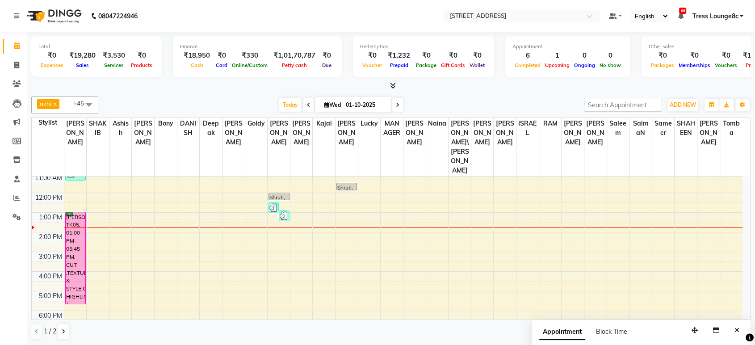
click at [57, 333] on div "1 / 2" at bounding box center [53, 331] width 45 height 17
click at [66, 332] on button at bounding box center [63, 331] width 11 height 15
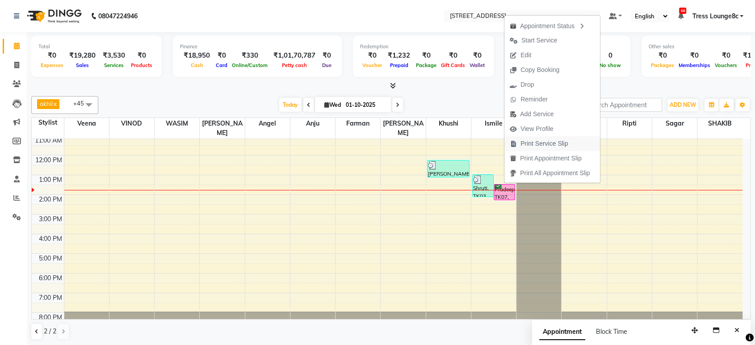
click at [543, 140] on span "Print Service Slip" at bounding box center [544, 143] width 48 height 9
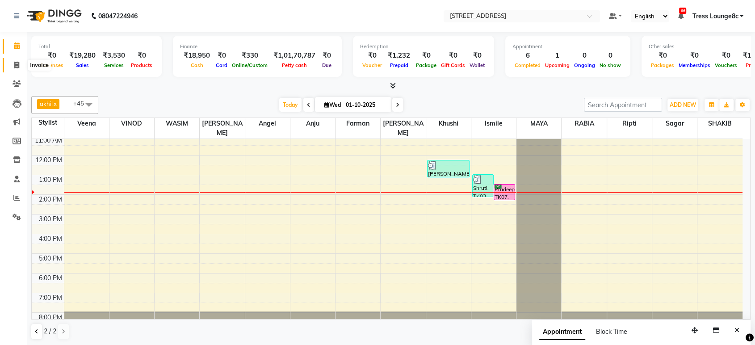
click at [10, 62] on span at bounding box center [17, 65] width 16 height 10
select select "service"
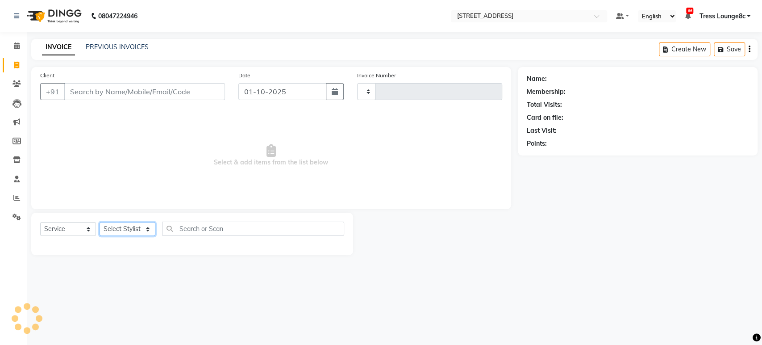
click at [141, 231] on select "Select Stylist" at bounding box center [128, 229] width 56 height 14
select select "5703"
type input "2807"
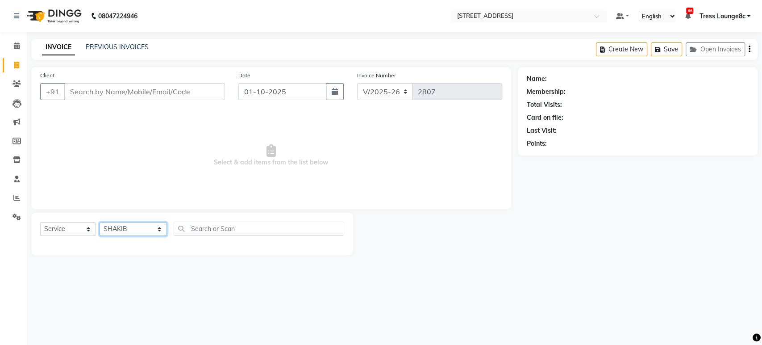
click at [100, 222] on select "Select Stylist Aamir Angel Anju Ashish Bony DANISH Deepak Farman gagan goldy GU…" at bounding box center [133, 229] width 67 height 14
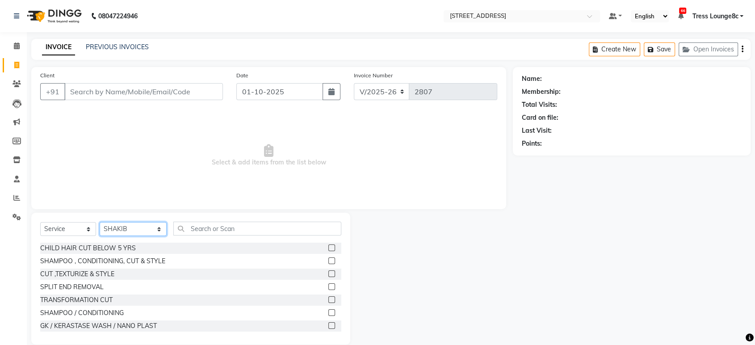
select select "39122"
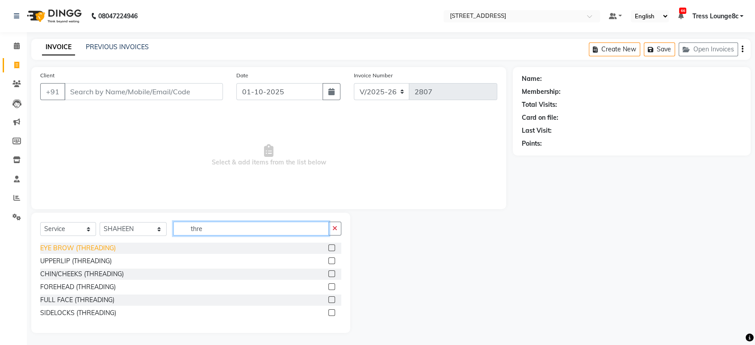
type input "thre"
click at [94, 246] on div "EYE BROW (THREADING)" at bounding box center [77, 247] width 75 height 9
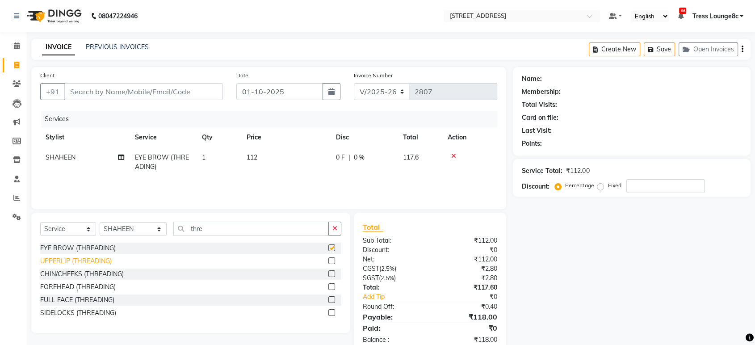
checkbox input "false"
click at [94, 257] on div "UPPERLIP (THREADING)" at bounding box center [75, 260] width 71 height 9
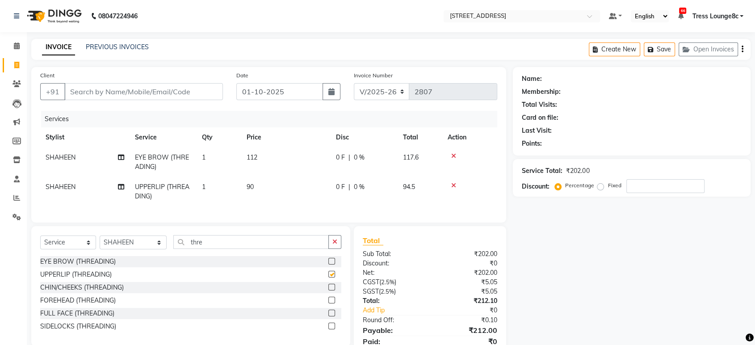
checkbox input "false"
click at [150, 87] on input "Client" at bounding box center [143, 91] width 159 height 17
type input "9"
type input "0"
type input "9781990500"
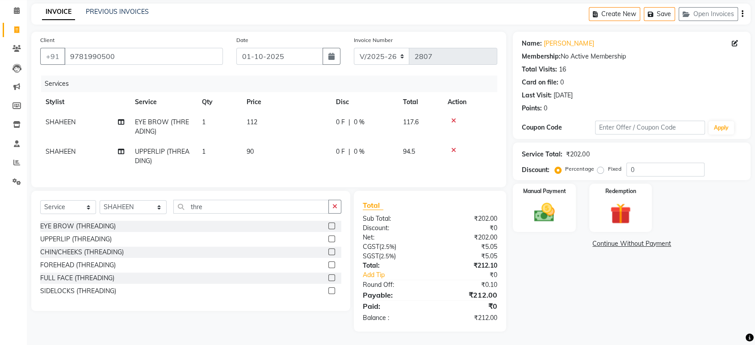
scroll to position [42, 0]
click at [605, 163] on div "Fixed" at bounding box center [610, 168] width 22 height 11
drag, startPoint x: 650, startPoint y: 163, endPoint x: 610, endPoint y: 163, distance: 39.3
click at [610, 163] on div "Percentage Fixed 0" at bounding box center [630, 170] width 148 height 14
click at [607, 165] on label "Fixed" at bounding box center [613, 169] width 13 height 8
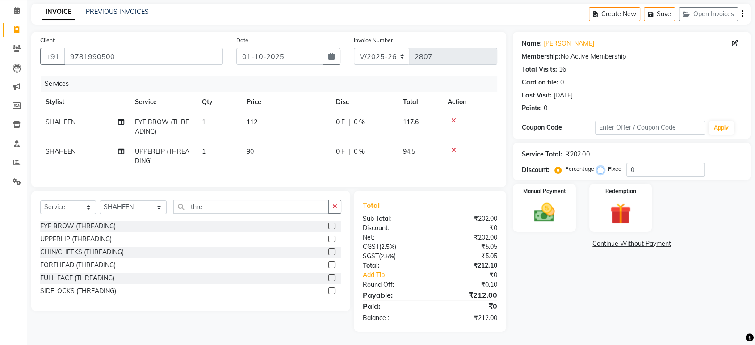
click at [602, 166] on input "Fixed" at bounding box center [602, 169] width 6 height 6
radio input "true"
drag, startPoint x: 655, startPoint y: 163, endPoint x: 544, endPoint y: 145, distance: 113.0
click at [567, 151] on div "Service Total: ₹202.00 Discount: Percentage Fixed 0" at bounding box center [631, 161] width 220 height 30
type input "2"
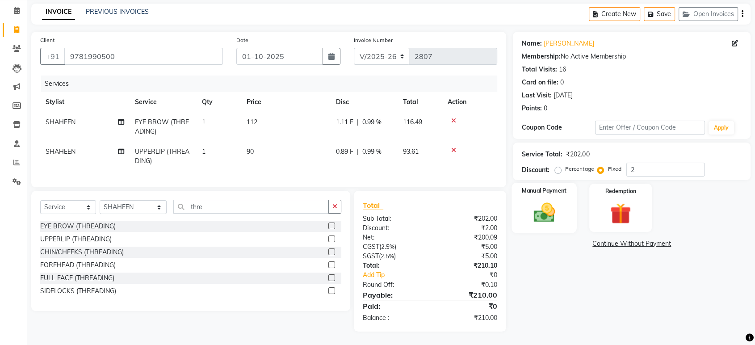
click at [557, 200] on img at bounding box center [543, 212] width 35 height 25
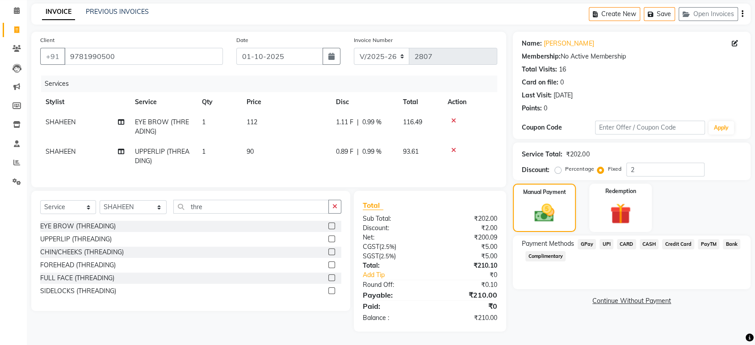
click at [647, 239] on span "CASH" at bounding box center [648, 244] width 19 height 10
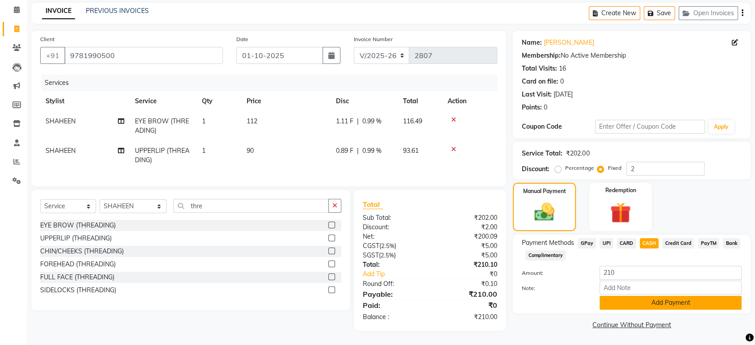
click at [651, 296] on button "Add Payment" at bounding box center [670, 303] width 142 height 14
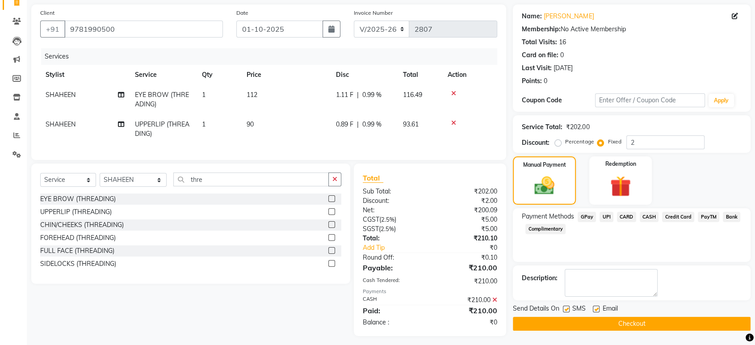
scroll to position [74, 0]
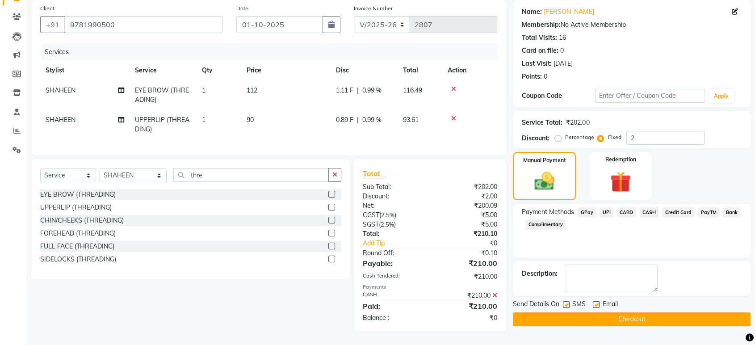
click at [564, 301] on label at bounding box center [566, 304] width 7 height 7
click at [564, 302] on input "checkbox" at bounding box center [566, 305] width 6 height 6
checkbox input "false"
click at [569, 312] on button "Checkout" at bounding box center [632, 319] width 238 height 14
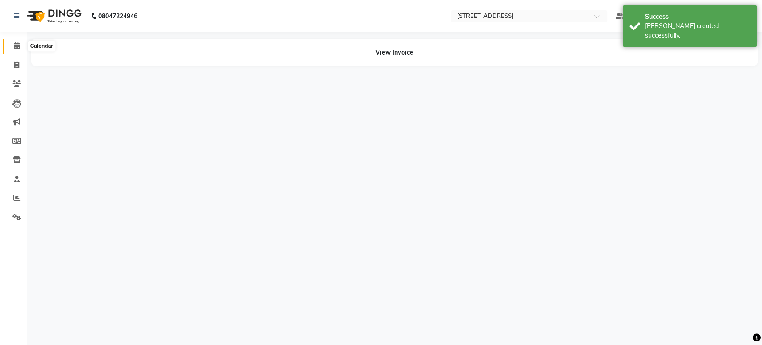
drag, startPoint x: 12, startPoint y: 42, endPoint x: 21, endPoint y: 48, distance: 11.0
click at [12, 42] on span at bounding box center [17, 46] width 16 height 10
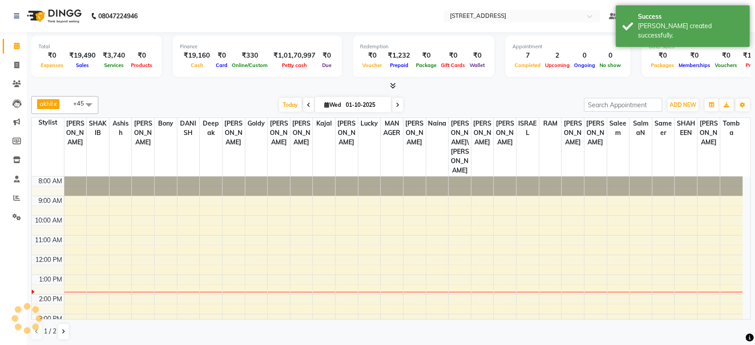
scroll to position [46, 0]
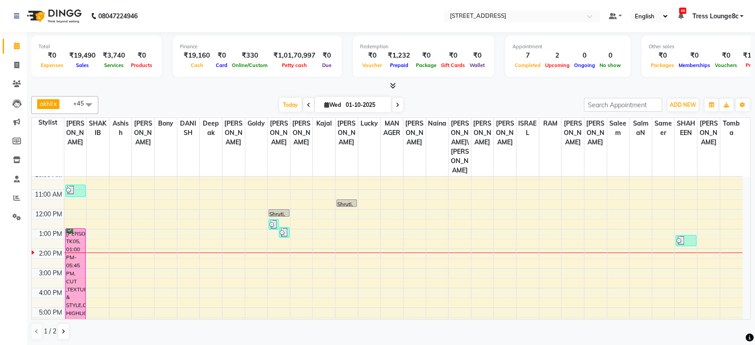
click at [271, 204] on div "8:00 AM 9:00 AM 10:00 AM 11:00 AM 12:00 PM 1:00 PM 2:00 PM 3:00 PM 4:00 PM 5:00…" at bounding box center [387, 258] width 710 height 255
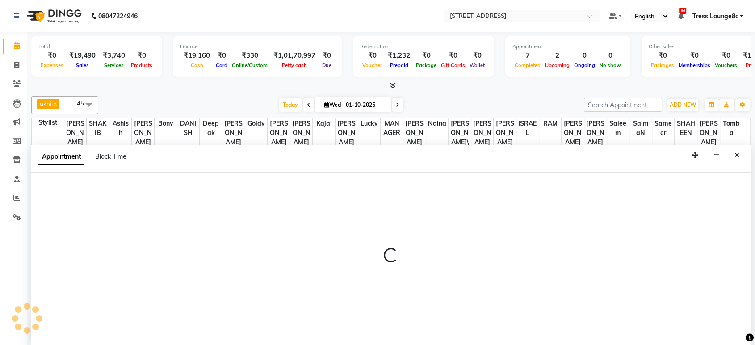
scroll to position [0, 0]
select select "39101"
select select "840"
select select "tentative"
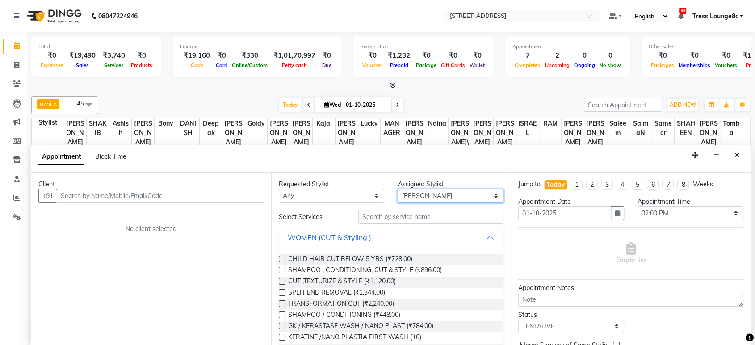
click at [445, 196] on select "Select [PERSON_NAME] [PERSON_NAME] DANISH Deepak [PERSON_NAME] [PERSON_NAME] [P…" at bounding box center [450, 196] width 106 height 14
select select "92204"
click at [397, 189] on select "Select [PERSON_NAME] [PERSON_NAME] DANISH Deepak [PERSON_NAME] [PERSON_NAME] [P…" at bounding box center [450, 196] width 106 height 14
click at [402, 215] on input "text" at bounding box center [431, 217] width 146 height 14
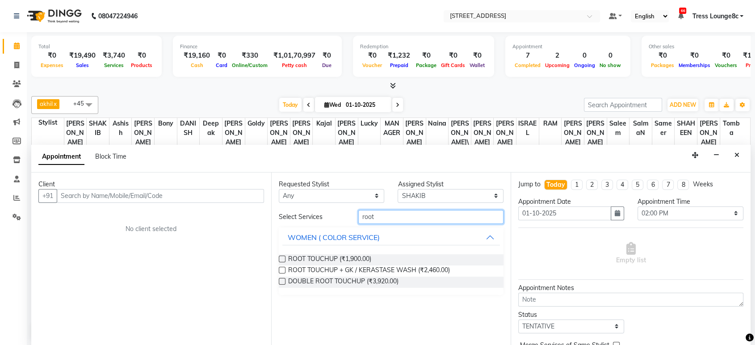
type input "root"
click at [279, 259] on label at bounding box center [282, 258] width 7 height 7
click at [279, 259] on input "checkbox" at bounding box center [282, 260] width 6 height 6
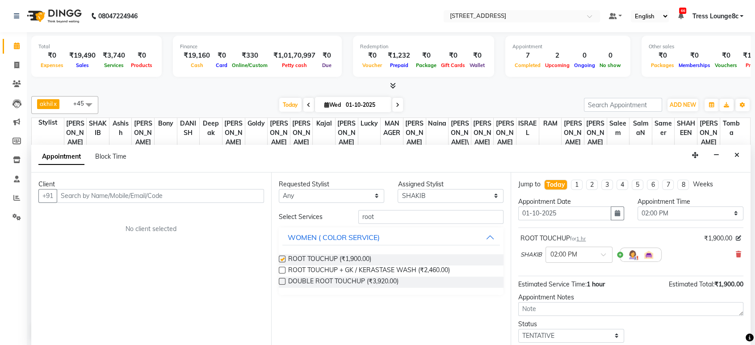
checkbox input "false"
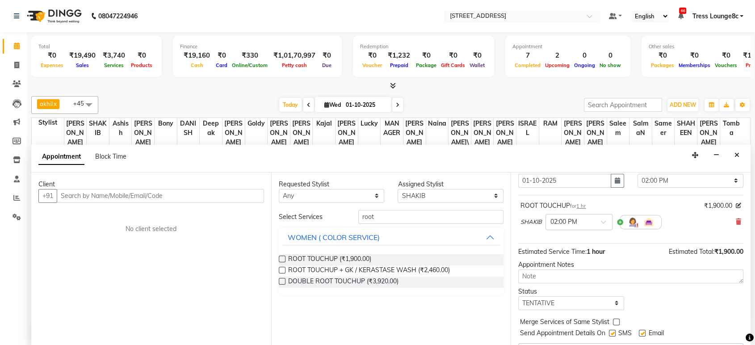
scroll to position [54, 0]
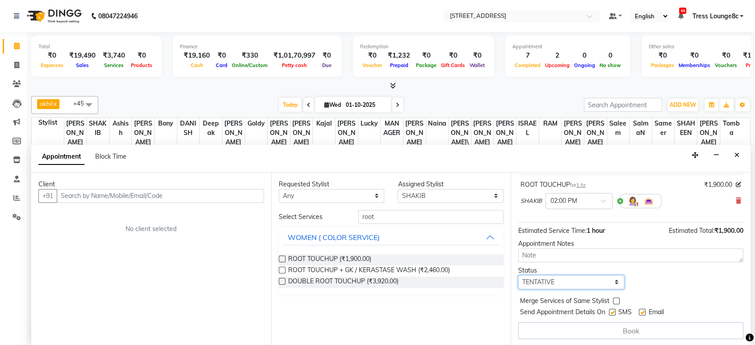
click at [552, 279] on select "Select TENTATIVE CONFIRM CHECK-IN UPCOMING" at bounding box center [571, 282] width 106 height 14
select select "confirm booking"
click at [518, 275] on select "Select TENTATIVE CONFIRM CHECK-IN UPCOMING" at bounding box center [571, 282] width 106 height 14
click at [617, 299] on label at bounding box center [616, 300] width 7 height 7
click at [617, 299] on input "checkbox" at bounding box center [616, 302] width 6 height 6
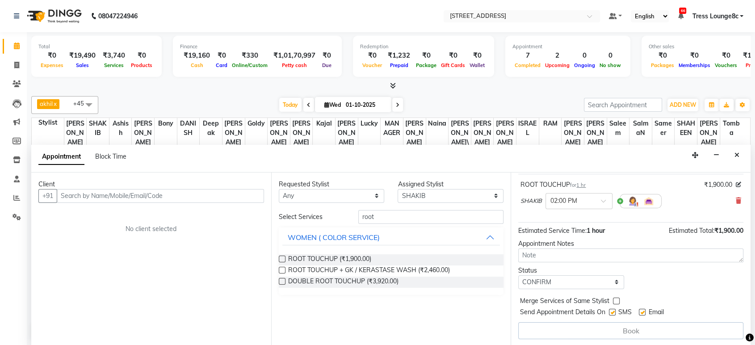
checkbox input "true"
click at [126, 196] on input "text" at bounding box center [160, 196] width 207 height 14
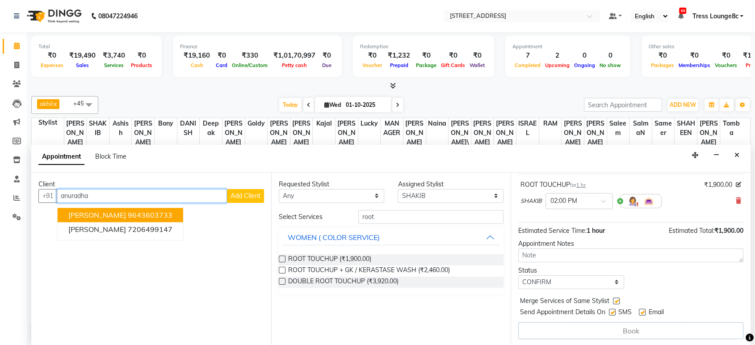
click at [143, 212] on ngb-highlight "9643603733" at bounding box center [150, 214] width 45 height 9
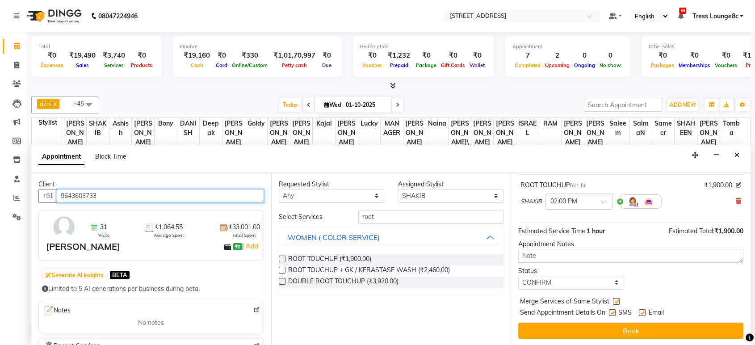
scroll to position [53, 0]
drag, startPoint x: 107, startPoint y: 195, endPoint x: 55, endPoint y: 196, distance: 52.3
click at [55, 196] on div "+91 9643603733" at bounding box center [150, 196] width 225 height 14
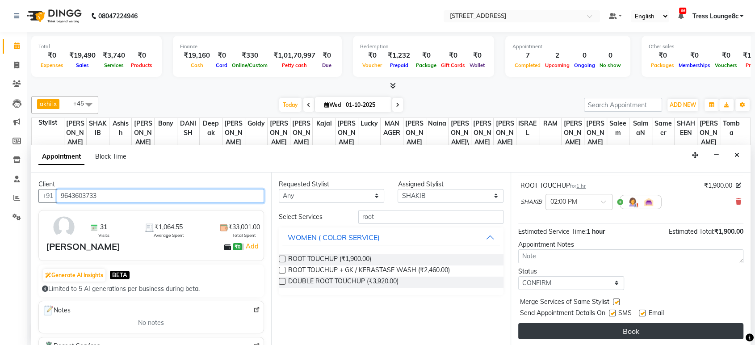
type input "9643603733"
click at [585, 326] on button "Book" at bounding box center [630, 331] width 225 height 16
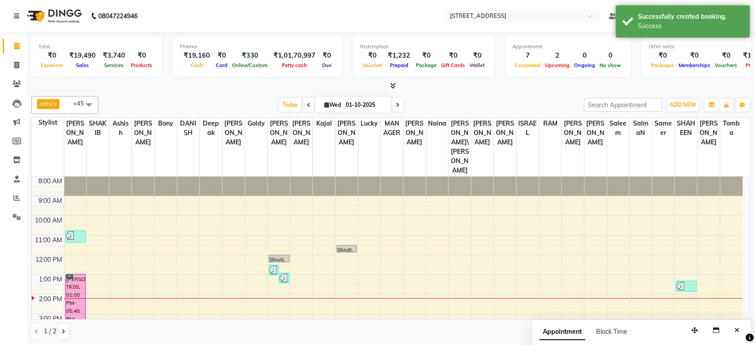
scroll to position [62, 0]
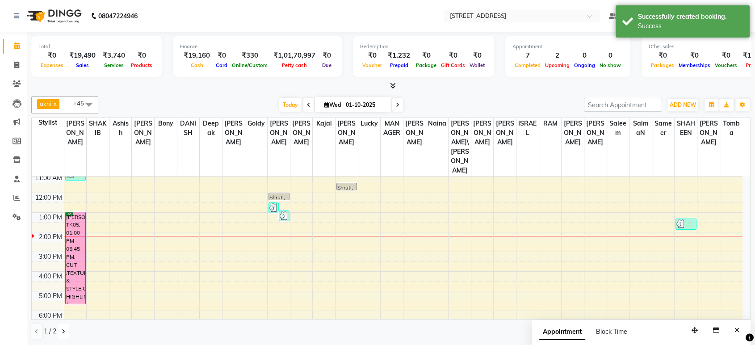
click at [63, 329] on icon at bounding box center [64, 331] width 4 height 5
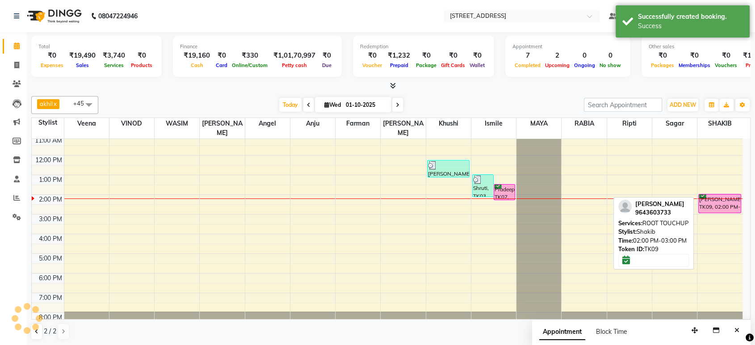
click at [719, 194] on div "[PERSON_NAME], TK09, 02:00 PM-03:00 PM, ROOT TOUCHUP" at bounding box center [719, 203] width 42 height 18
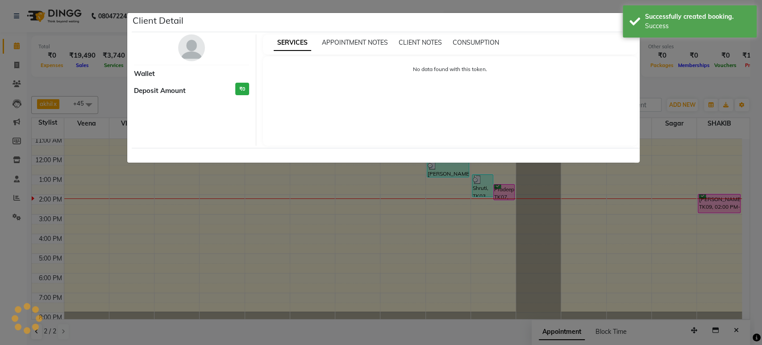
select select "6"
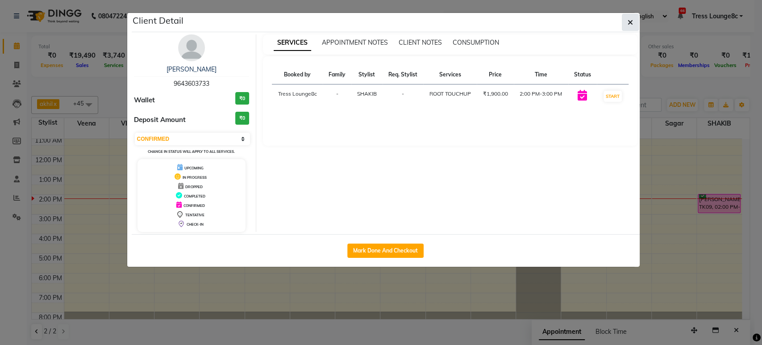
click at [630, 23] on icon "button" at bounding box center [630, 22] width 5 height 7
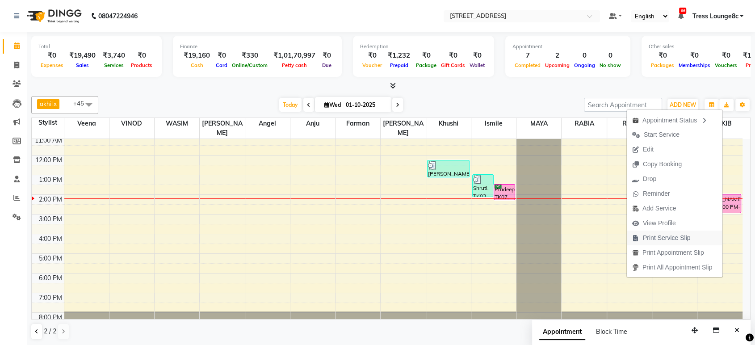
click at [667, 236] on span "Print Service Slip" at bounding box center [666, 237] width 48 height 9
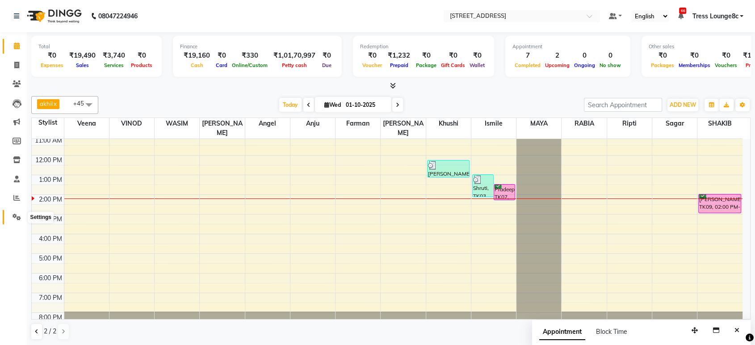
drag, startPoint x: 21, startPoint y: 217, endPoint x: 20, endPoint y: 209, distance: 8.1
click at [21, 217] on span at bounding box center [17, 217] width 16 height 10
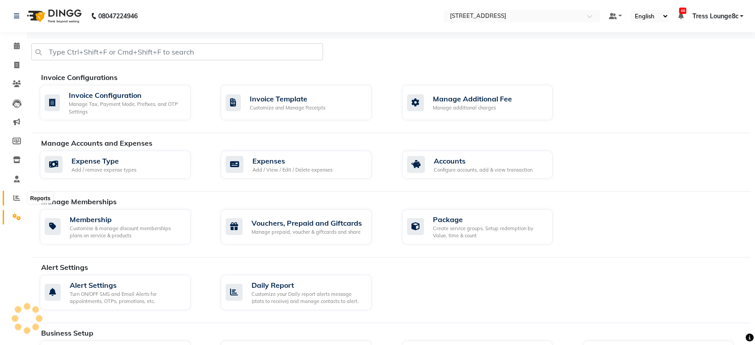
click at [17, 196] on icon at bounding box center [16, 197] width 7 height 7
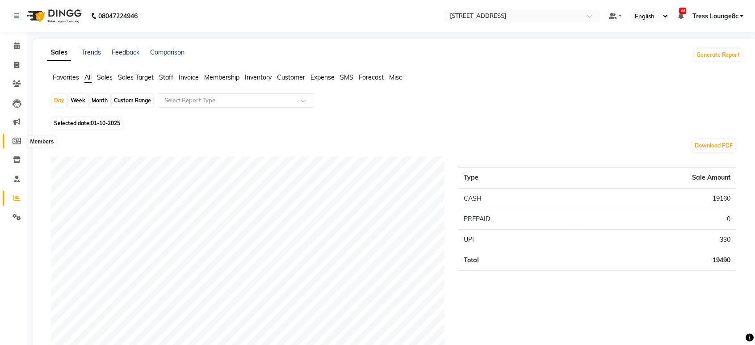
click at [17, 137] on span at bounding box center [17, 141] width 16 height 10
select select
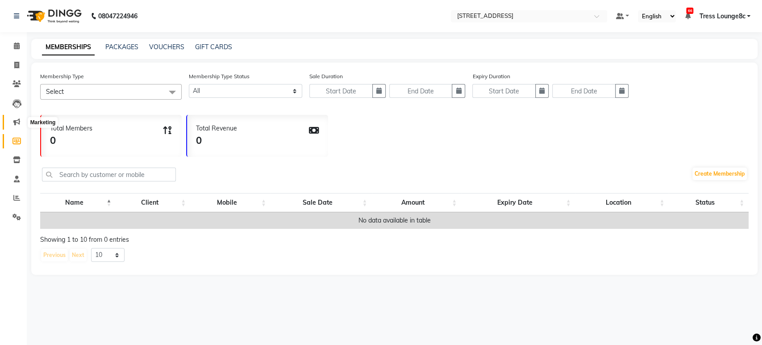
click at [17, 125] on icon at bounding box center [16, 121] width 7 height 7
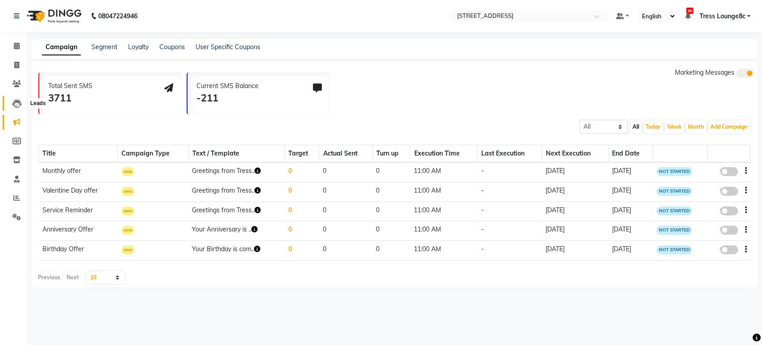
click at [15, 102] on icon at bounding box center [17, 103] width 9 height 9
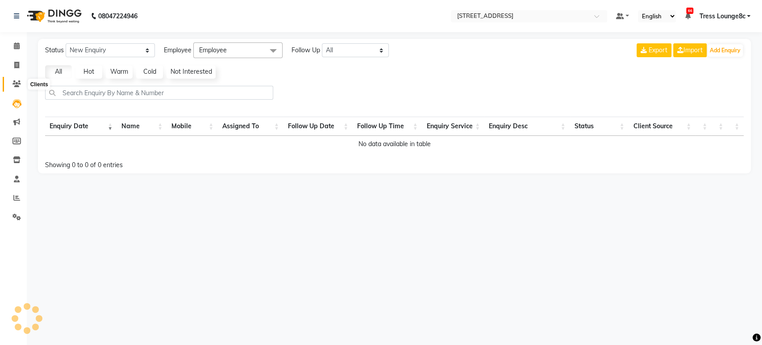
click at [15, 86] on icon at bounding box center [17, 83] width 8 height 7
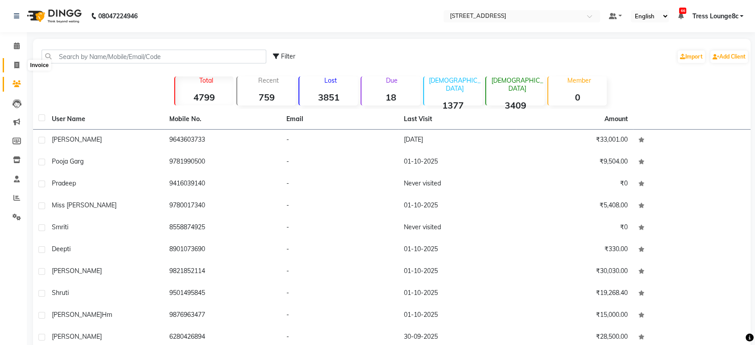
click at [16, 69] on span at bounding box center [17, 65] width 16 height 10
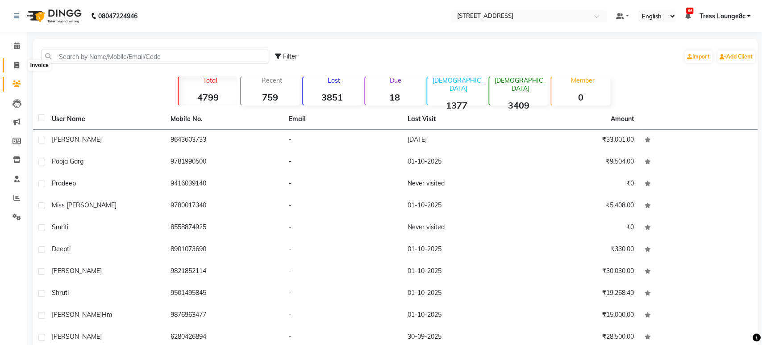
select select "service"
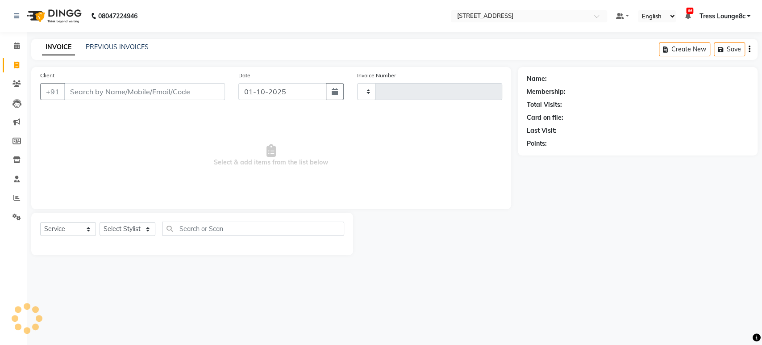
type input "2808"
select select "5703"
click at [13, 47] on span at bounding box center [17, 46] width 16 height 10
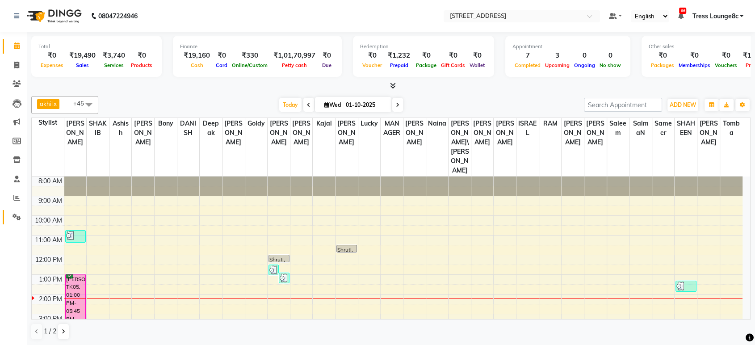
click at [21, 213] on span at bounding box center [17, 217] width 16 height 10
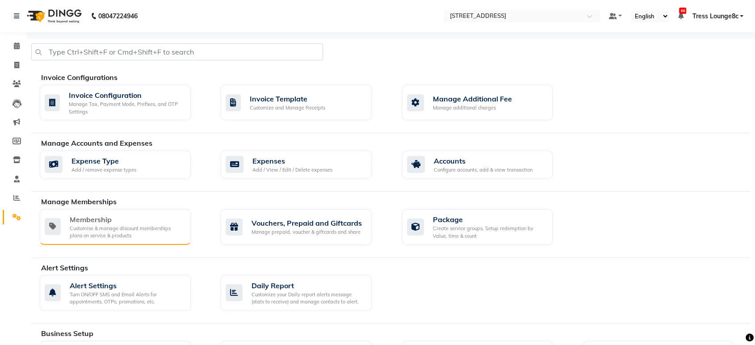
click at [157, 221] on div "Membership" at bounding box center [127, 219] width 114 height 11
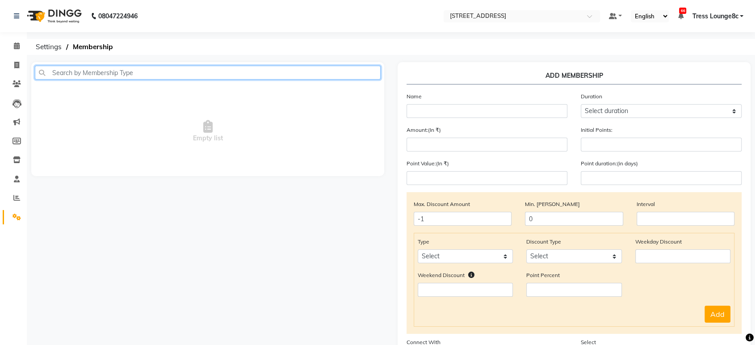
click at [229, 70] on input "text" at bounding box center [208, 73] width 346 height 14
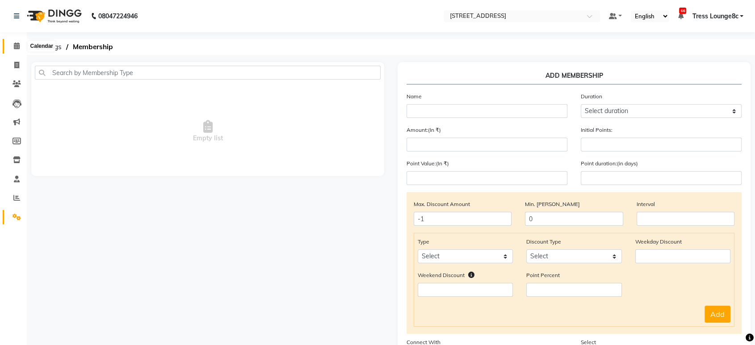
click at [11, 43] on span at bounding box center [17, 46] width 16 height 10
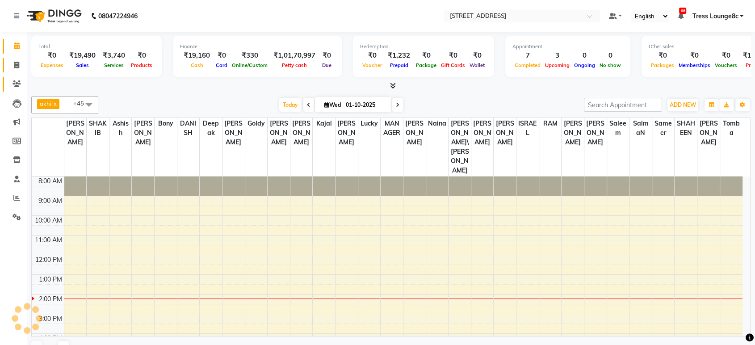
click at [15, 62] on icon at bounding box center [16, 65] width 5 height 7
select select "service"
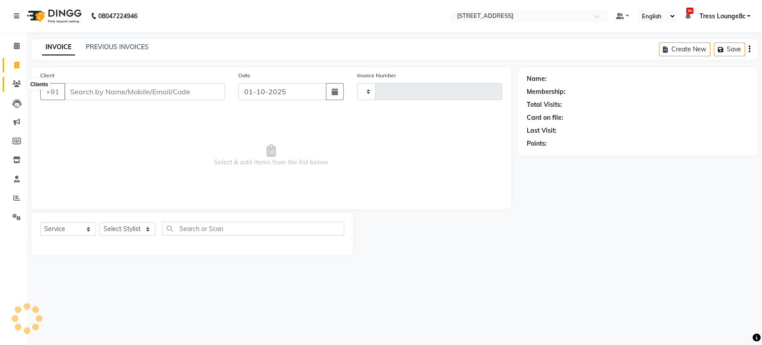
click at [18, 83] on icon at bounding box center [17, 83] width 8 height 7
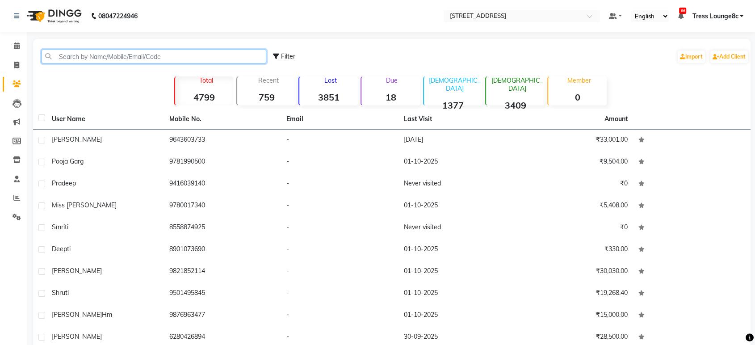
click at [92, 53] on input "text" at bounding box center [154, 57] width 225 height 14
paste input "9643603733"
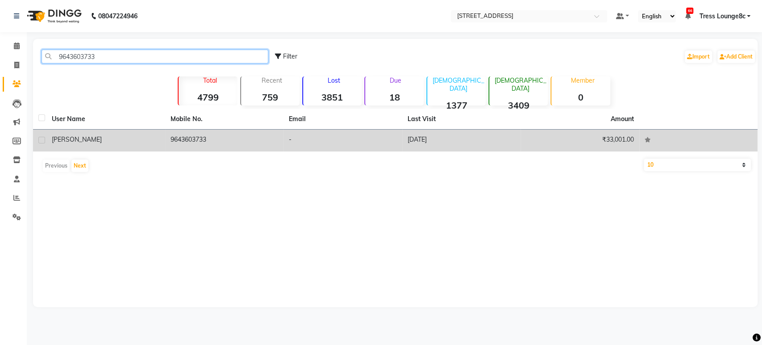
type input "9643603733"
click at [184, 143] on td "9643603733" at bounding box center [224, 140] width 119 height 22
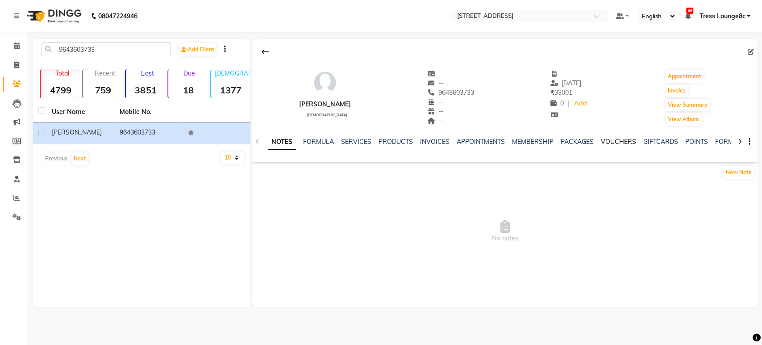
click at [613, 139] on link "VOUCHERS" at bounding box center [618, 142] width 35 height 8
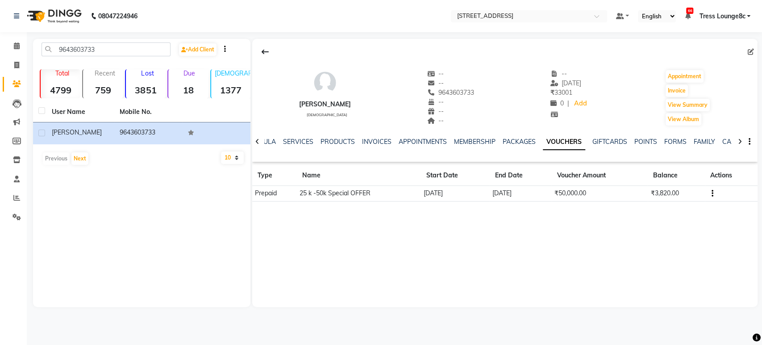
click at [560, 195] on td "₹50,000.00" at bounding box center [600, 194] width 96 height 16
click at [263, 141] on div "NOTES FORMULA SERVICES PRODUCTS INVOICES APPOINTMENTS MEMBERSHIP PACKAGES VOUCH…" at bounding box center [504, 141] width 505 height 31
click at [273, 142] on link "FORMULA" at bounding box center [260, 142] width 31 height 8
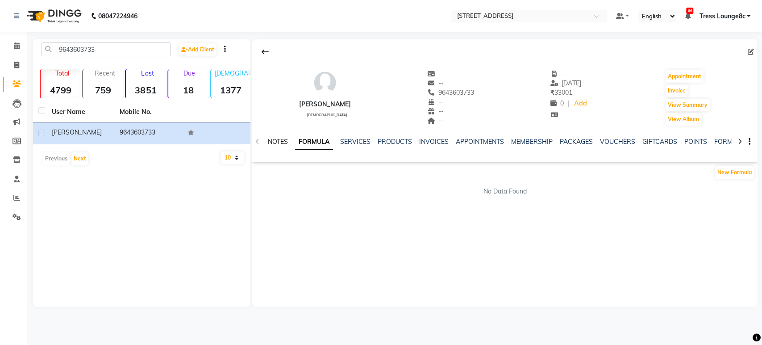
click at [280, 142] on link "NOTES" at bounding box center [278, 142] width 20 height 8
click at [316, 140] on link "FORMULA" at bounding box center [318, 142] width 31 height 8
click at [351, 143] on link "SERVICES" at bounding box center [355, 142] width 30 height 8
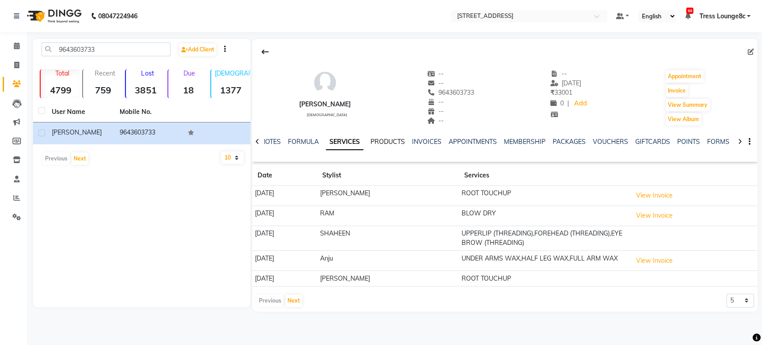
click at [381, 142] on link "PRODUCTS" at bounding box center [388, 142] width 34 height 8
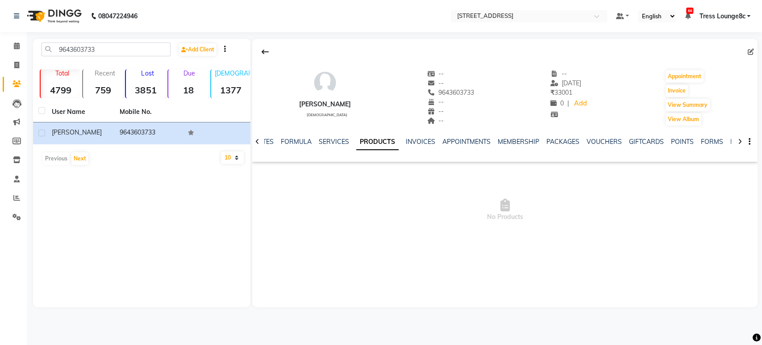
click at [418, 135] on div "NOTES FORMULA SERVICES PRODUCTS INVOICES APPOINTMENTS MEMBERSHIP PACKAGES VOUCH…" at bounding box center [504, 141] width 505 height 31
click at [419, 138] on link "INVOICES" at bounding box center [420, 142] width 29 height 8
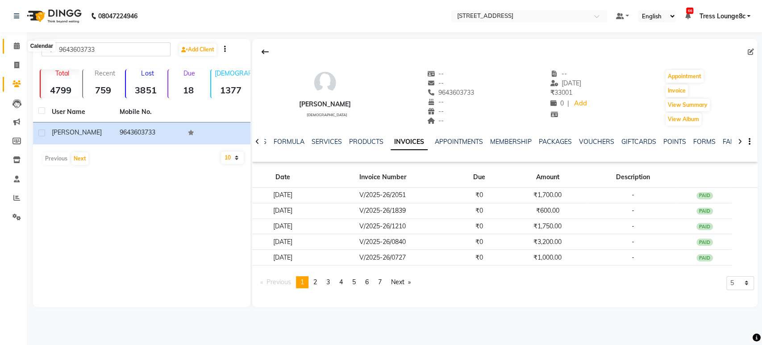
drag, startPoint x: 20, startPoint y: 49, endPoint x: 0, endPoint y: 93, distance: 48.0
click at [20, 49] on span at bounding box center [17, 46] width 16 height 10
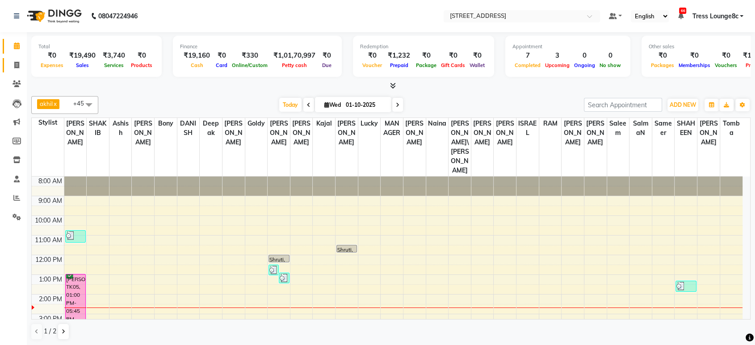
click at [18, 73] on li "Invoice" at bounding box center [13, 65] width 27 height 19
click at [16, 66] on icon at bounding box center [16, 65] width 5 height 7
click at [13, 49] on span at bounding box center [17, 46] width 16 height 10
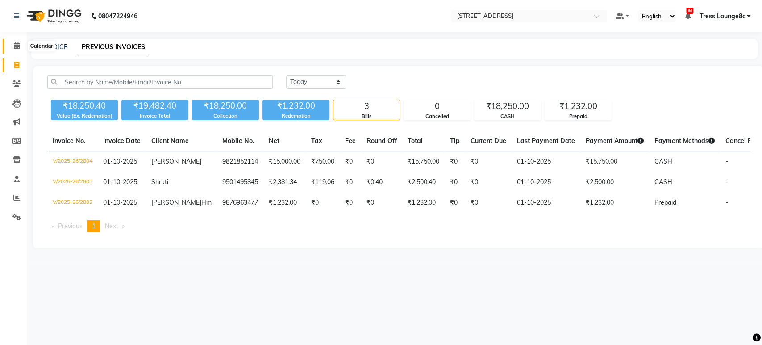
click at [18, 42] on span at bounding box center [17, 46] width 16 height 10
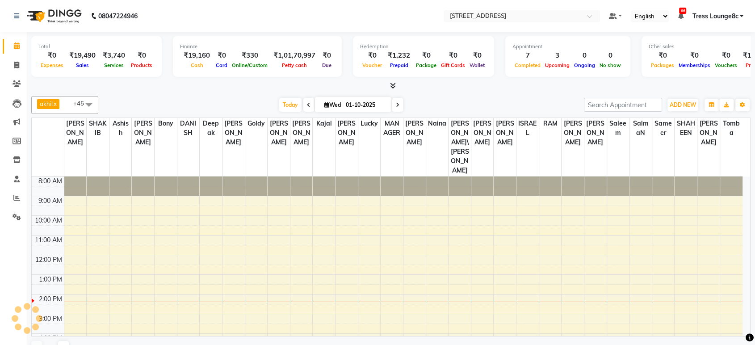
scroll to position [36, 0]
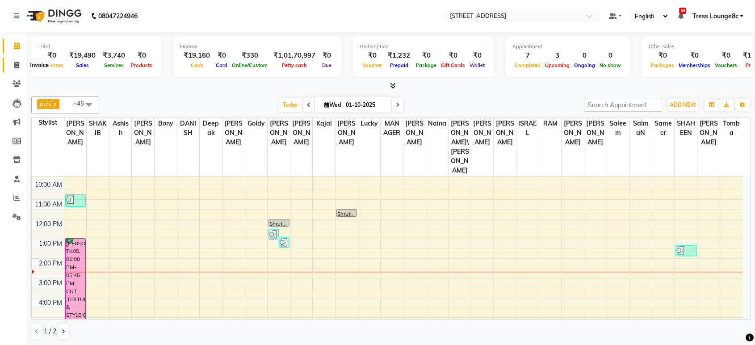
click at [19, 62] on icon at bounding box center [16, 65] width 5 height 7
click at [14, 41] on span at bounding box center [17, 46] width 16 height 10
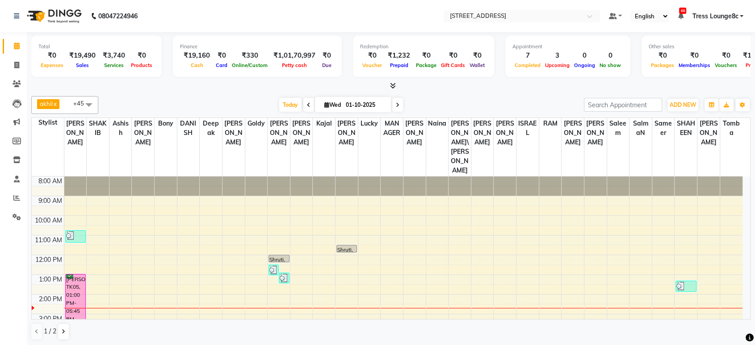
click at [67, 317] on link "[PERSON_NAME], TK05, 01:00 PM-05:45 PM, CUT ,TEXTURIZE & STYLE,COLOR HIGHLIGHTS…" at bounding box center [75, 320] width 21 height 92
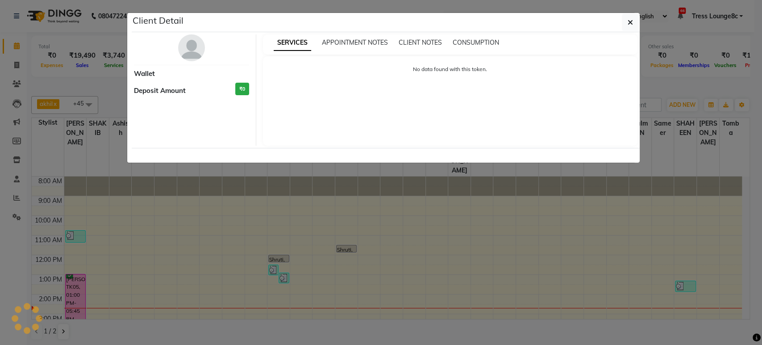
click at [66, 331] on ngb-modal-window "Client Detail Wallet Deposit Amount ₹0 SERVICES APPOINTMENT NOTES CLIENT NOTES …" at bounding box center [381, 172] width 762 height 345
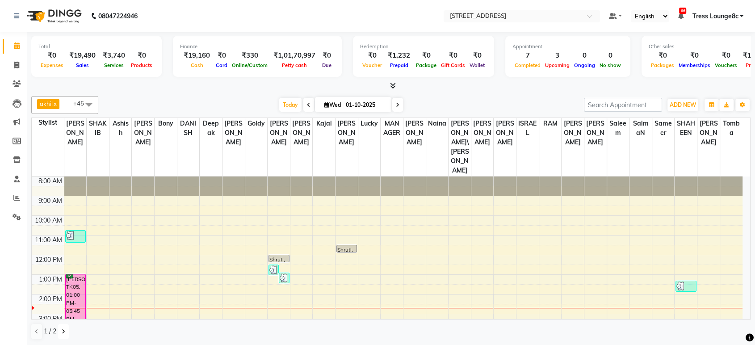
click at [64, 331] on icon at bounding box center [64, 331] width 4 height 5
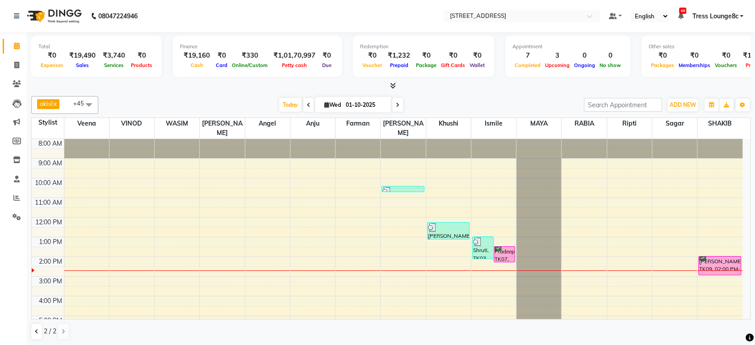
click at [509, 246] on div "Pradeep, TK07, 01:30 PM-02:20 PM, PEDILOGIX PEDICURE" at bounding box center [504, 253] width 21 height 15
select select "6"
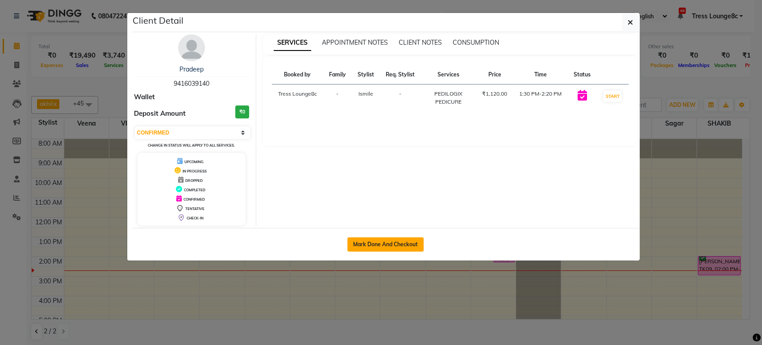
click at [398, 240] on button "Mark Done And Checkout" at bounding box center [385, 244] width 76 height 14
select select "service"
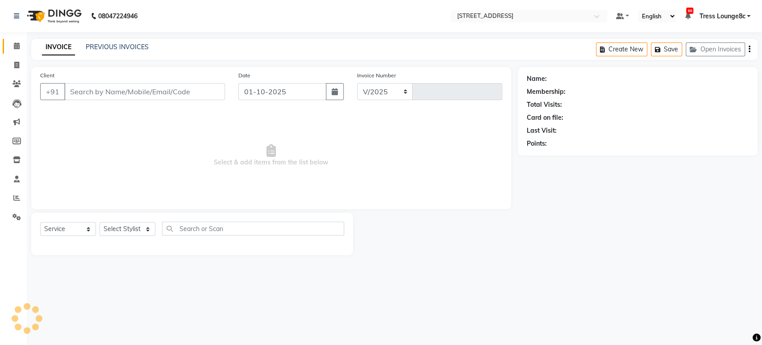
select select "5703"
type input "2808"
type input "9416039140"
select select "77266"
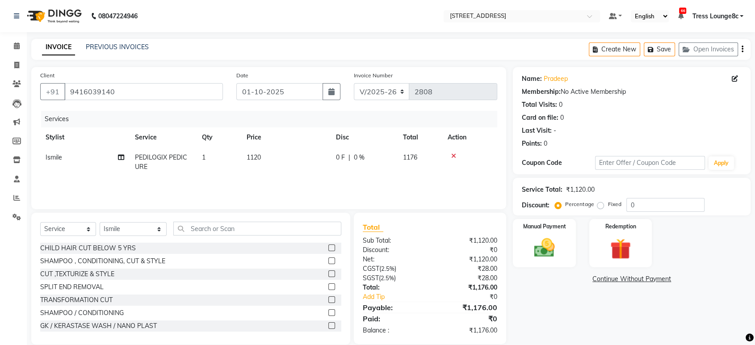
click at [607, 203] on label "Fixed" at bounding box center [613, 204] width 13 height 8
click at [600, 203] on input "Fixed" at bounding box center [602, 204] width 6 height 6
radio input "true"
drag, startPoint x: 631, startPoint y: 206, endPoint x: 598, endPoint y: 201, distance: 33.5
click at [600, 201] on div "Percentage Fixed 0" at bounding box center [630, 205] width 148 height 14
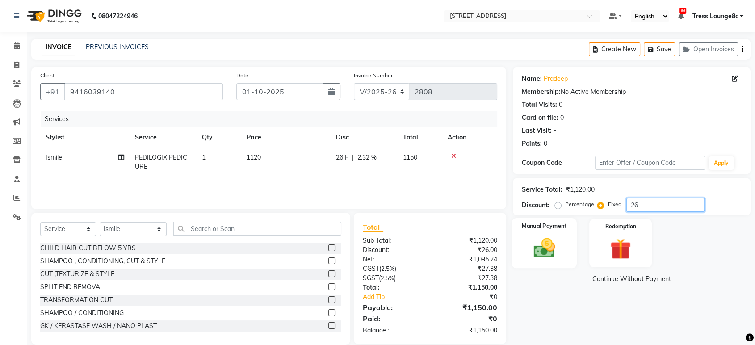
type input "26"
click at [570, 235] on div "Manual Payment" at bounding box center [544, 243] width 65 height 50
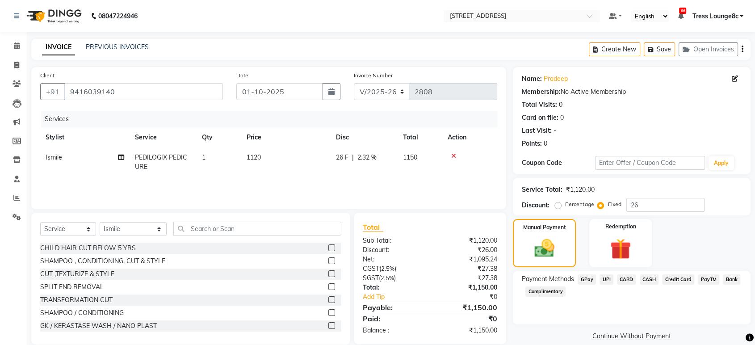
click at [628, 279] on span "CARD" at bounding box center [626, 279] width 19 height 10
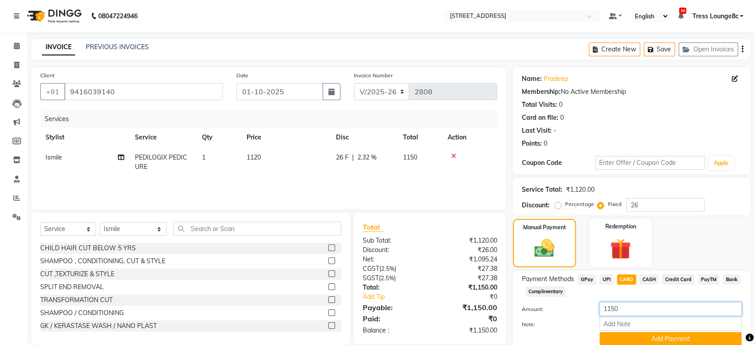
drag, startPoint x: 638, startPoint y: 311, endPoint x: 584, endPoint y: 304, distance: 54.5
click at [584, 304] on div "Amount: 1150" at bounding box center [631, 309] width 233 height 15
type input "150"
click at [634, 337] on button "Add Payment" at bounding box center [670, 339] width 142 height 14
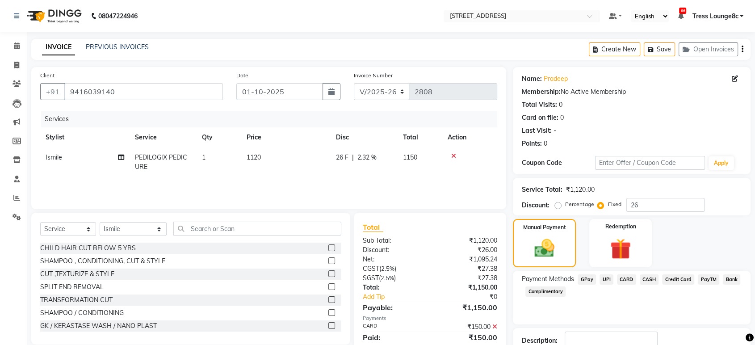
click at [653, 283] on span "CASH" at bounding box center [648, 279] width 19 height 10
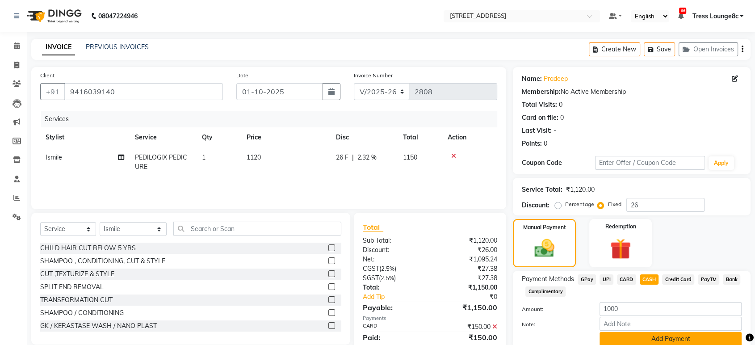
click at [654, 338] on button "Add Payment" at bounding box center [670, 339] width 142 height 14
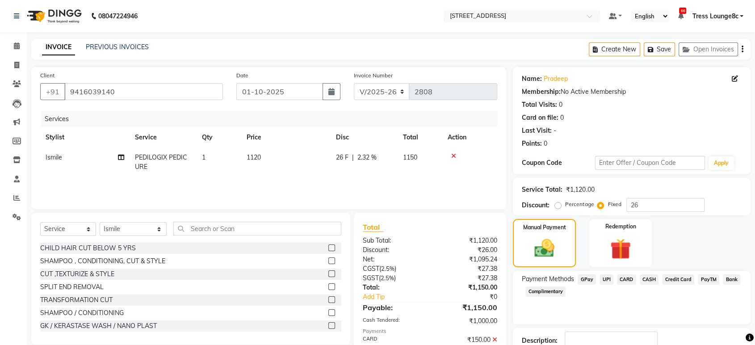
scroll to position [61, 0]
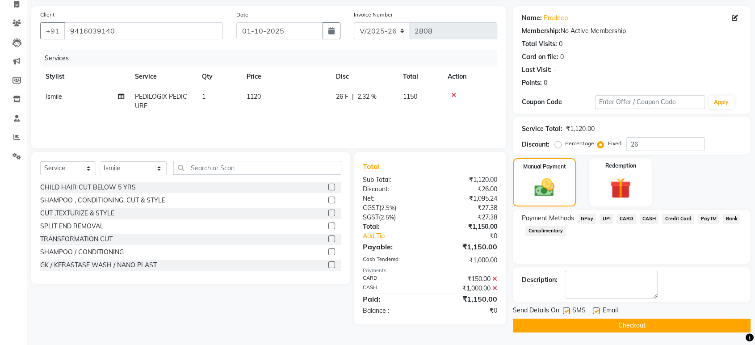
click at [564, 310] on label at bounding box center [566, 310] width 7 height 7
click at [564, 310] on input "checkbox" at bounding box center [566, 311] width 6 height 6
checkbox input "false"
click at [598, 318] on button "Checkout" at bounding box center [632, 325] width 238 height 14
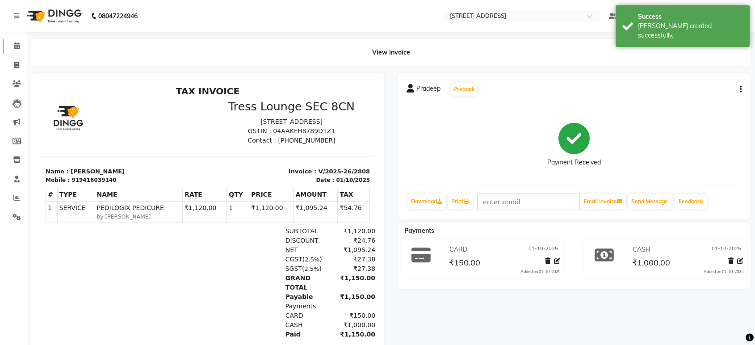
click at [18, 49] on icon at bounding box center [17, 45] width 6 height 7
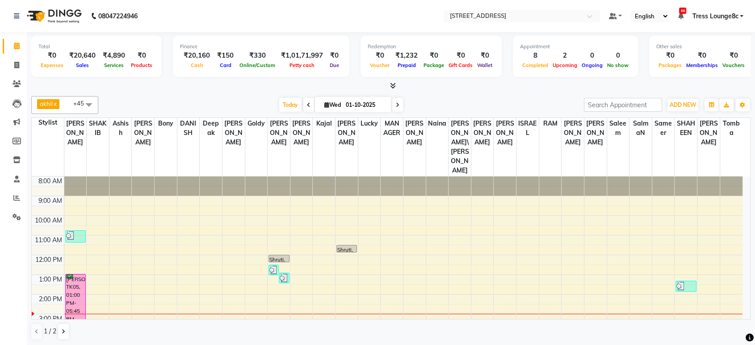
click at [263, 266] on div "8:00 AM 9:00 AM 10:00 AM 11:00 AM 12:00 PM 1:00 PM 2:00 PM 3:00 PM 4:00 PM 5:00…" at bounding box center [387, 303] width 710 height 255
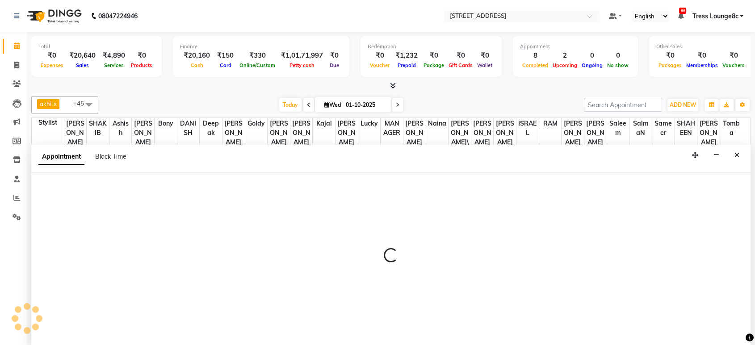
select select "49756"
select select "tentative"
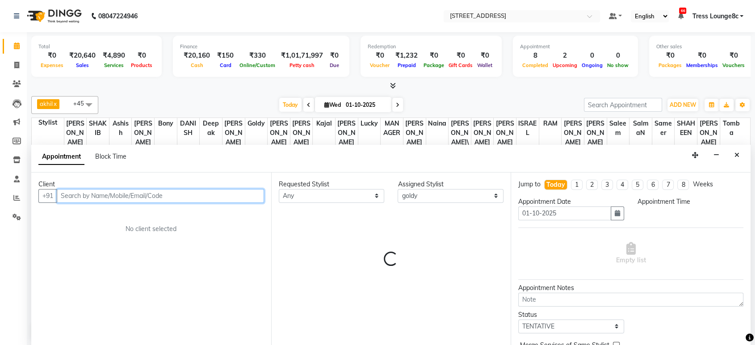
select select "900"
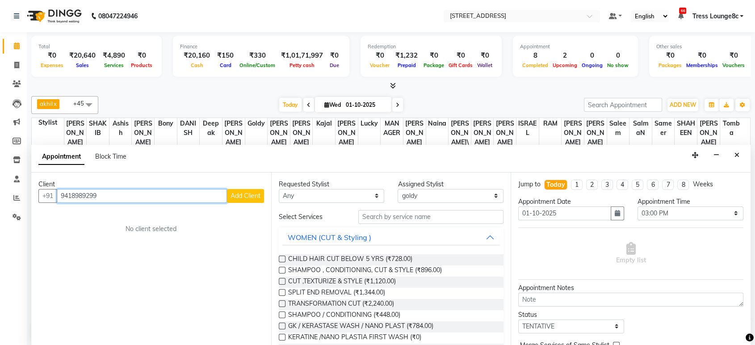
type input "9418989299"
click at [248, 186] on div "Client" at bounding box center [150, 183] width 225 height 9
click at [252, 193] on span "Add Client" at bounding box center [245, 196] width 30 height 8
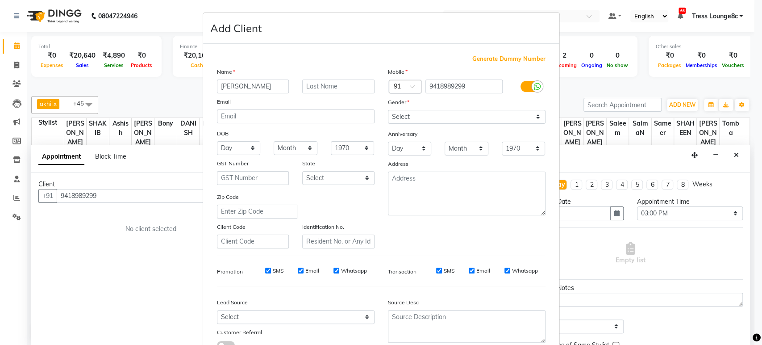
type input "[PERSON_NAME]"
click at [419, 119] on select "Select [DEMOGRAPHIC_DATA] [DEMOGRAPHIC_DATA] Other Prefer Not To Say" at bounding box center [467, 117] width 158 height 14
select select "[DEMOGRAPHIC_DATA]"
click at [388, 110] on select "Select [DEMOGRAPHIC_DATA] [DEMOGRAPHIC_DATA] Other Prefer Not To Say" at bounding box center [467, 117] width 158 height 14
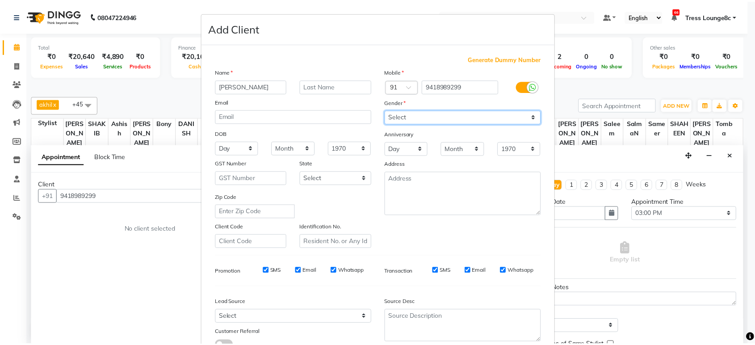
scroll to position [65, 0]
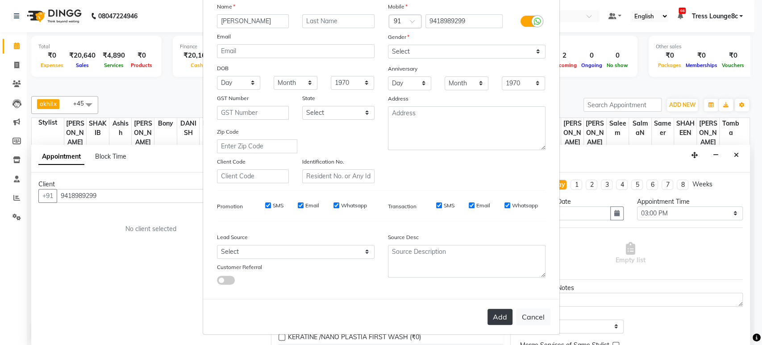
click at [492, 317] on button "Add" at bounding box center [500, 317] width 25 height 16
select select
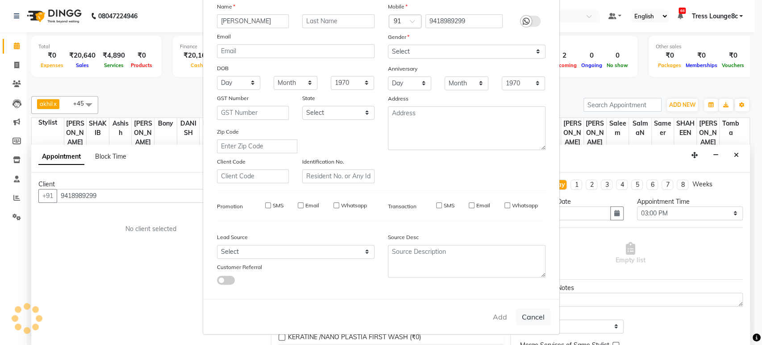
select select
checkbox input "false"
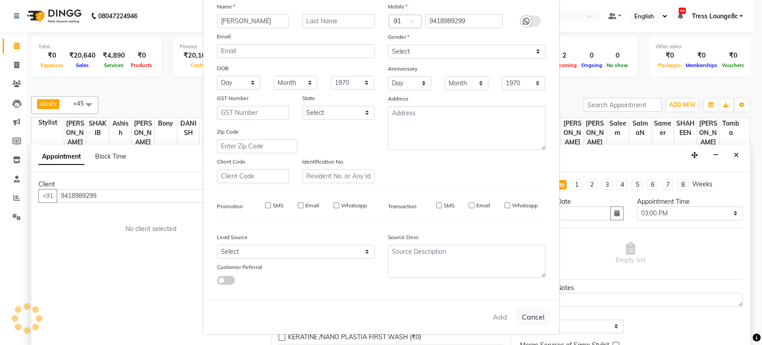
checkbox input "false"
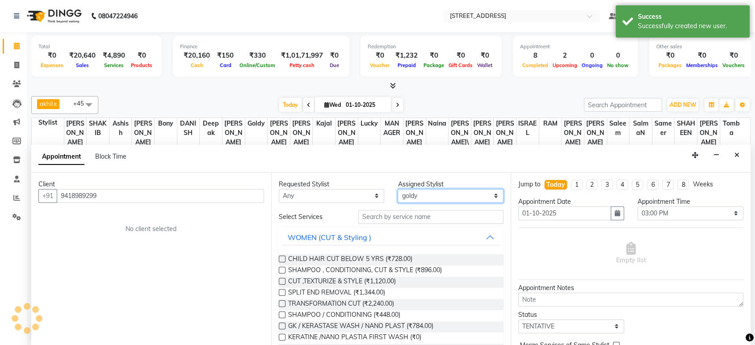
click at [431, 193] on select "Select [PERSON_NAME] [PERSON_NAME] DANISH Deepak [PERSON_NAME] [PERSON_NAME] [P…" at bounding box center [450, 196] width 106 height 14
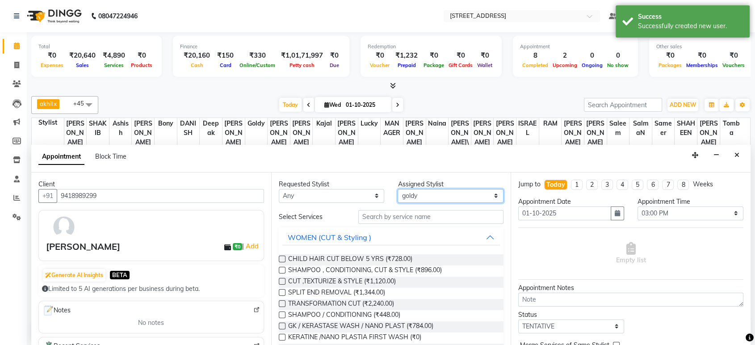
select select "71231"
click at [397, 189] on select "Select [PERSON_NAME] [PERSON_NAME] DANISH Deepak [PERSON_NAME] [PERSON_NAME] [P…" at bounding box center [450, 196] width 106 height 14
click at [425, 212] on input "text" at bounding box center [431, 217] width 146 height 14
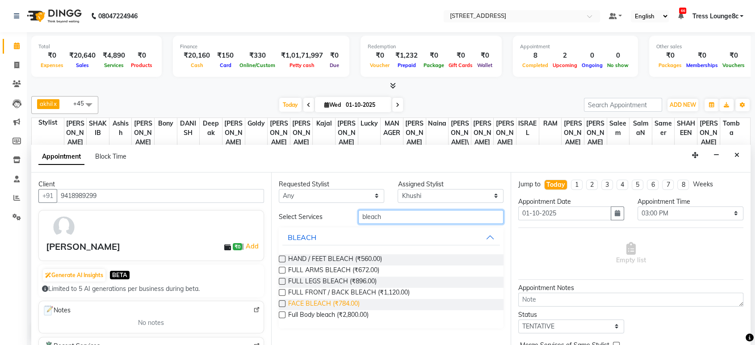
type input "bleach"
click at [355, 301] on span "FACE BLEACH (₹784.00)" at bounding box center [323, 304] width 71 height 11
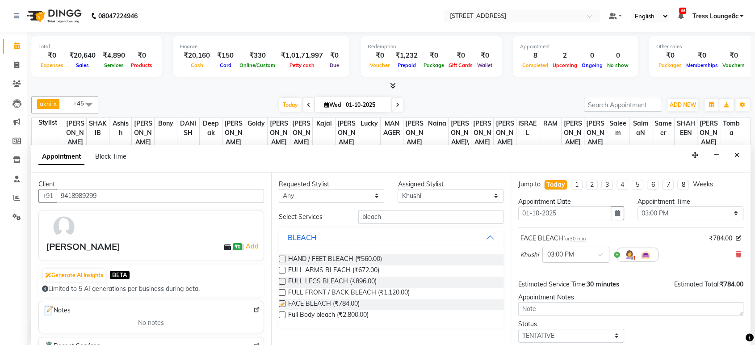
checkbox input "false"
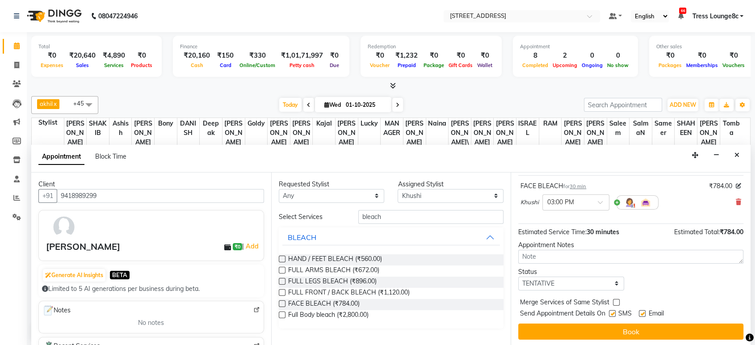
scroll to position [53, 0]
click at [573, 281] on select "Select TENTATIVE CONFIRM CHECK-IN UPCOMING" at bounding box center [571, 283] width 106 height 14
select select "confirm booking"
click at [518, 276] on select "Select TENTATIVE CONFIRM CHECK-IN UPCOMING" at bounding box center [571, 283] width 106 height 14
click at [613, 300] on label at bounding box center [616, 301] width 7 height 7
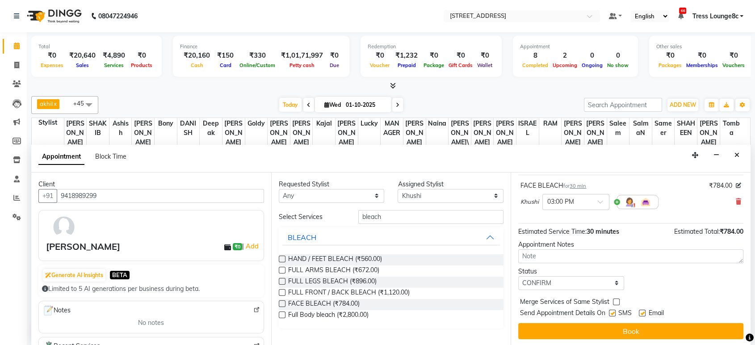
click at [613, 300] on input "checkbox" at bounding box center [616, 303] width 6 height 6
checkbox input "true"
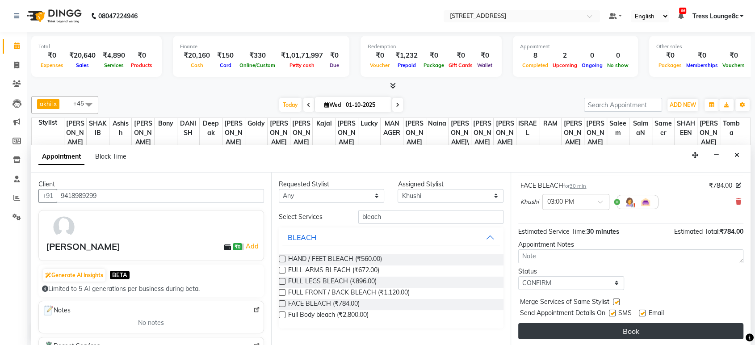
click at [614, 310] on label at bounding box center [612, 312] width 7 height 7
click at [614, 311] on input "checkbox" at bounding box center [612, 314] width 6 height 6
checkbox input "false"
click at [613, 326] on button "Book" at bounding box center [630, 331] width 225 height 16
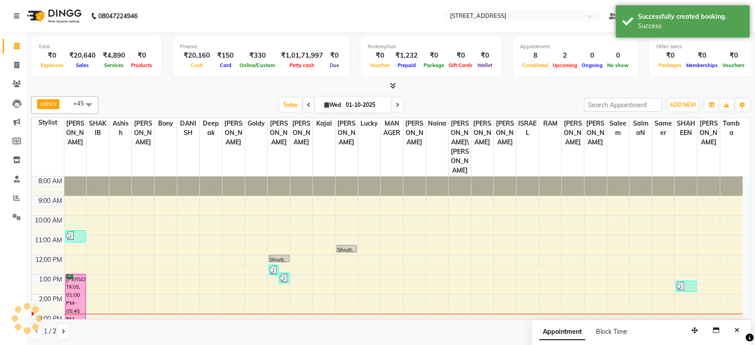
scroll to position [0, 0]
